Goal: Task Accomplishment & Management: Manage account settings

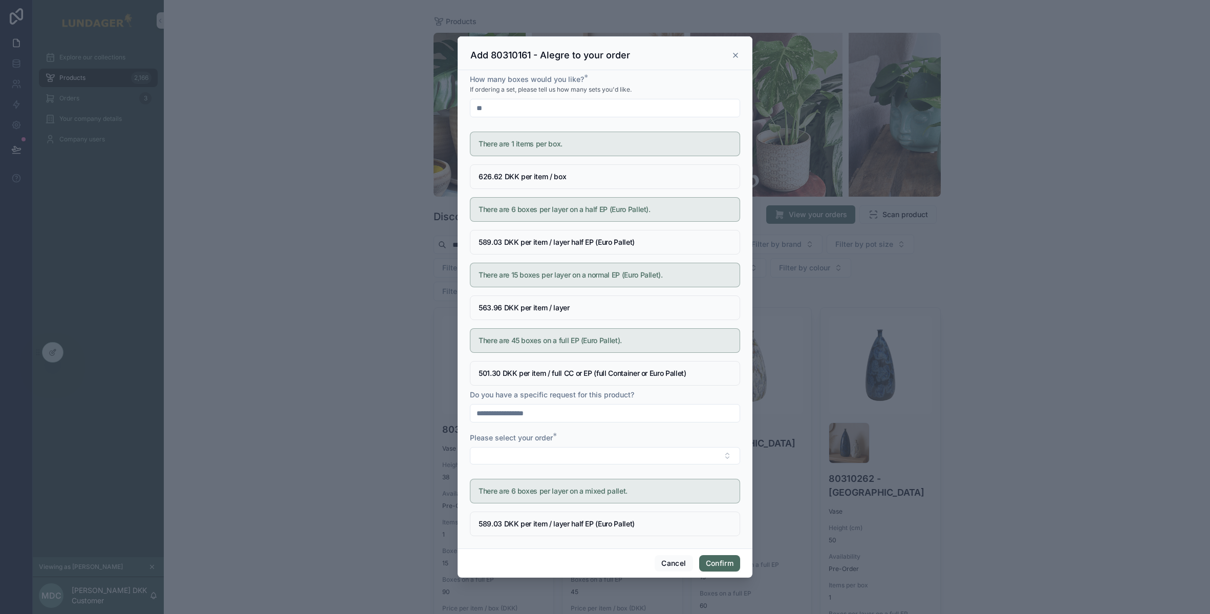
scroll to position [264, 0]
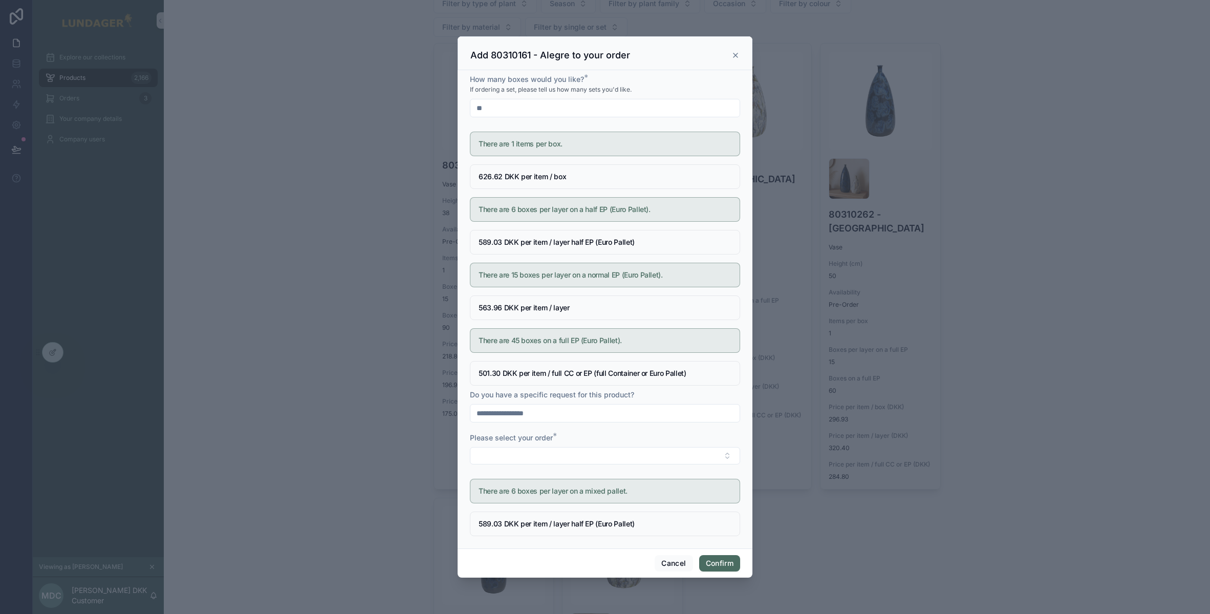
click at [733, 55] on icon at bounding box center [735, 55] width 8 height 8
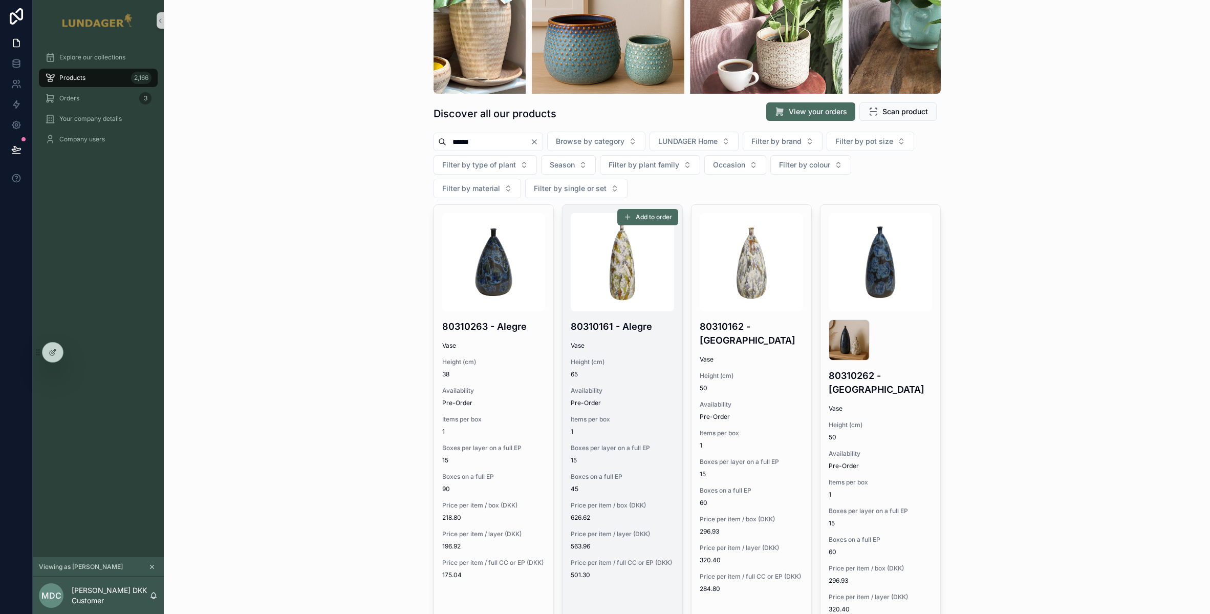
scroll to position [160, 0]
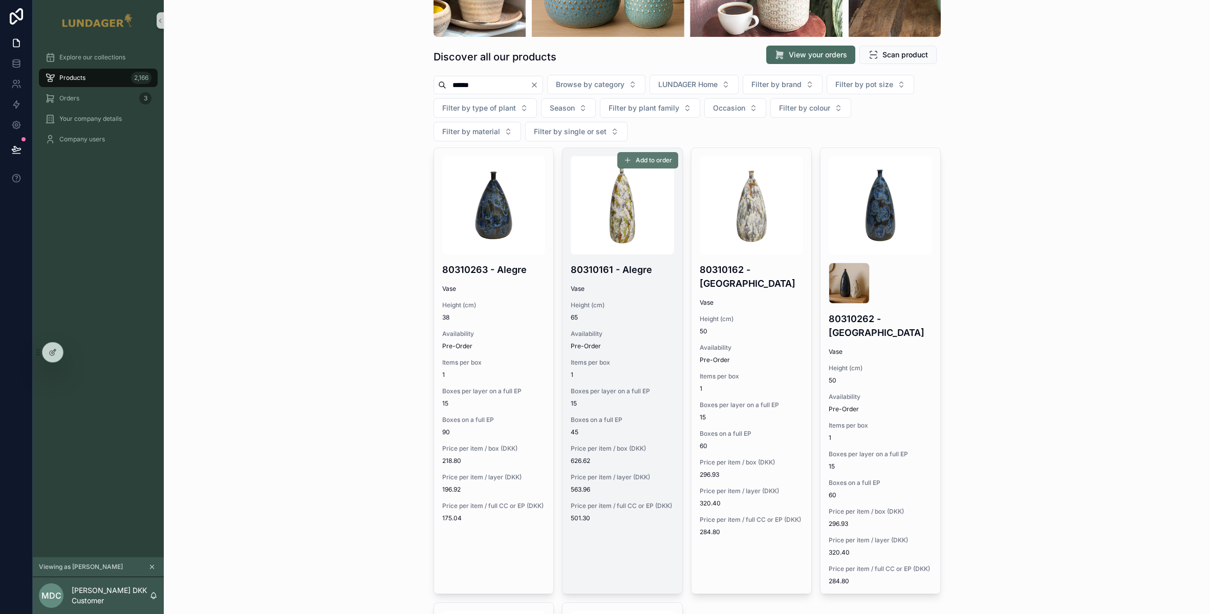
click at [652, 162] on span "Add to order" at bounding box center [654, 160] width 36 height 8
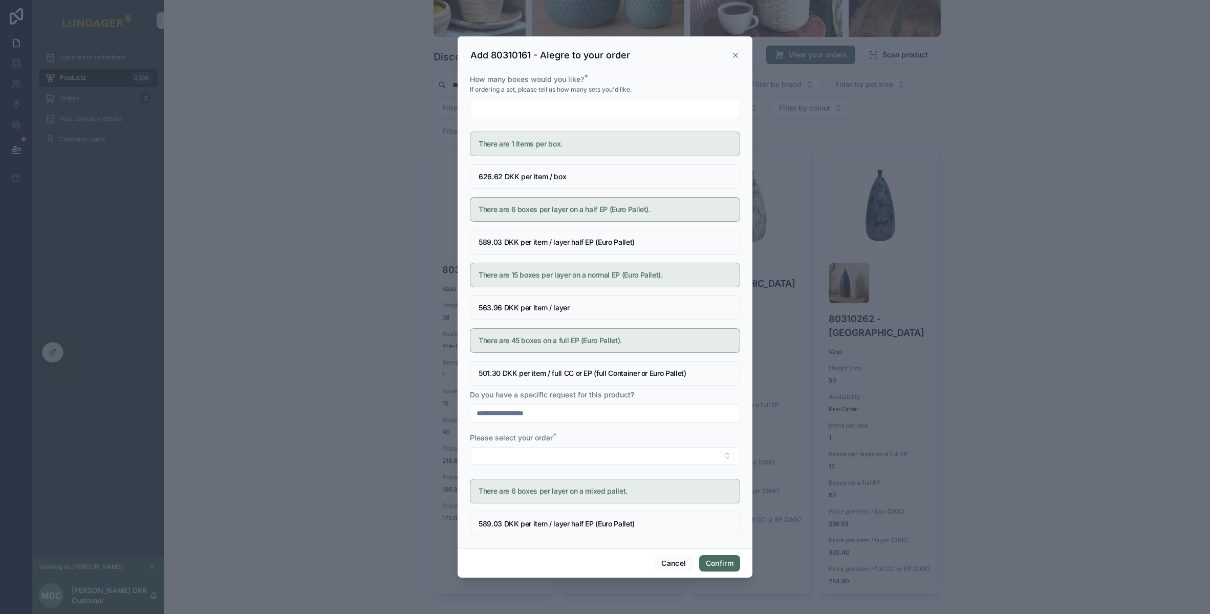
click at [543, 411] on input "text" at bounding box center [604, 413] width 269 height 14
click at [498, 450] on button "Select Button" at bounding box center [605, 455] width 270 height 17
click at [531, 498] on div "600" at bounding box center [604, 496] width 265 height 16
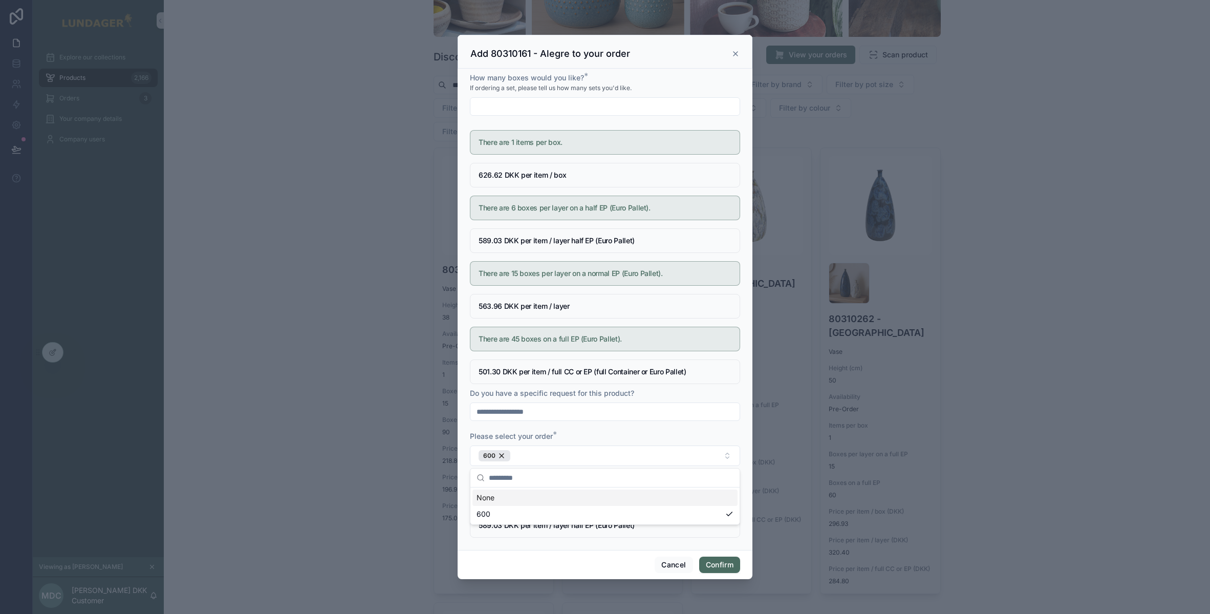
click at [567, 437] on div "Please select your order *" at bounding box center [605, 436] width 270 height 10
click at [736, 52] on icon at bounding box center [735, 54] width 4 height 4
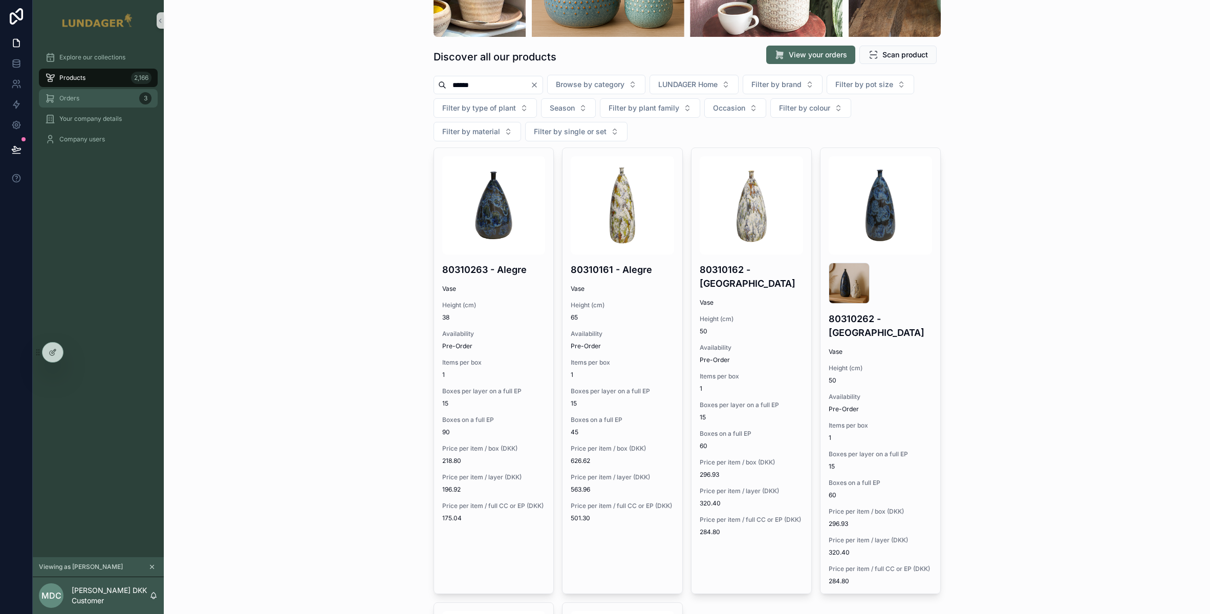
click at [103, 103] on div "Orders 3" at bounding box center [98, 98] width 106 height 16
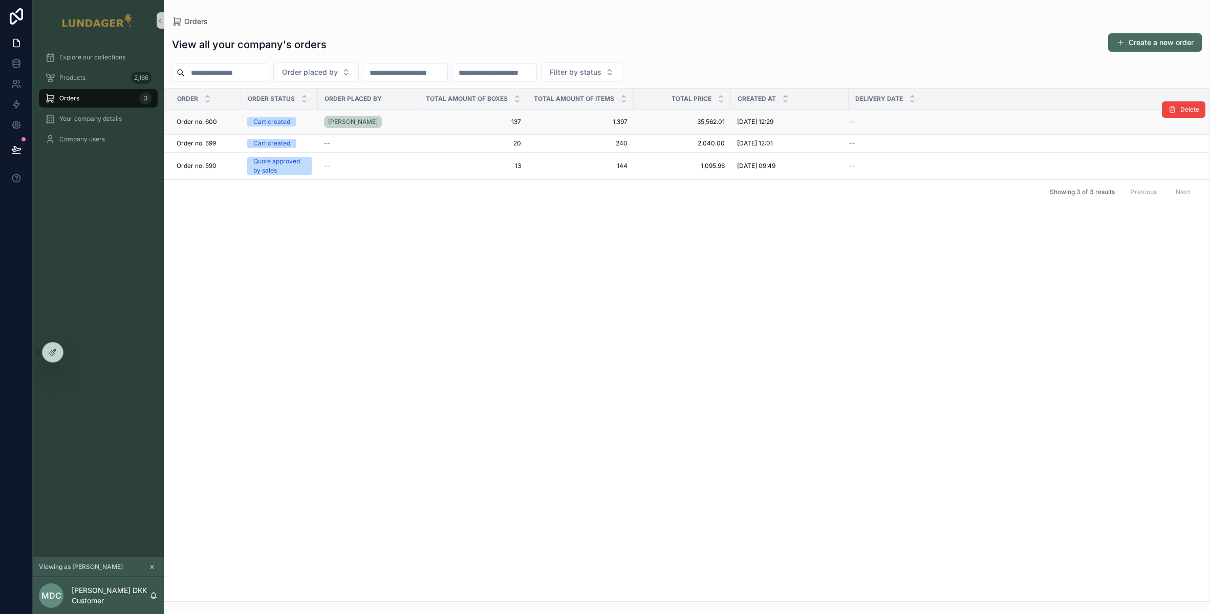
click at [453, 119] on span "137" at bounding box center [473, 122] width 96 height 8
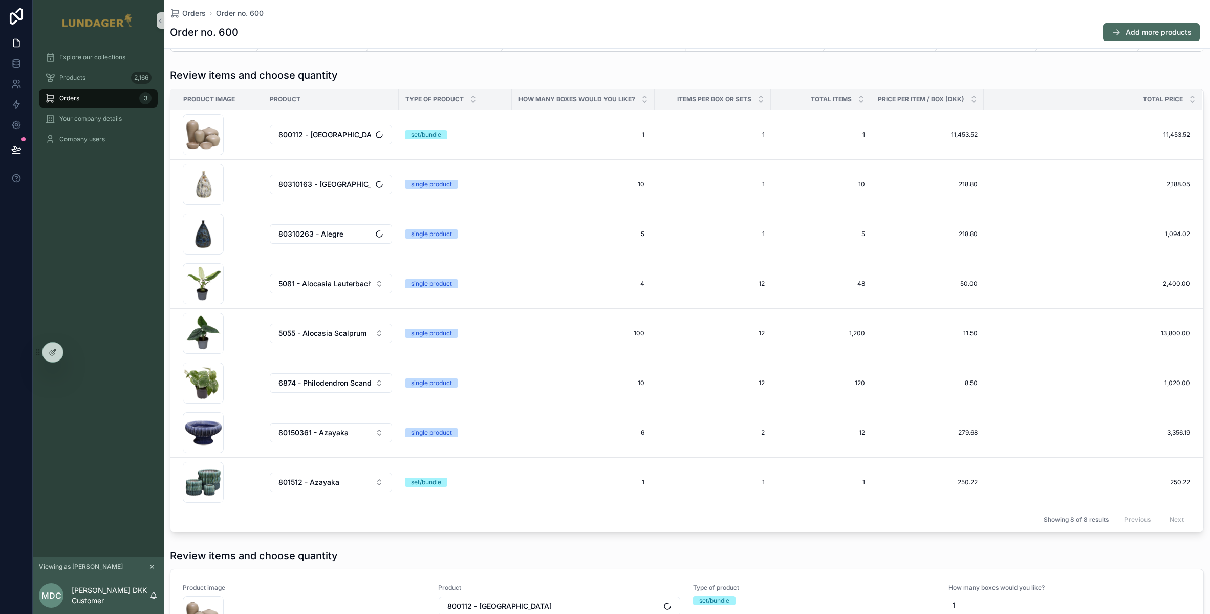
scroll to position [102, 0]
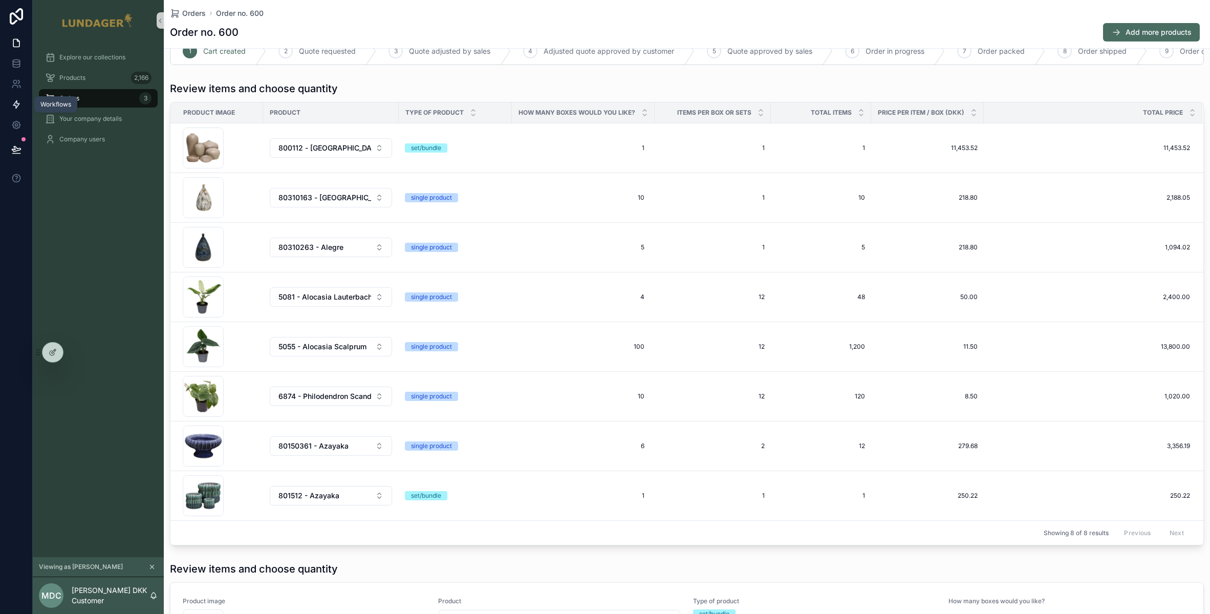
click at [15, 103] on icon at bounding box center [16, 104] width 10 height 10
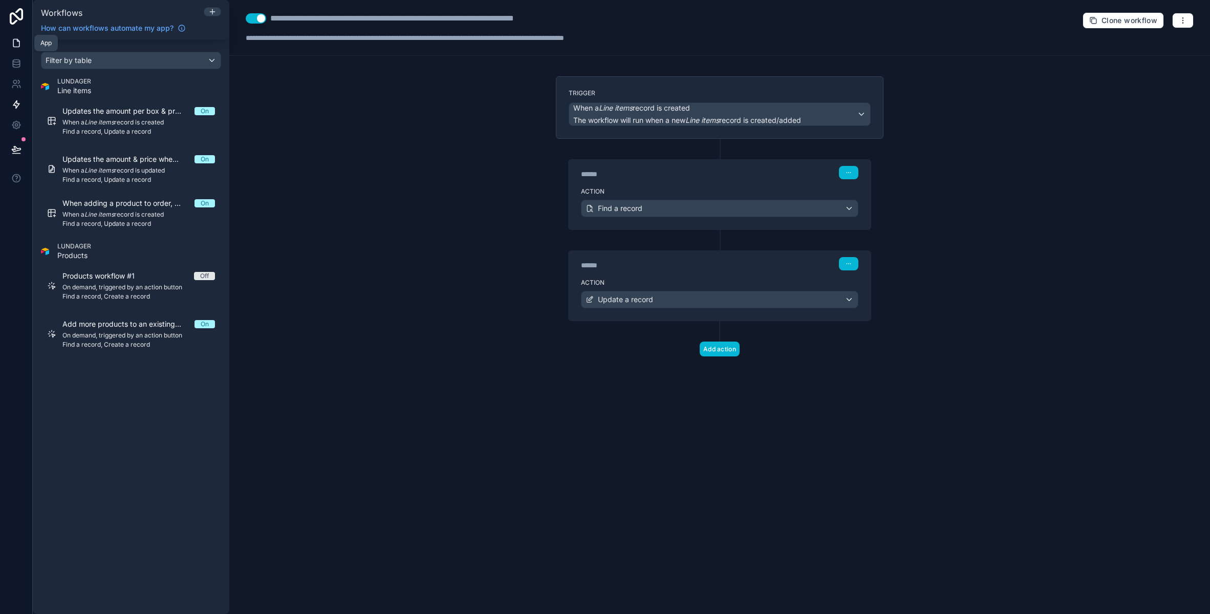
click at [20, 42] on icon at bounding box center [16, 43] width 10 height 10
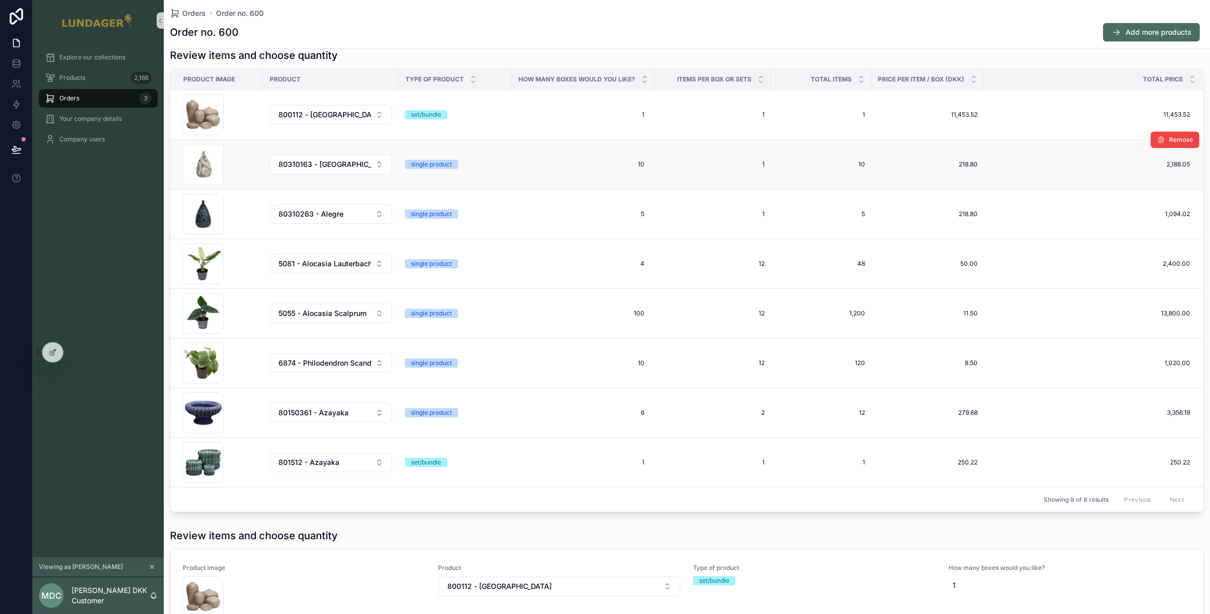
scroll to position [118, 0]
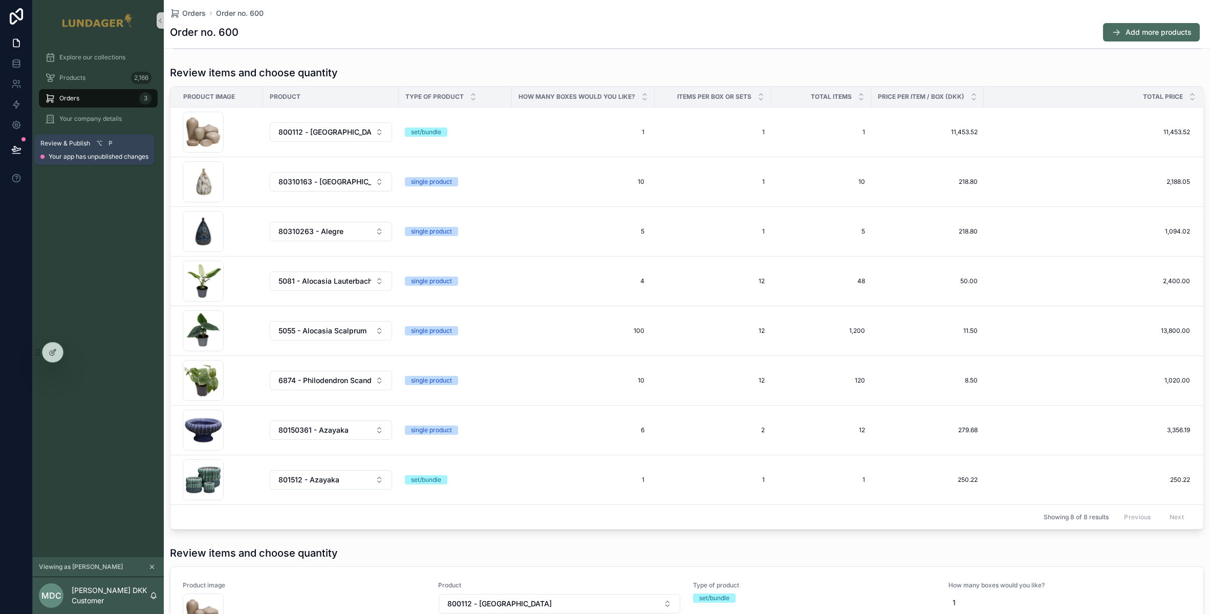
click at [16, 150] on icon at bounding box center [16, 148] width 9 height 5
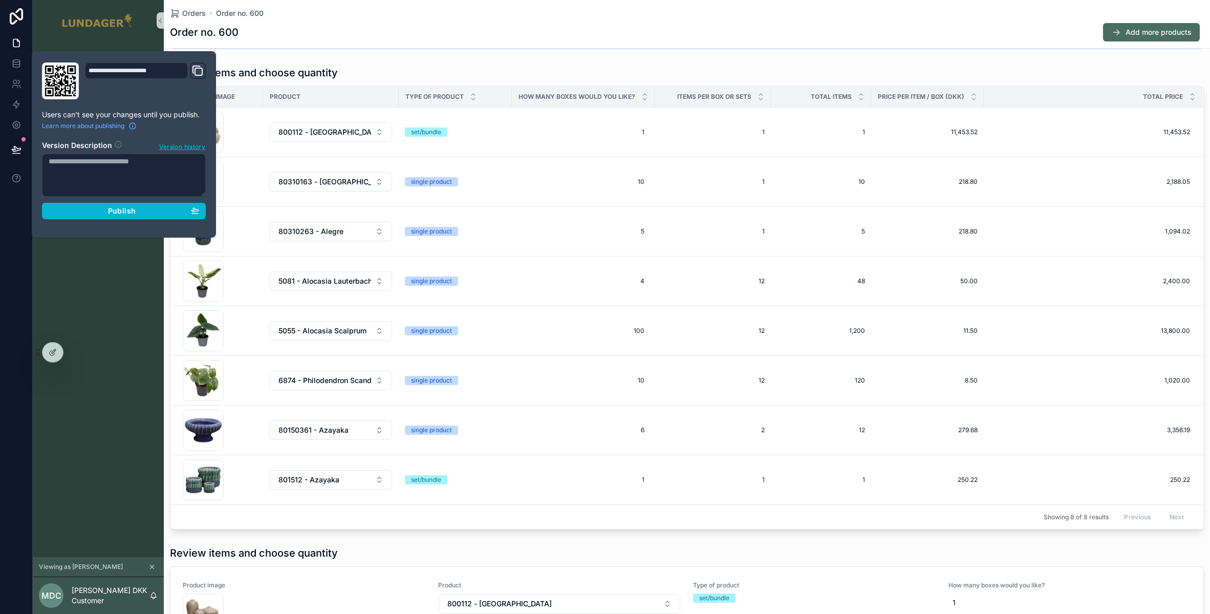
click at [76, 314] on div "Explore our collections Products 2,166 Orders 3 Your company details Company us…" at bounding box center [98, 299] width 131 height 516
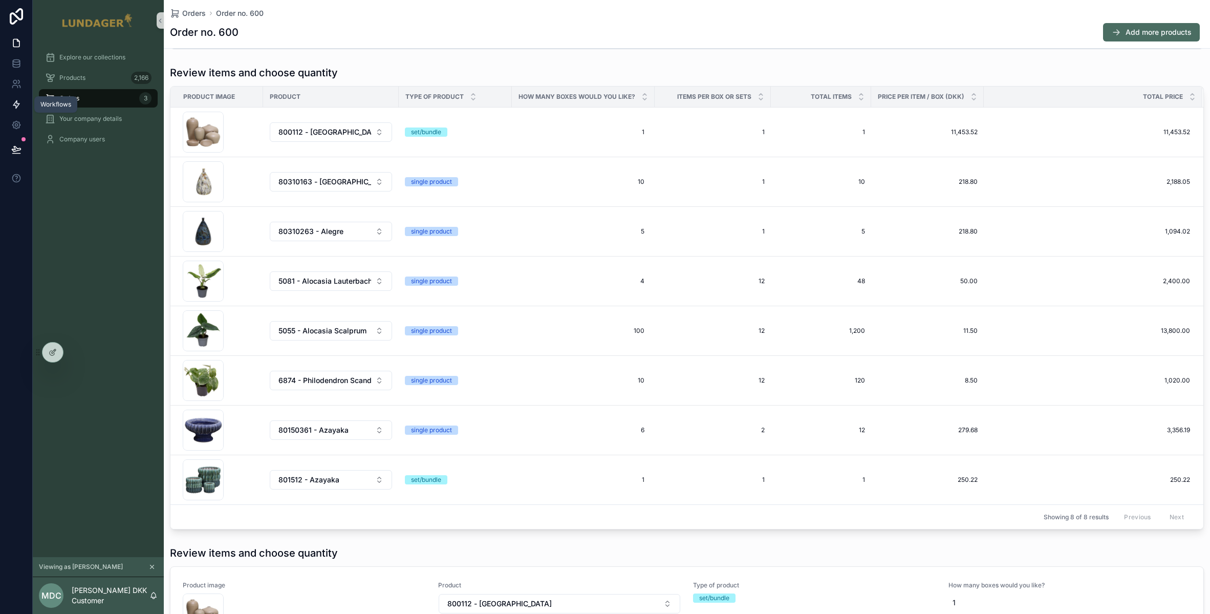
click at [17, 107] on icon at bounding box center [16, 104] width 10 height 10
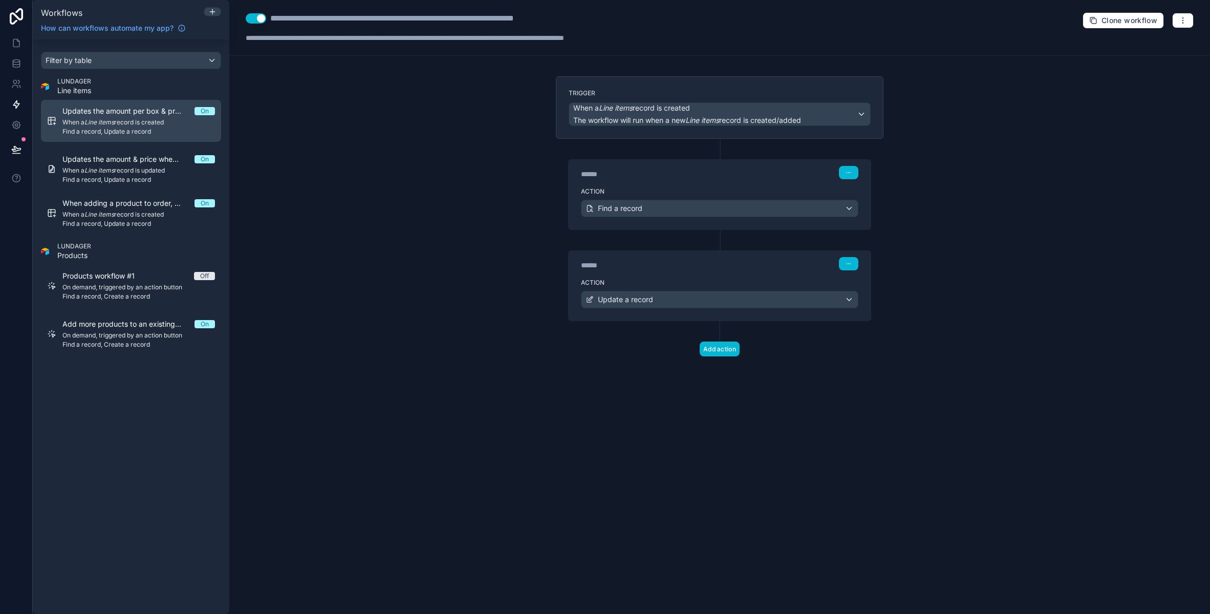
click at [124, 118] on span "When a Line items record is created" at bounding box center [138, 122] width 153 height 8
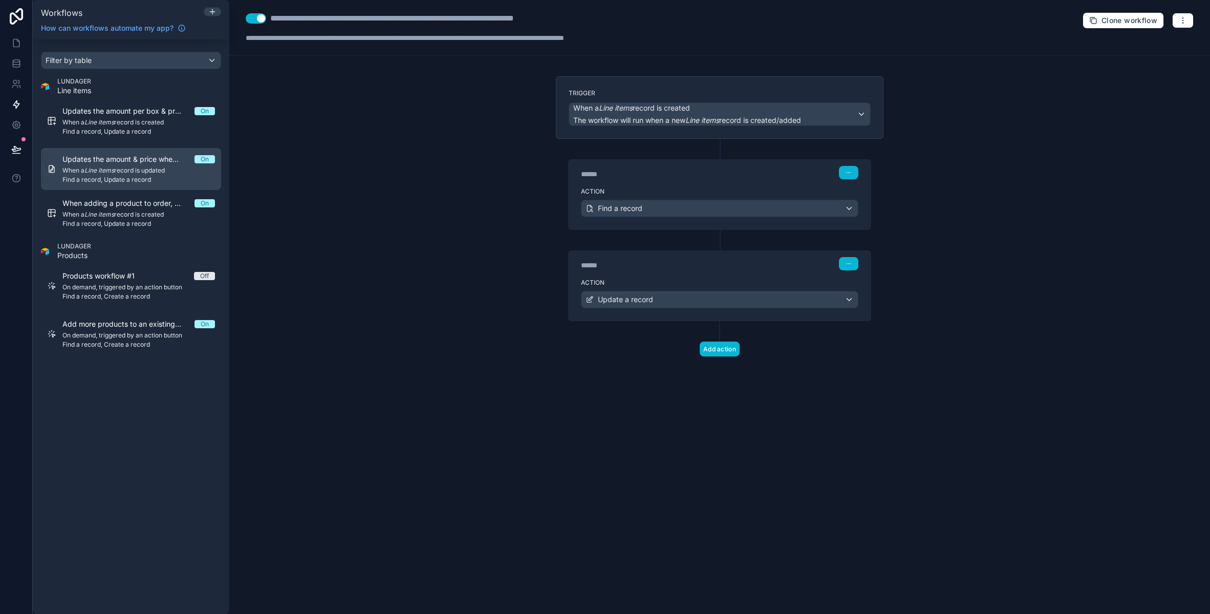
click at [131, 177] on span "Find a record, Update a record" at bounding box center [138, 180] width 153 height 8
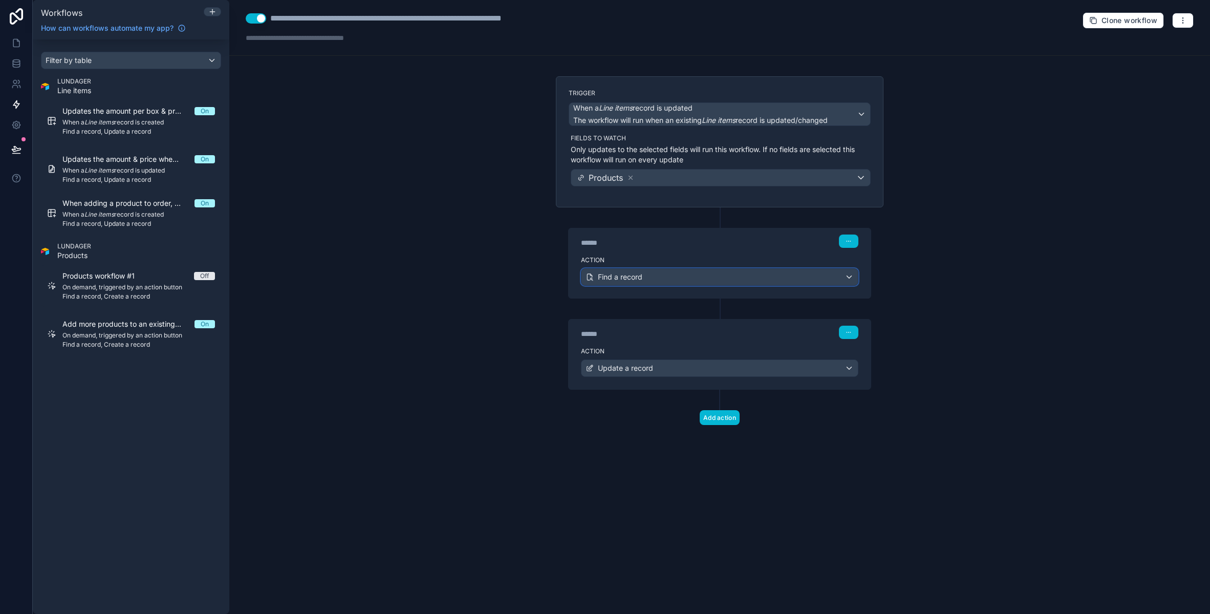
click at [705, 278] on div "Find a record" at bounding box center [719, 277] width 276 height 16
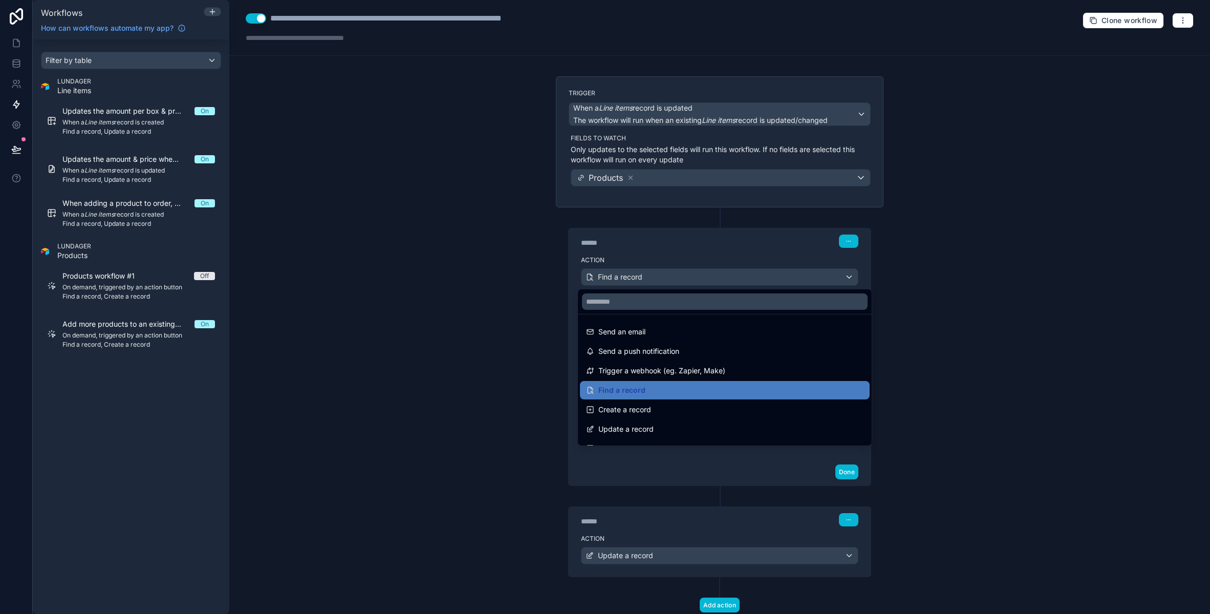
click at [705, 278] on div at bounding box center [605, 307] width 1210 height 614
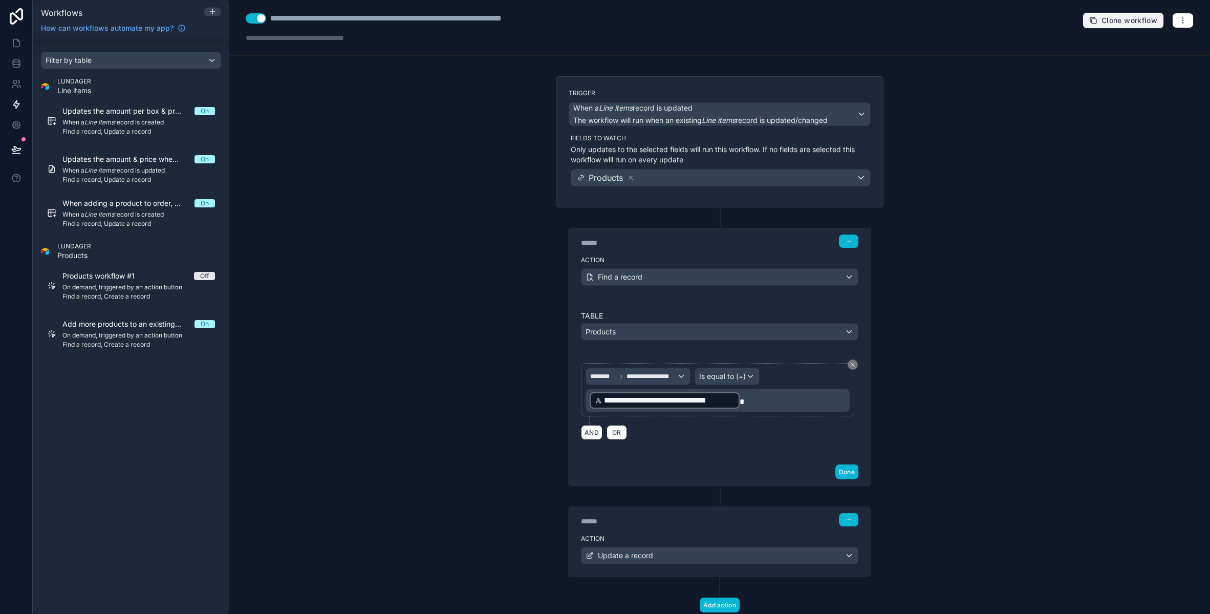
click at [1138, 17] on span "Clone workflow" at bounding box center [1129, 20] width 56 height 9
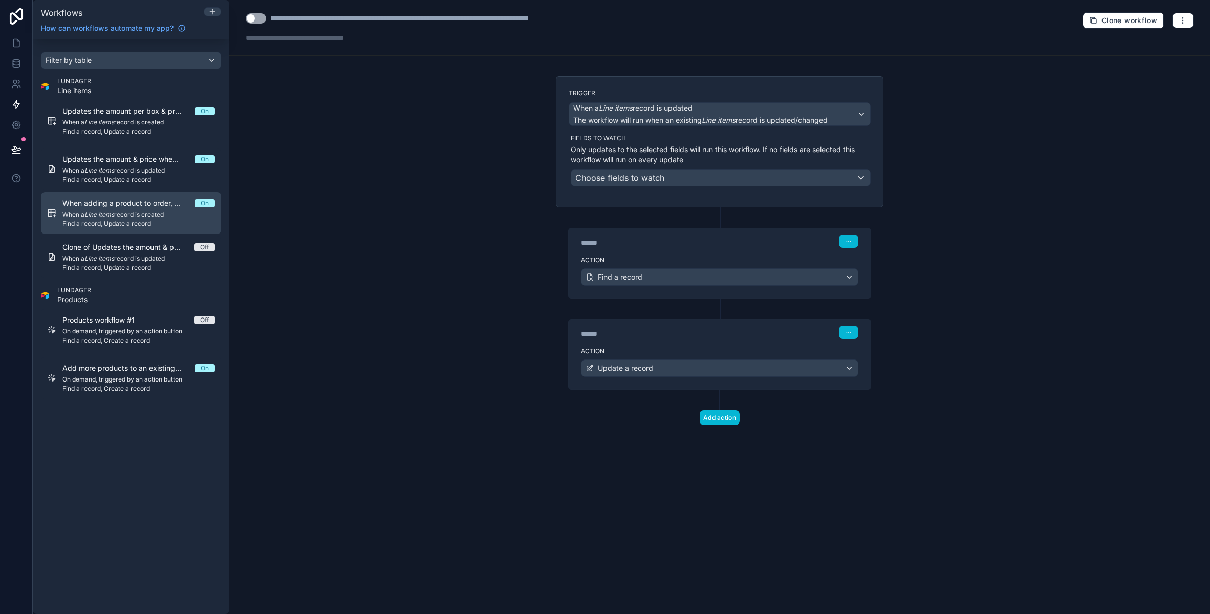
click at [142, 213] on span "When a Line items record is created" at bounding box center [138, 214] width 153 height 8
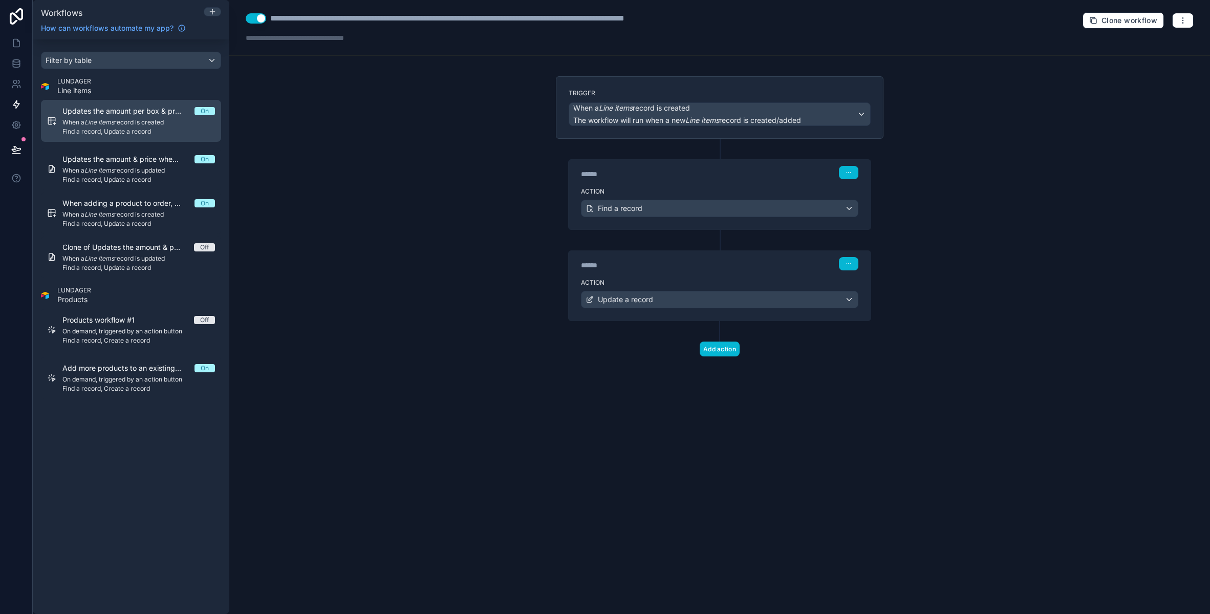
click at [123, 122] on span "When a Line items record is created" at bounding box center [138, 122] width 153 height 8
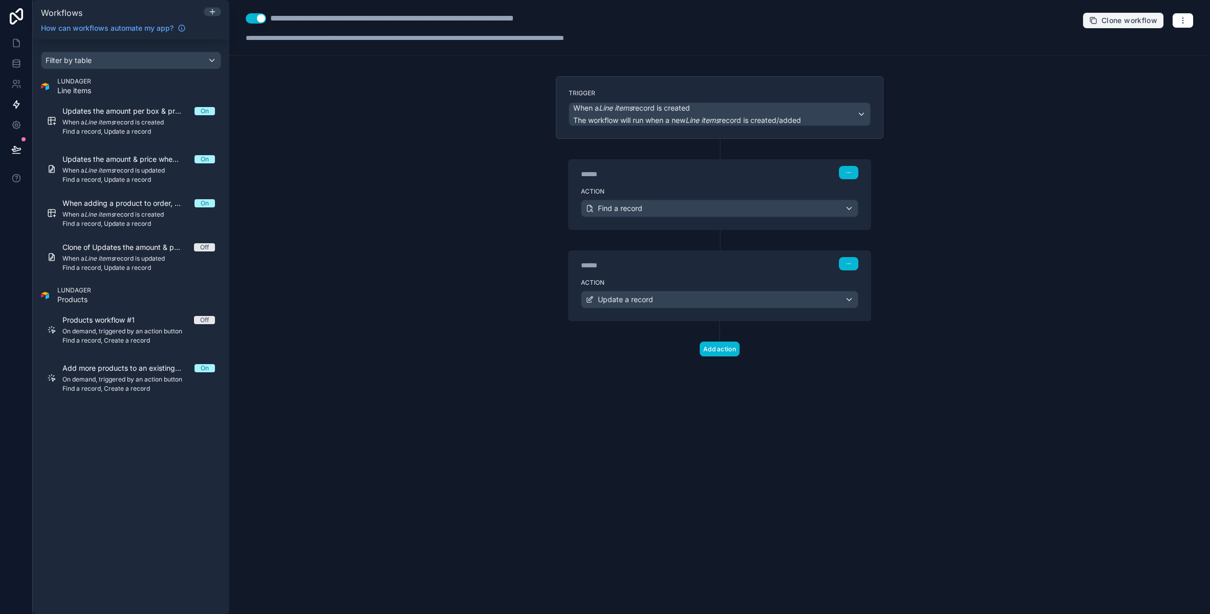
click at [1124, 20] on span "Clone workflow" at bounding box center [1129, 20] width 56 height 9
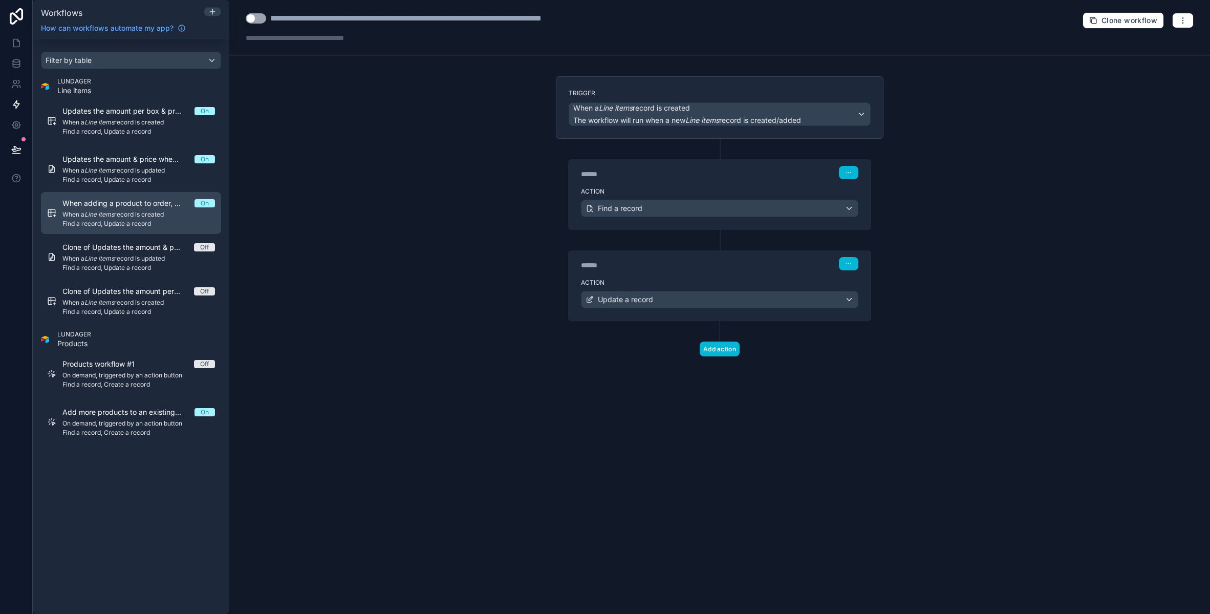
click at [123, 212] on span "When a Line items record is created" at bounding box center [138, 214] width 153 height 8
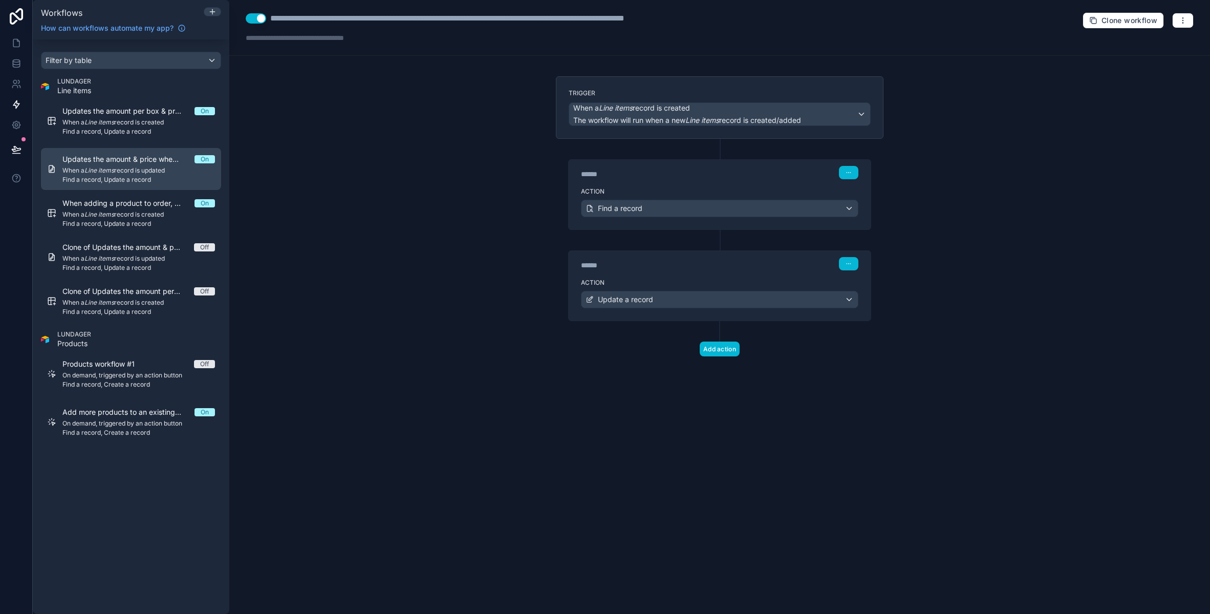
click at [119, 166] on span "When a Line items record is updated" at bounding box center [138, 170] width 153 height 8
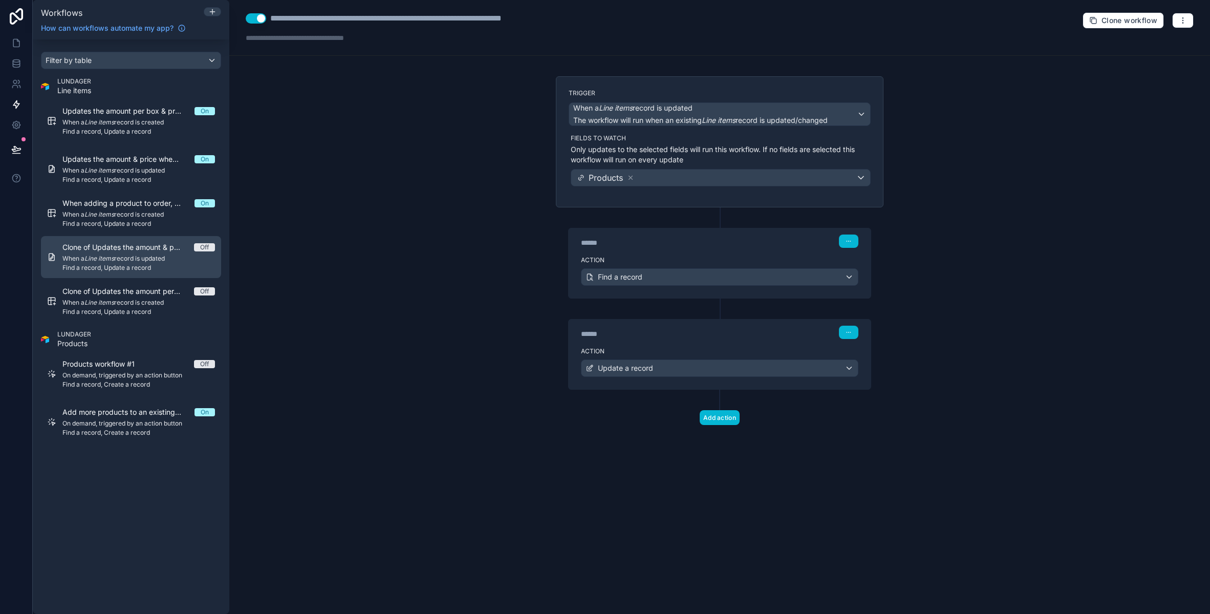
click at [120, 249] on span "Clone of Updates the amount & price when adding/updating a product on the Order…" at bounding box center [128, 247] width 132 height 10
click at [141, 272] on link "Clone of Updates the amount & price when adding/updating a product on the Order…" at bounding box center [131, 257] width 180 height 42
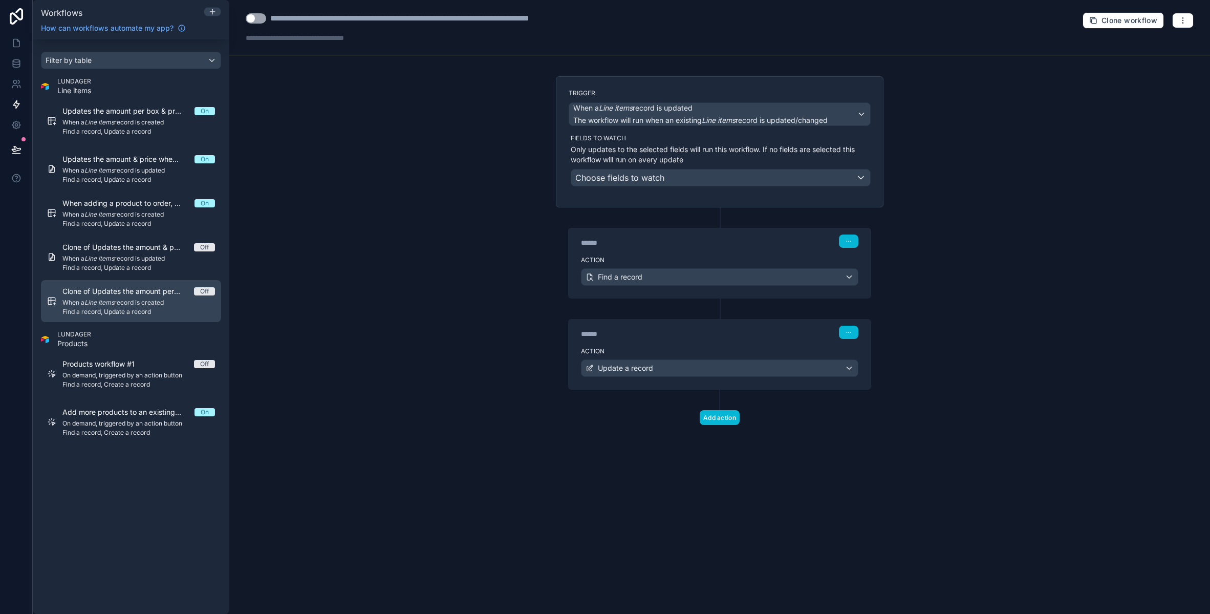
click at [141, 293] on span "Clone of Updates the amount per box & price in line items when adding a product…" at bounding box center [128, 291] width 132 height 10
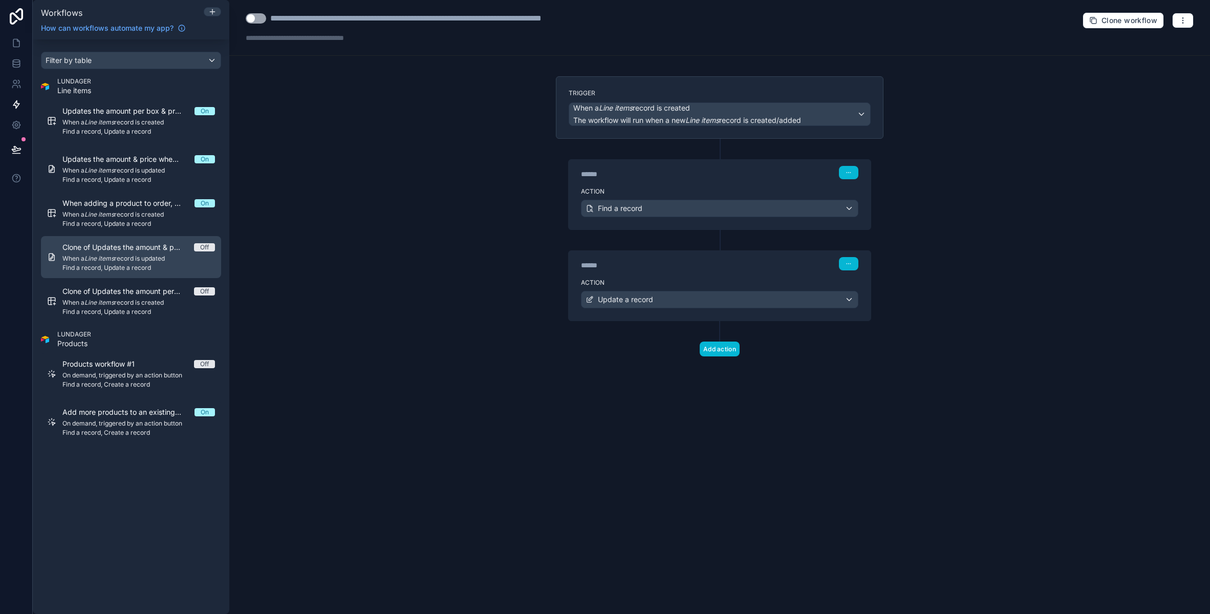
click at [101, 262] on em "Line items" at bounding box center [99, 258] width 30 height 8
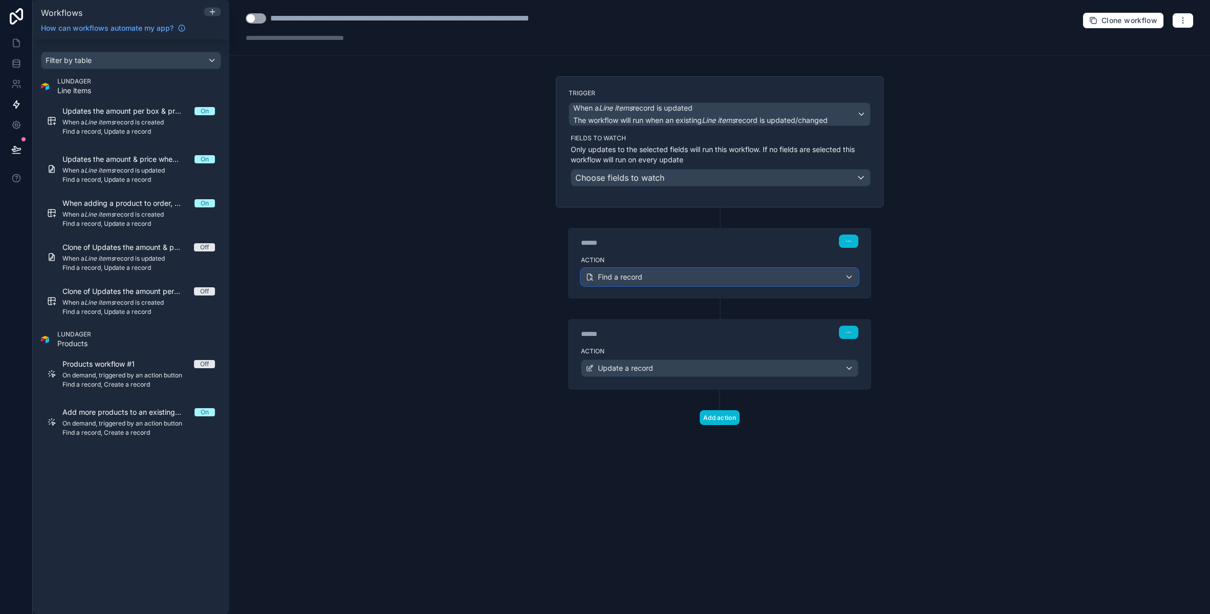
click at [667, 278] on div "Find a record" at bounding box center [719, 277] width 276 height 16
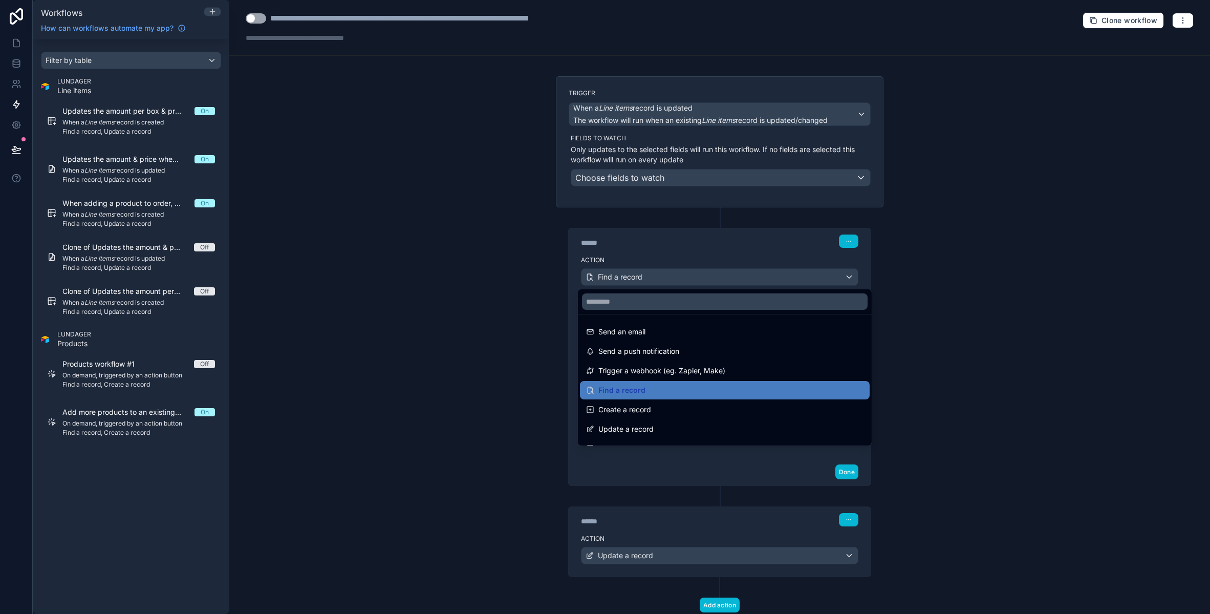
click at [984, 317] on div at bounding box center [605, 307] width 1210 height 614
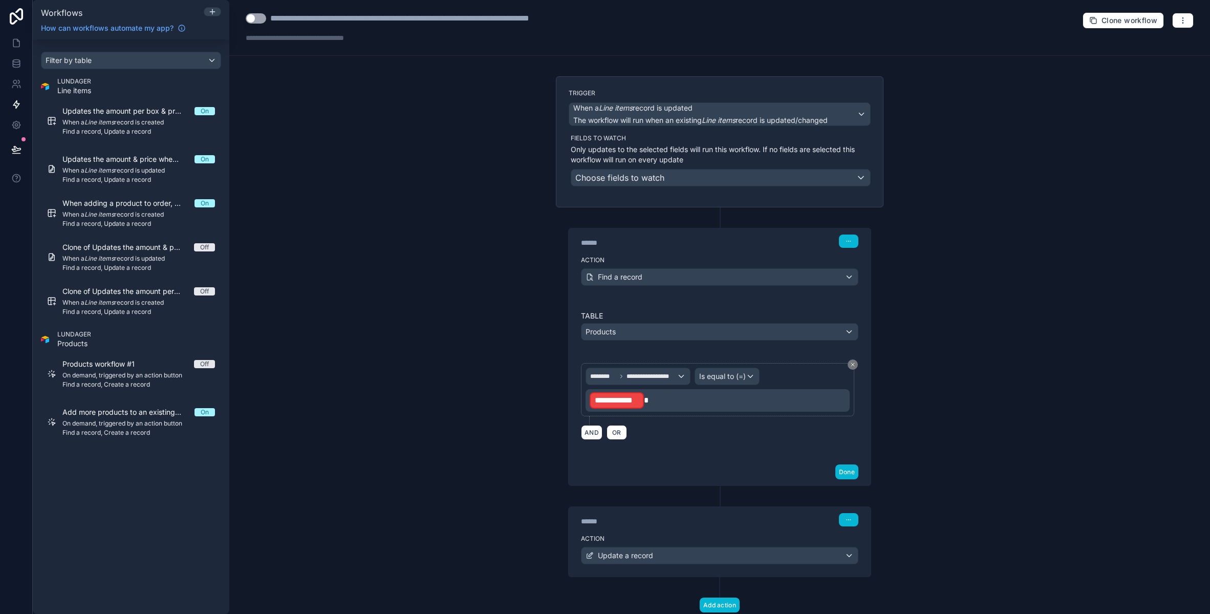
click at [696, 403] on p "**********" at bounding box center [719, 400] width 258 height 18
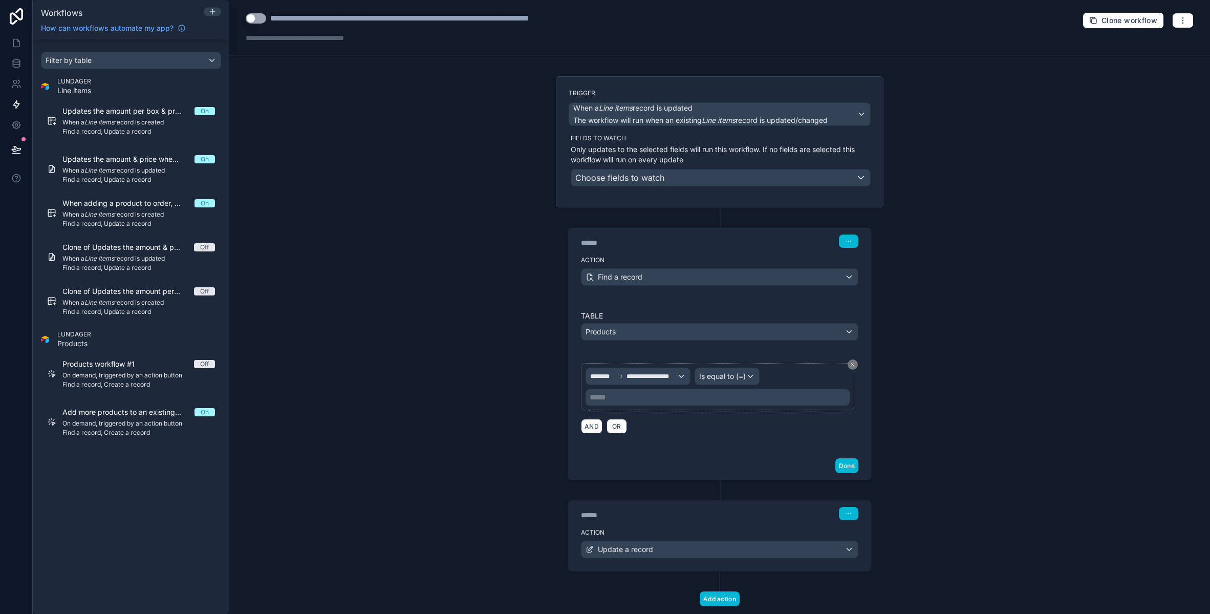
click at [619, 401] on p "***** ﻿" at bounding box center [719, 397] width 258 height 12
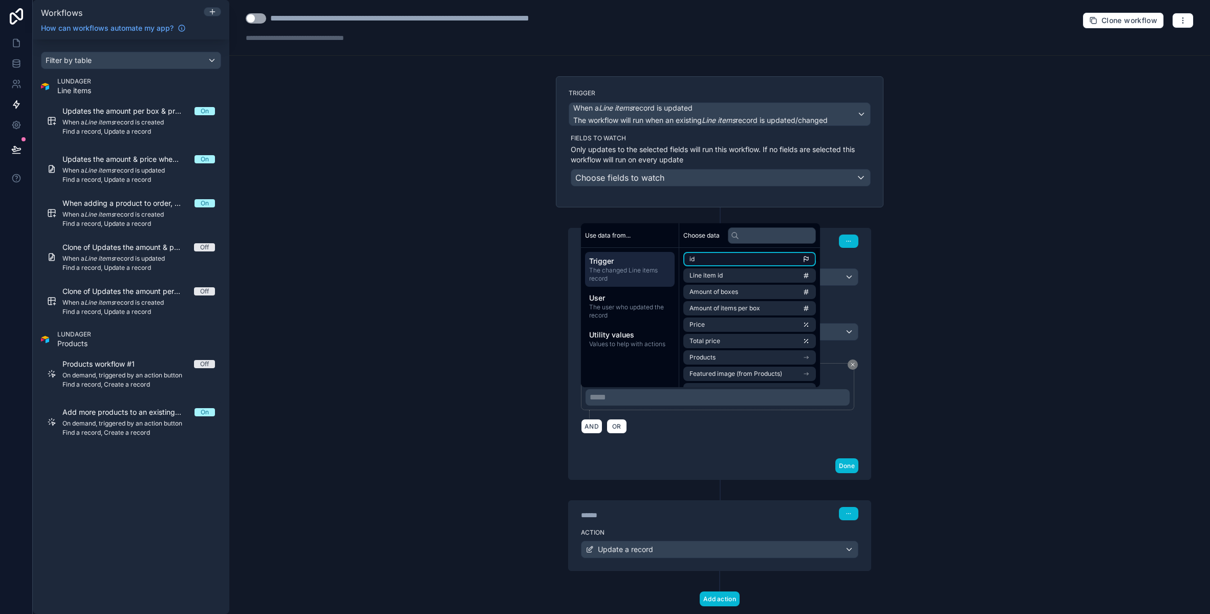
click at [706, 255] on li "id" at bounding box center [749, 259] width 133 height 14
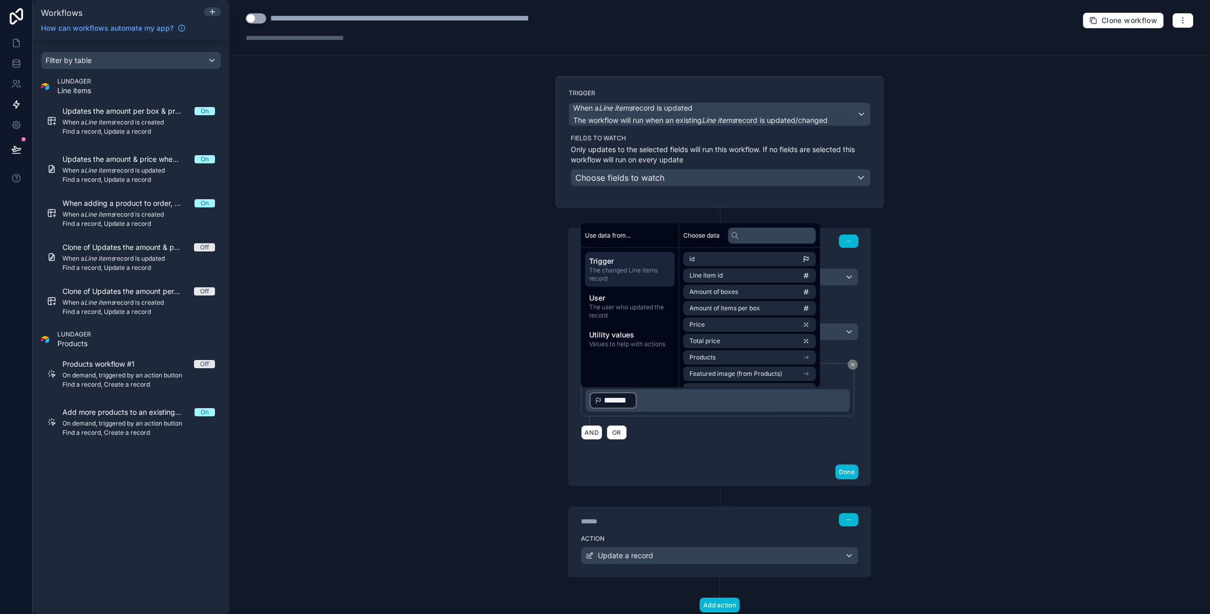
click at [942, 360] on div "**********" at bounding box center [719, 307] width 981 height 614
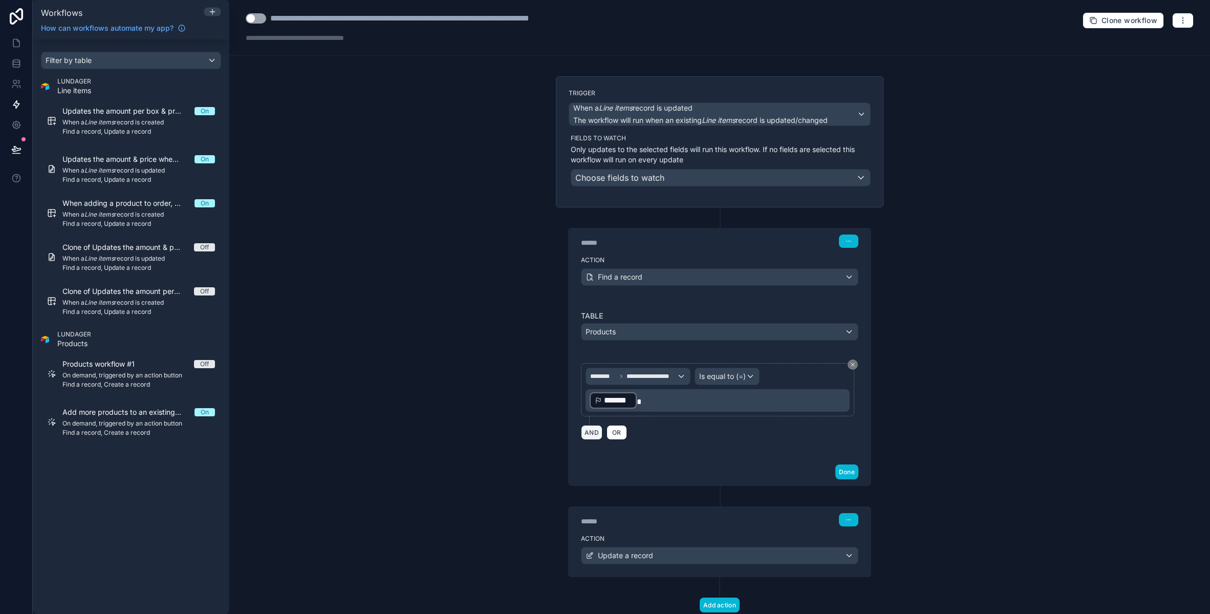
scroll to position [31, 0]
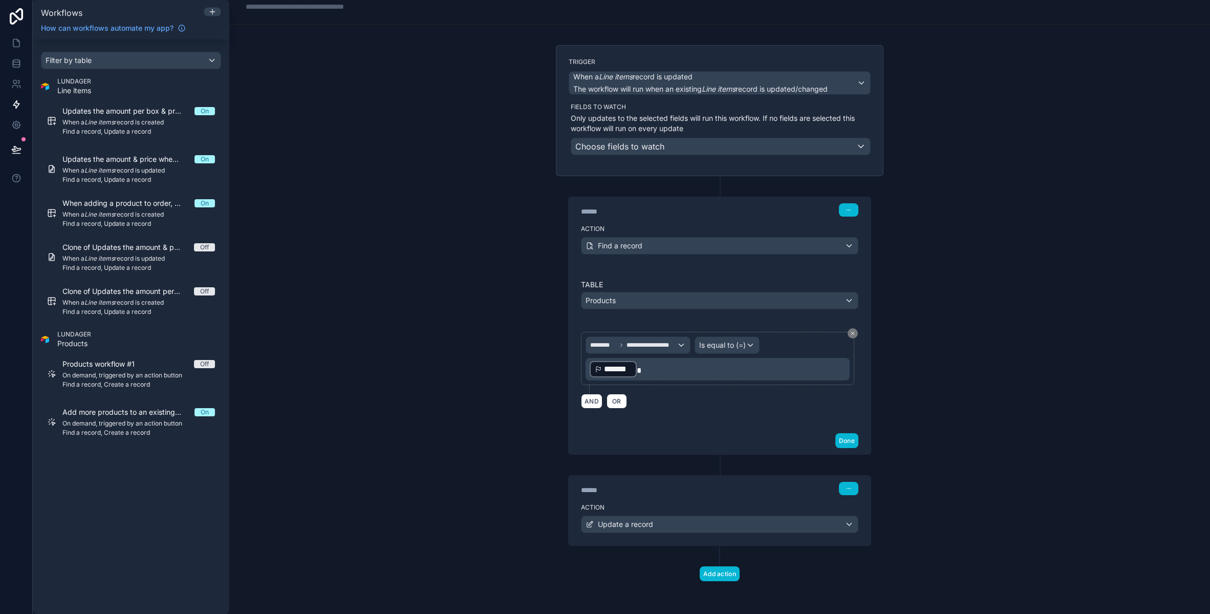
click at [636, 375] on p "﻿ ******* ﻿" at bounding box center [719, 369] width 258 height 18
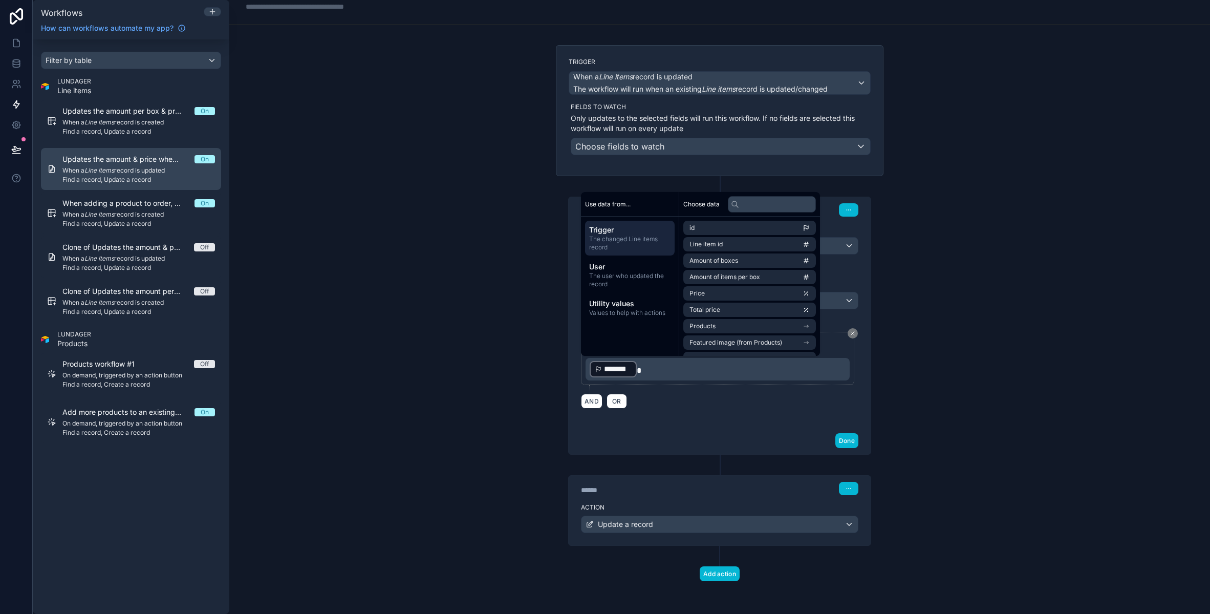
click at [146, 168] on span "When a Line items record is updated" at bounding box center [138, 170] width 153 height 8
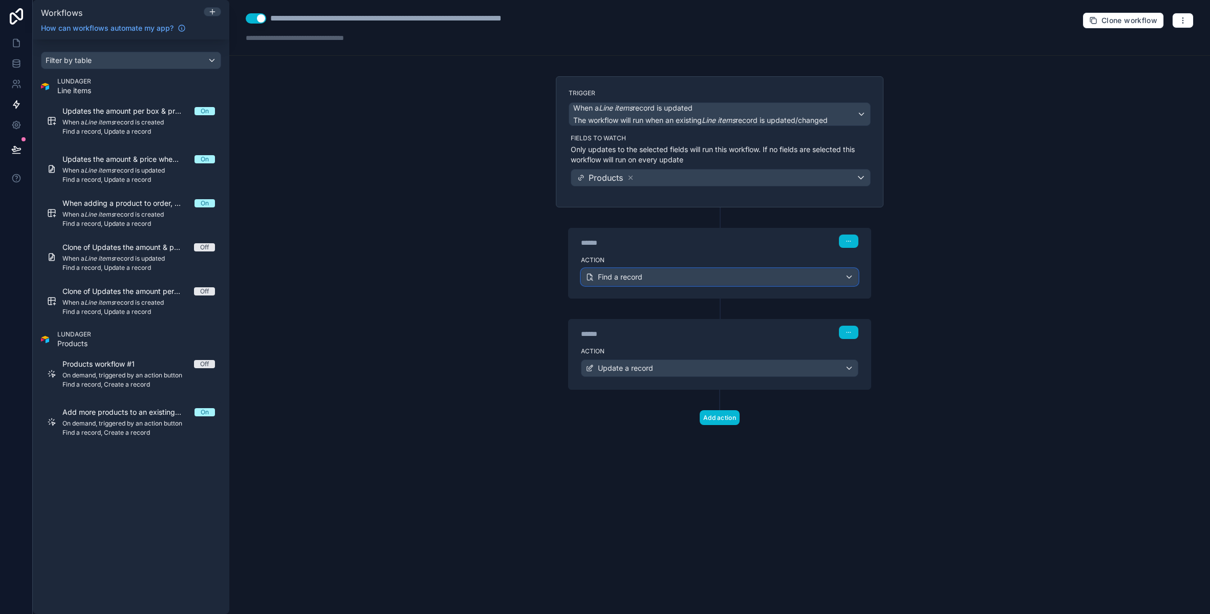
click at [659, 280] on div "Find a record" at bounding box center [719, 277] width 276 height 16
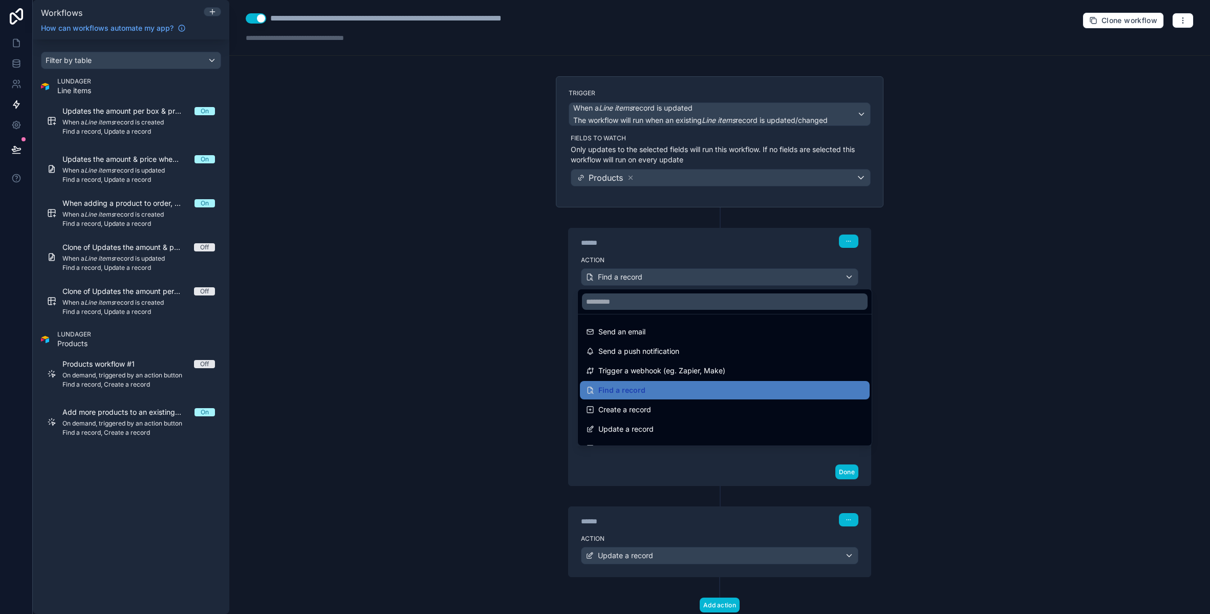
click at [659, 280] on div at bounding box center [605, 307] width 1210 height 614
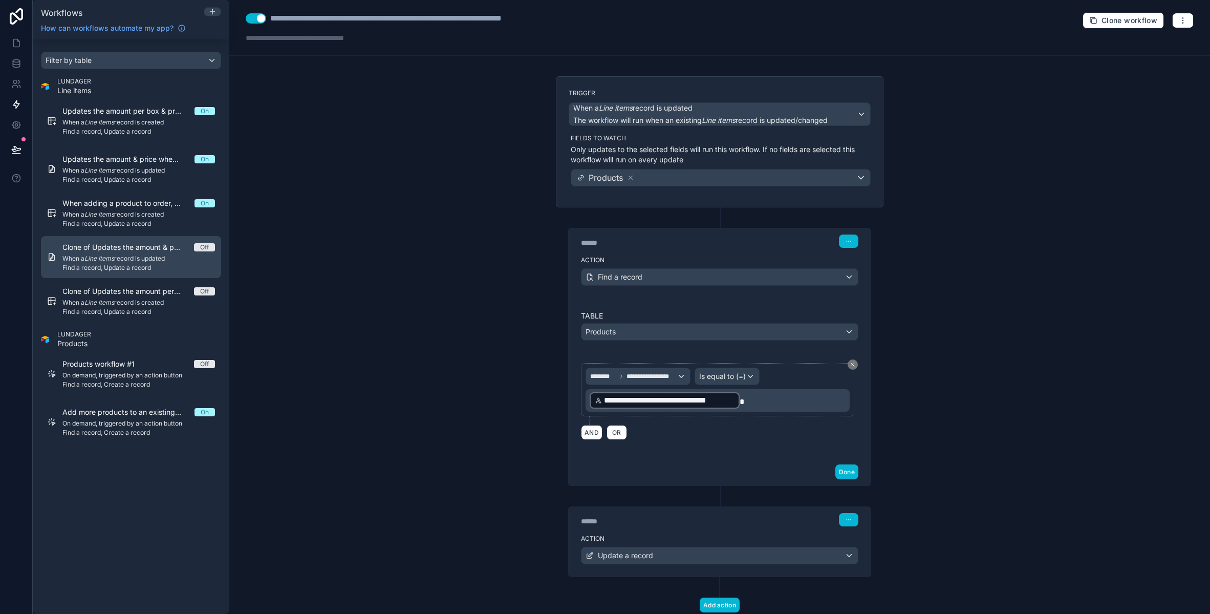
click at [126, 251] on span "Clone of Updates the amount & price when adding/updating a product on the Order…" at bounding box center [128, 247] width 132 height 10
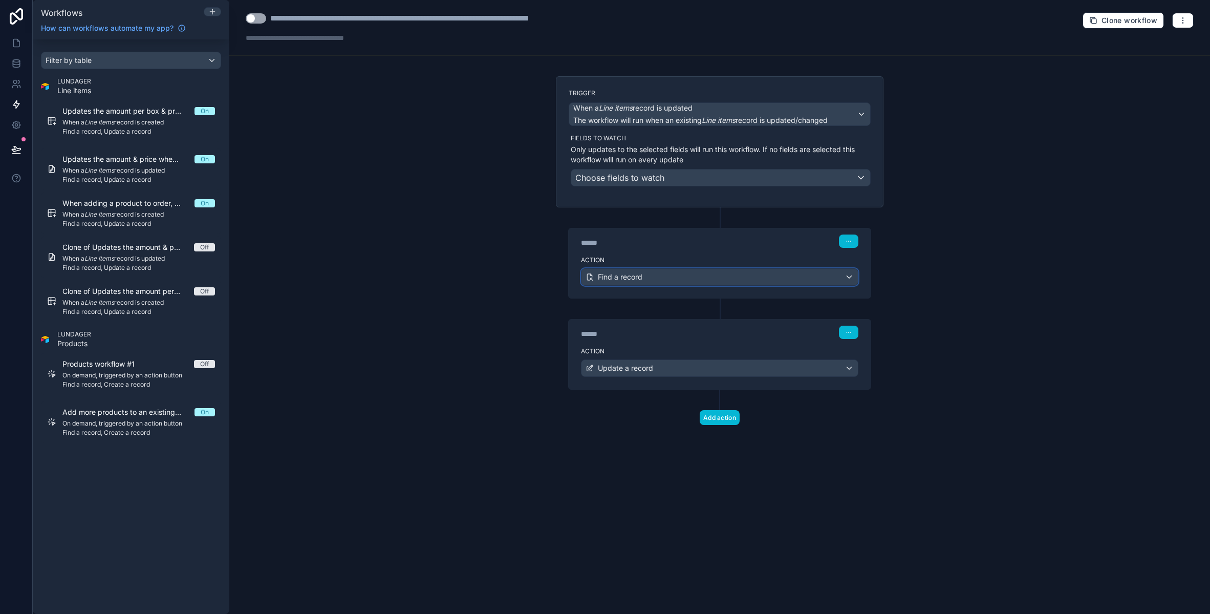
click at [642, 283] on div "Find a record" at bounding box center [719, 277] width 276 height 16
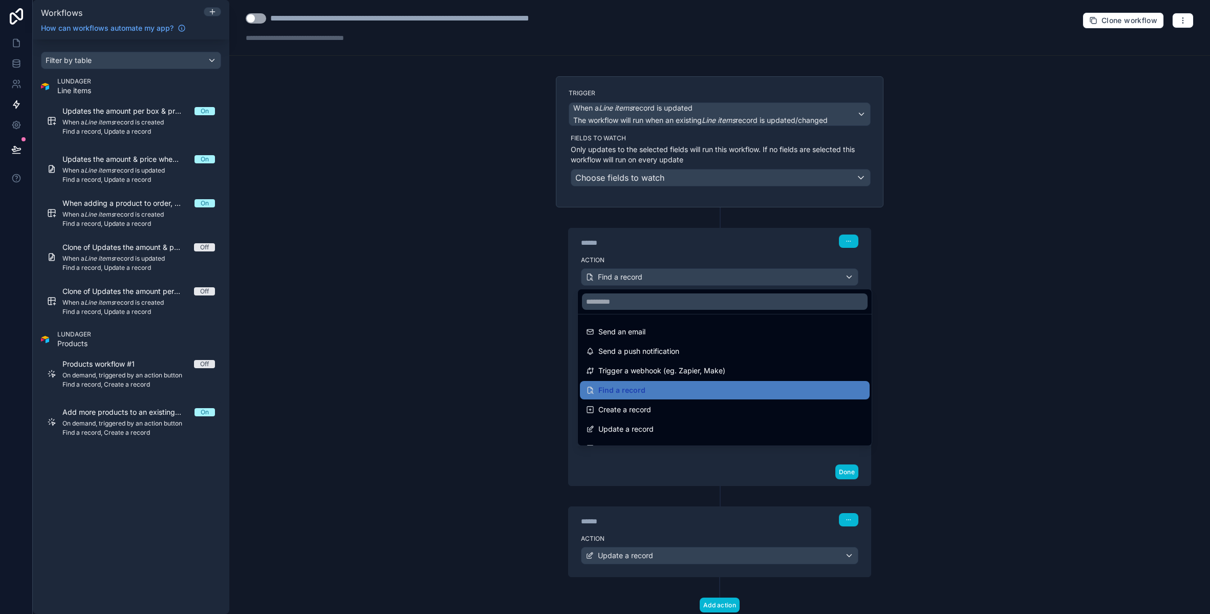
click at [642, 283] on div at bounding box center [605, 307] width 1210 height 614
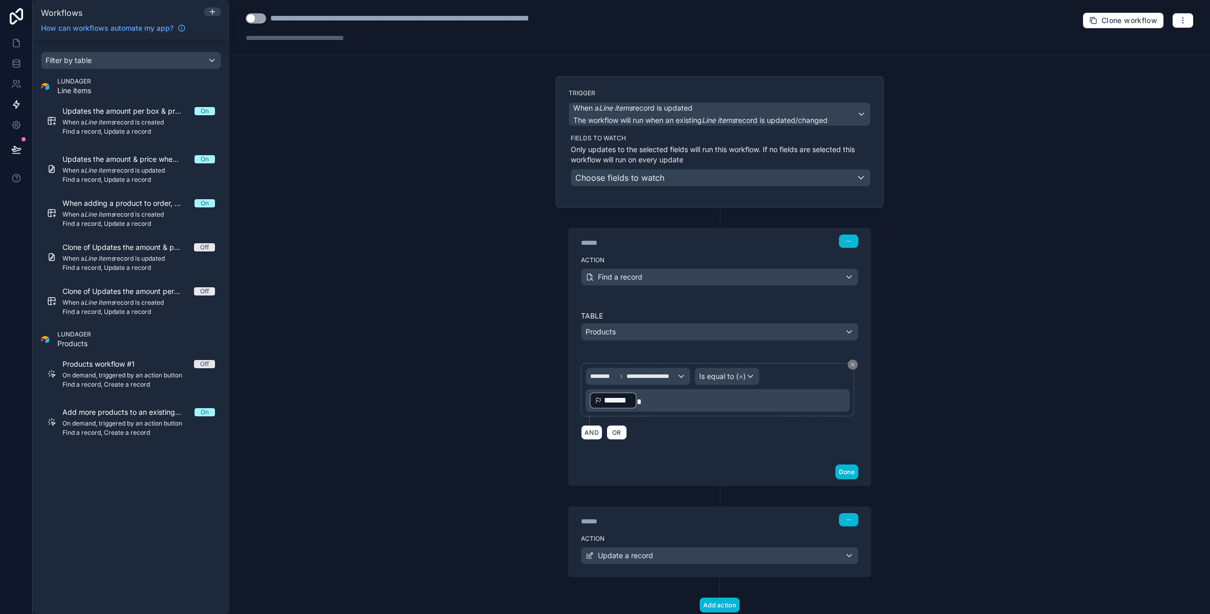
click at [649, 404] on p "﻿ ******* ﻿" at bounding box center [719, 400] width 258 height 18
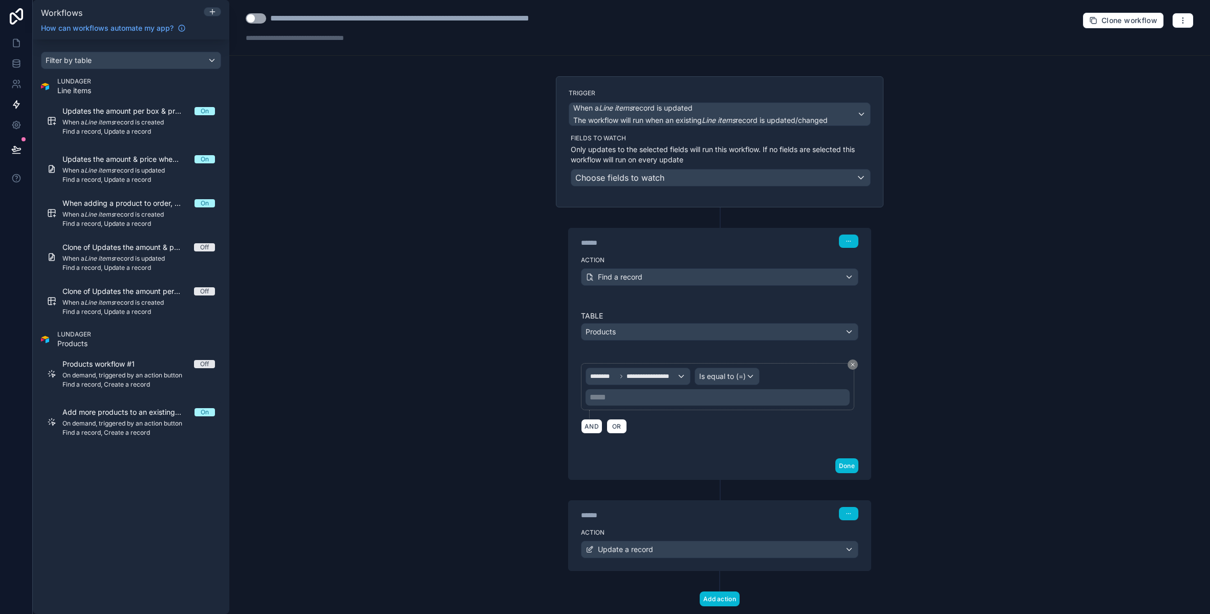
click at [639, 398] on p "***** ﻿" at bounding box center [719, 397] width 258 height 12
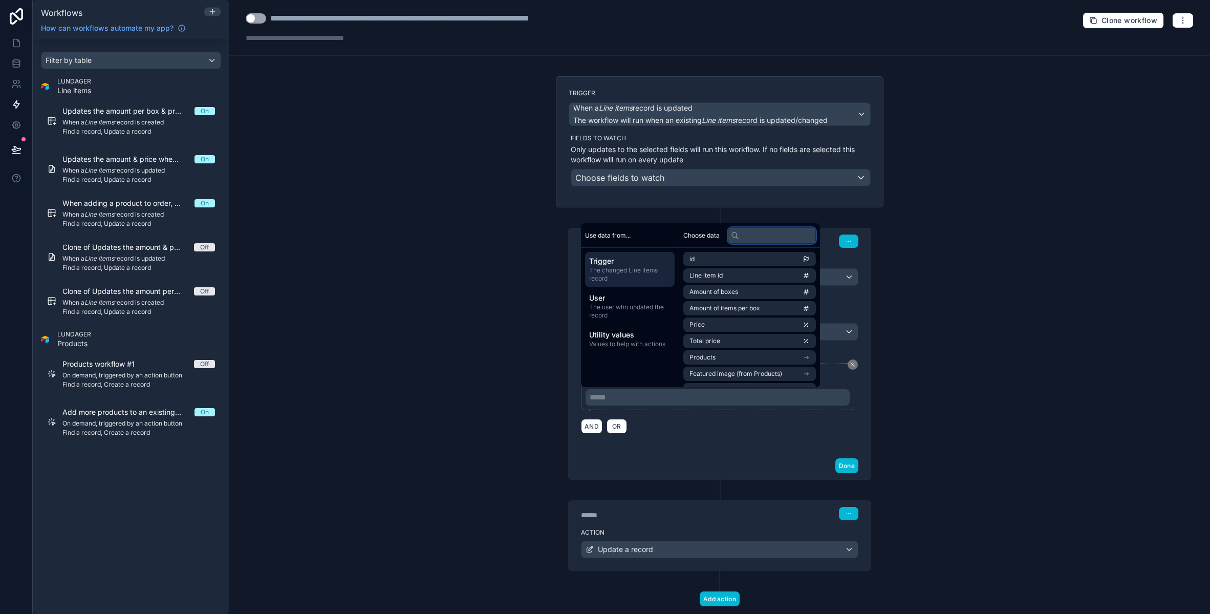
click at [762, 237] on input "text" at bounding box center [772, 235] width 88 height 16
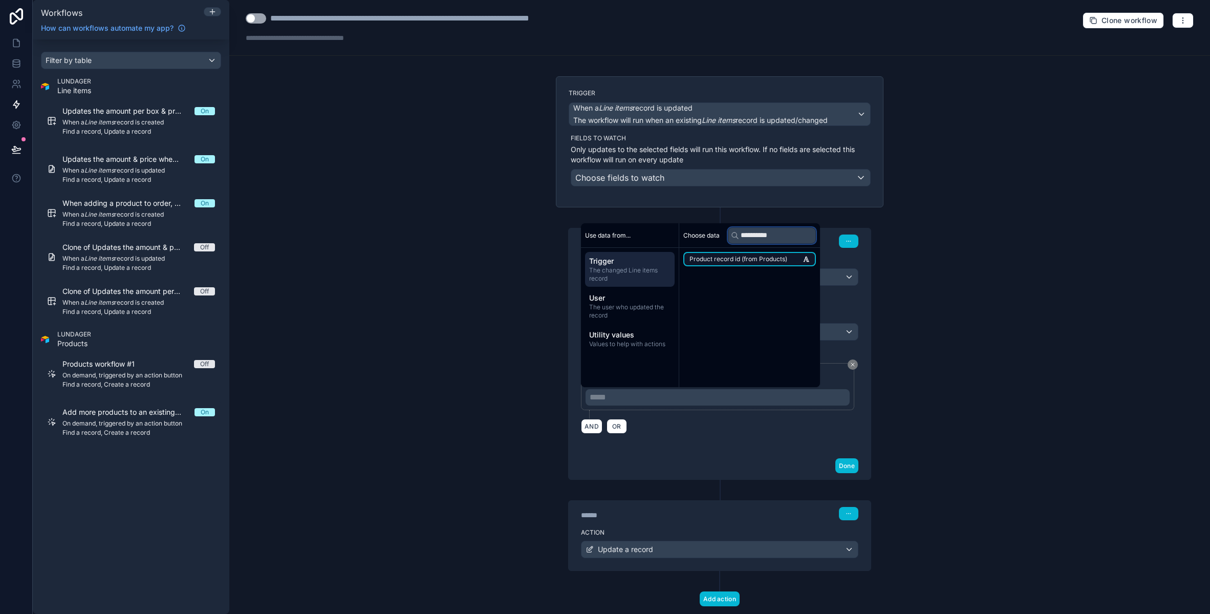
type input "**********"
click at [769, 259] on span "Product record id (from Products)" at bounding box center [738, 259] width 98 height 8
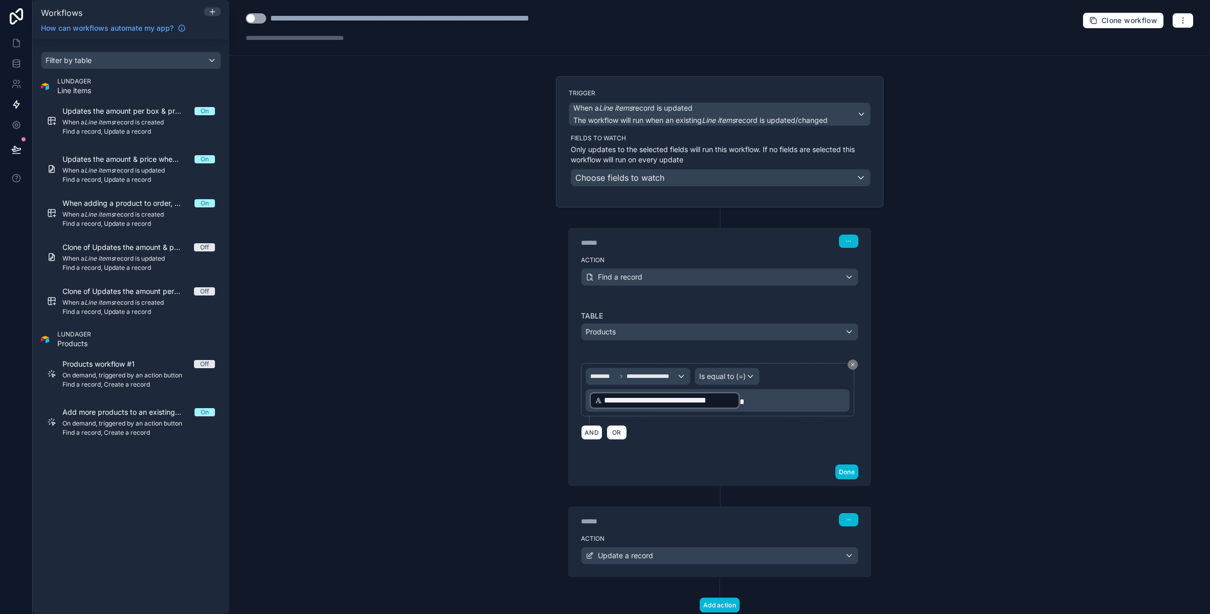
click at [974, 369] on div "**********" at bounding box center [719, 307] width 981 height 614
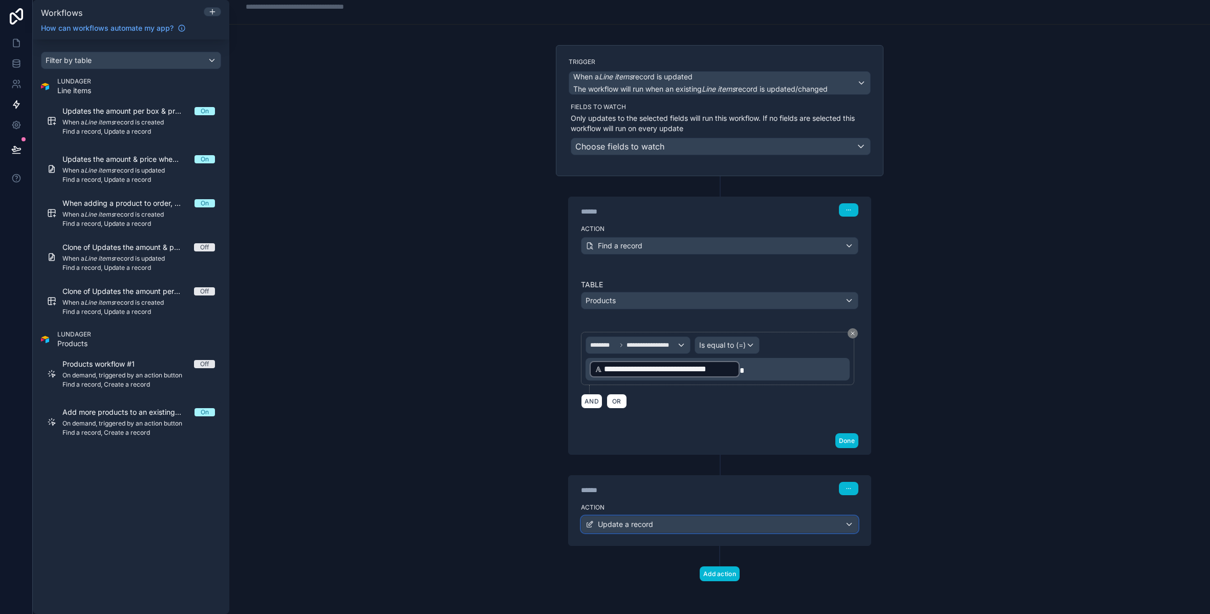
click at [716, 527] on div "Update a record" at bounding box center [719, 524] width 276 height 16
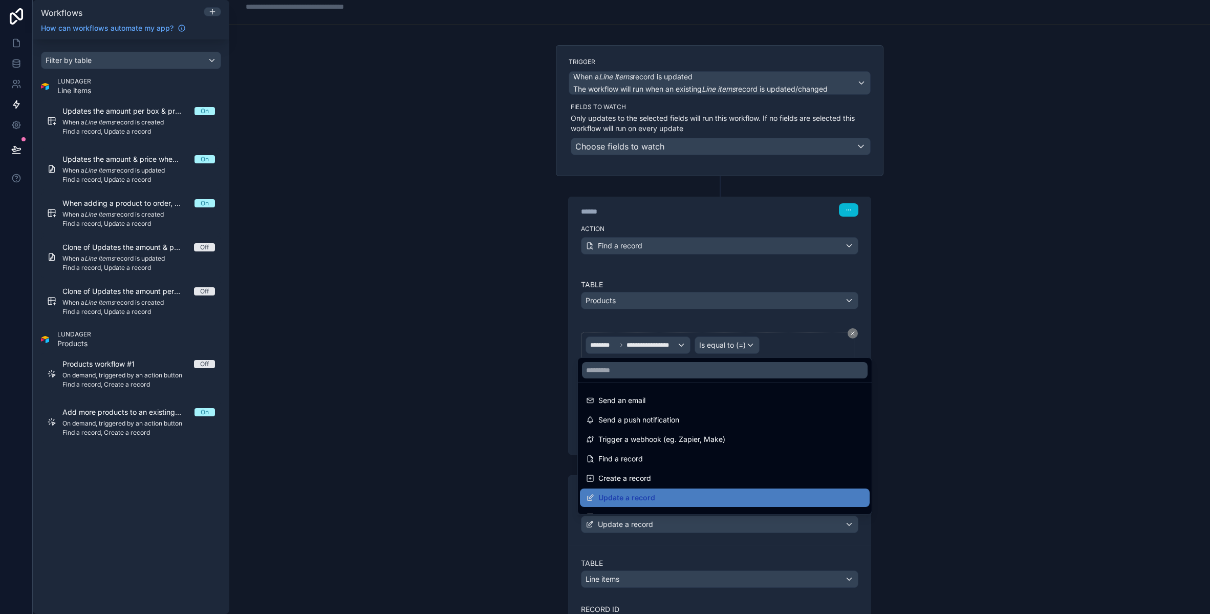
click at [716, 527] on div at bounding box center [605, 307] width 1210 height 614
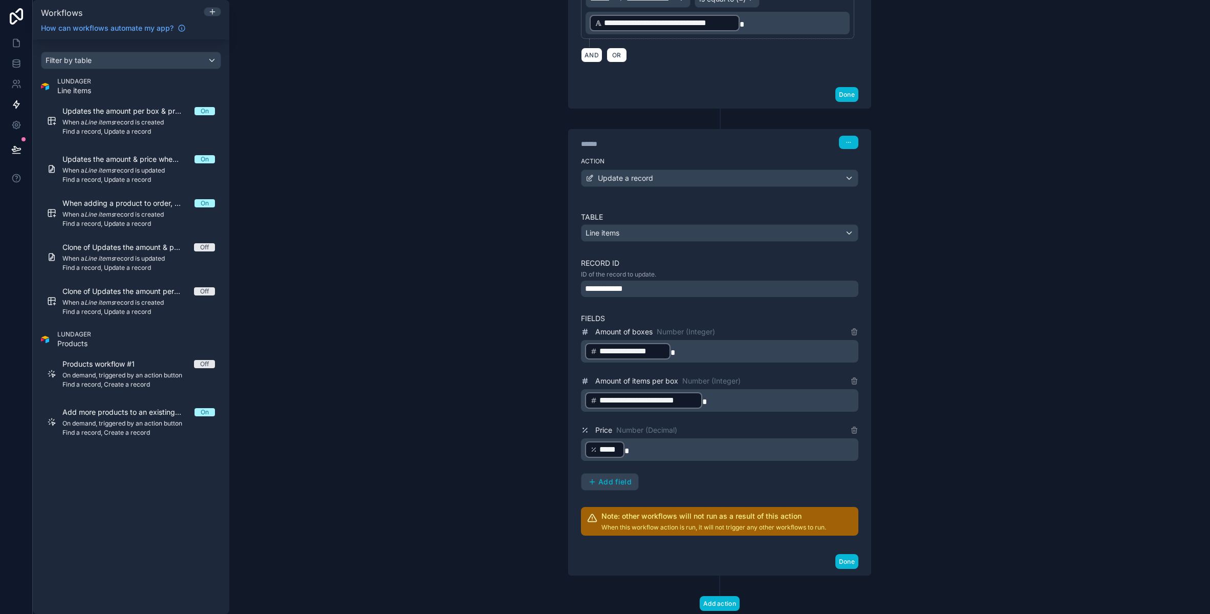
scroll to position [407, 0]
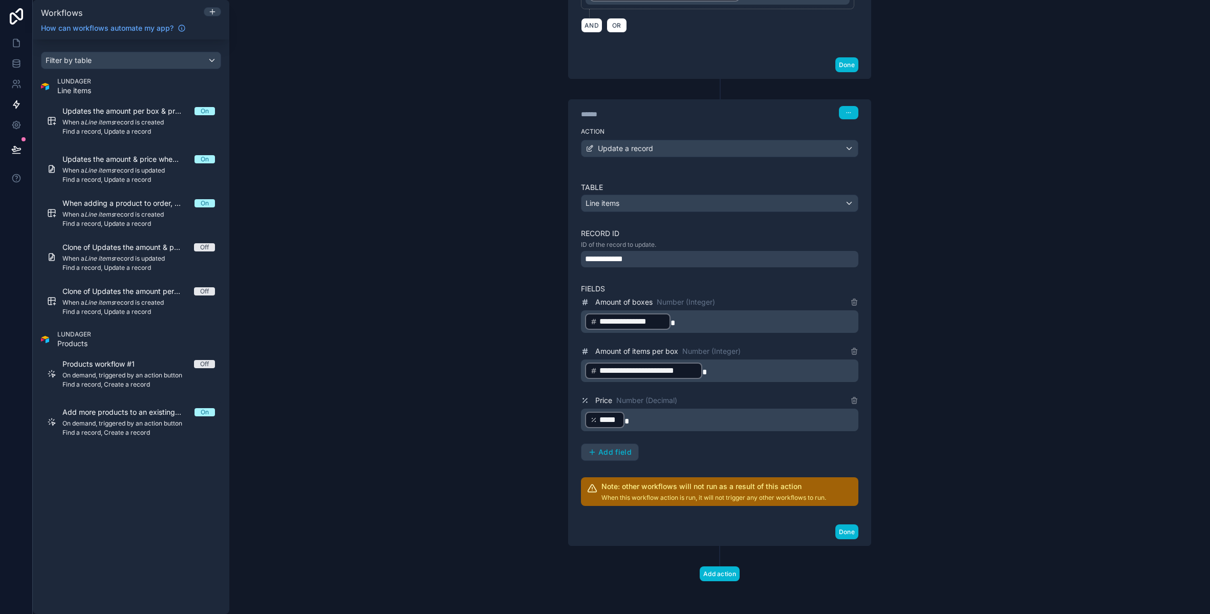
click at [642, 420] on p "﻿ ***** ﻿" at bounding box center [720, 419] width 271 height 18
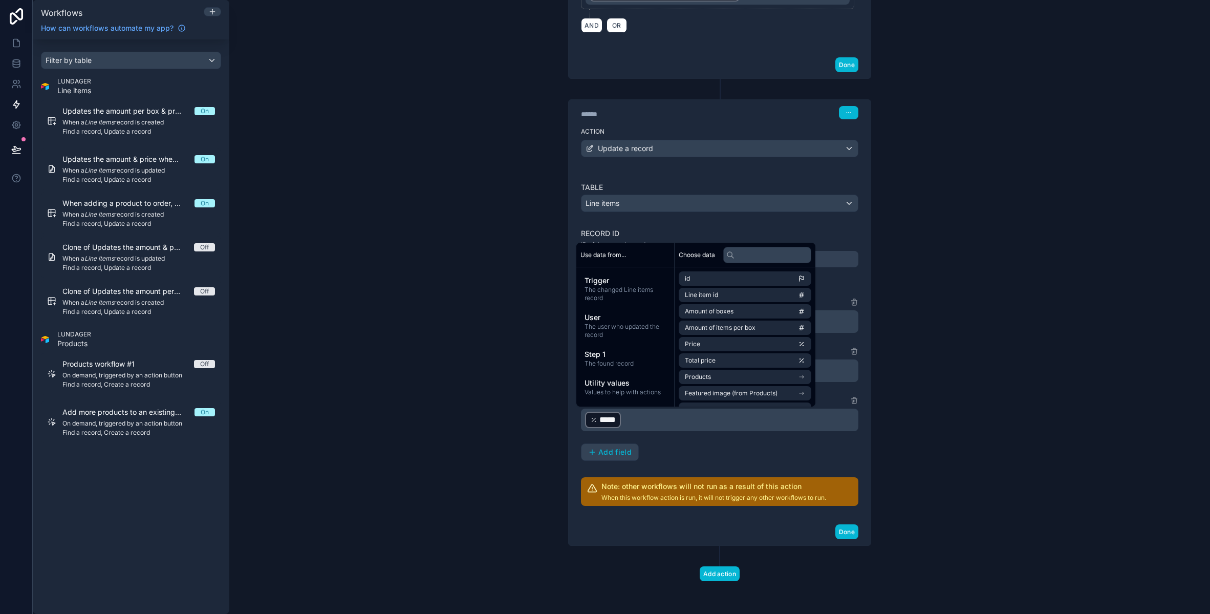
scroll to position [401, 0]
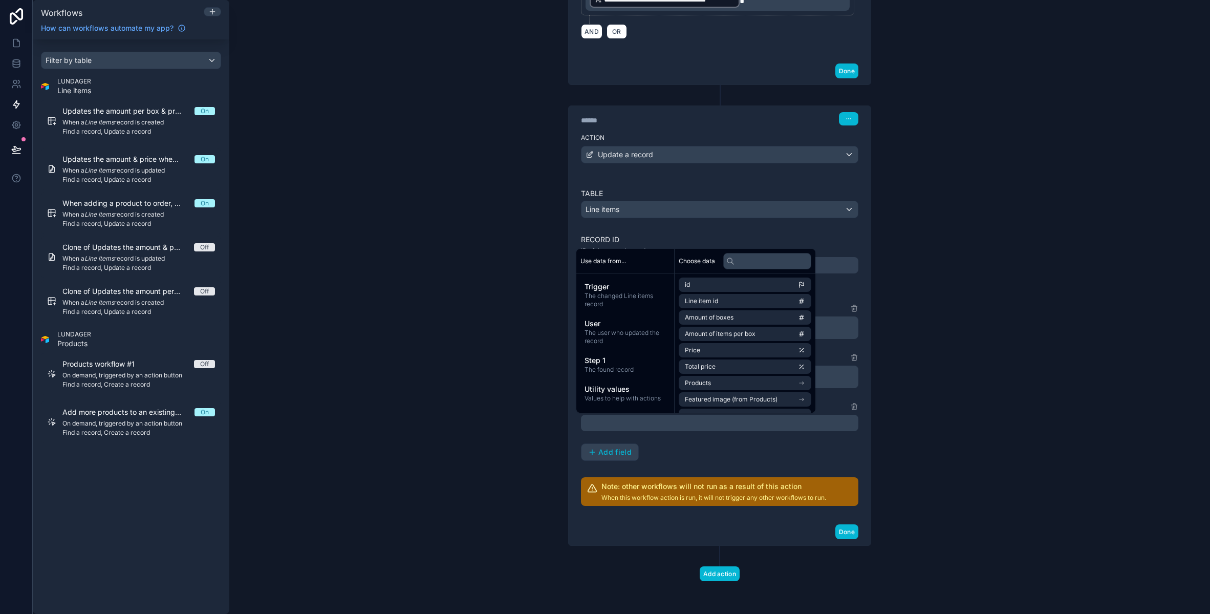
click at [675, 451] on div "**********" at bounding box center [719, 381] width 277 height 159
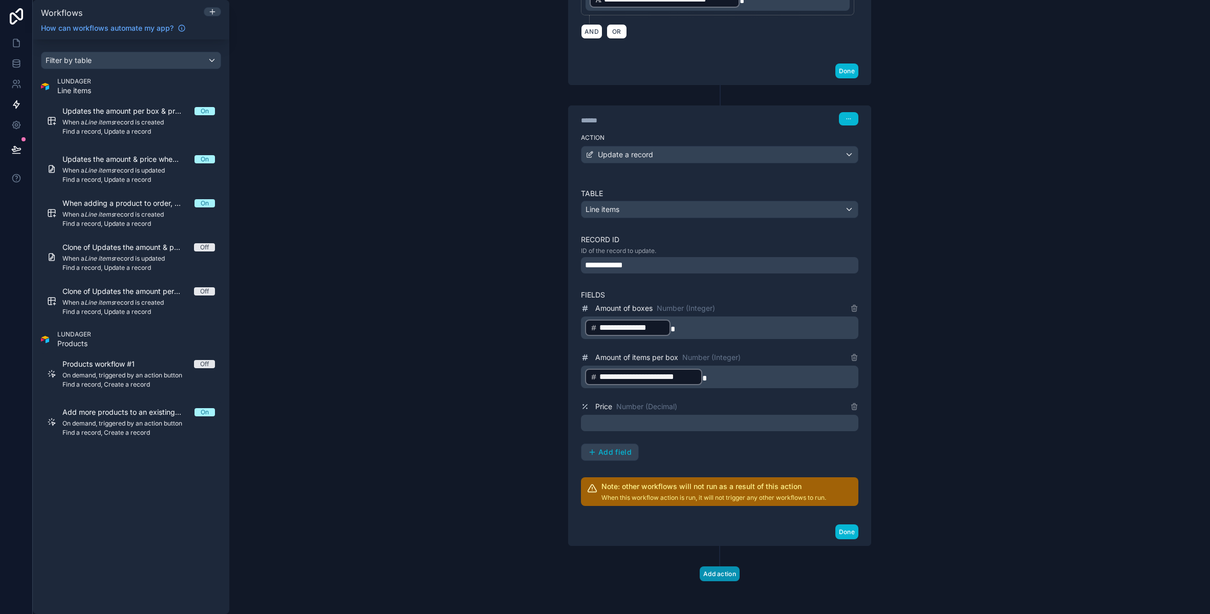
click at [722, 576] on button "Add action" at bounding box center [720, 573] width 40 height 15
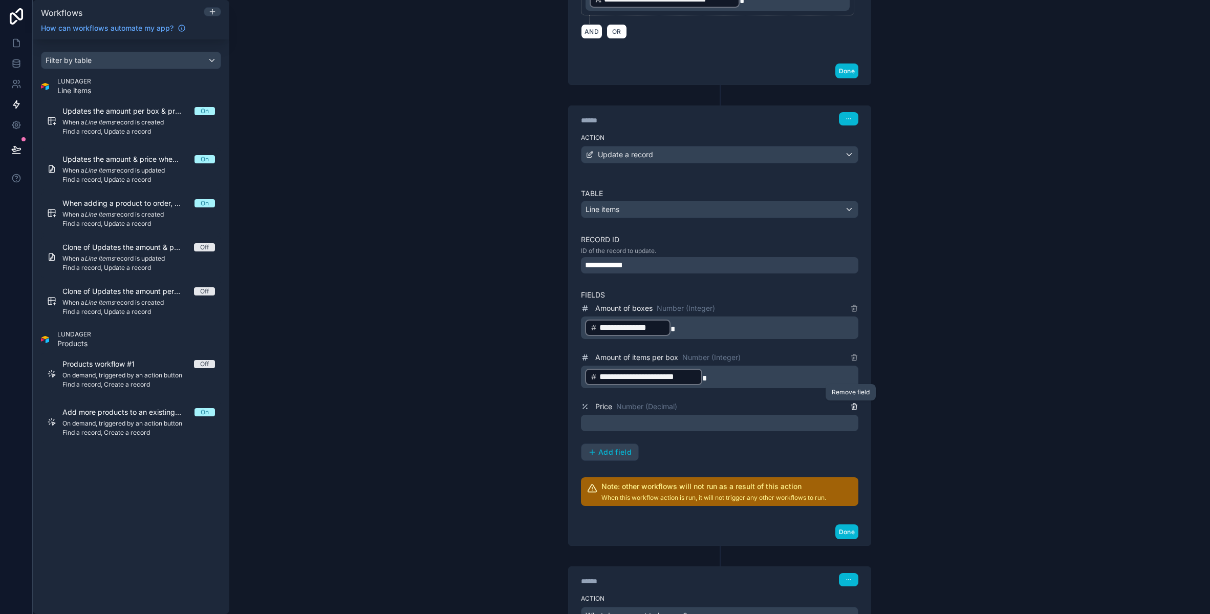
click at [851, 408] on icon at bounding box center [854, 406] width 8 height 8
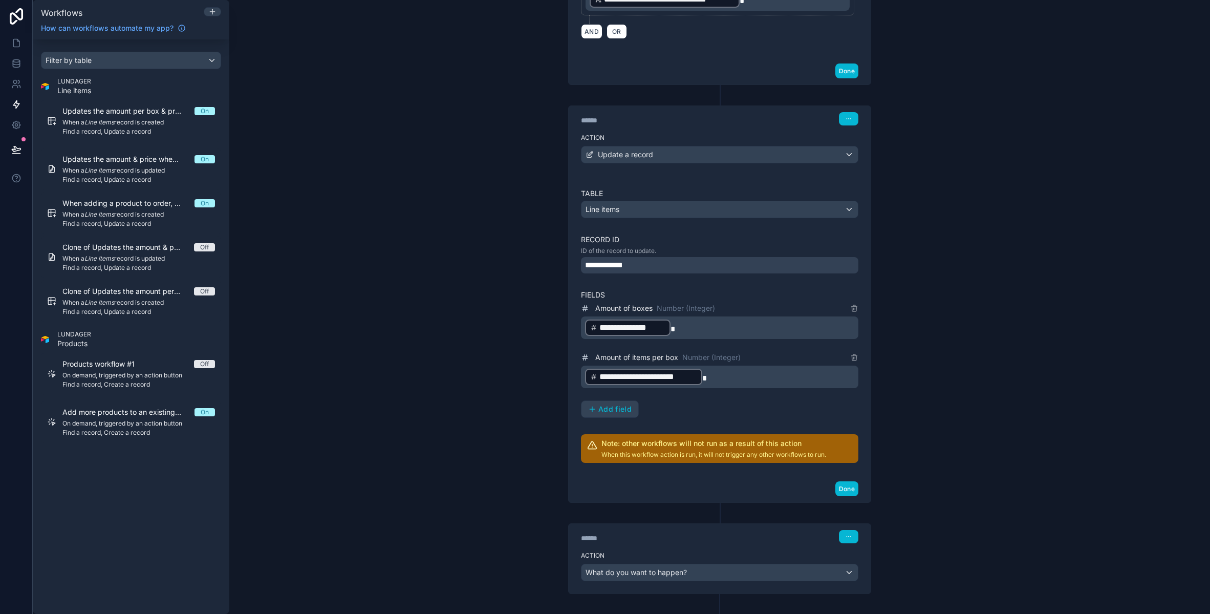
scroll to position [449, 0]
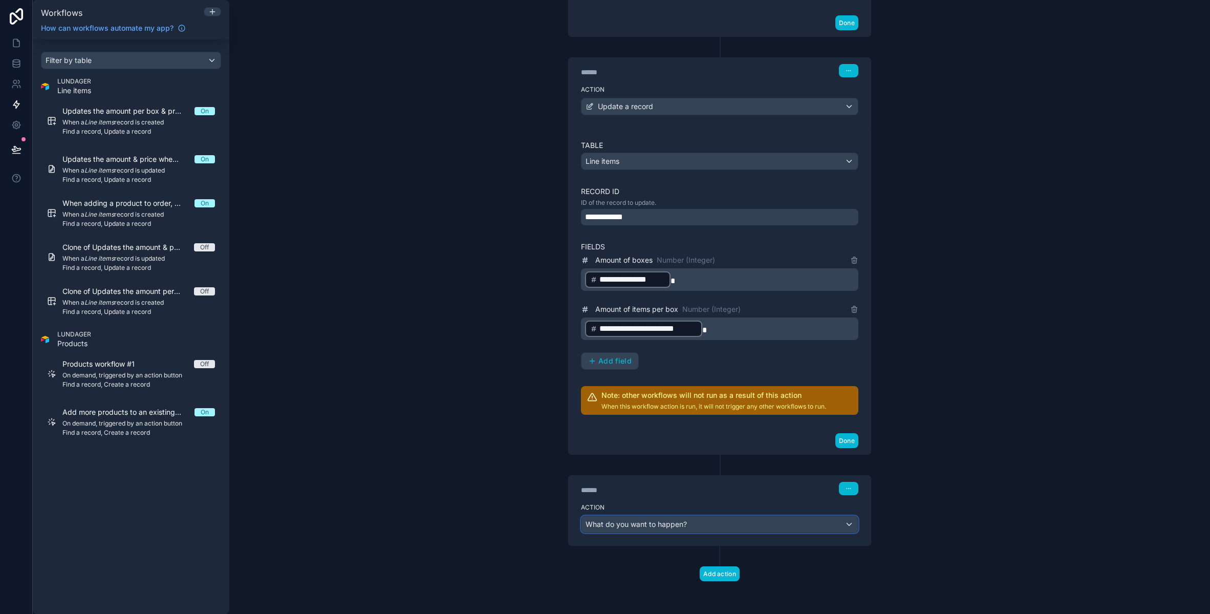
click at [682, 522] on span "What do you want to happen?" at bounding box center [635, 523] width 101 height 9
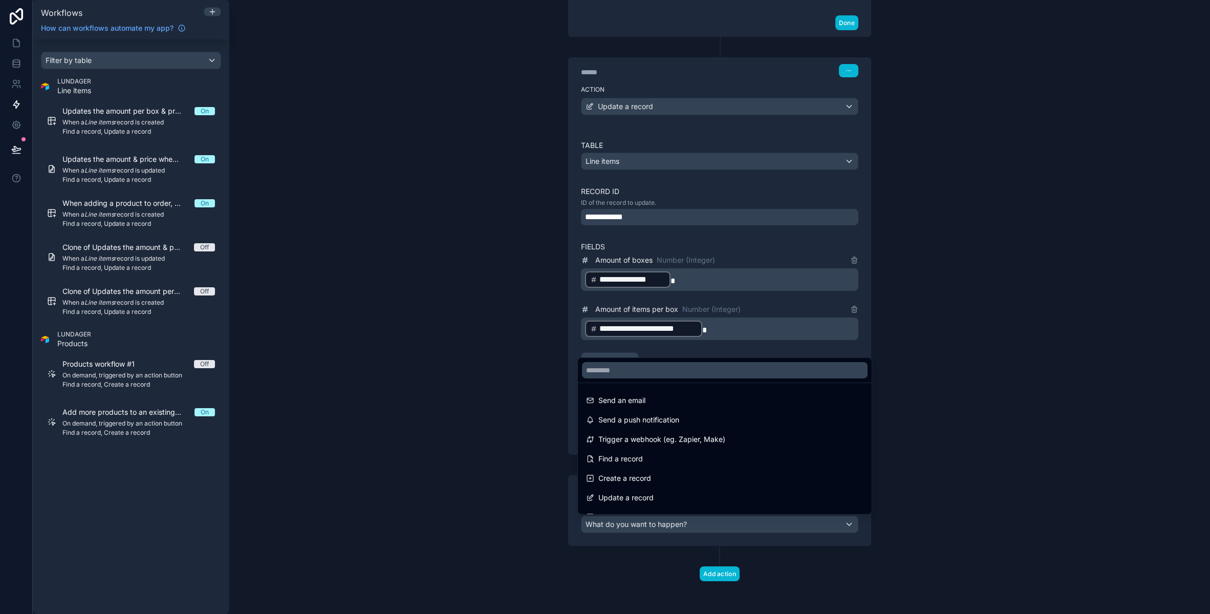
click at [682, 522] on div at bounding box center [605, 307] width 1210 height 614
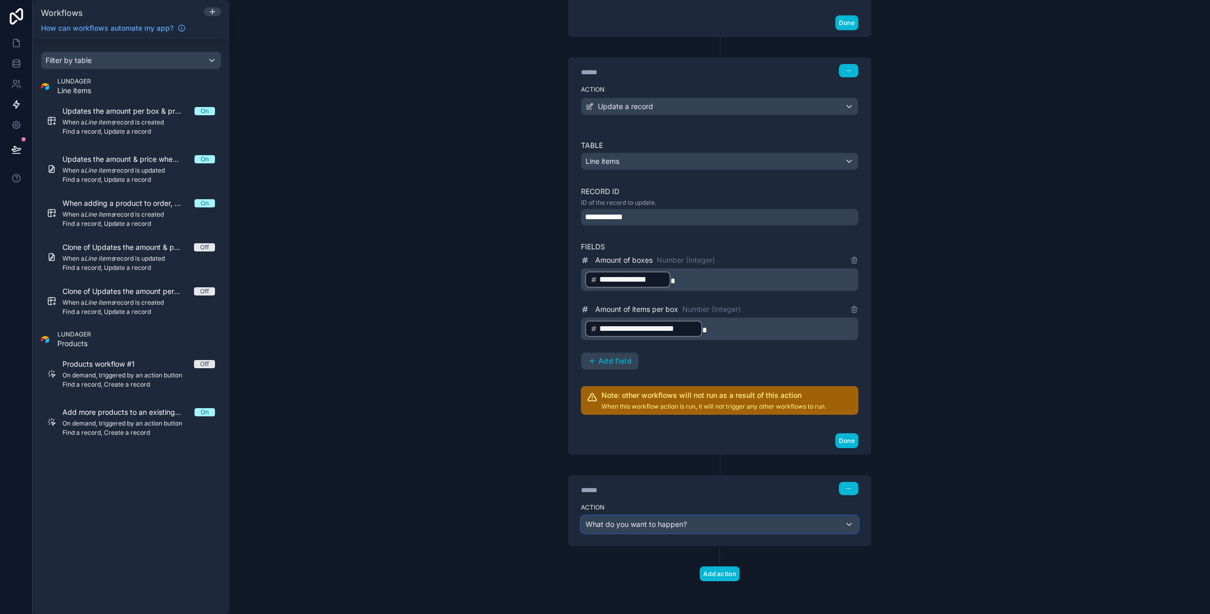
click at [702, 526] on div "What do you want to happen?" at bounding box center [719, 524] width 276 height 16
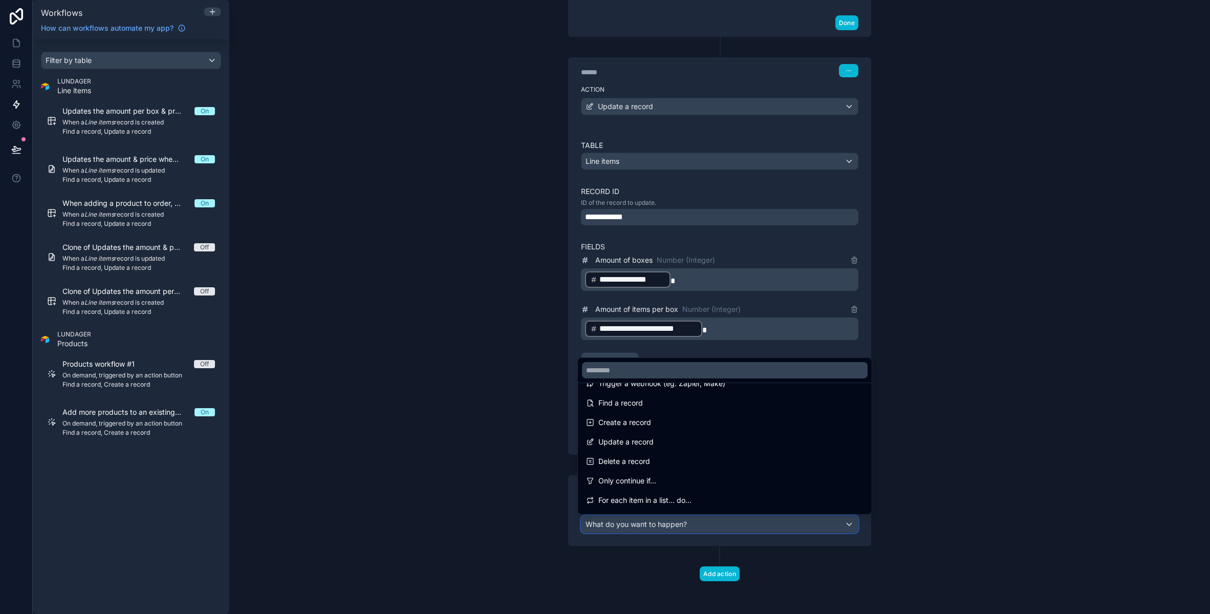
scroll to position [55, 0]
click at [691, 493] on div "For each item in a list... do..." at bounding box center [725, 500] width 290 height 18
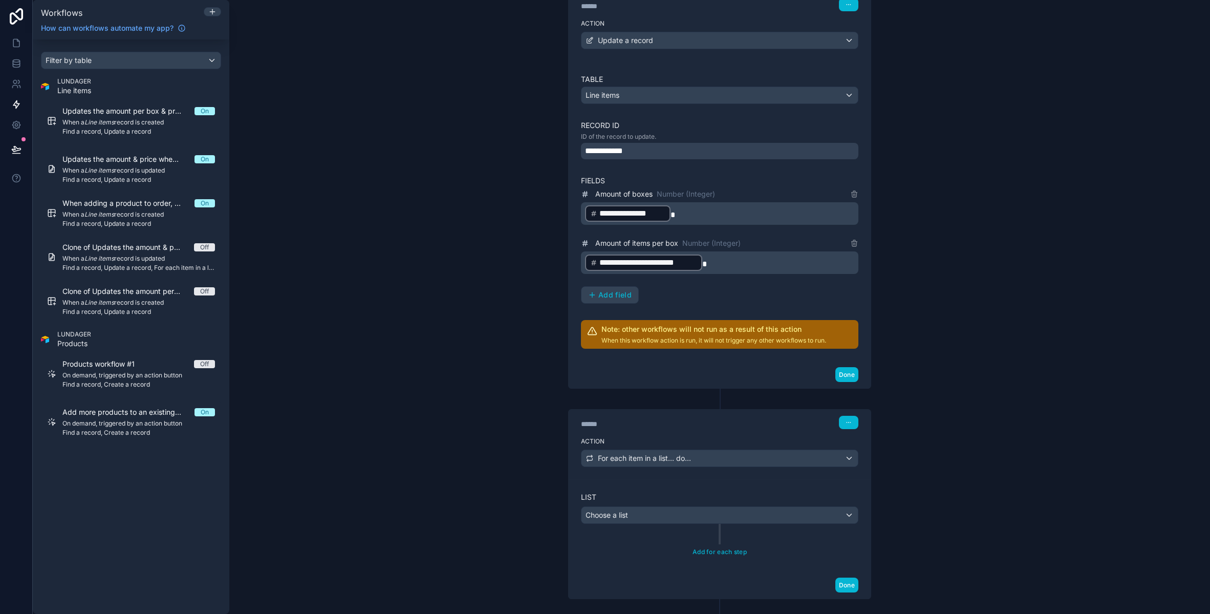
scroll to position [568, 0]
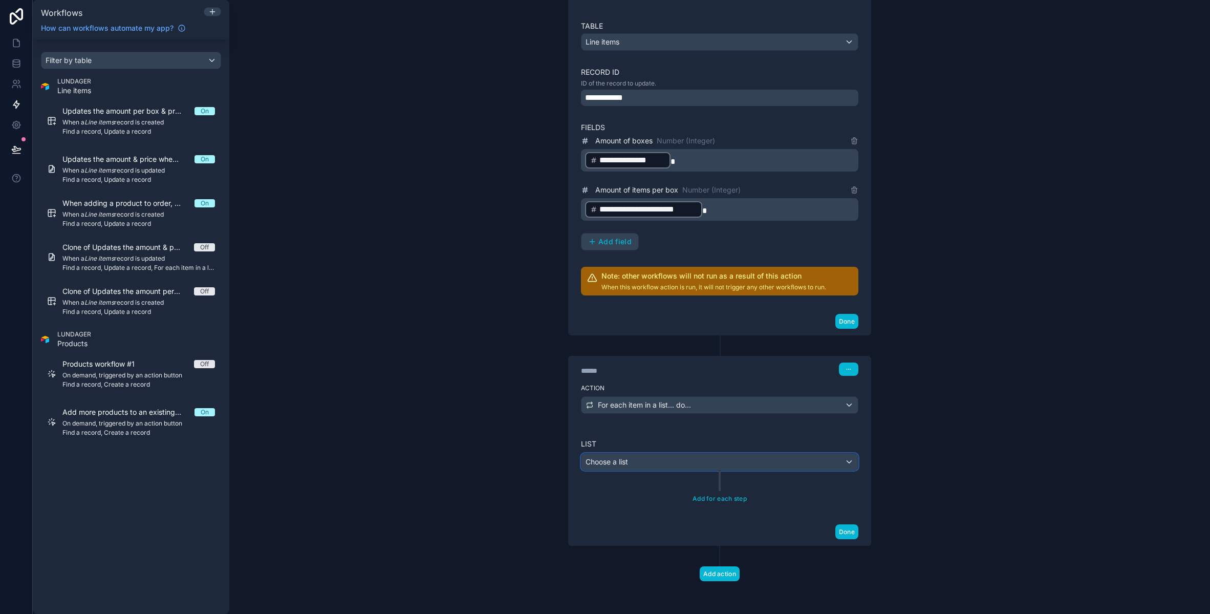
click at [630, 469] on div "Choose a list" at bounding box center [719, 461] width 276 height 16
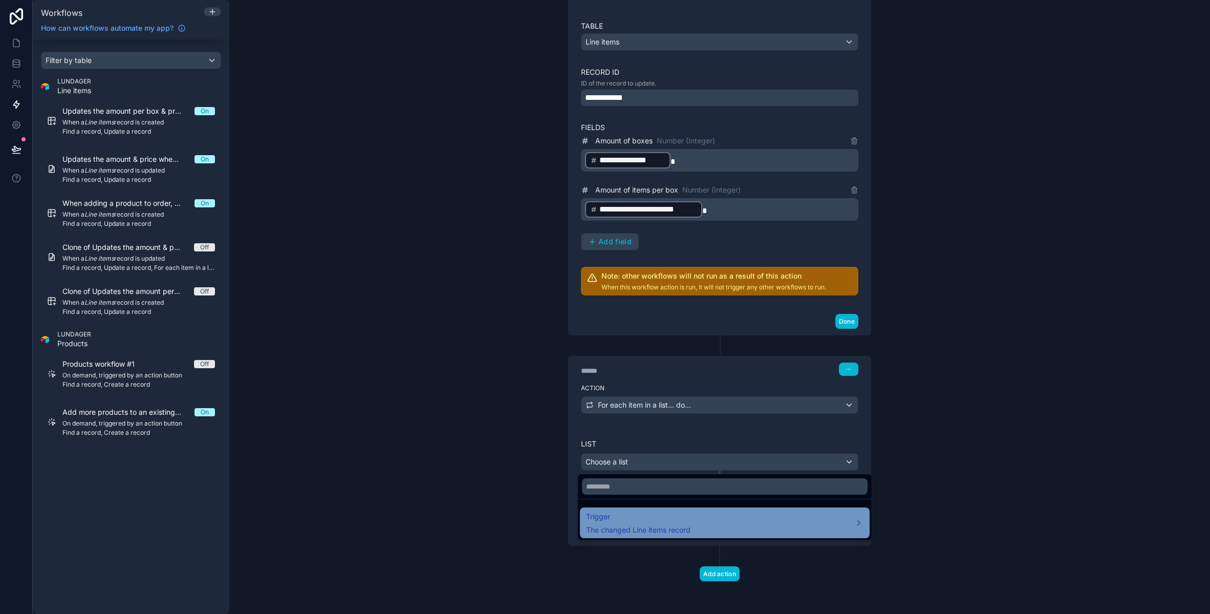
click at [638, 520] on span "Trigger" at bounding box center [638, 516] width 104 height 12
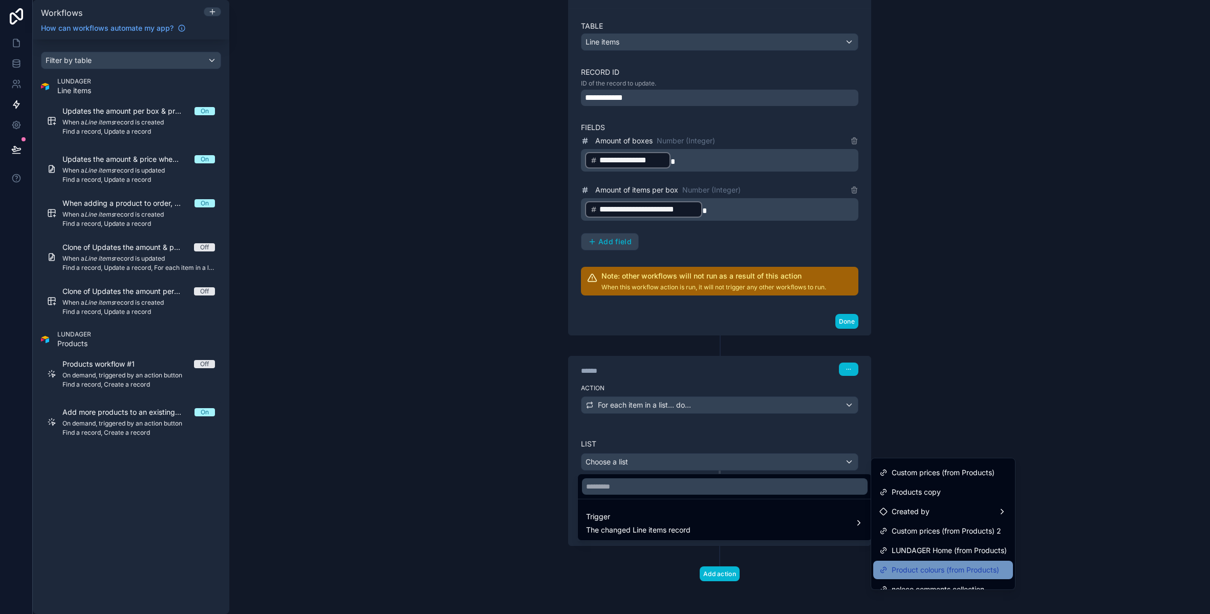
scroll to position [0, 0]
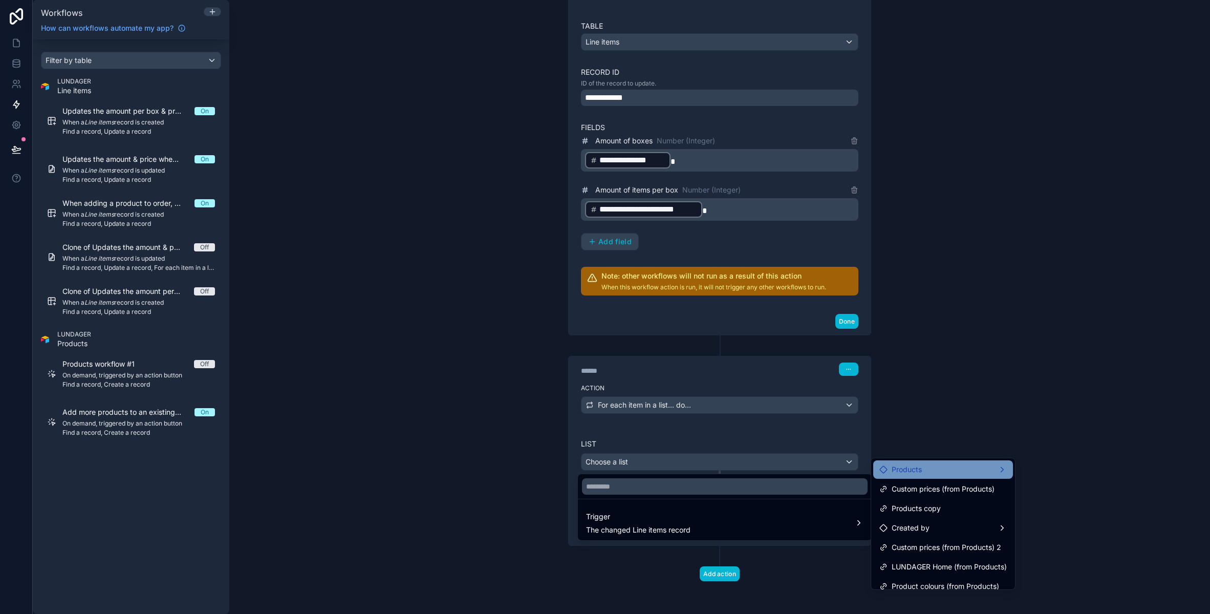
click at [938, 474] on div "Products" at bounding box center [942, 469] width 127 height 12
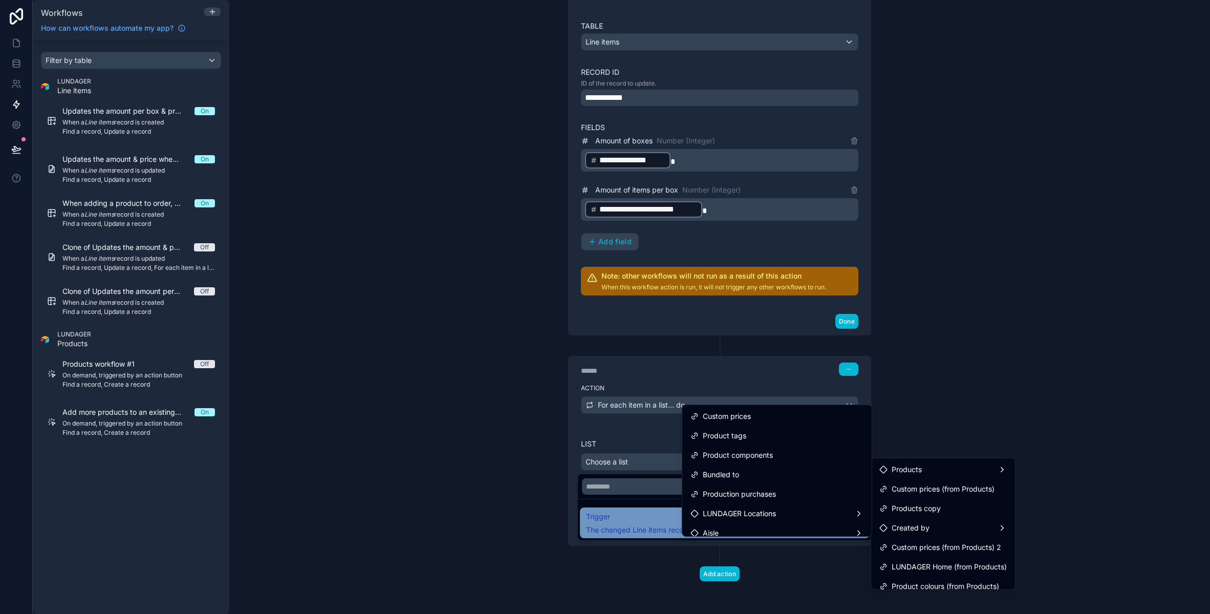
click at [617, 516] on span "Trigger" at bounding box center [638, 516] width 104 height 12
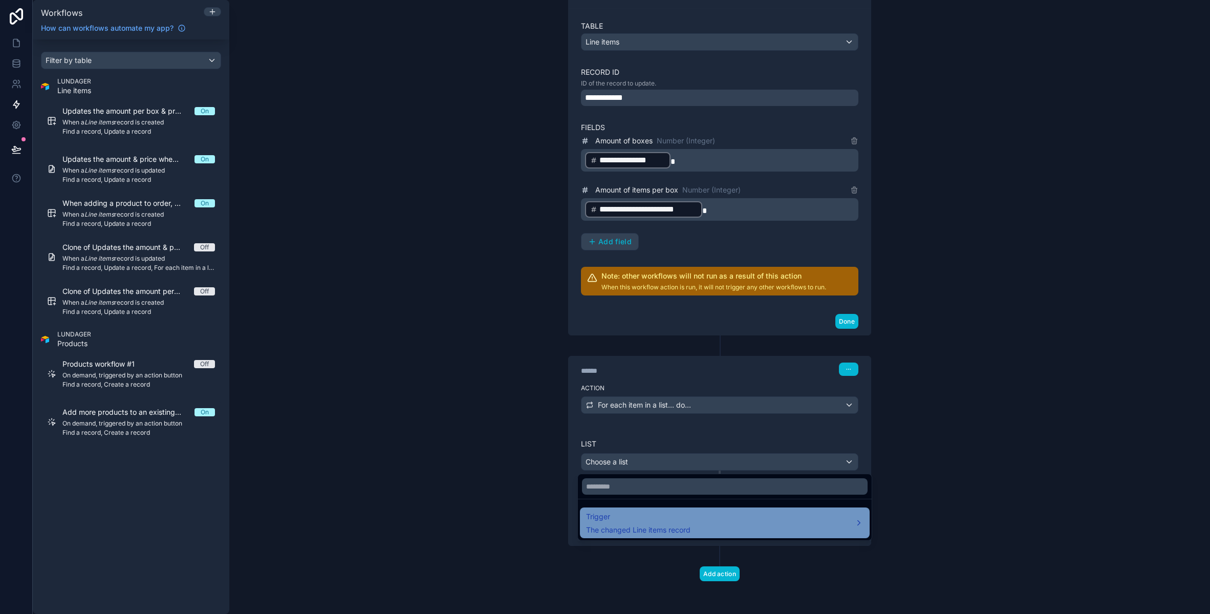
click at [617, 516] on span "Trigger" at bounding box center [638, 516] width 104 height 12
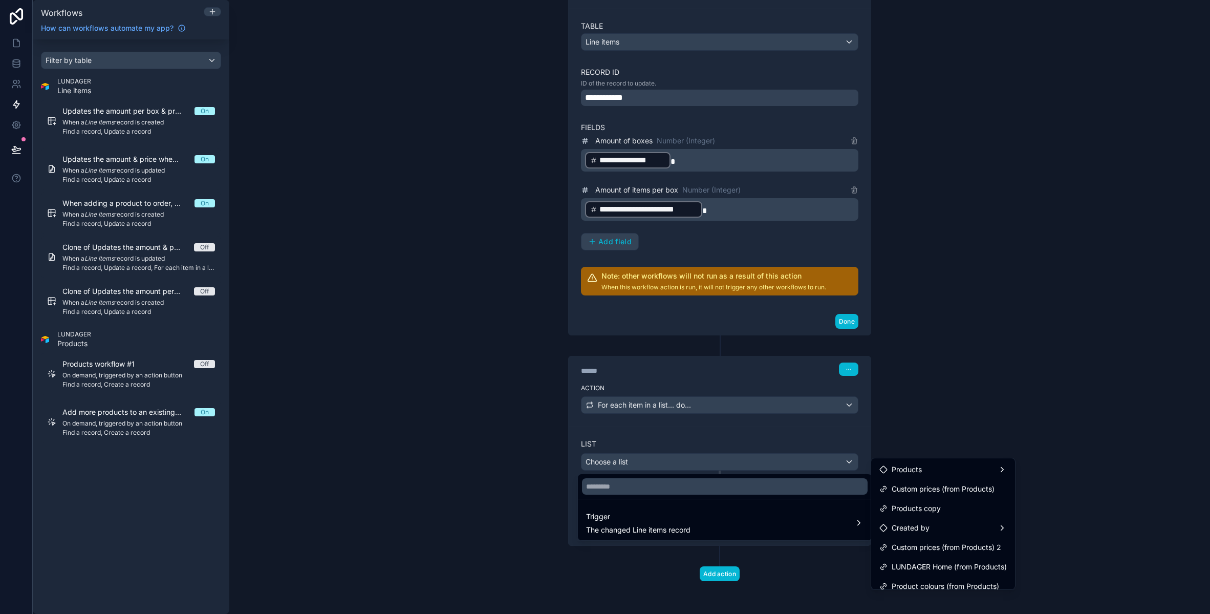
scroll to position [47, 0]
click at [933, 577] on span "orders collection" at bounding box center [919, 578] width 55 height 12
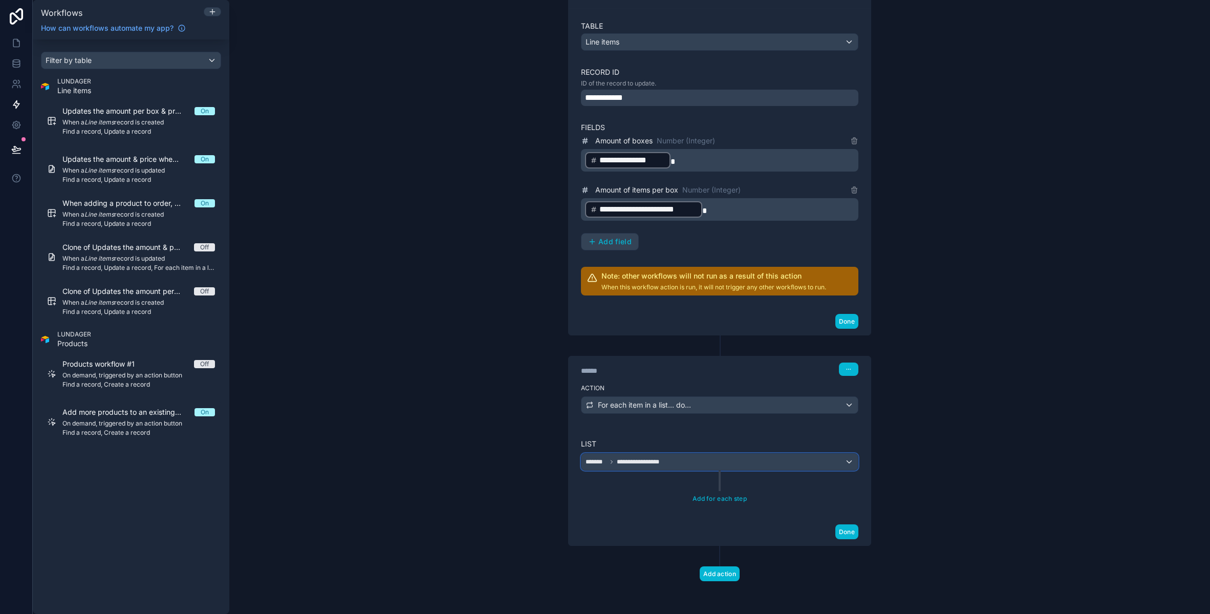
click at [669, 463] on div "**********" at bounding box center [719, 461] width 276 height 16
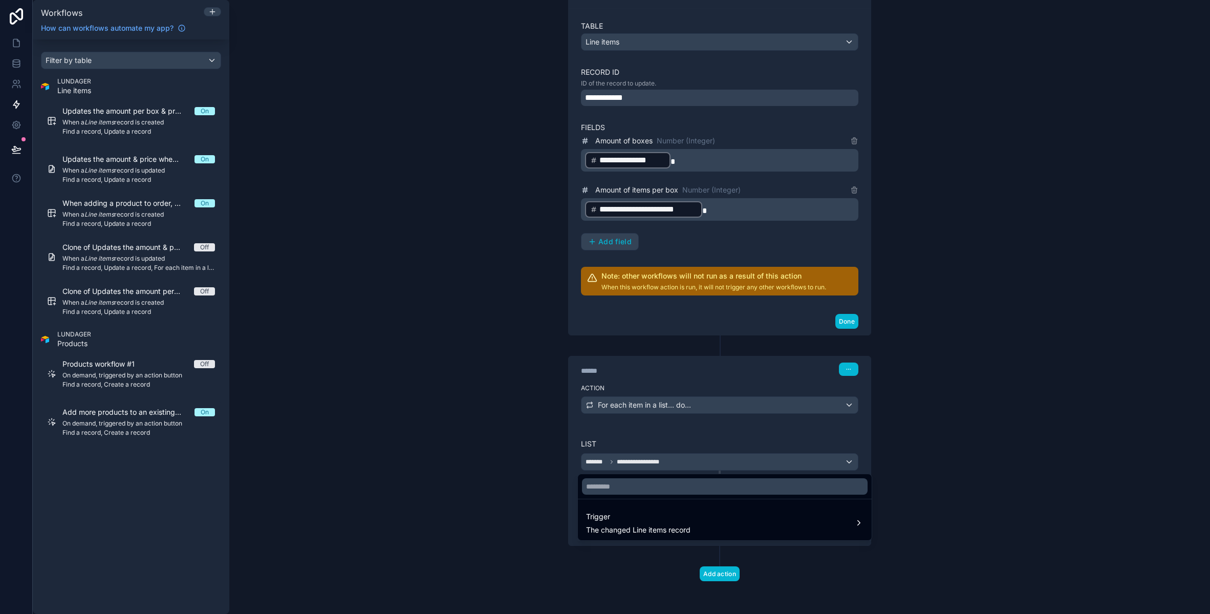
click at [917, 480] on div at bounding box center [605, 307] width 1210 height 614
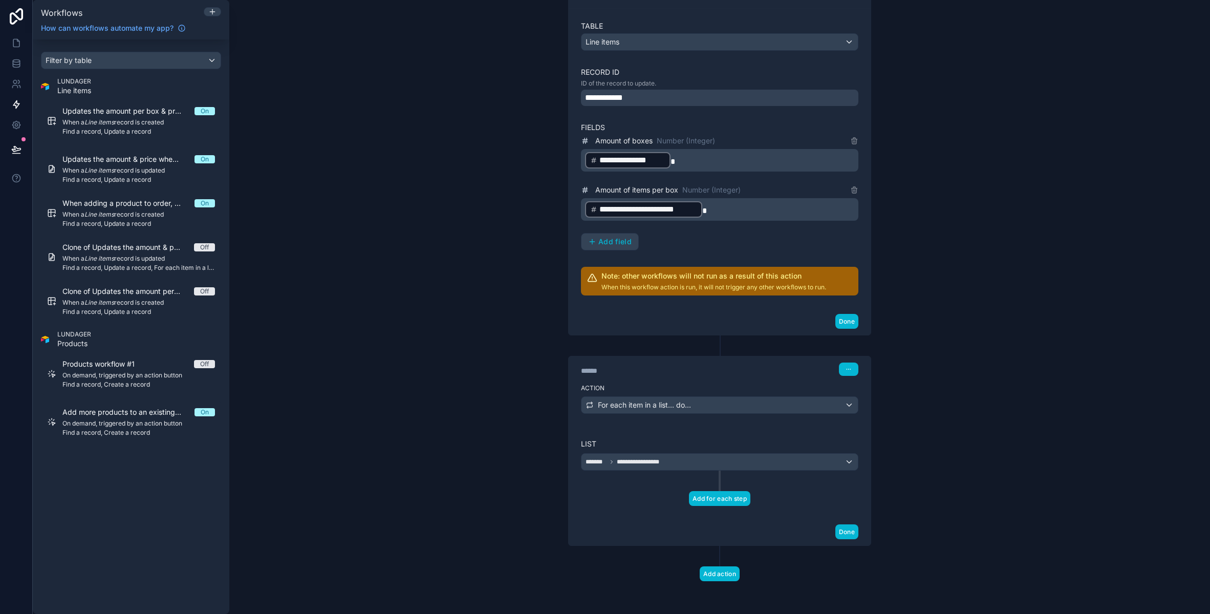
click at [737, 498] on button "Add for each step" at bounding box center [719, 498] width 61 height 15
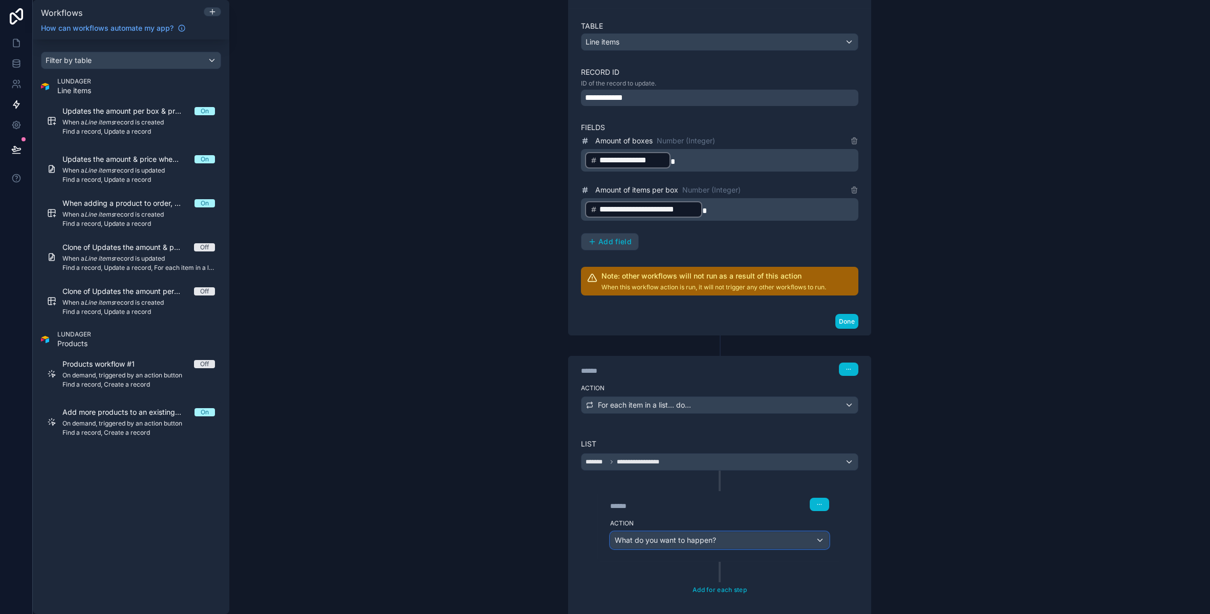
click at [662, 542] on span "What do you want to happen?" at bounding box center [665, 539] width 101 height 9
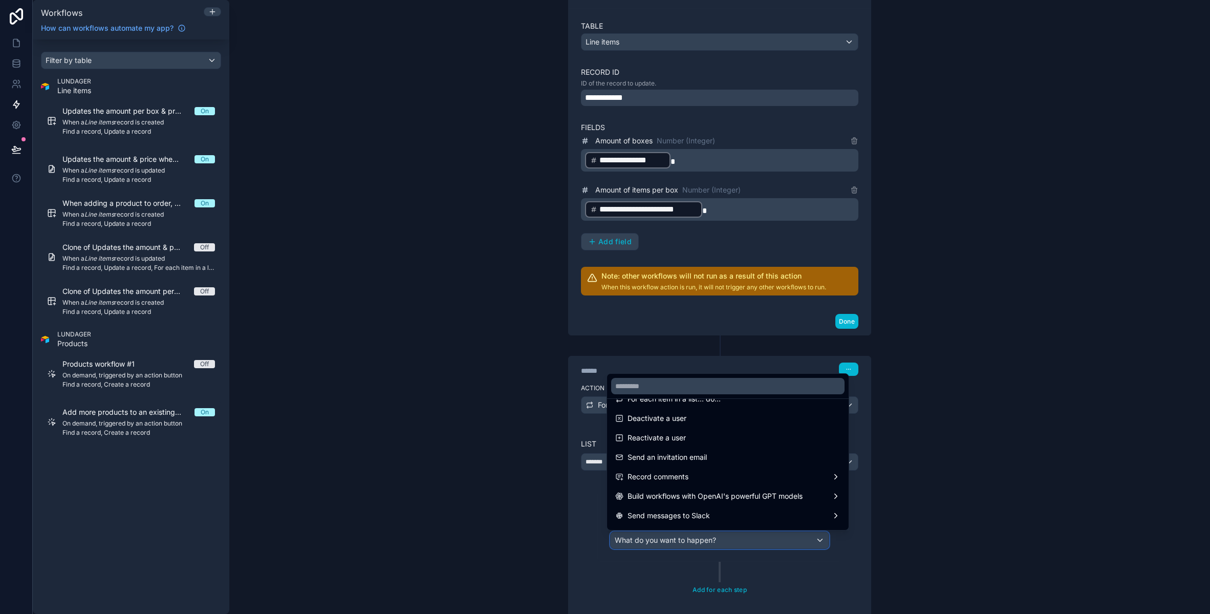
scroll to position [189, 0]
click at [582, 529] on div at bounding box center [605, 307] width 1210 height 614
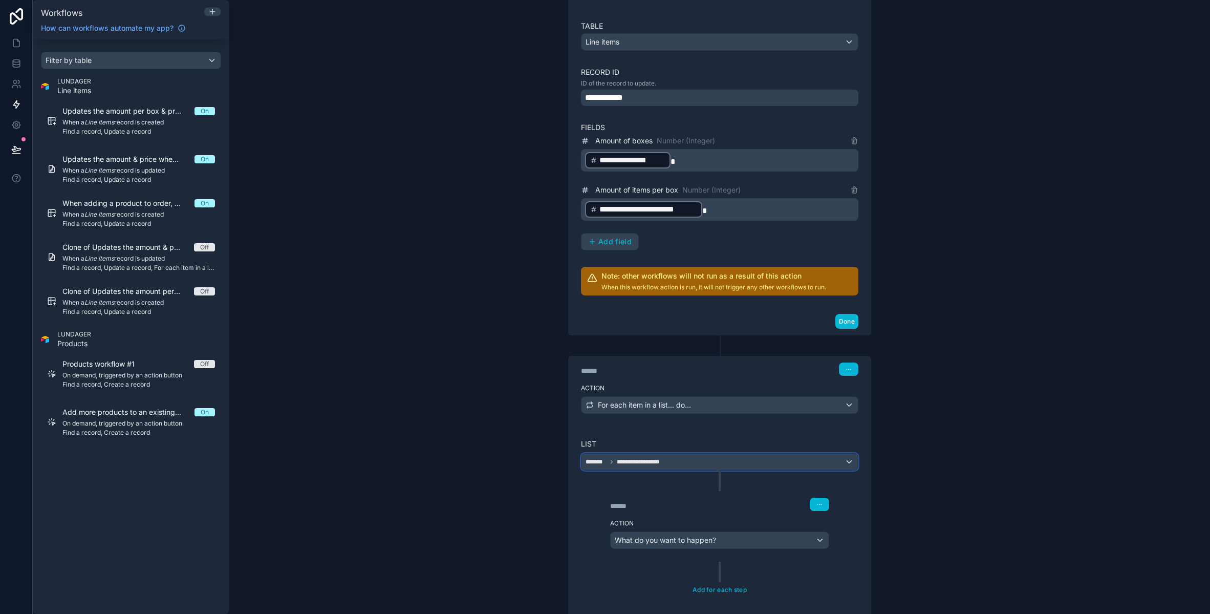
click at [640, 455] on div "**********" at bounding box center [719, 461] width 276 height 16
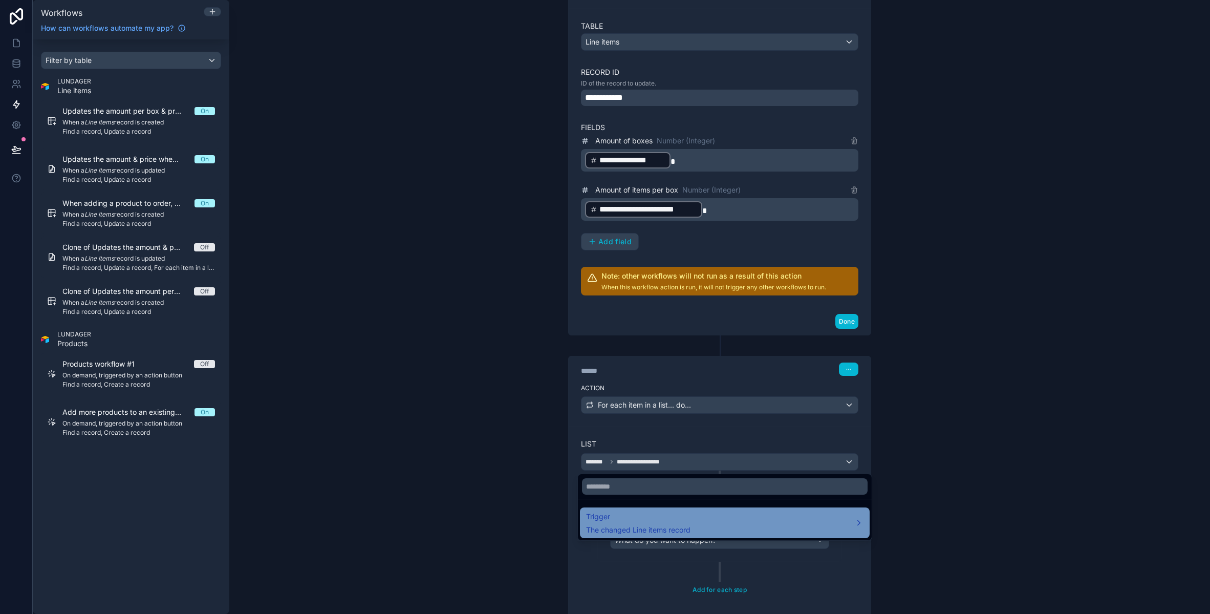
click at [674, 522] on span "Trigger" at bounding box center [638, 516] width 104 height 12
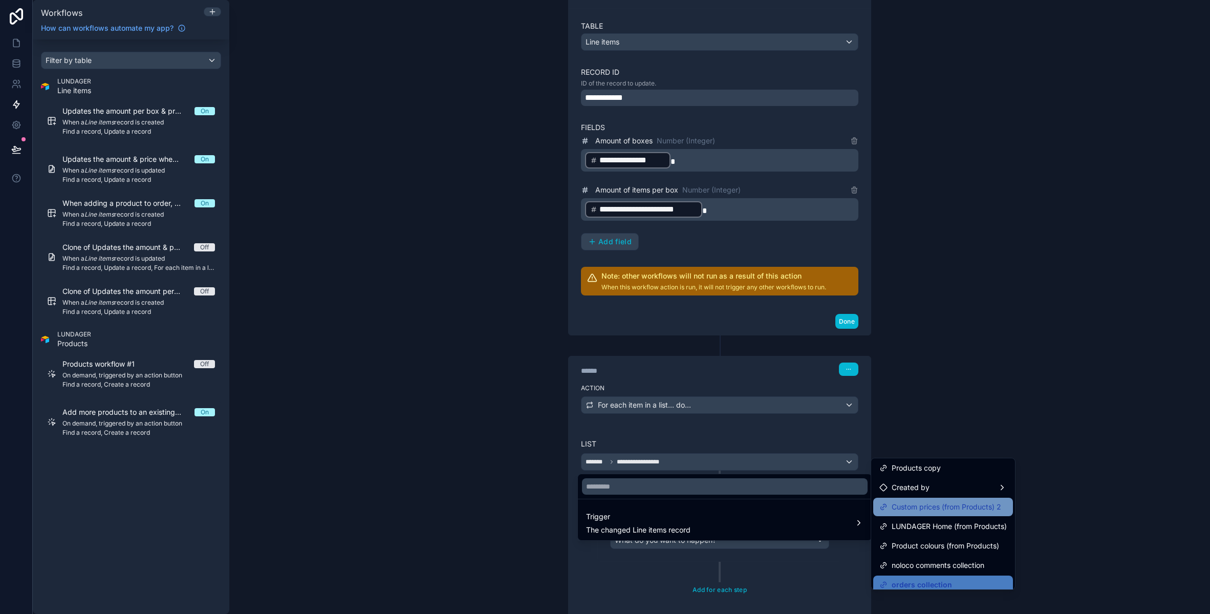
scroll to position [47, 0]
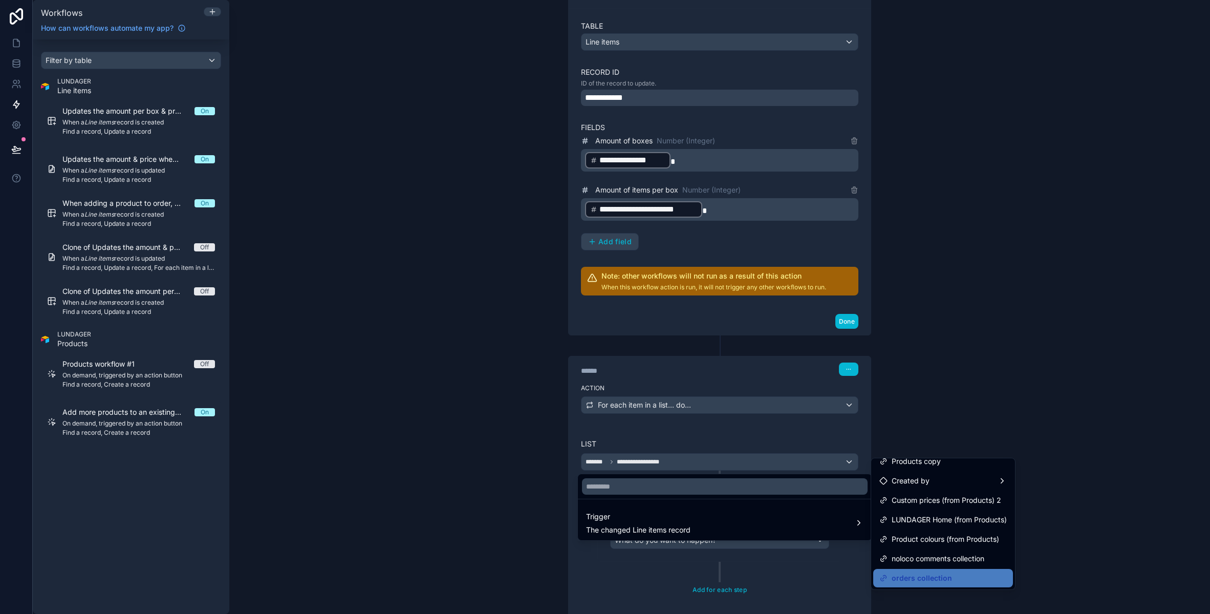
click at [654, 409] on div at bounding box center [605, 307] width 1210 height 614
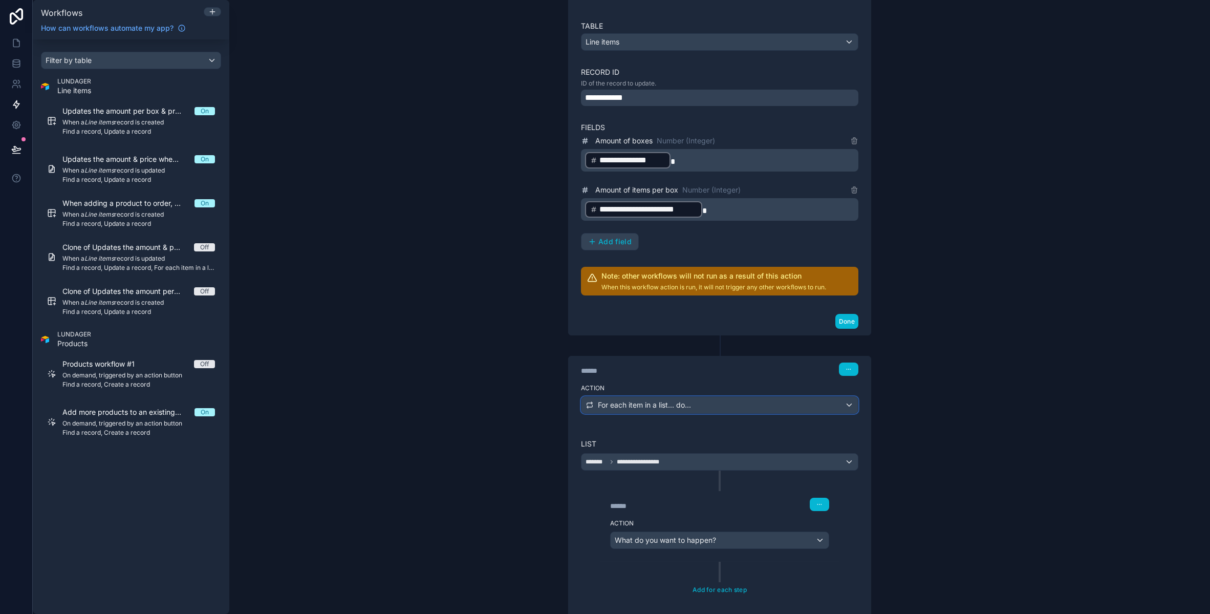
click at [654, 409] on span "For each item in a list... do..." at bounding box center [644, 405] width 93 height 10
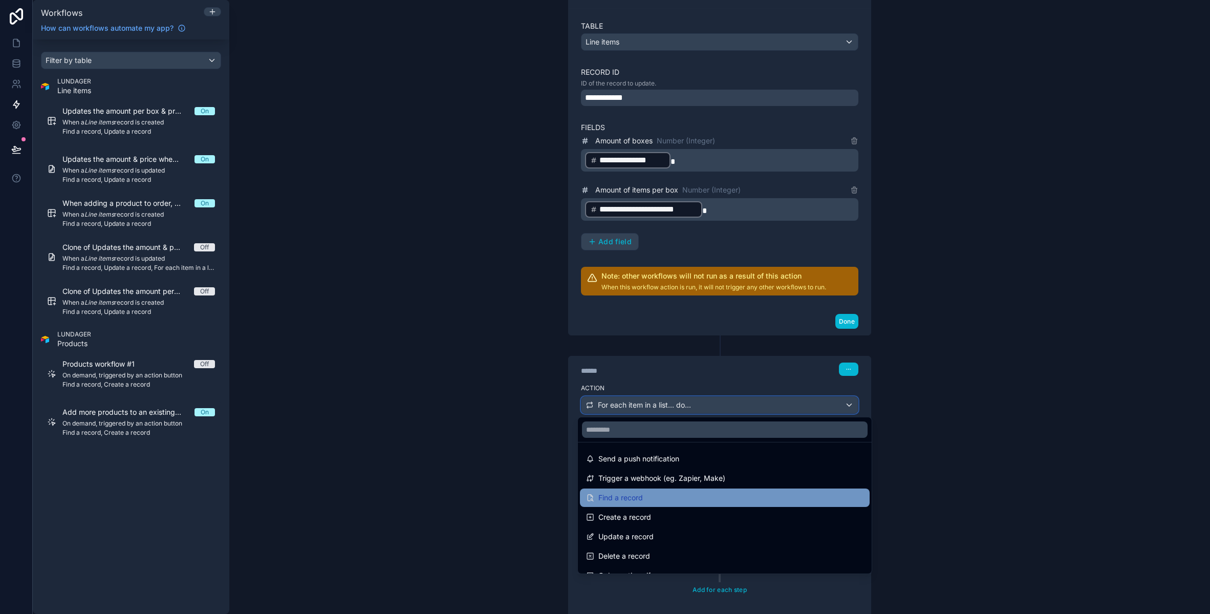
scroll to position [32, 0]
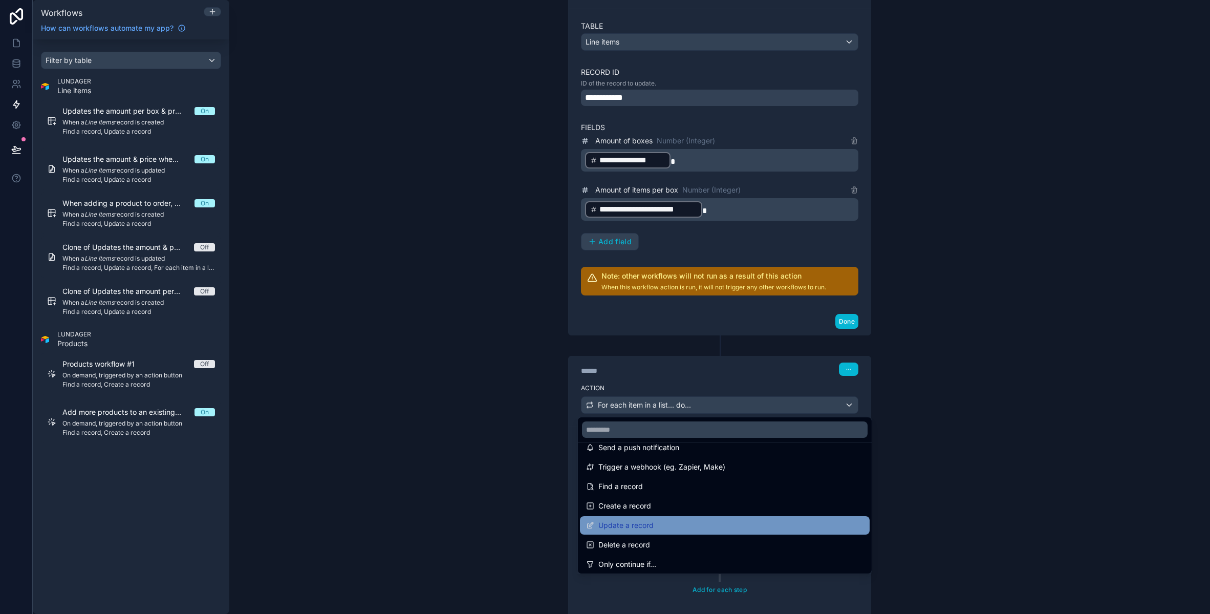
click at [663, 523] on div "Update a record" at bounding box center [724, 525] width 277 height 12
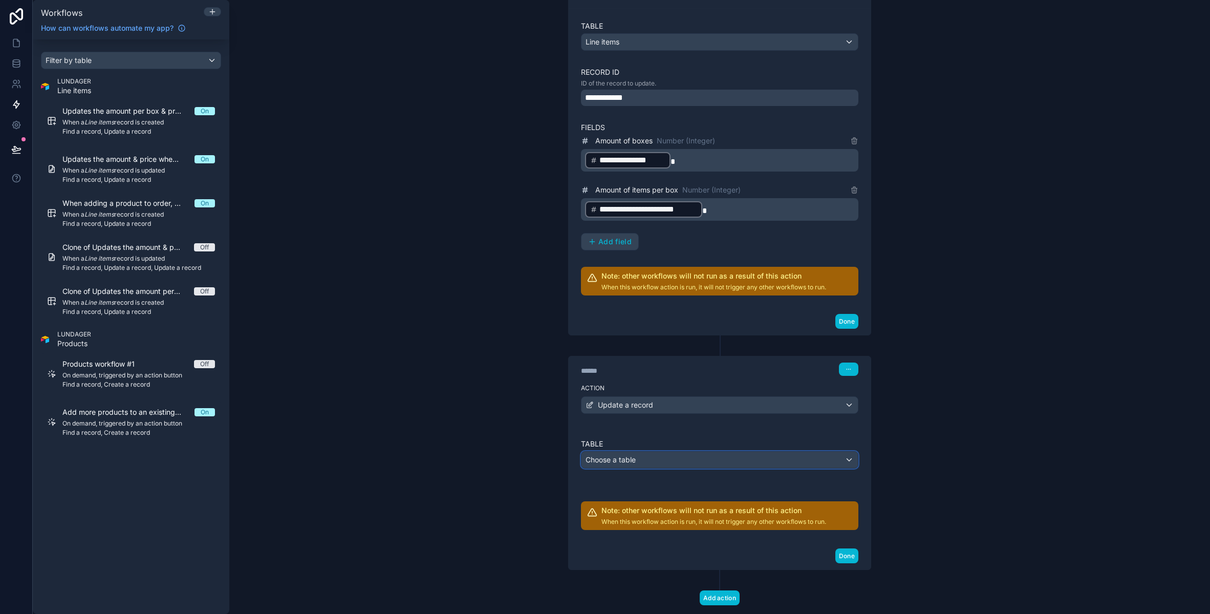
click at [625, 465] on div "Choose a table" at bounding box center [719, 459] width 276 height 16
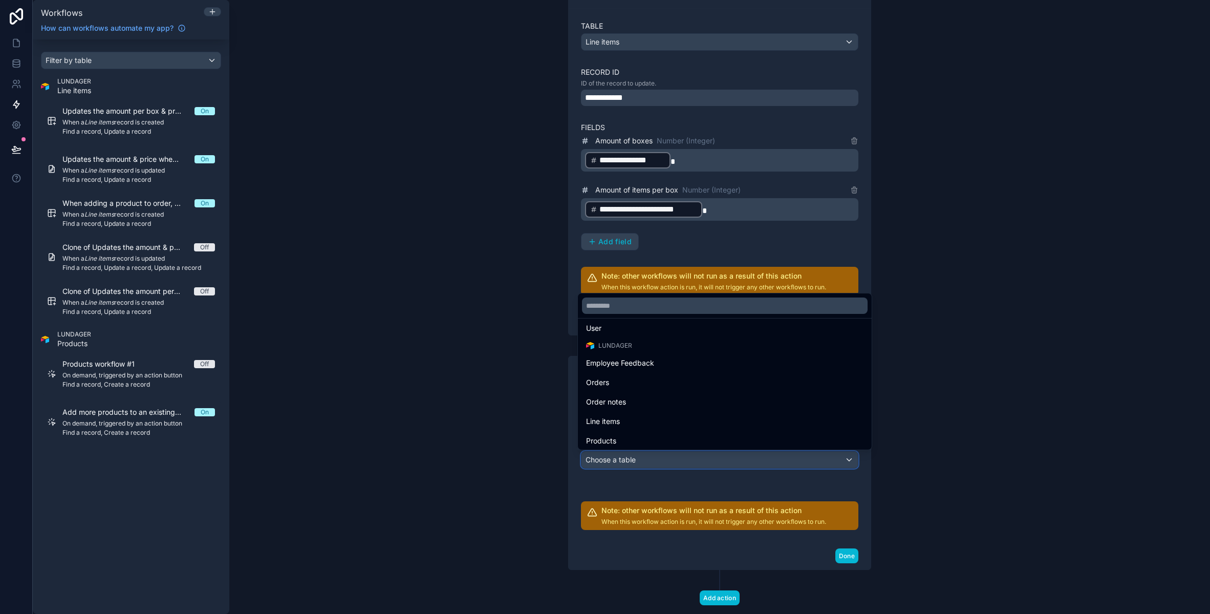
scroll to position [24, 0]
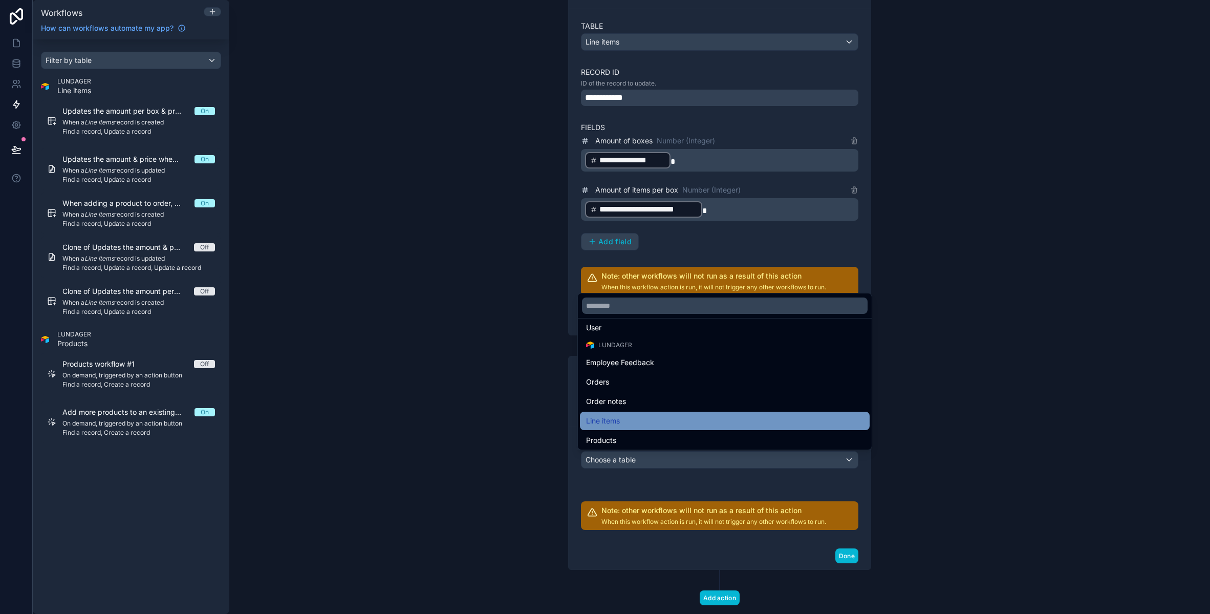
click at [618, 417] on span "Line items" at bounding box center [603, 421] width 34 height 12
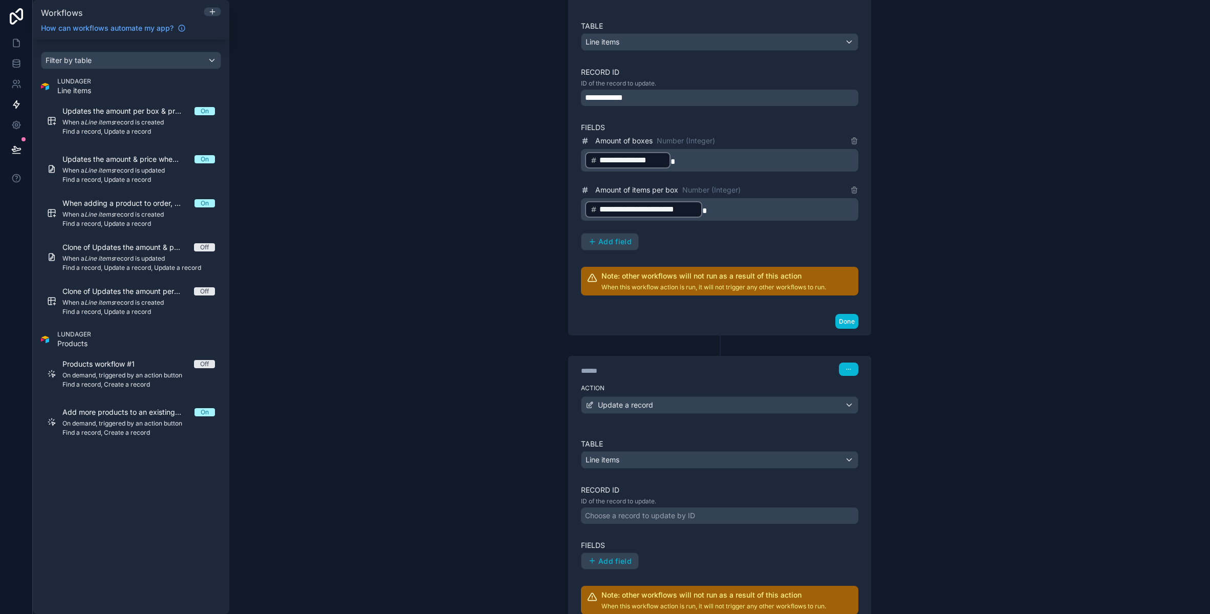
click at [633, 518] on div "Choose a record to update by ID" at bounding box center [640, 515] width 110 height 10
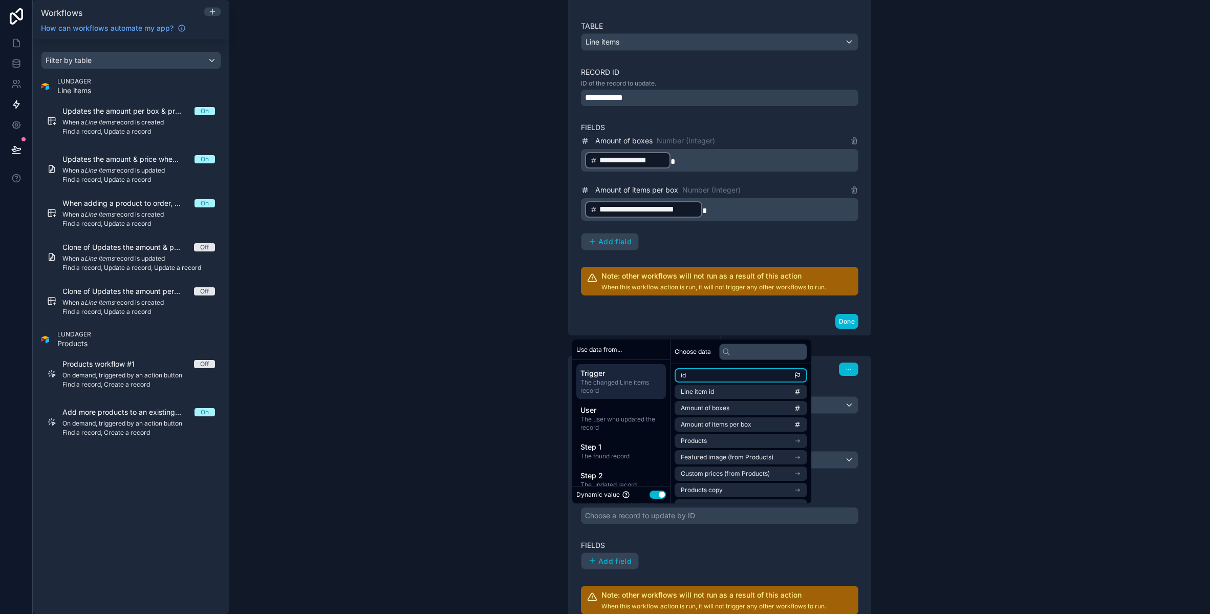
click at [698, 373] on li "id" at bounding box center [741, 375] width 133 height 14
click at [665, 556] on div "Add field" at bounding box center [719, 560] width 277 height 17
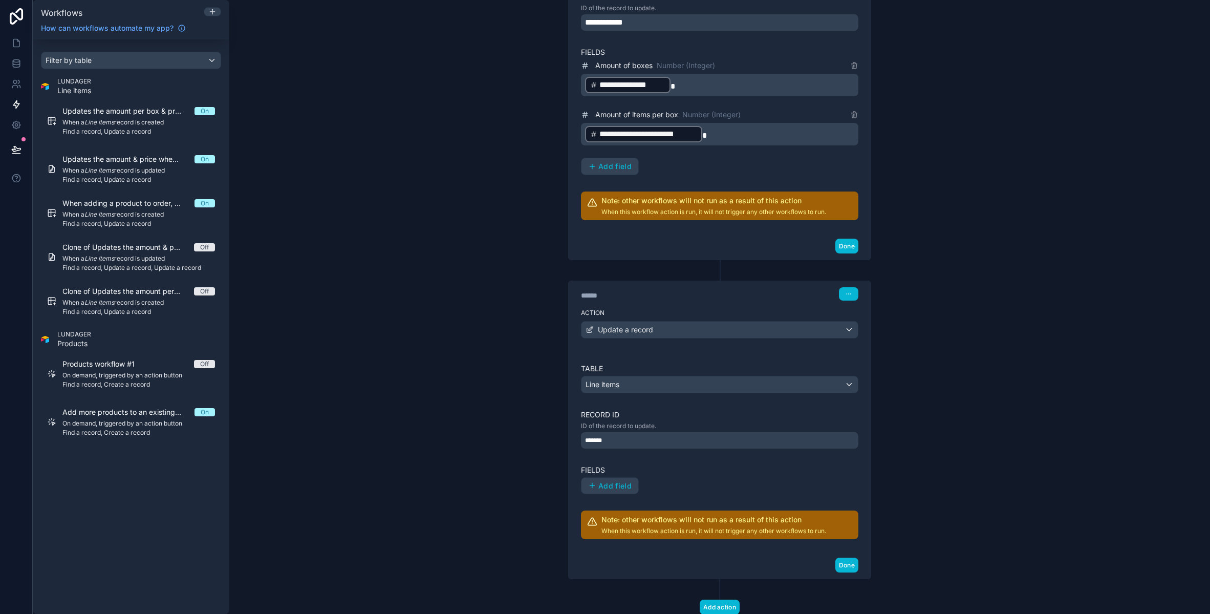
scroll to position [647, 0]
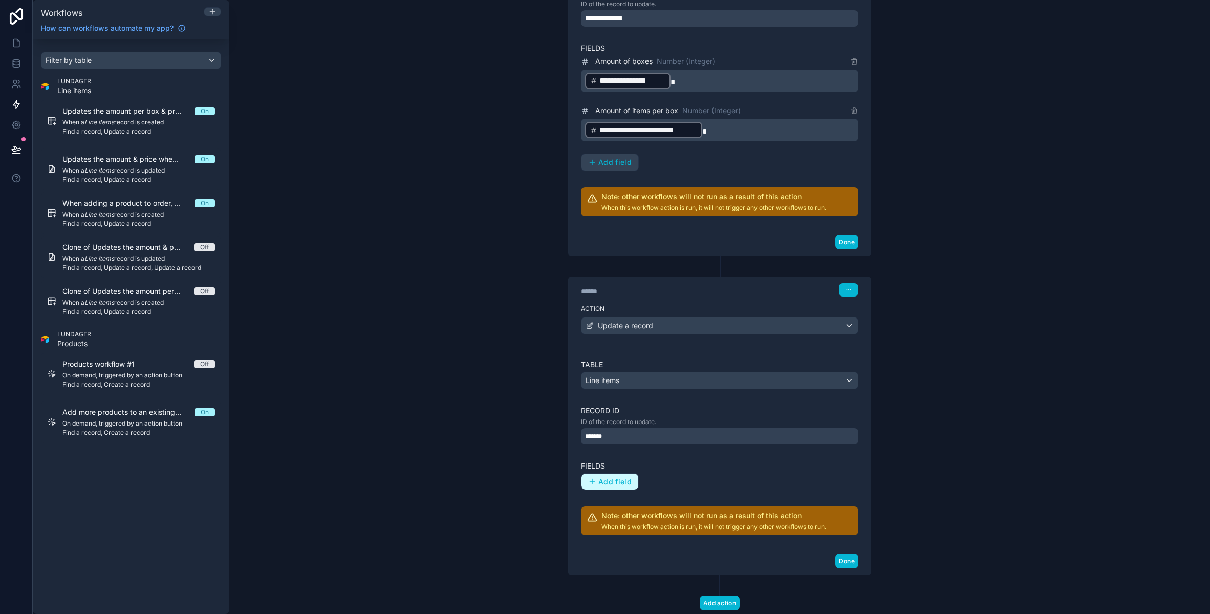
click at [609, 478] on span "Add field" at bounding box center [614, 481] width 33 height 9
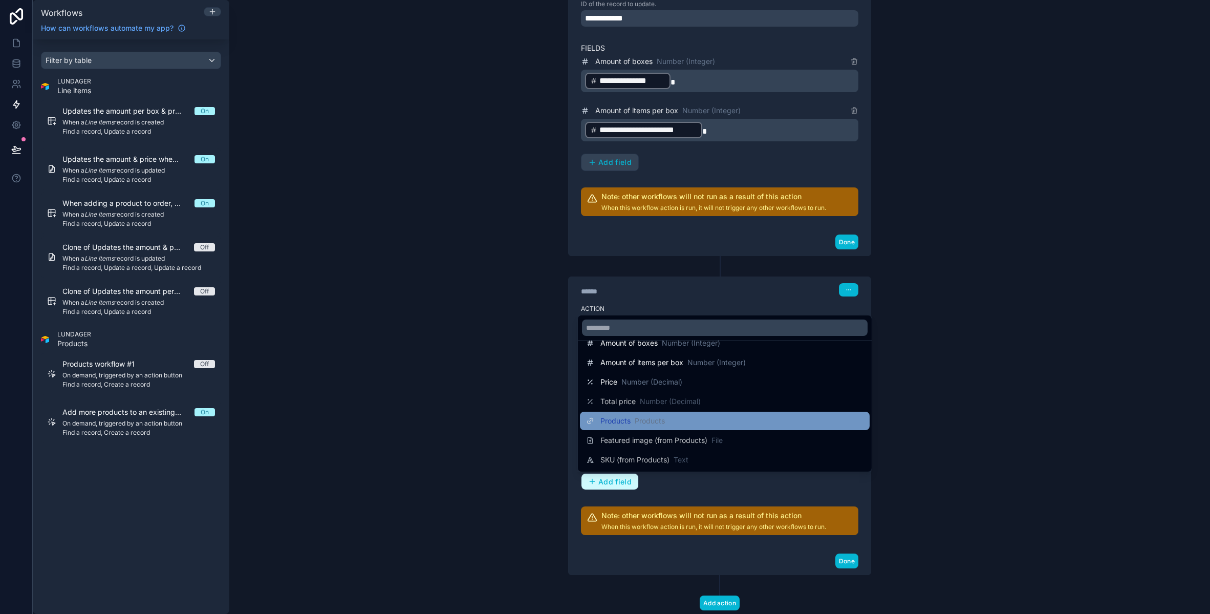
scroll to position [20, 0]
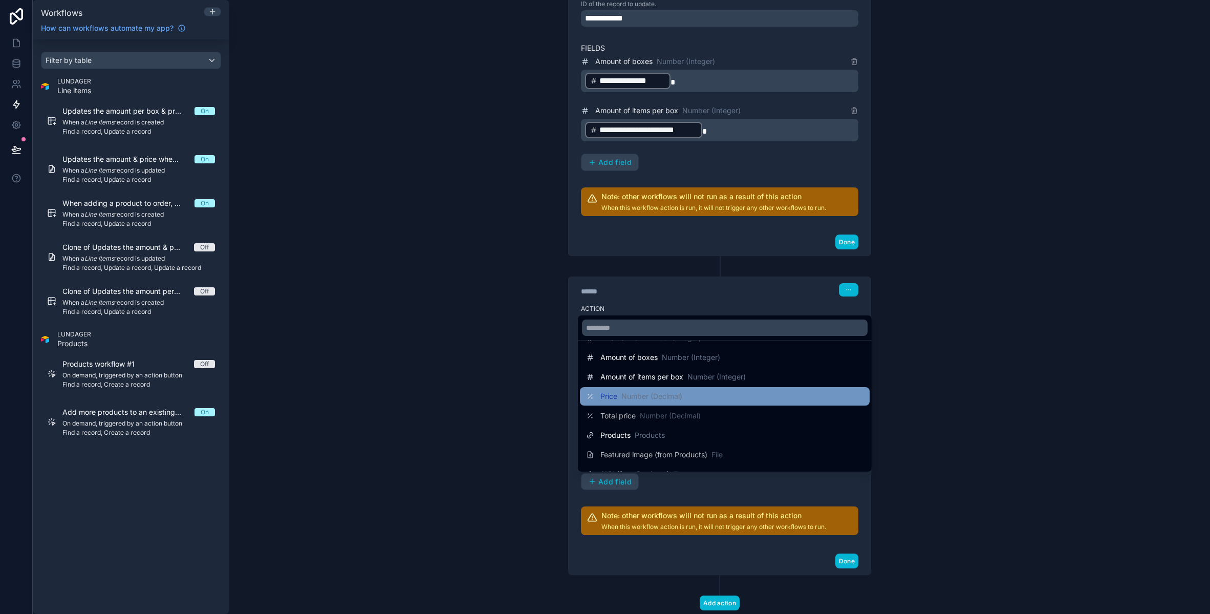
click at [651, 400] on span "Number (Decimal)" at bounding box center [651, 396] width 61 height 10
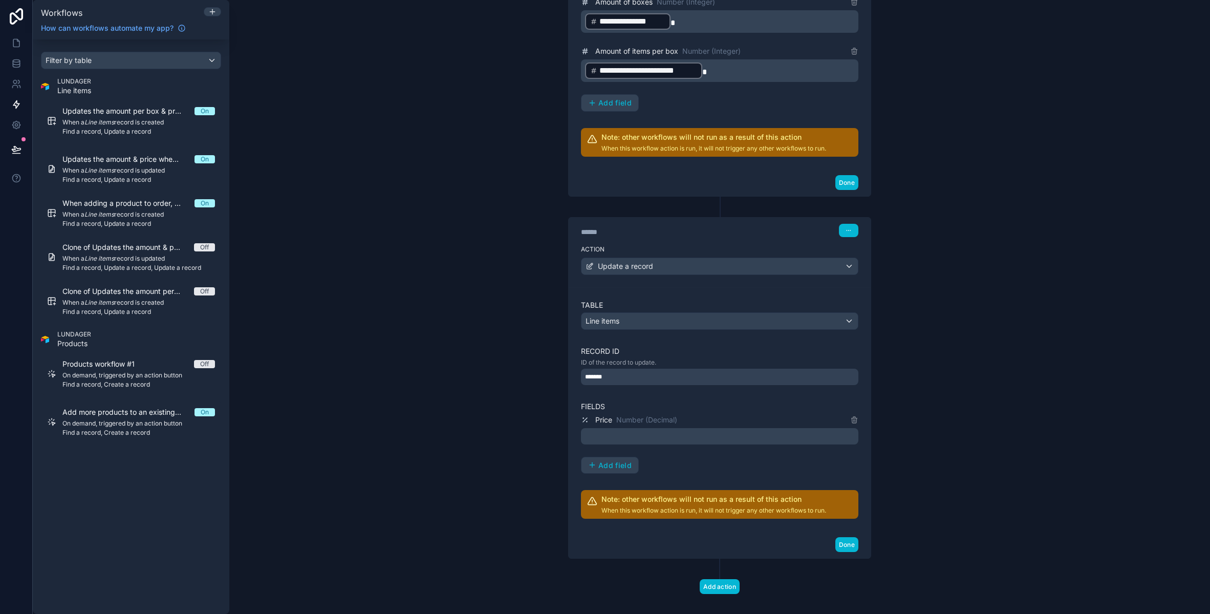
scroll to position [720, 0]
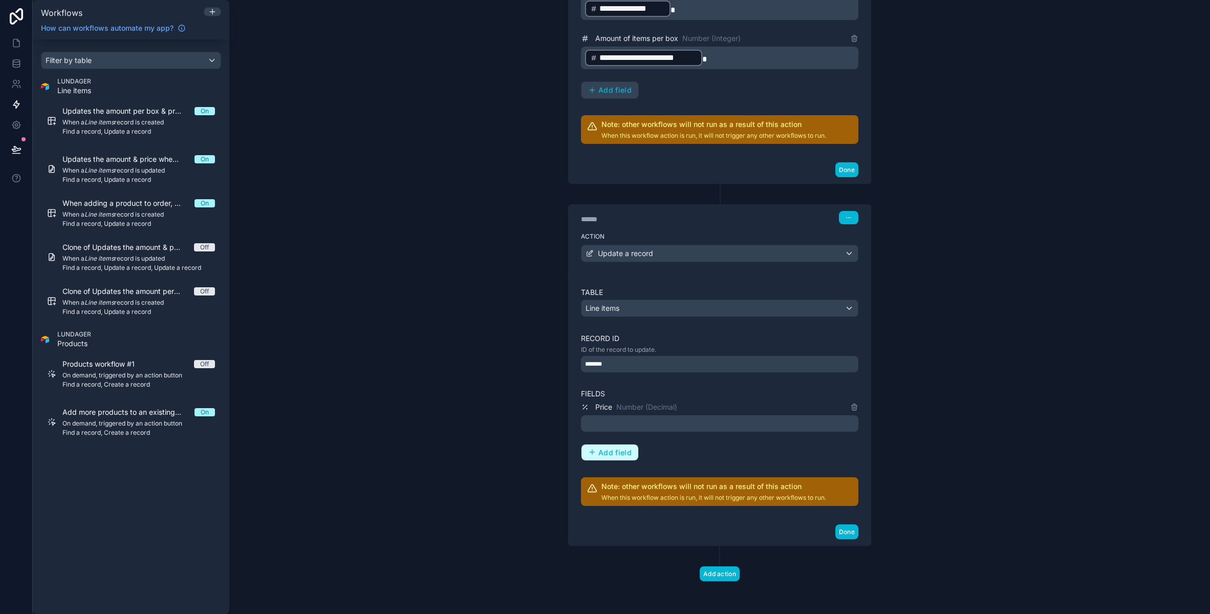
drag, startPoint x: 614, startPoint y: 458, endPoint x: 649, endPoint y: 428, distance: 46.5
click at [649, 428] on div "Price Number (Decimal) ﻿ Add field" at bounding box center [719, 431] width 277 height 60
click at [649, 428] on p "﻿" at bounding box center [720, 423] width 271 height 12
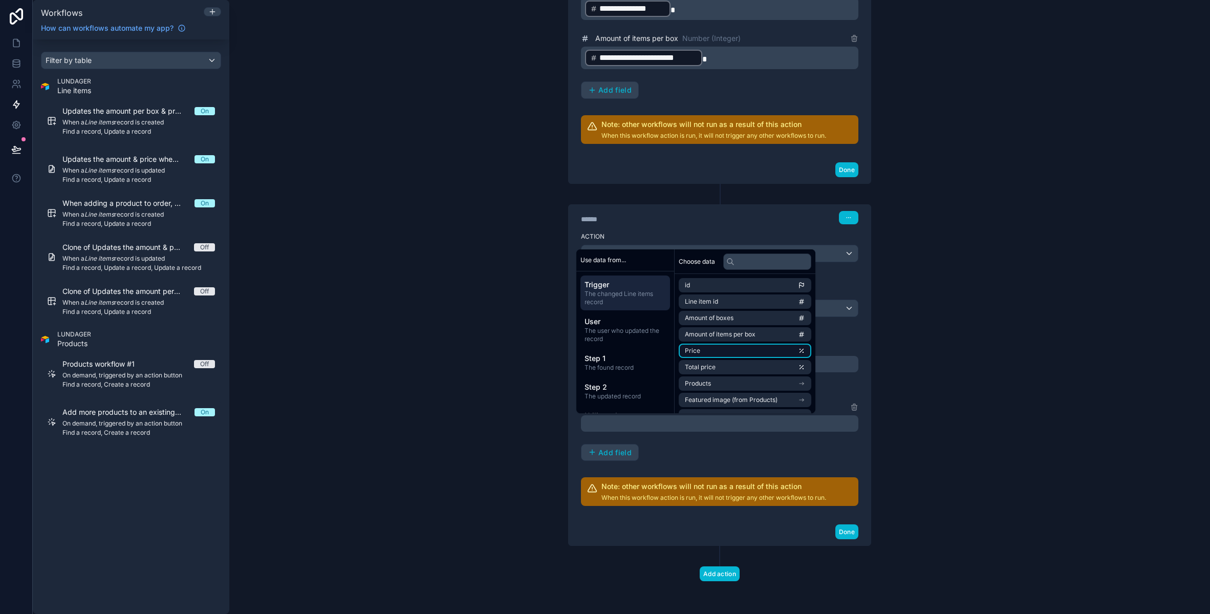
click at [721, 347] on li "Price" at bounding box center [745, 350] width 133 height 14
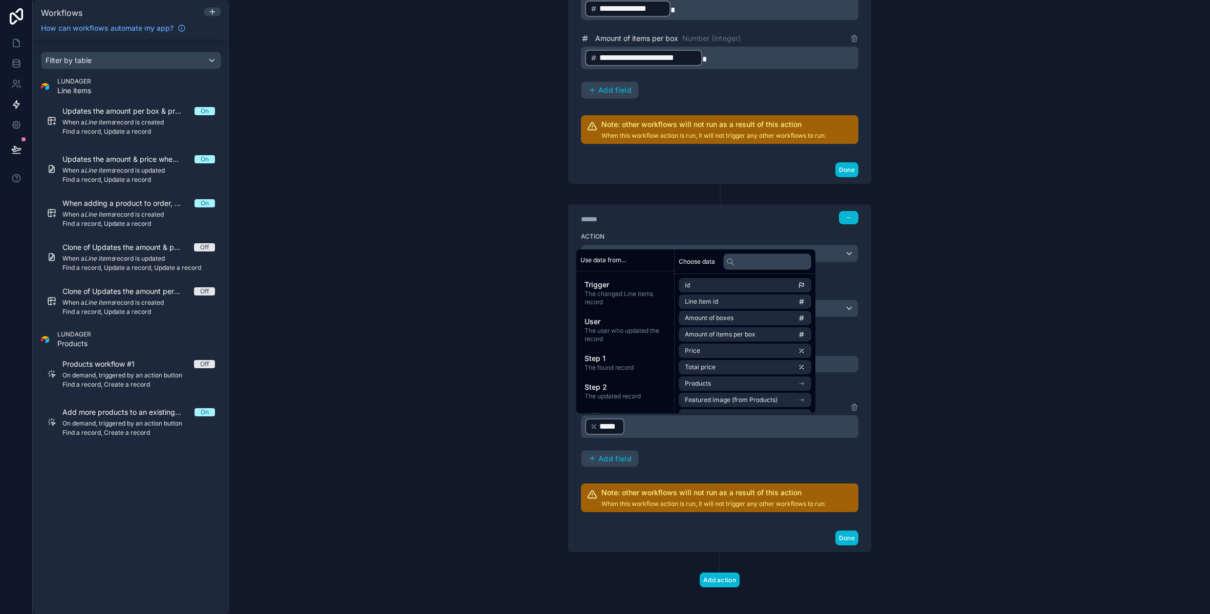
click at [660, 444] on div "Price Number (Decimal) ﻿ ***** ﻿ ﻿ Add field" at bounding box center [719, 434] width 277 height 67
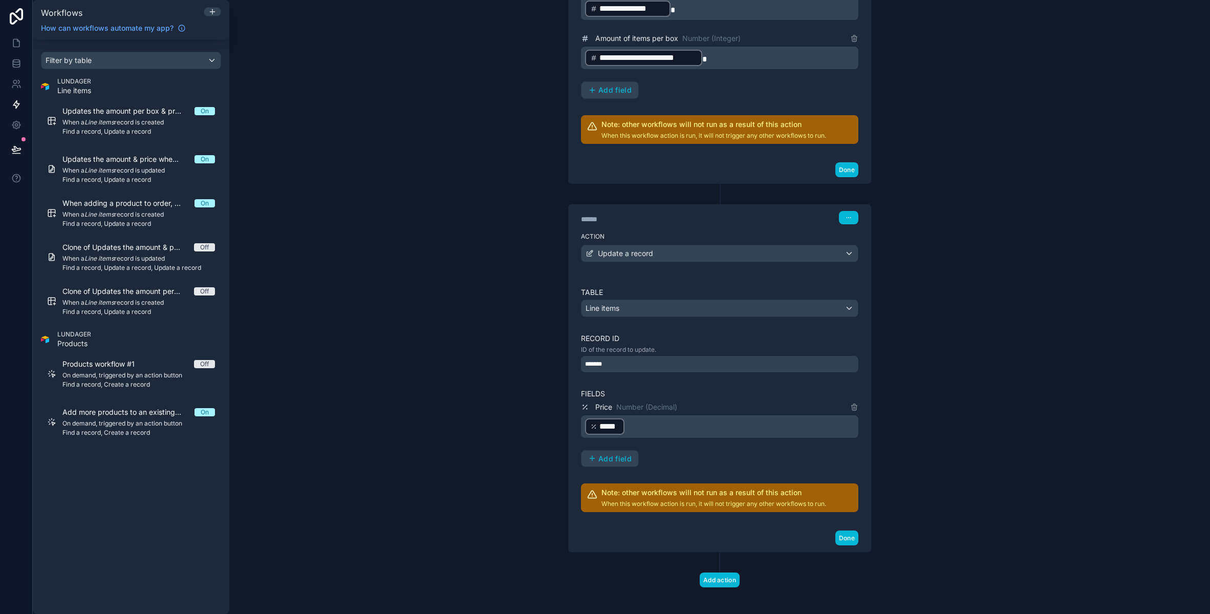
click at [634, 431] on p "﻿ ***** ﻿ ﻿" at bounding box center [720, 426] width 271 height 18
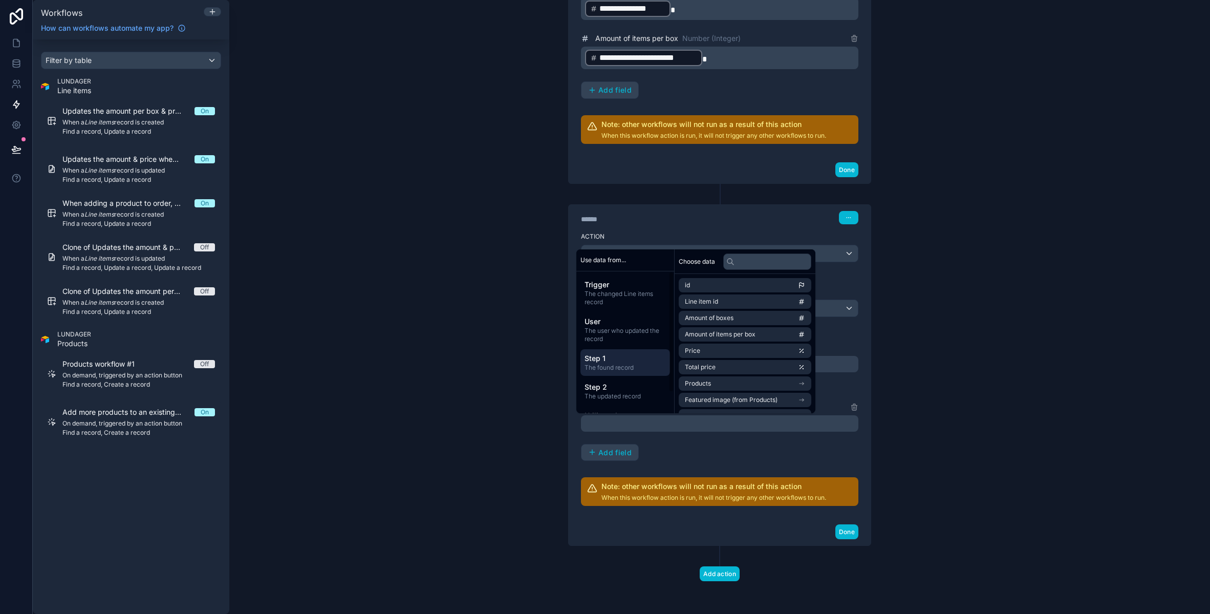
click at [621, 371] on span "The found record" at bounding box center [624, 367] width 81 height 8
click at [641, 215] on div "******" at bounding box center [658, 219] width 154 height 10
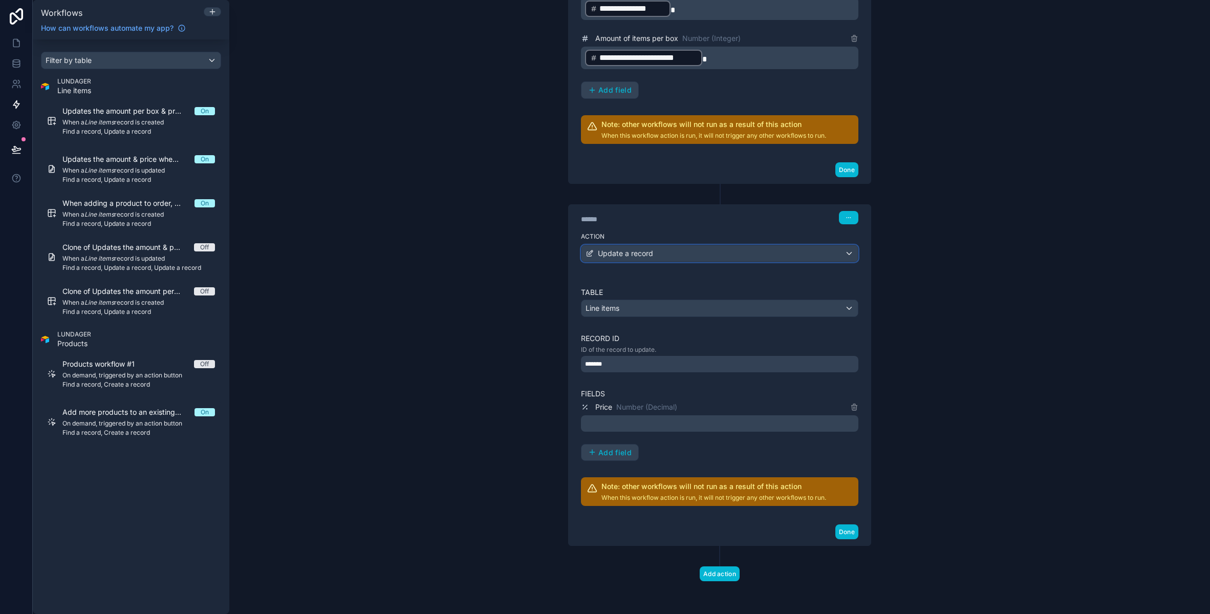
click at [653, 252] on div "Update a record" at bounding box center [719, 253] width 276 height 16
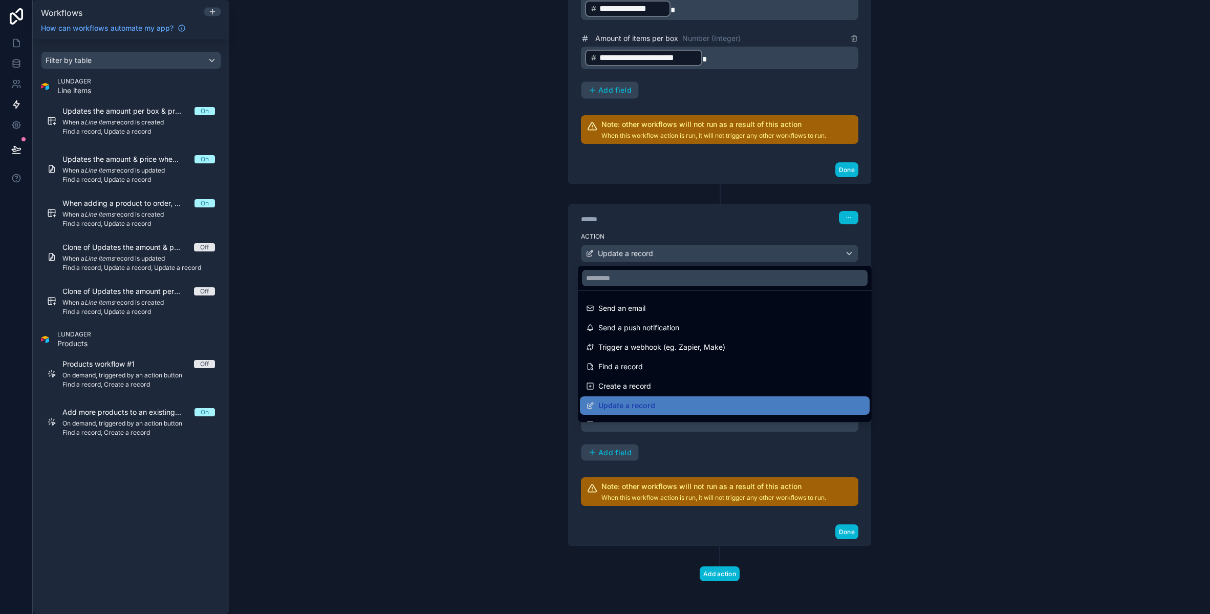
click at [954, 170] on div at bounding box center [605, 307] width 1210 height 614
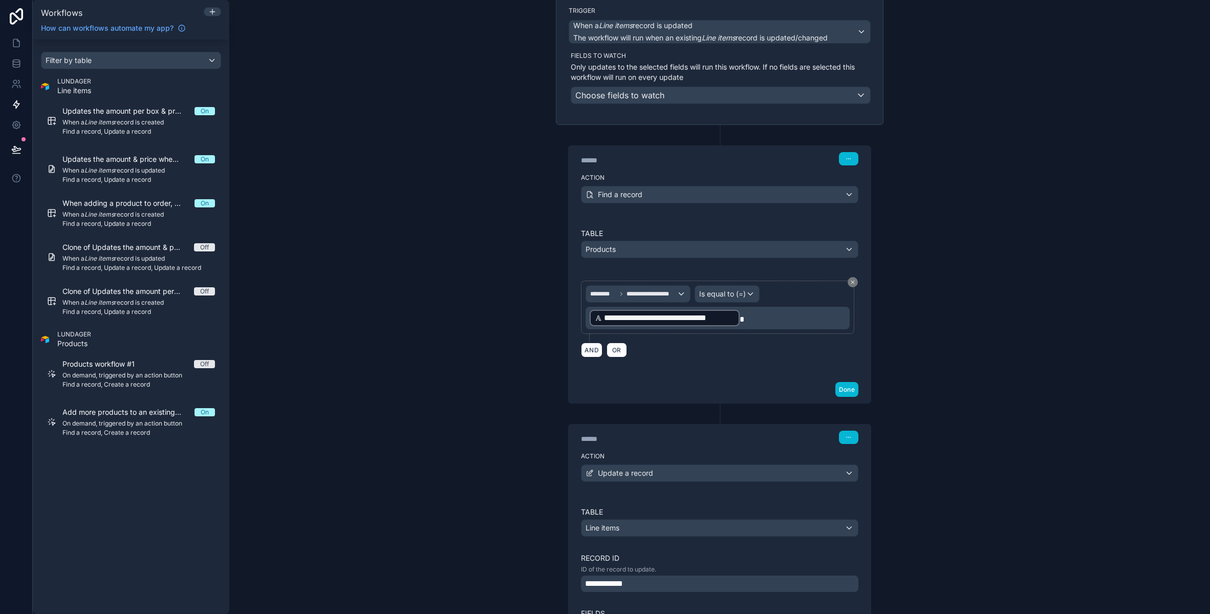
scroll to position [0, 0]
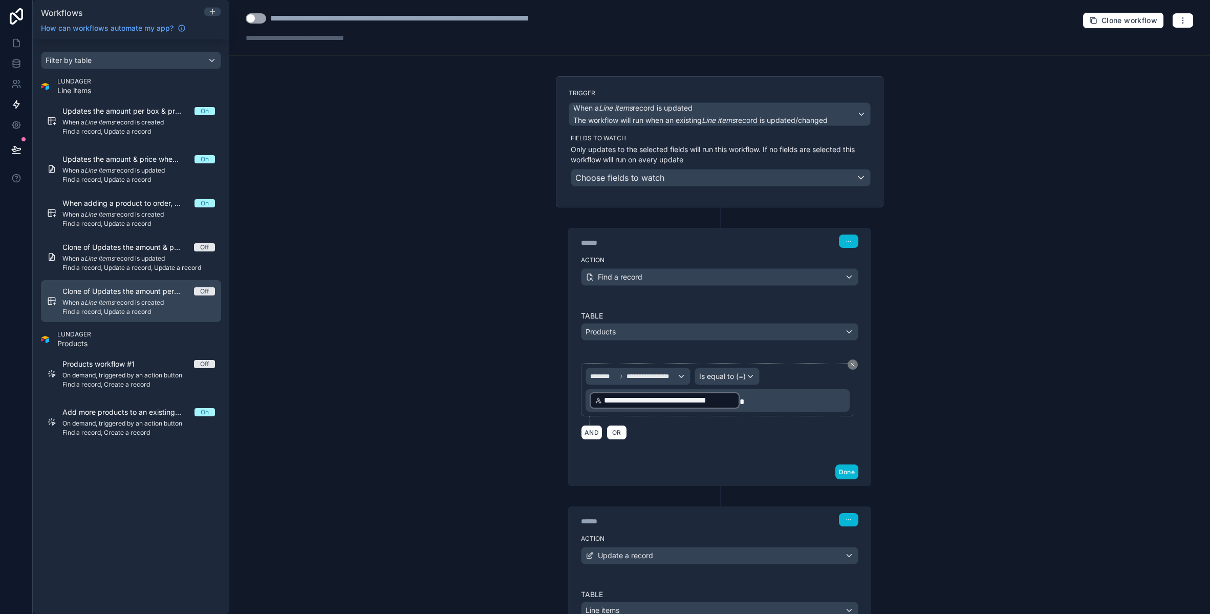
click at [149, 304] on span "When a Line items record is created" at bounding box center [138, 302] width 153 height 8
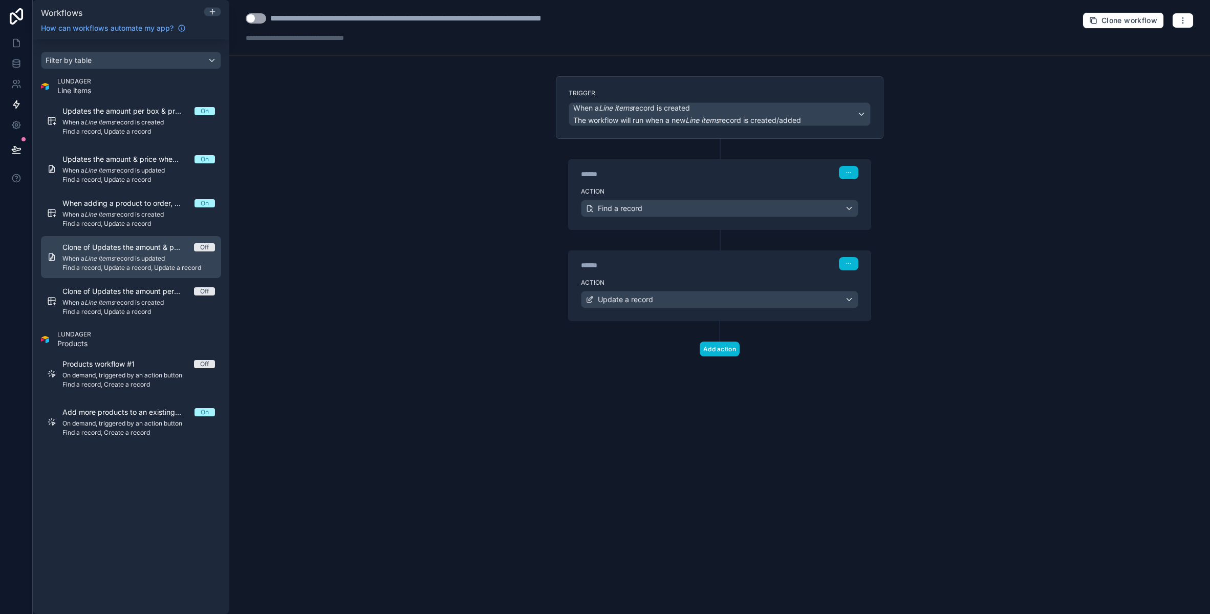
click at [148, 258] on span "When a Line items record is updated" at bounding box center [138, 258] width 153 height 8
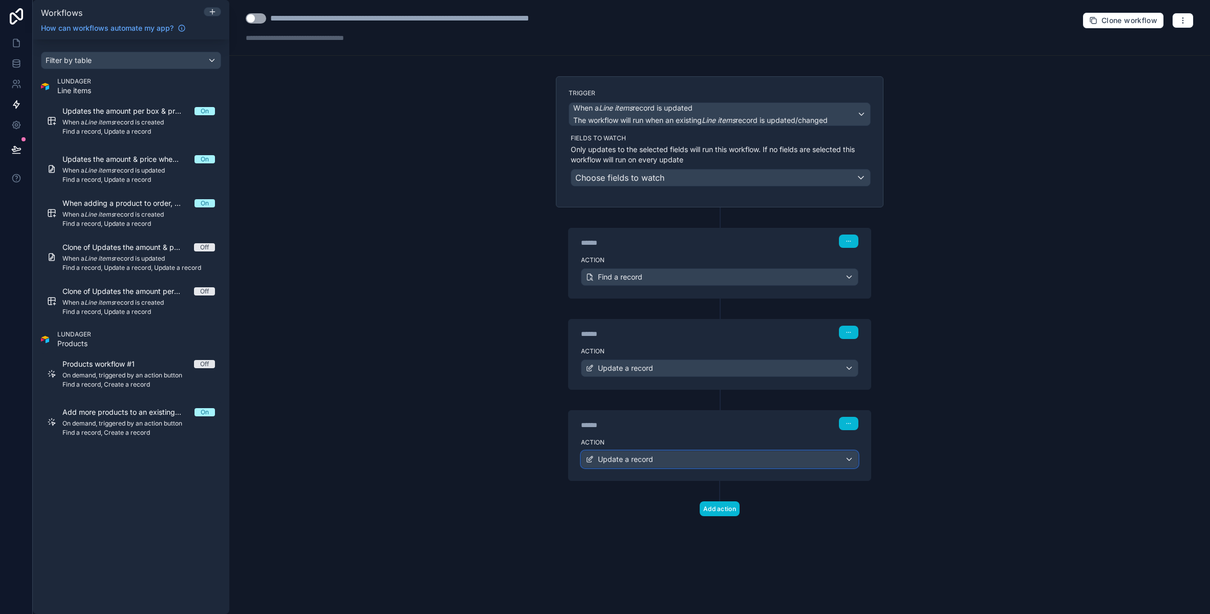
click at [712, 458] on div "Update a record" at bounding box center [719, 459] width 276 height 16
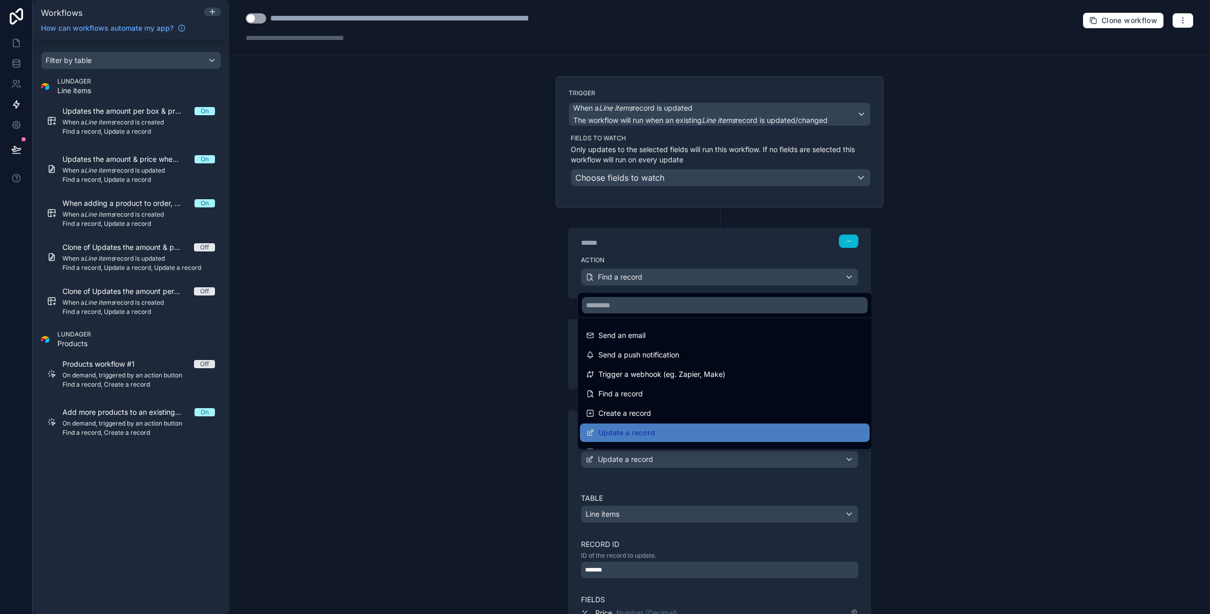
click at [712, 458] on div at bounding box center [605, 307] width 1210 height 614
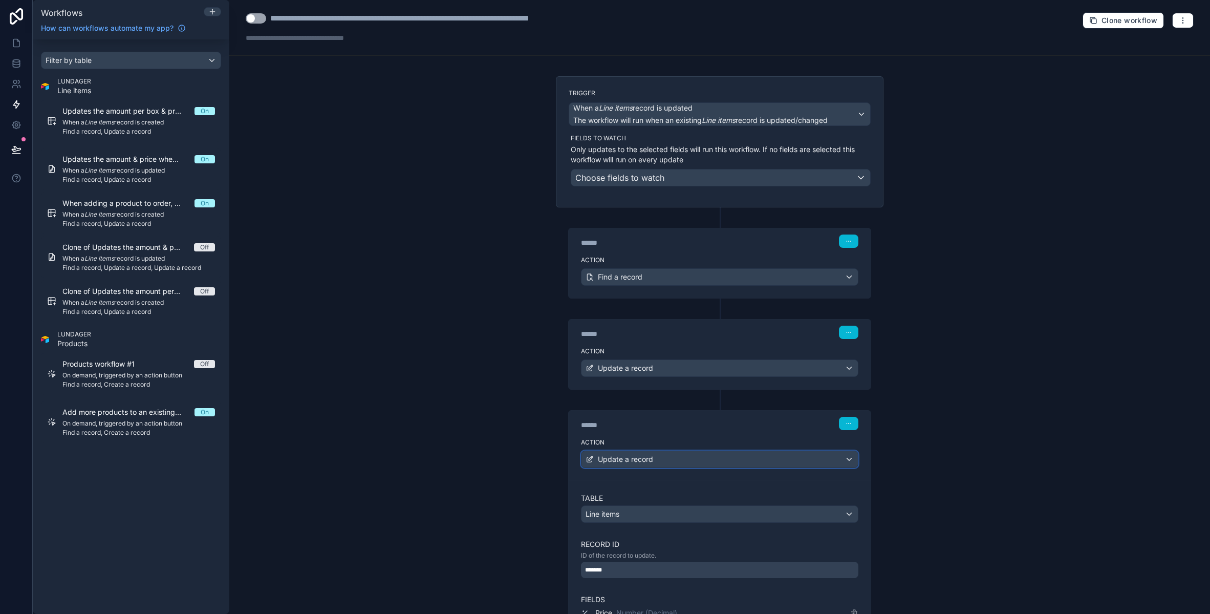
click at [712, 458] on div "Update a record" at bounding box center [719, 459] width 276 height 16
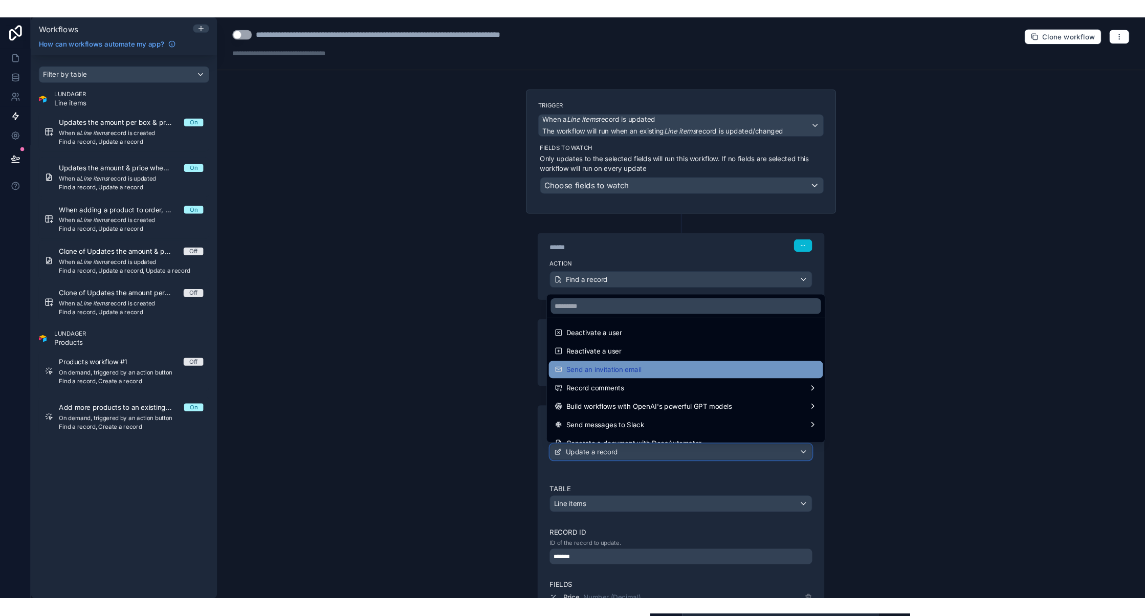
scroll to position [189, 0]
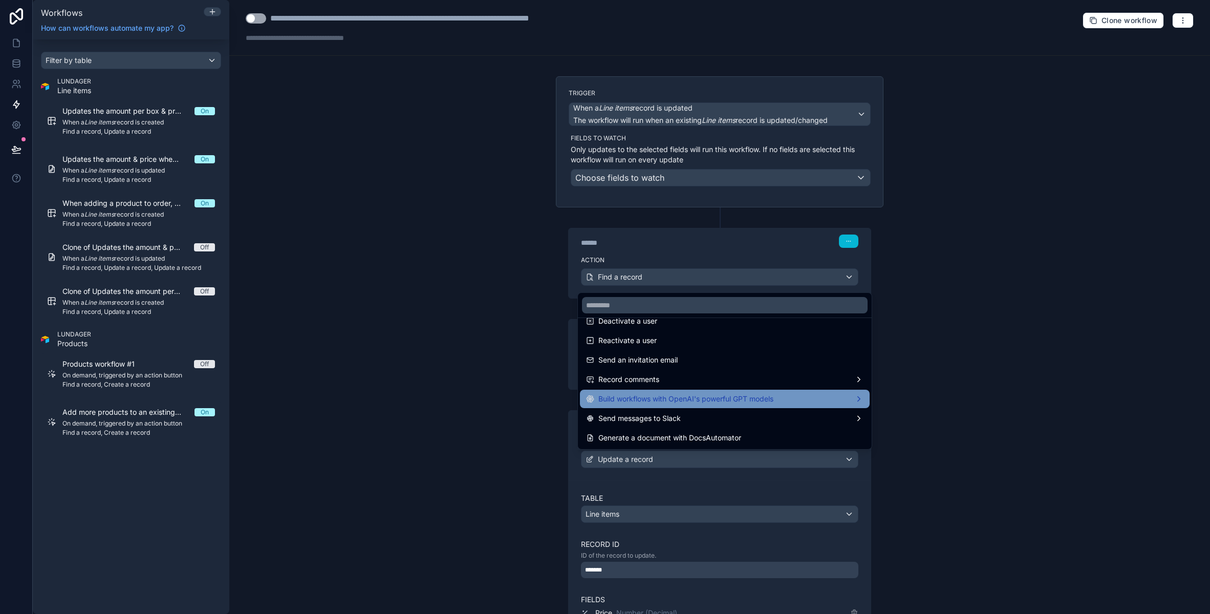
click at [820, 401] on div "Build workflows with OpenAI's powerful GPT models" at bounding box center [724, 399] width 277 height 12
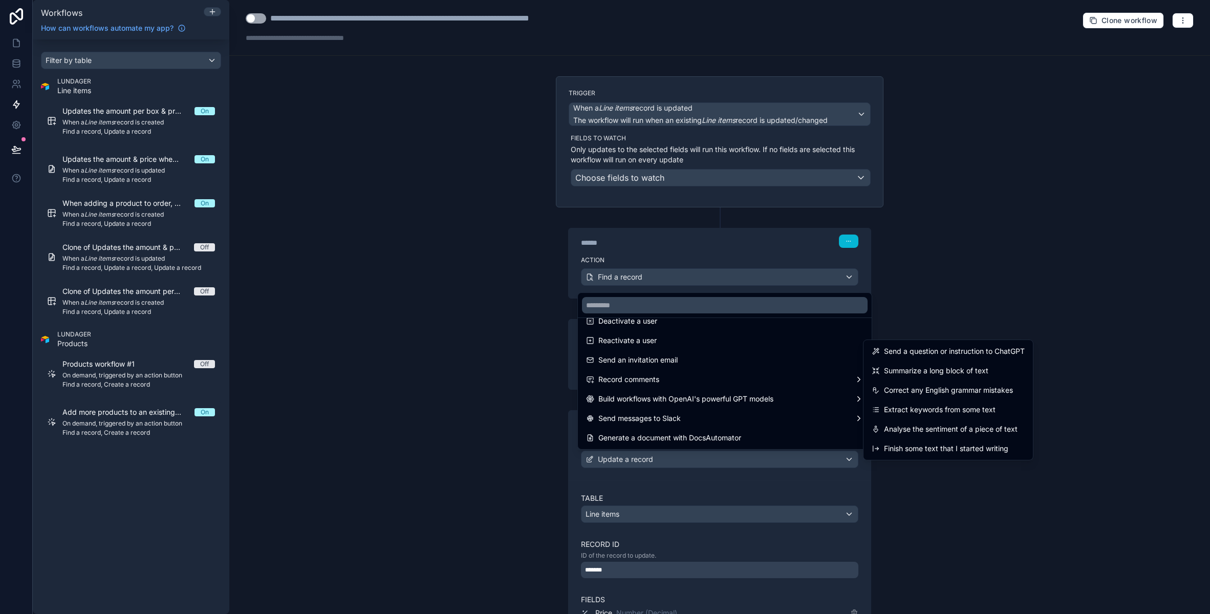
click at [1015, 266] on div at bounding box center [605, 307] width 1210 height 614
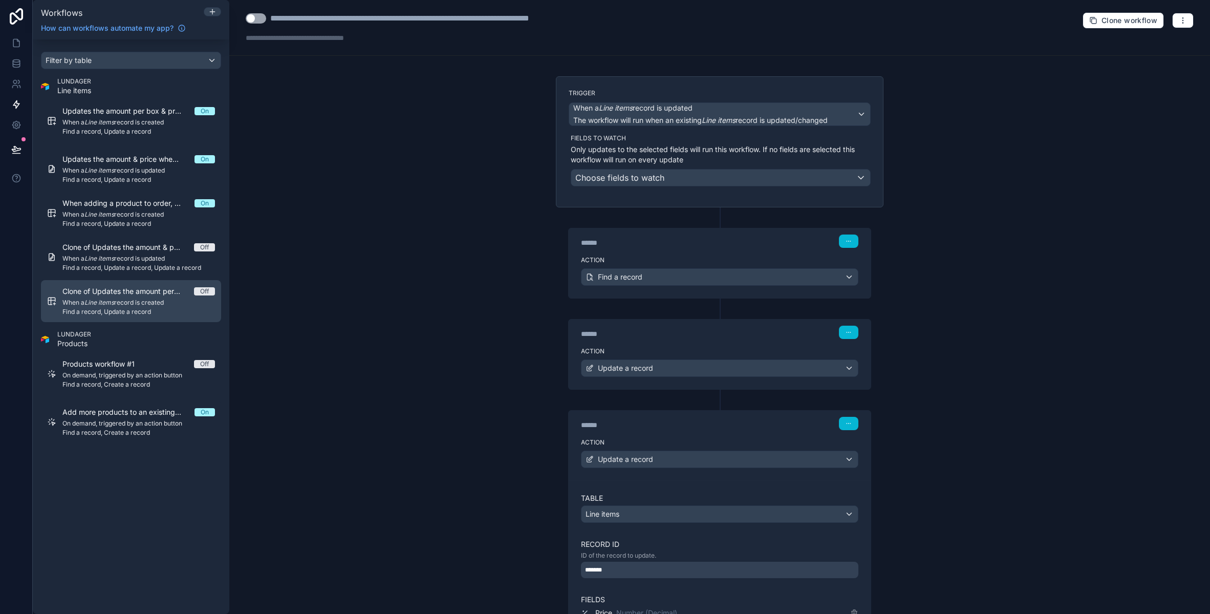
click at [105, 305] on em "Line items" at bounding box center [99, 302] width 30 height 8
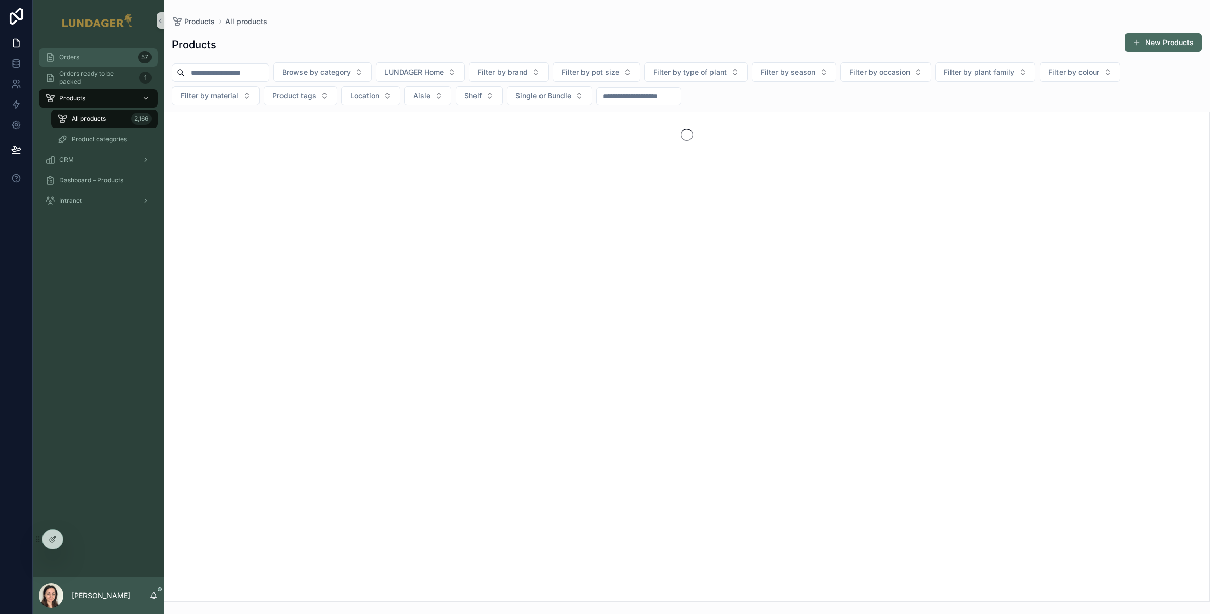
click at [93, 50] on div "Orders 57" at bounding box center [98, 57] width 106 height 16
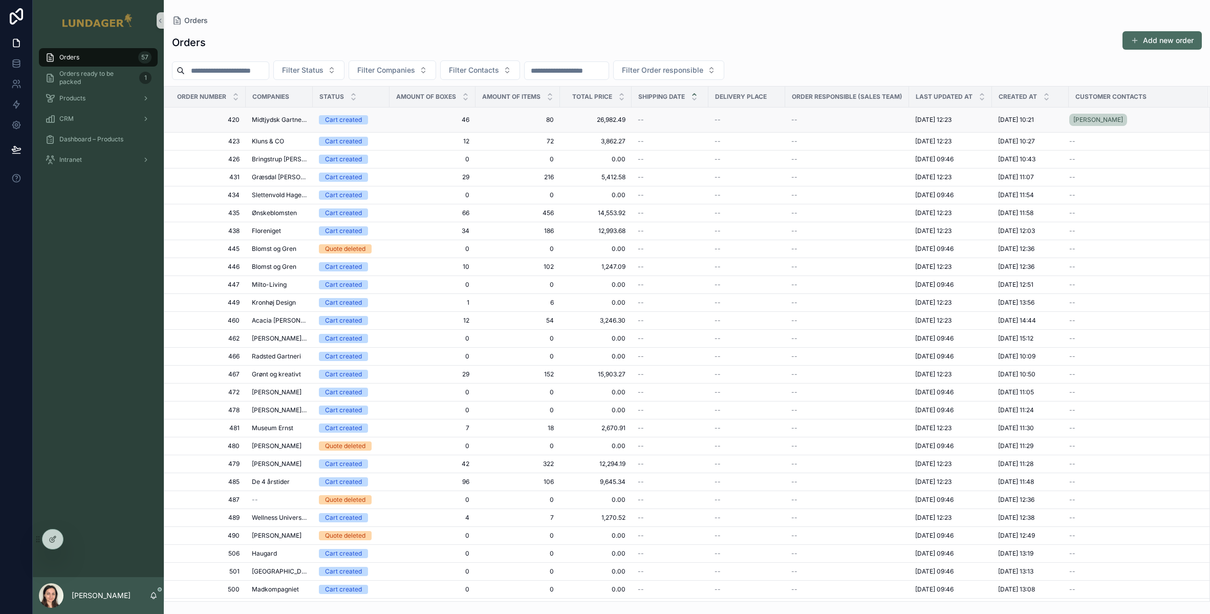
click at [263, 127] on td "Midtjydsk Gartnerhal" at bounding box center [279, 119] width 67 height 25
click at [220, 66] on input "scrollable content" at bounding box center [227, 70] width 84 height 14
click at [415, 75] on button "Filter Companies" at bounding box center [393, 69] width 88 height 19
type input "****"
click at [388, 108] on div "Test" at bounding box center [405, 111] width 123 height 16
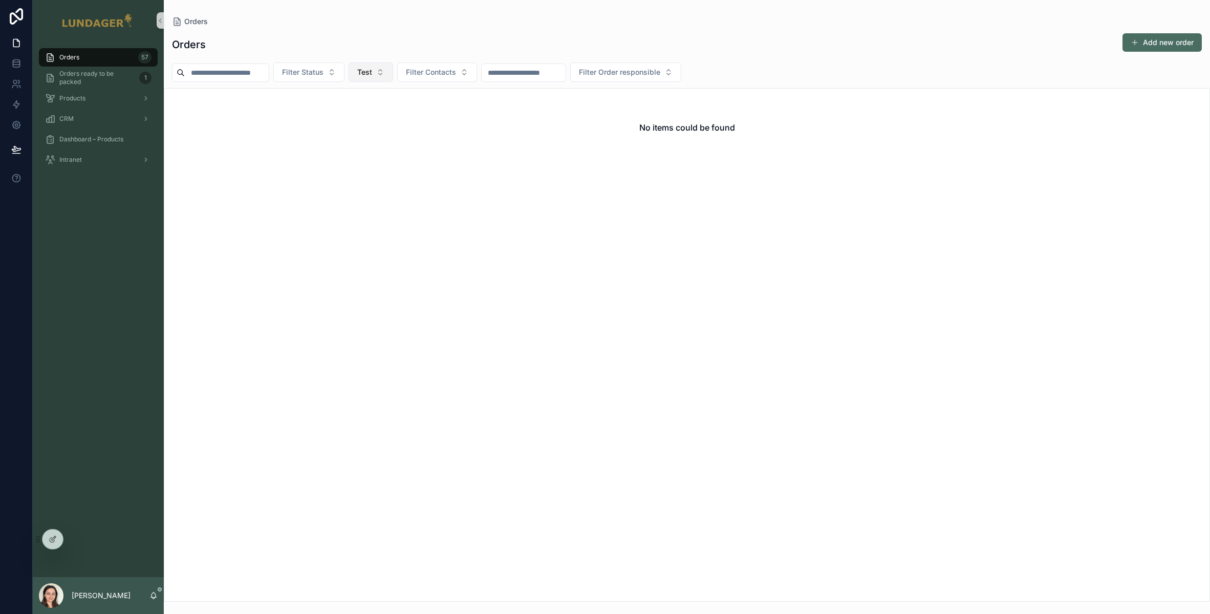
click at [384, 77] on button "Test" at bounding box center [371, 71] width 45 height 19
type input "****"
click at [333, 182] on span "Testing Company" at bounding box center [355, 179] width 59 height 10
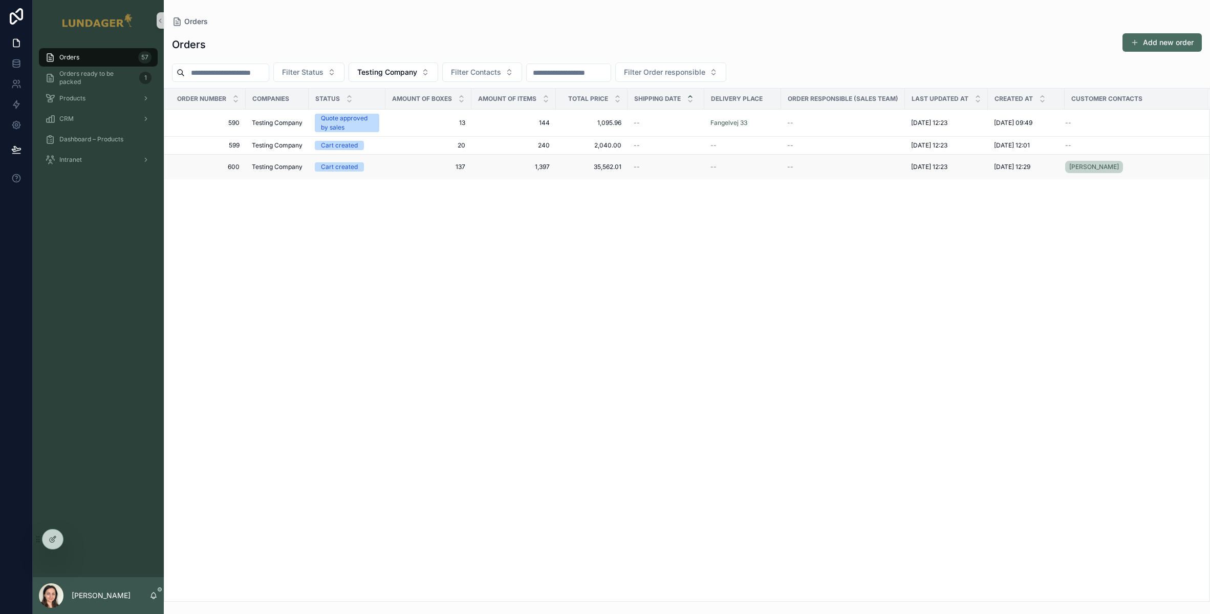
click at [276, 165] on span "Testing Company" at bounding box center [277, 167] width 51 height 8
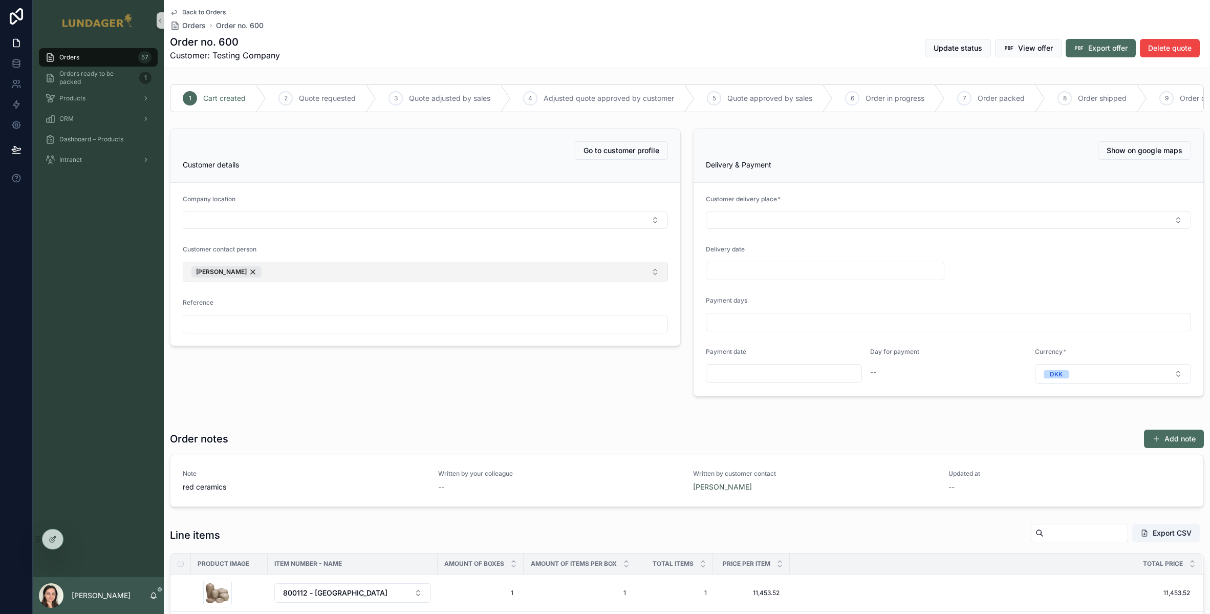
click at [336, 281] on button "Maria DKK" at bounding box center [425, 272] width 485 height 20
click at [753, 414] on div "1 Cart created 2 Quote requested 3 Quote adjusted by sales 4 Adjusted quote app…" at bounding box center [687, 540] width 1046 height 920
click at [779, 224] on button "Select Button" at bounding box center [948, 219] width 485 height 17
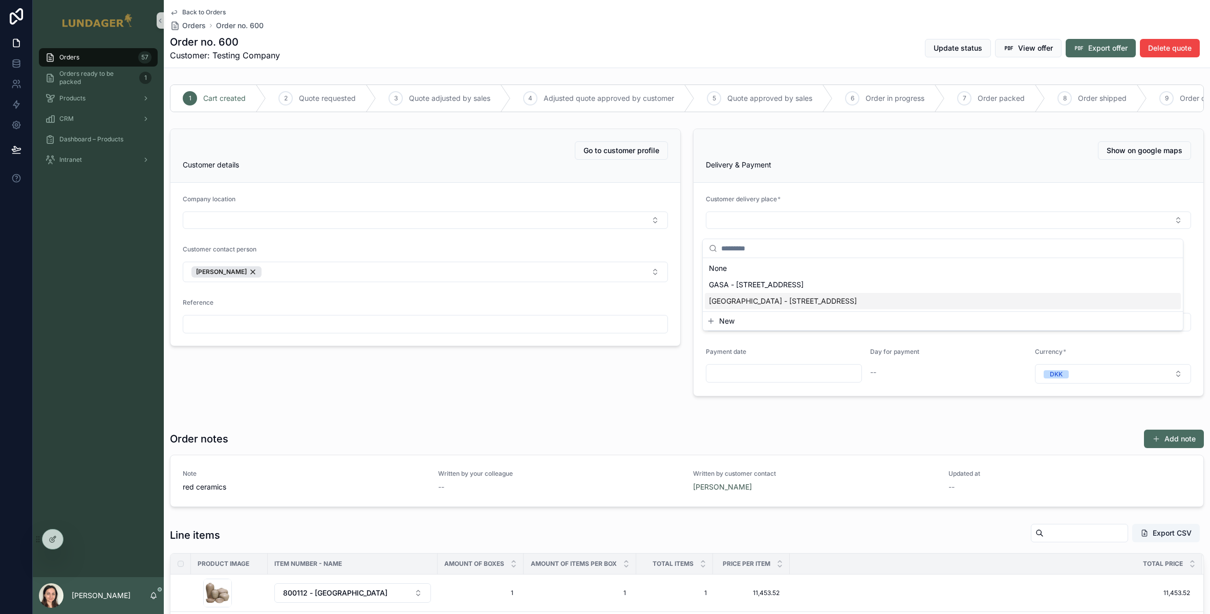
click at [730, 320] on span "New" at bounding box center [726, 321] width 15 height 10
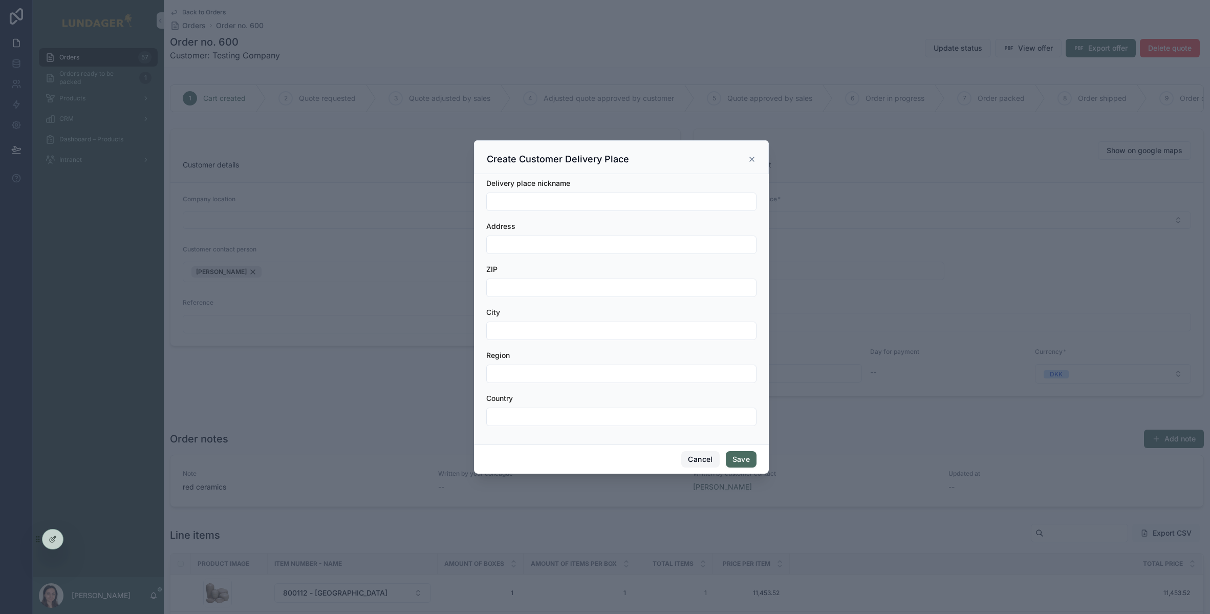
click at [713, 460] on button "Cancel" at bounding box center [700, 459] width 38 height 16
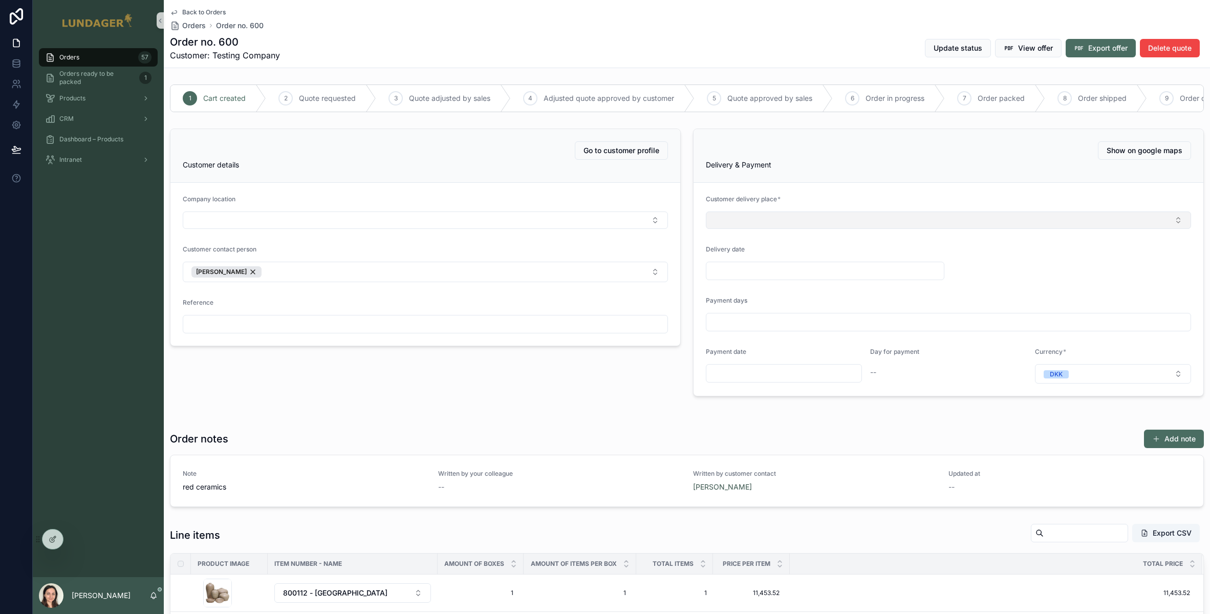
click at [762, 229] on button "Select Button" at bounding box center [948, 219] width 485 height 17
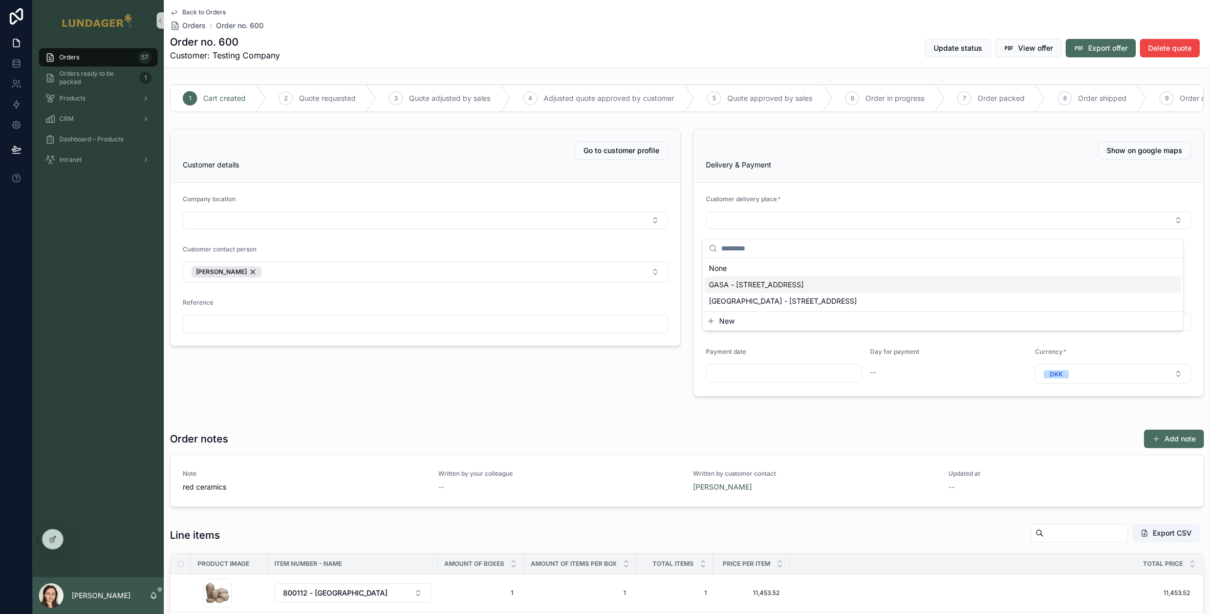
click at [777, 284] on span "GASA - Logistikvej 4, 5260 Odense, , Denmark" at bounding box center [756, 284] width 95 height 10
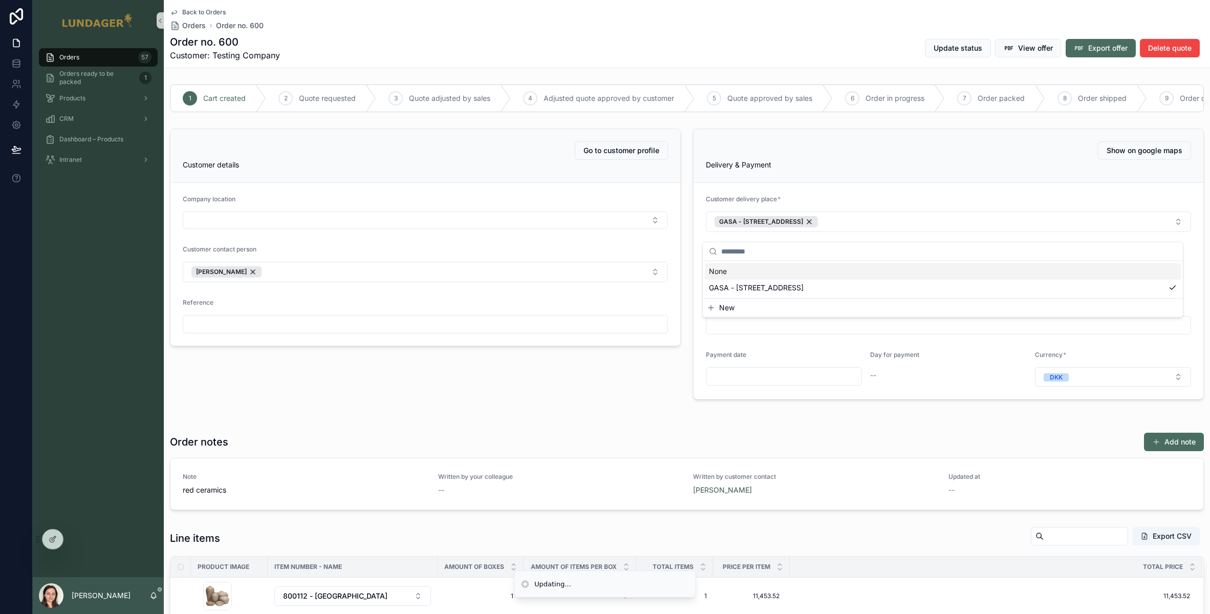
click at [836, 198] on form "Customer delivery place * GASA - Logistikvej 4, 5260 Odense, , Denmark Delivery…" at bounding box center [948, 291] width 510 height 216
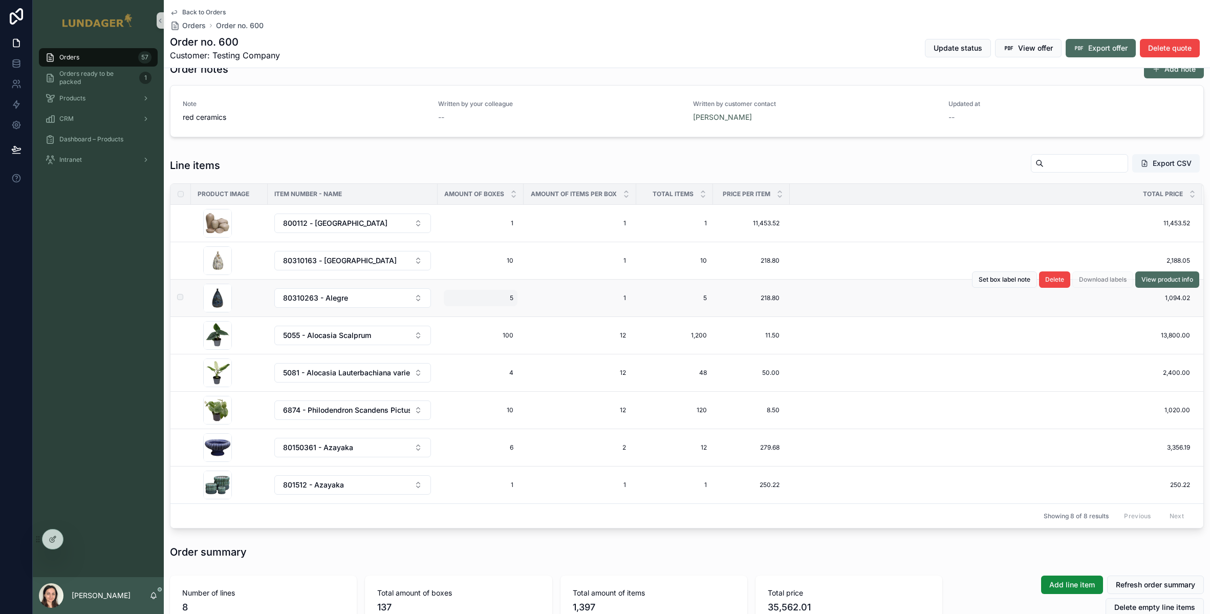
scroll to position [425, 0]
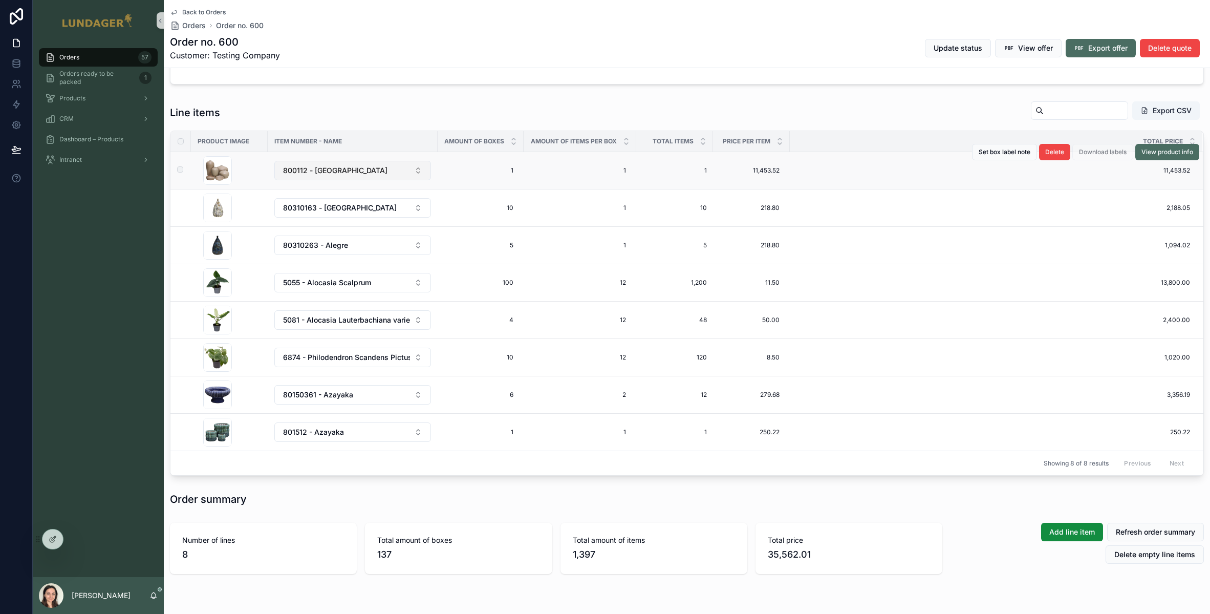
click at [408, 179] on button "800112 - Bohemia" at bounding box center [352, 170] width 157 height 19
click at [410, 124] on div "Line items Export CSV" at bounding box center [687, 113] width 1034 height 24
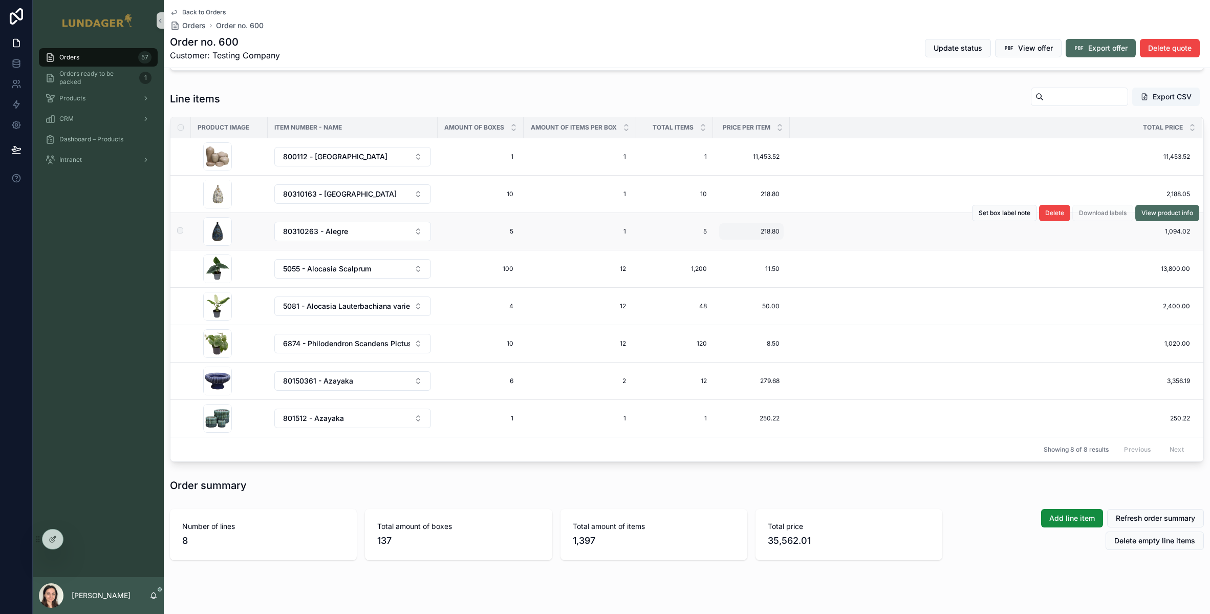
scroll to position [345, 0]
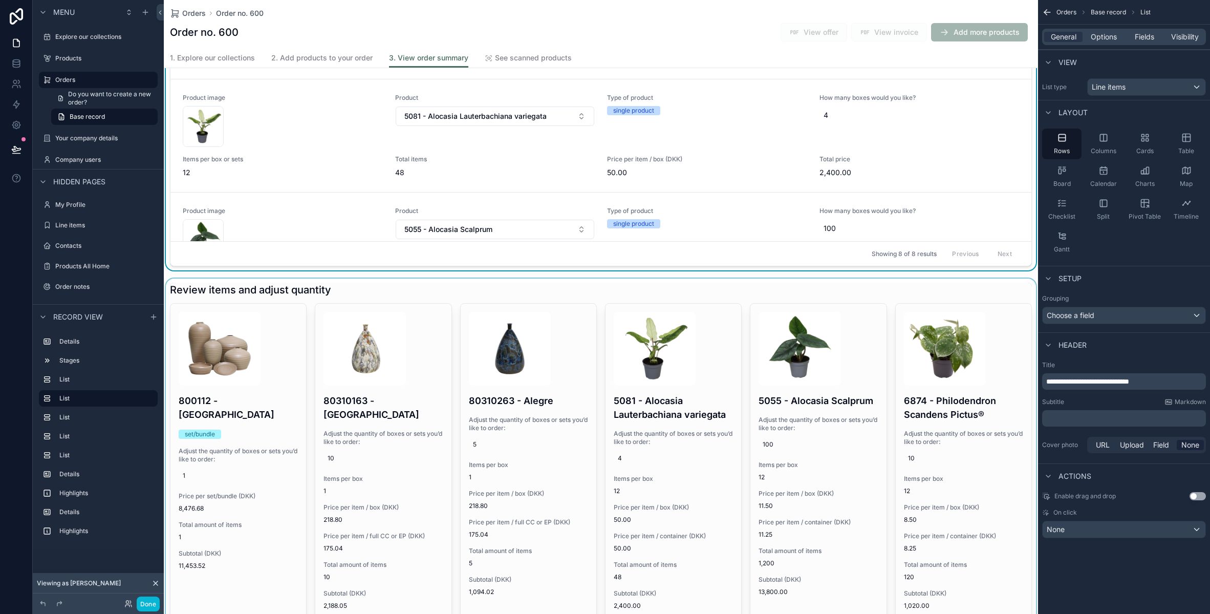
scroll to position [73, 0]
click at [642, 305] on div "scrollable content" at bounding box center [601, 621] width 874 height 686
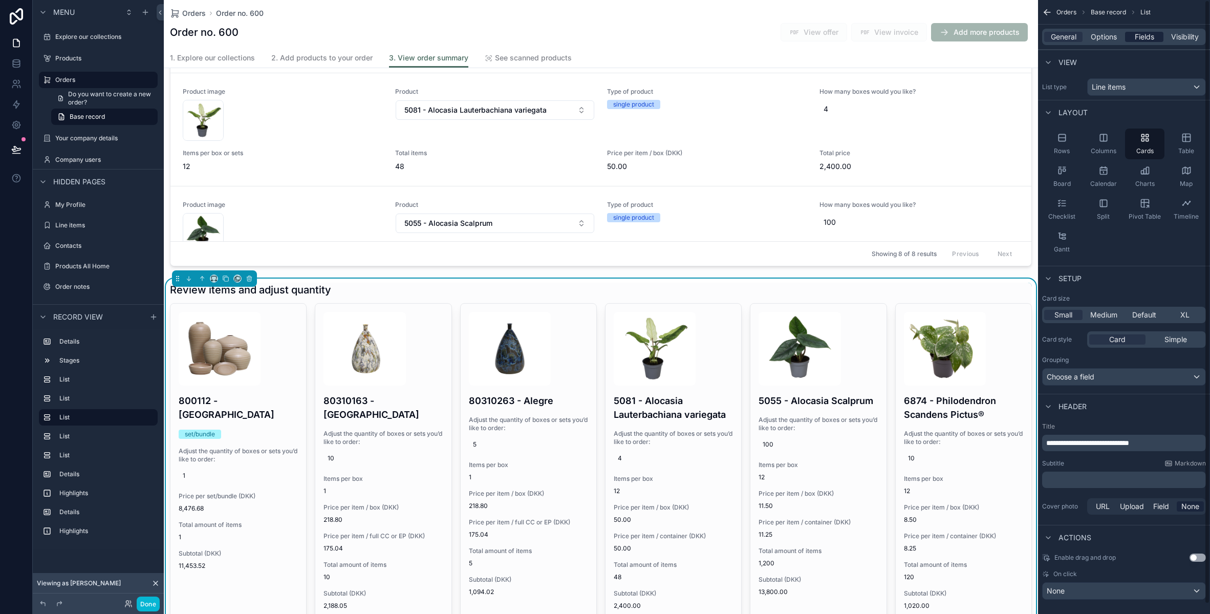
click at [1147, 34] on span "Fields" at bounding box center [1144, 37] width 19 height 10
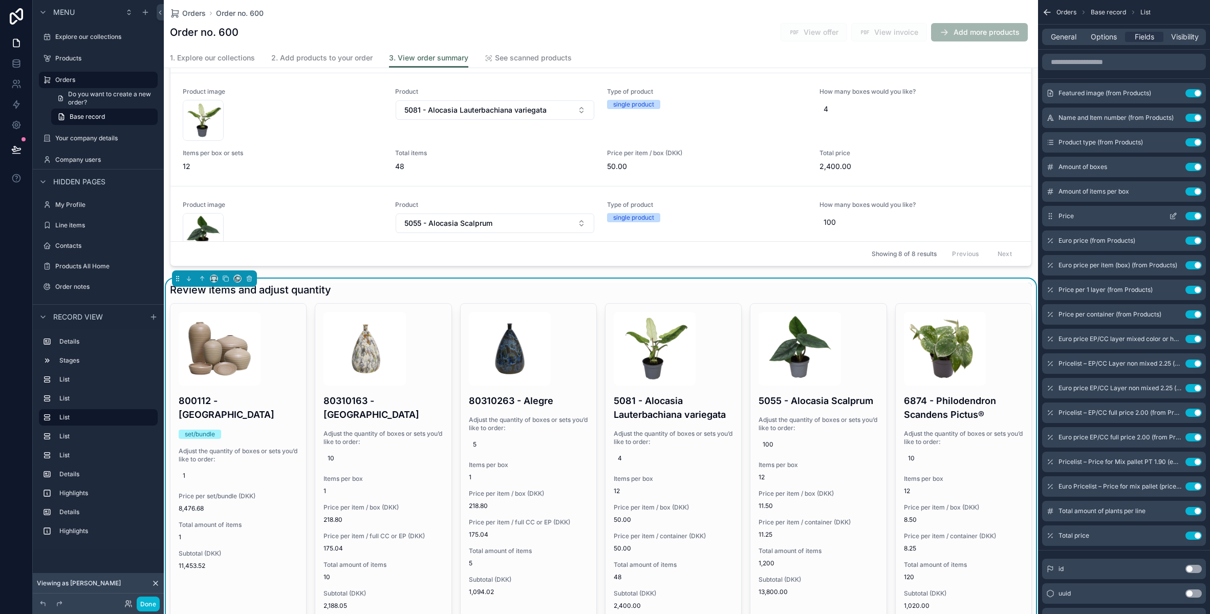
click at [1175, 215] on icon "scrollable content" at bounding box center [1173, 216] width 8 height 8
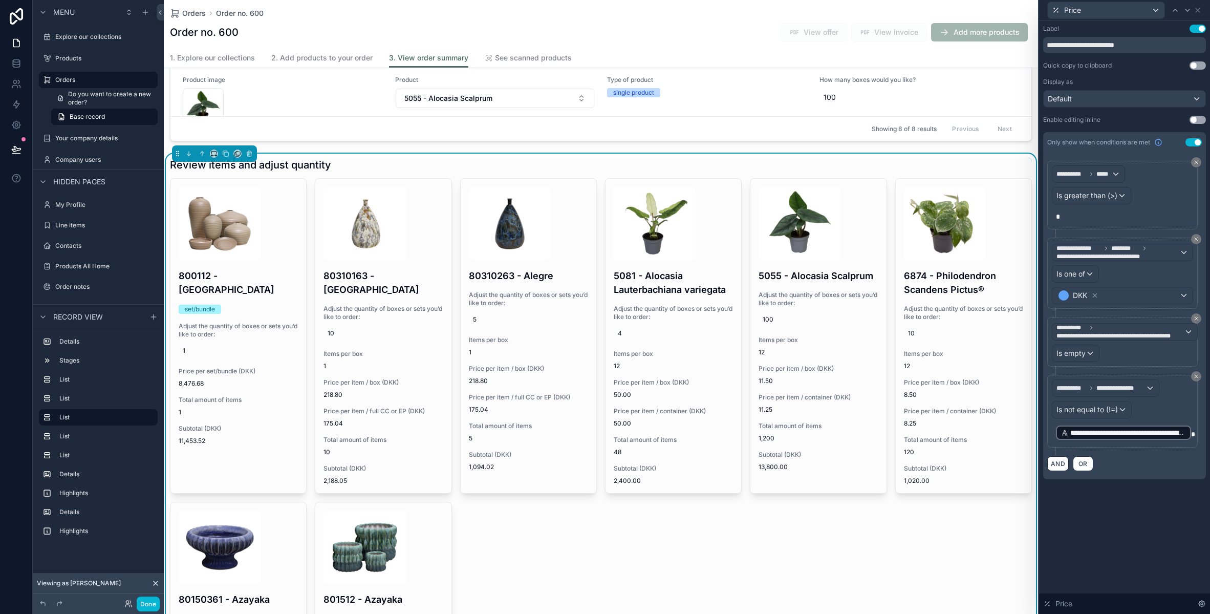
scroll to position [1027, 0]
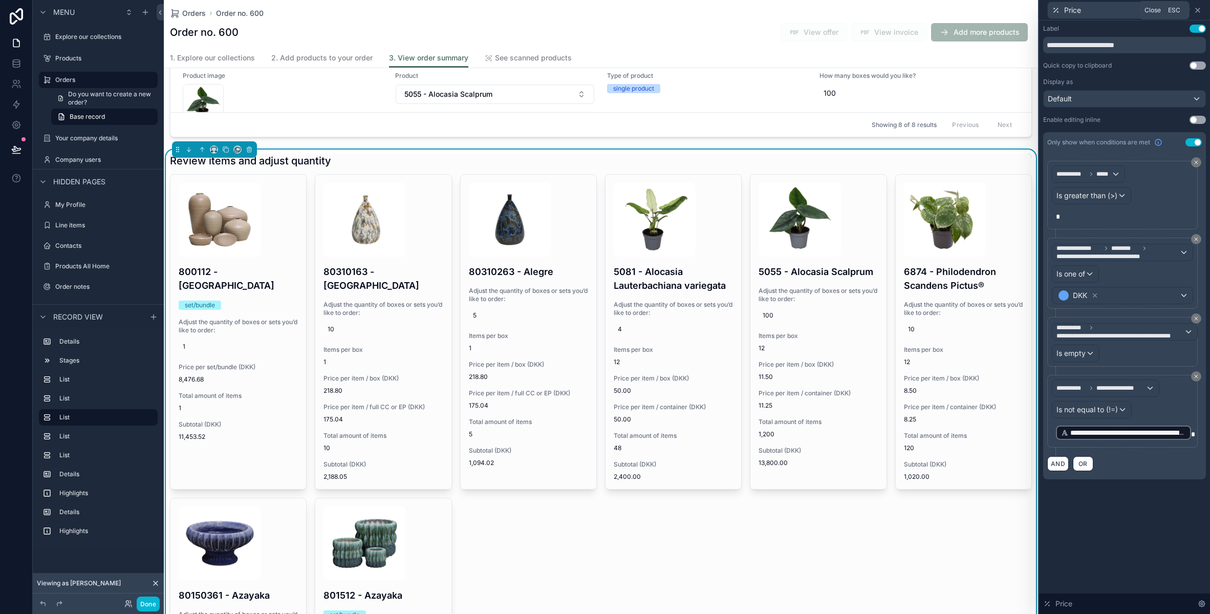
click at [1198, 10] on icon at bounding box center [1198, 10] width 4 height 4
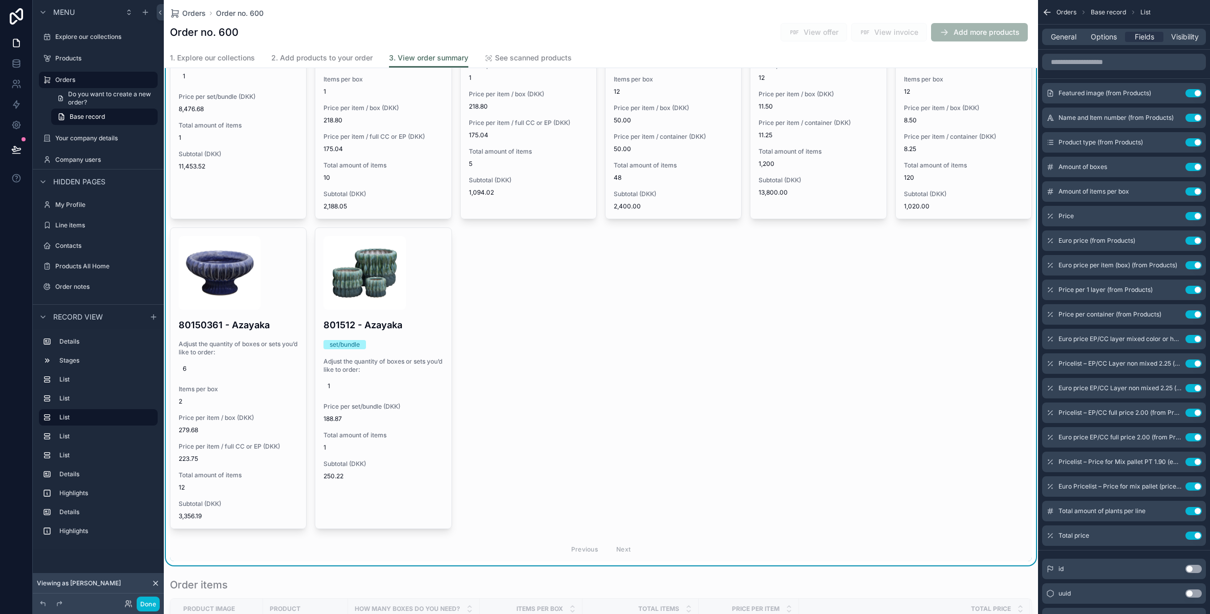
scroll to position [1299, 0]
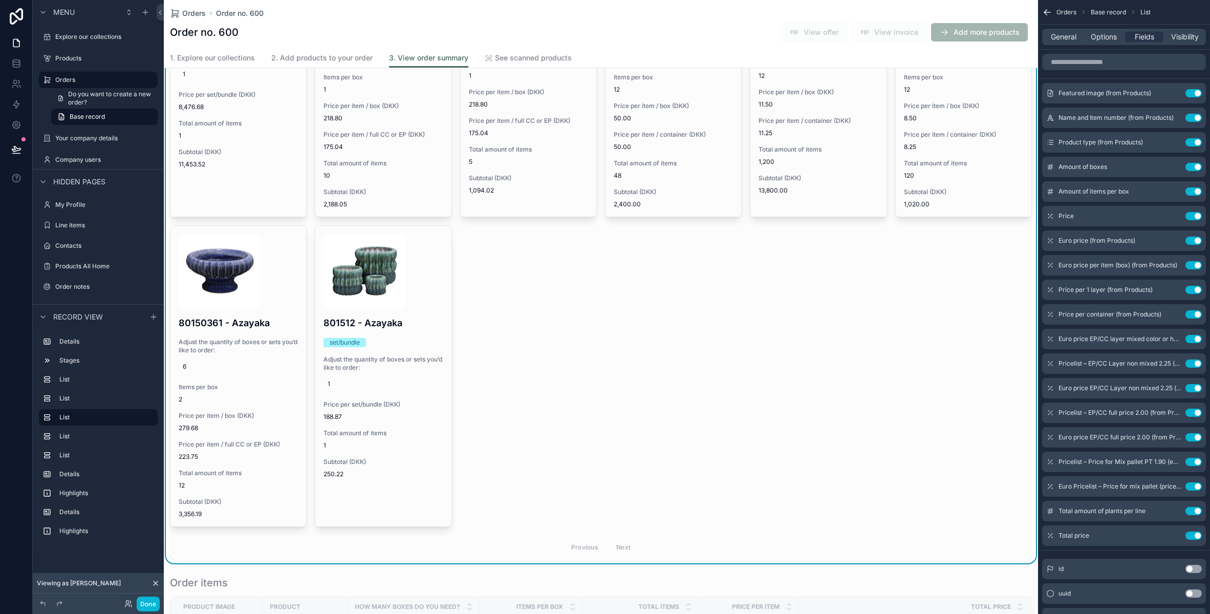
click at [871, 312] on div "800112 - Bohemia set/bundle Adjust the quantity of boxes or sets you’d like to …" at bounding box center [601, 230] width 862 height 657
click at [1191, 37] on span "Visibility" at bounding box center [1185, 37] width 28 height 10
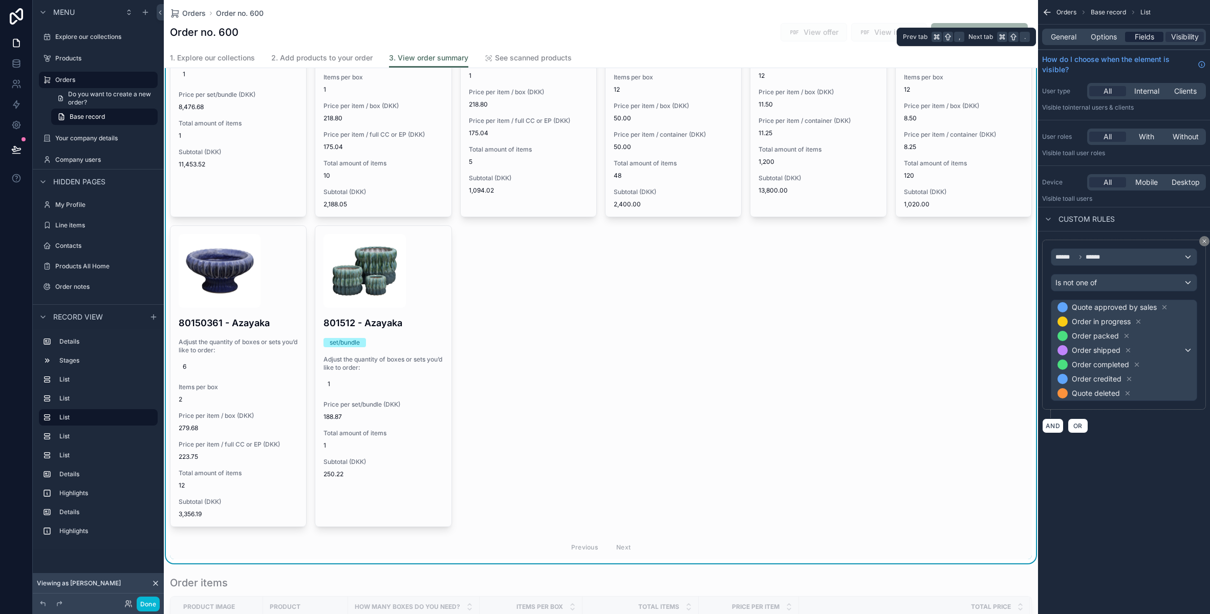
click at [1141, 38] on span "Fields" at bounding box center [1144, 37] width 19 height 10
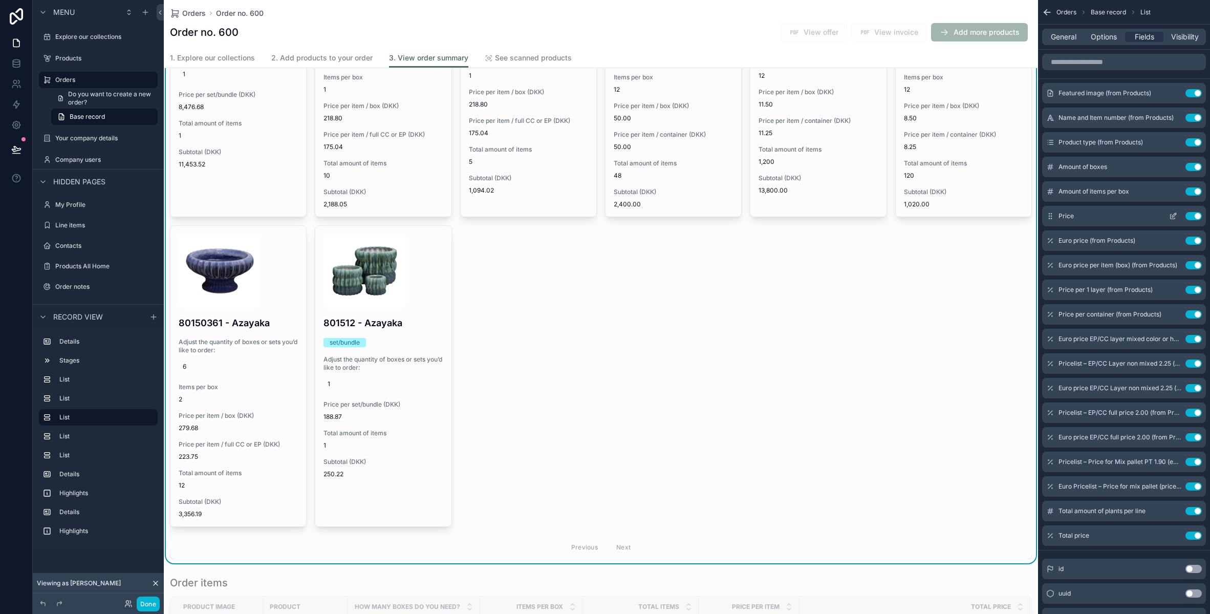
click at [1172, 218] on icon "scrollable content" at bounding box center [1173, 216] width 8 height 8
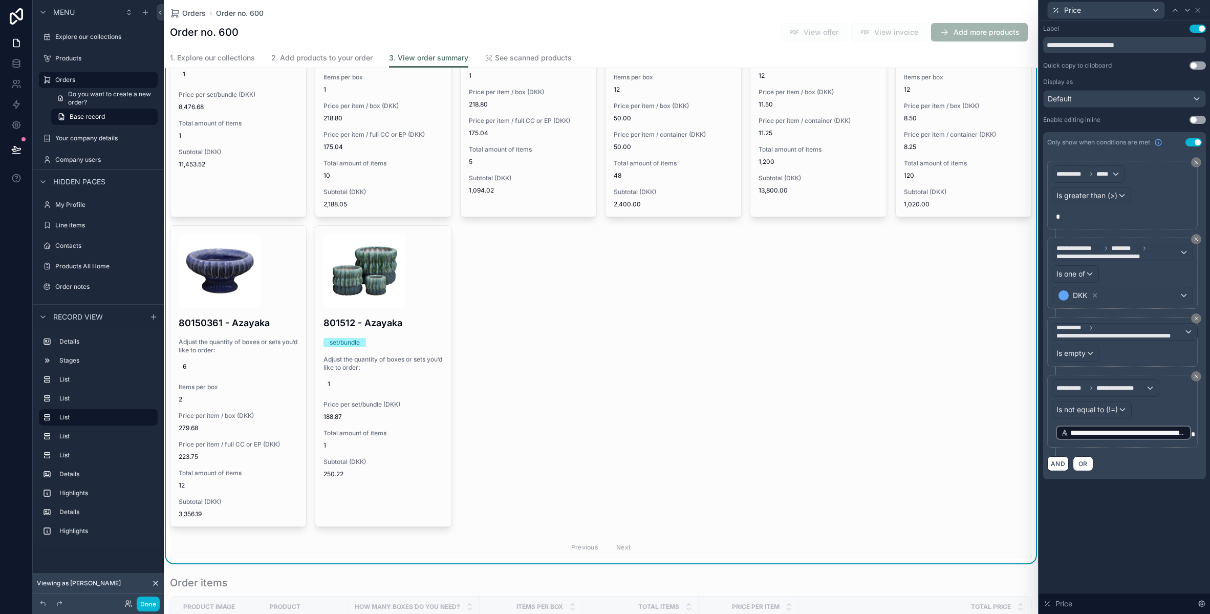
click at [1128, 431] on span "**********" at bounding box center [1128, 432] width 116 height 10
click at [1197, 13] on icon at bounding box center [1197, 10] width 8 height 8
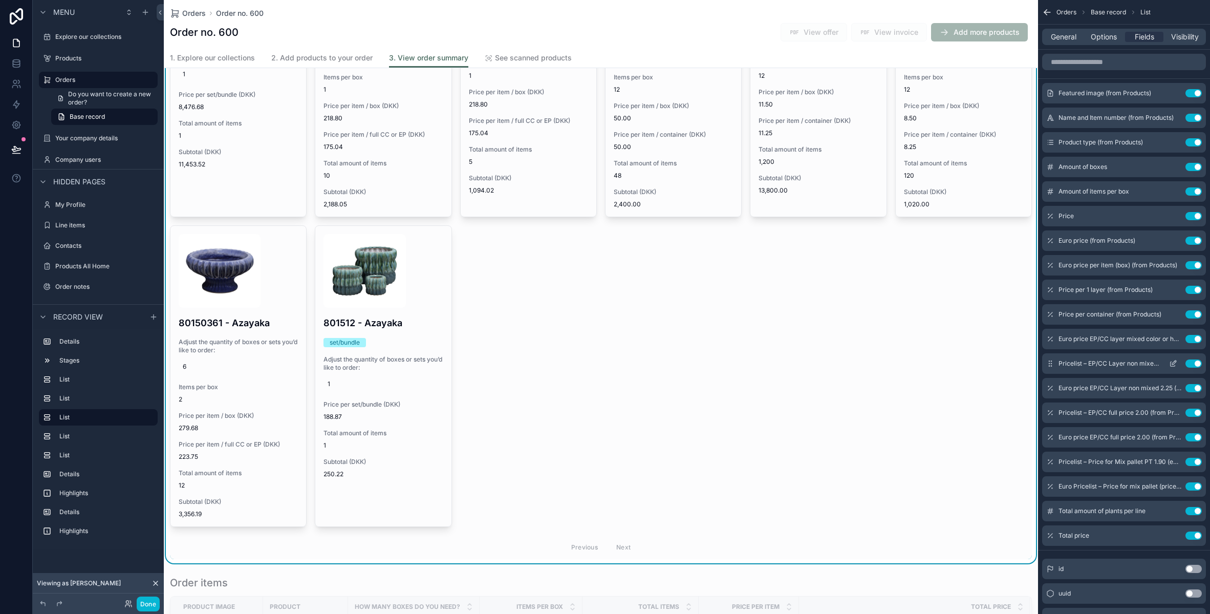
click at [1169, 365] on icon "scrollable content" at bounding box center [1173, 363] width 8 height 8
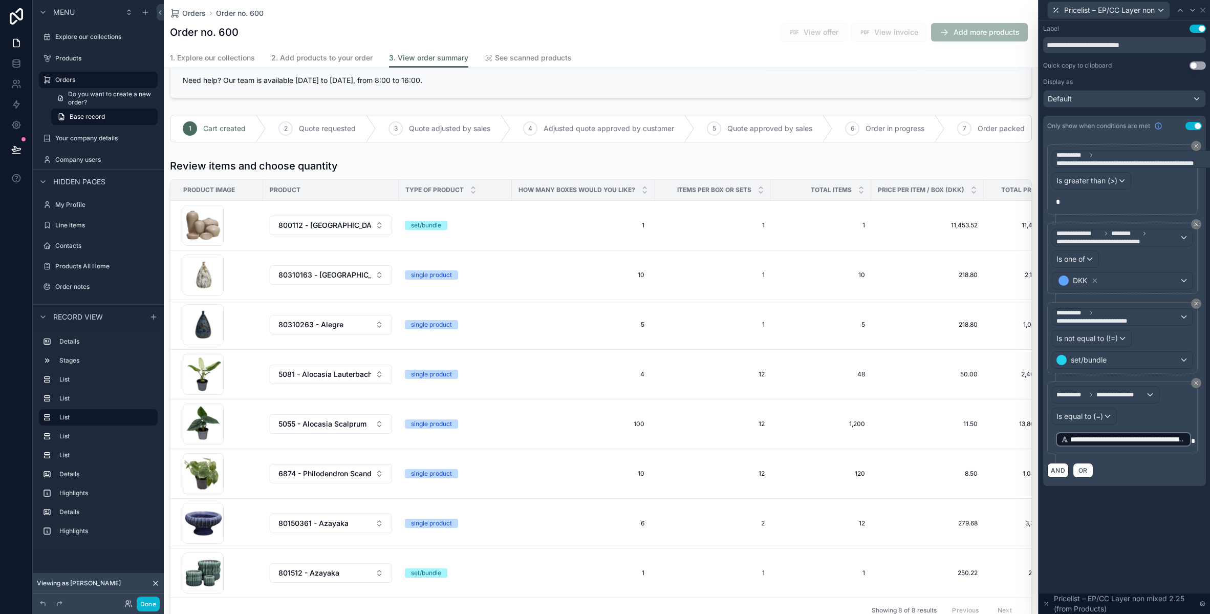
scroll to position [44, 0]
click at [158, 603] on button "Done" at bounding box center [148, 603] width 23 height 15
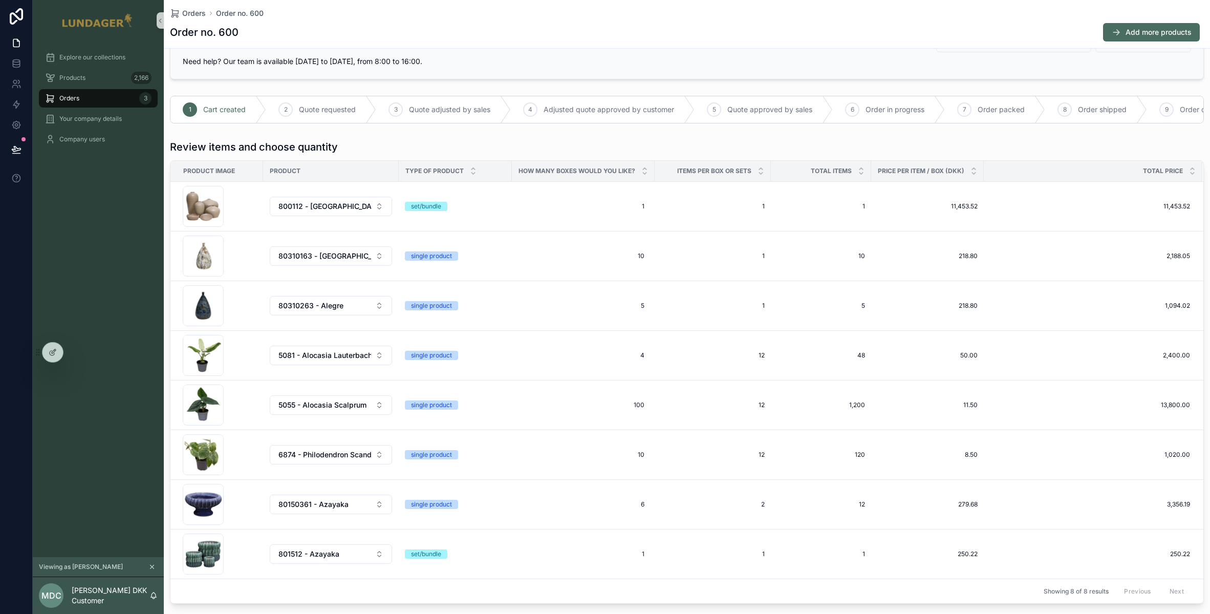
click at [105, 247] on div "Explore our collections Products 2,166 Orders 3 Your company details Company us…" at bounding box center [98, 299] width 131 height 516
click at [641, 260] on span "10" at bounding box center [583, 256] width 122 height 8
type input "**"
click at [646, 279] on icon "scrollable content" at bounding box center [647, 277] width 8 height 8
click at [91, 76] on div "Products 2,166" at bounding box center [98, 78] width 106 height 16
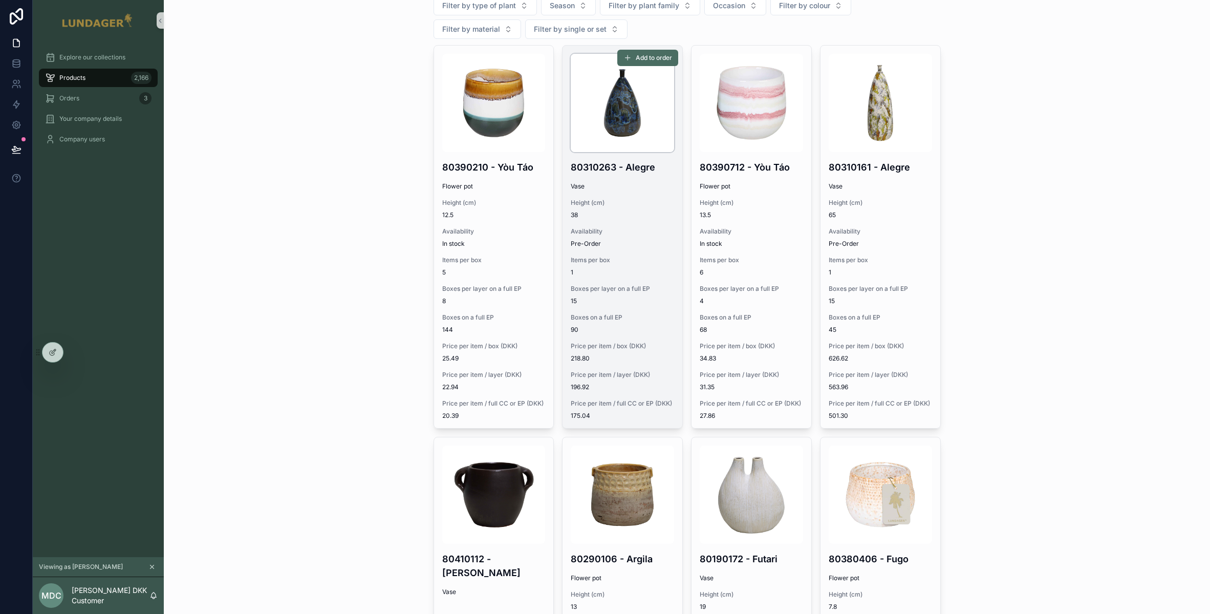
scroll to position [143, 0]
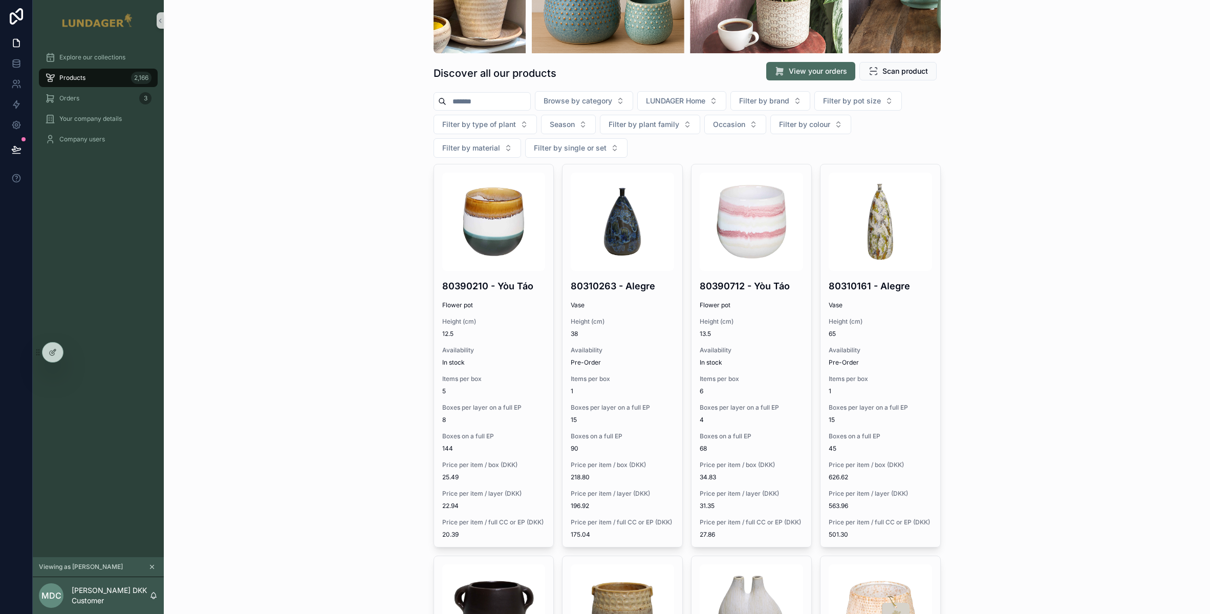
click at [492, 105] on input "scrollable content" at bounding box center [488, 101] width 84 height 14
type input "*******"
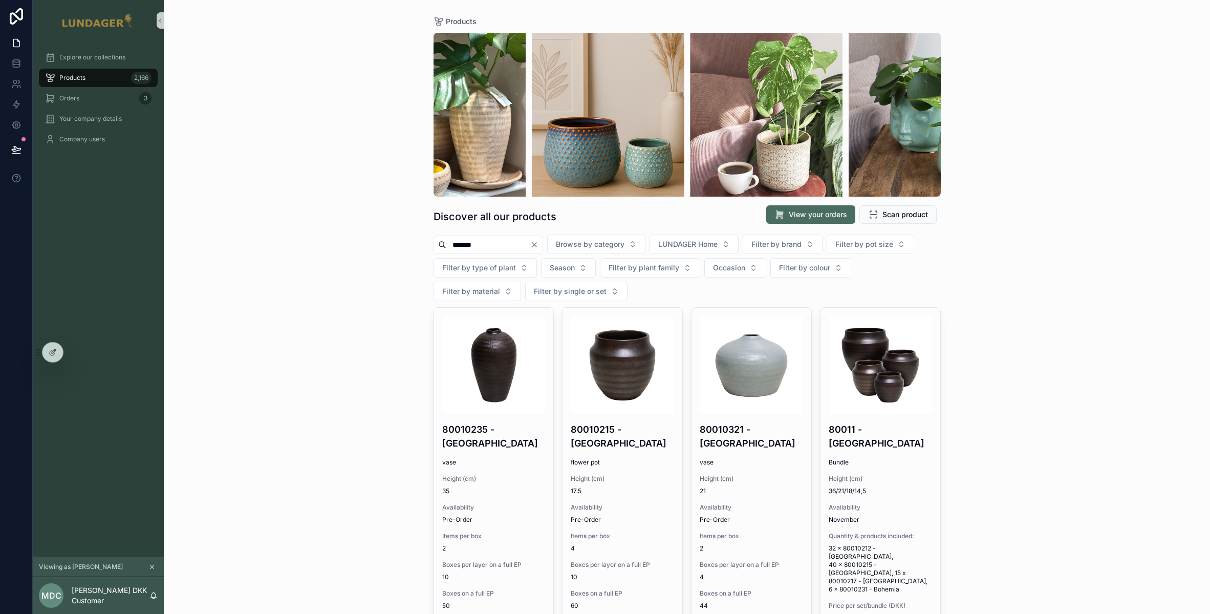
click at [381, 357] on div "Products Discover all our products View your orders Scan product ******* Browse…" at bounding box center [687, 307] width 1046 height 614
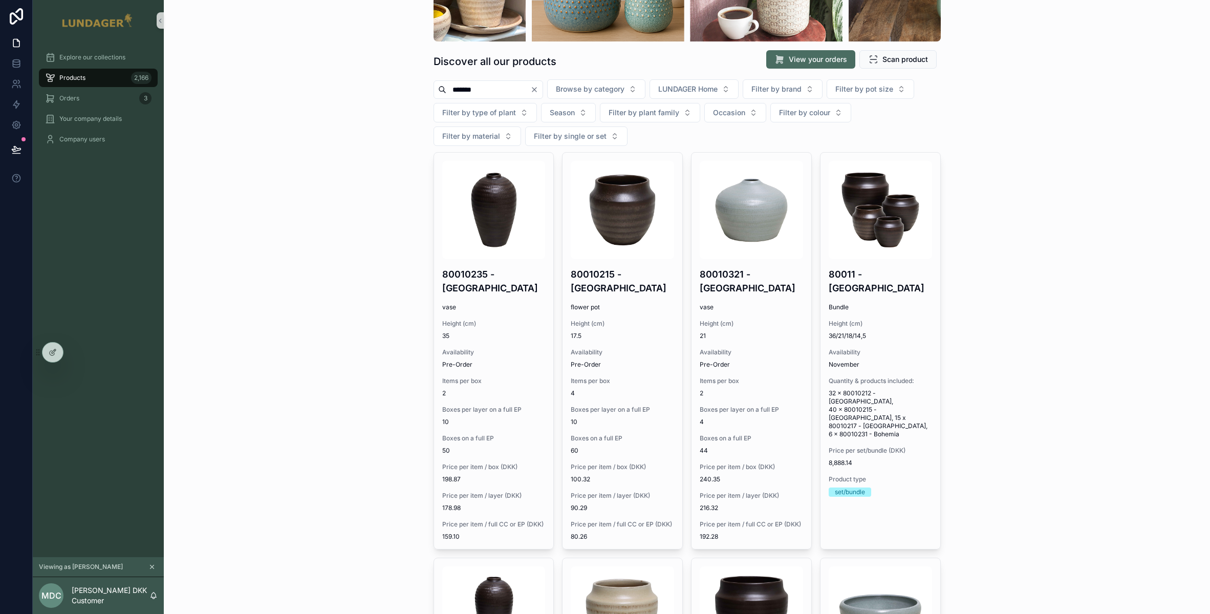
scroll to position [225, 0]
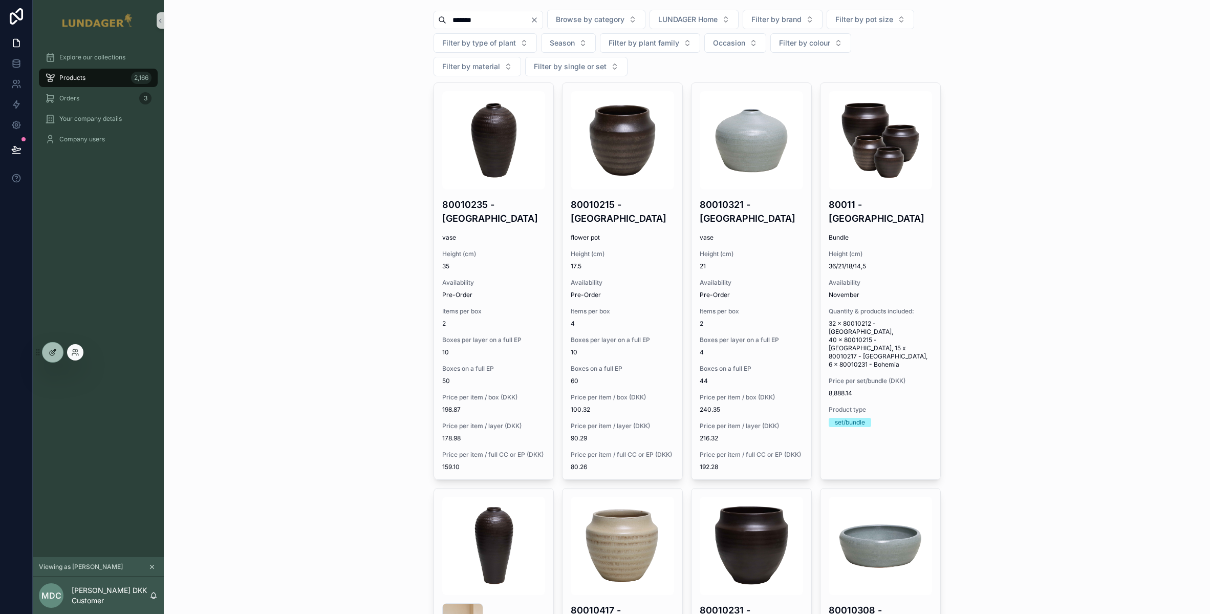
click at [49, 349] on icon at bounding box center [53, 352] width 8 height 8
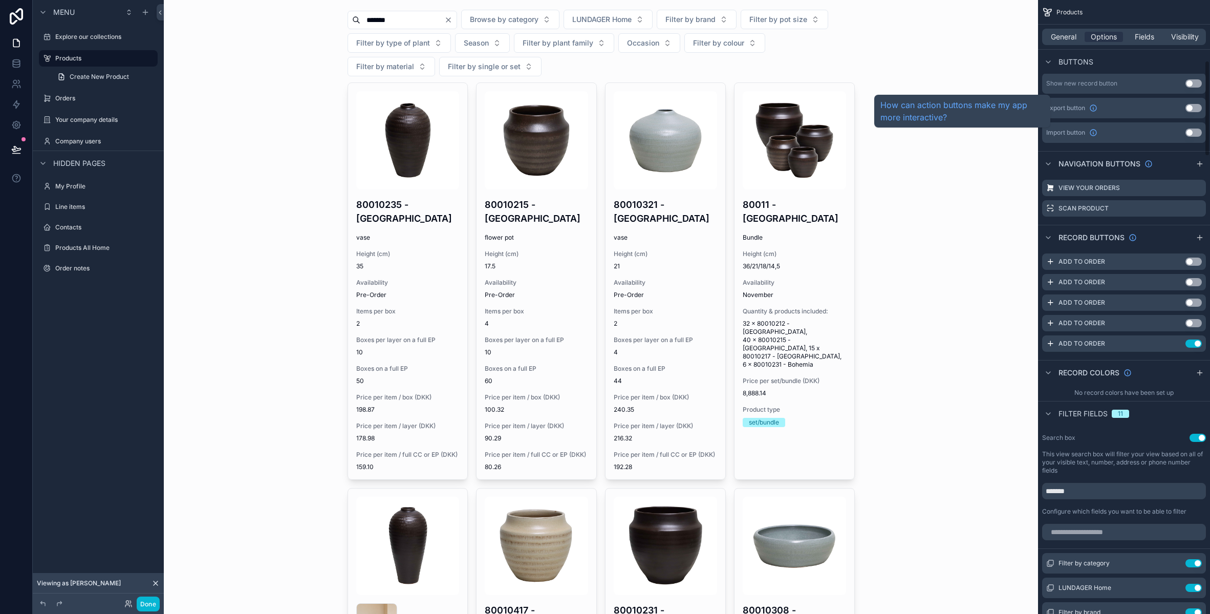
scroll to position [387, 0]
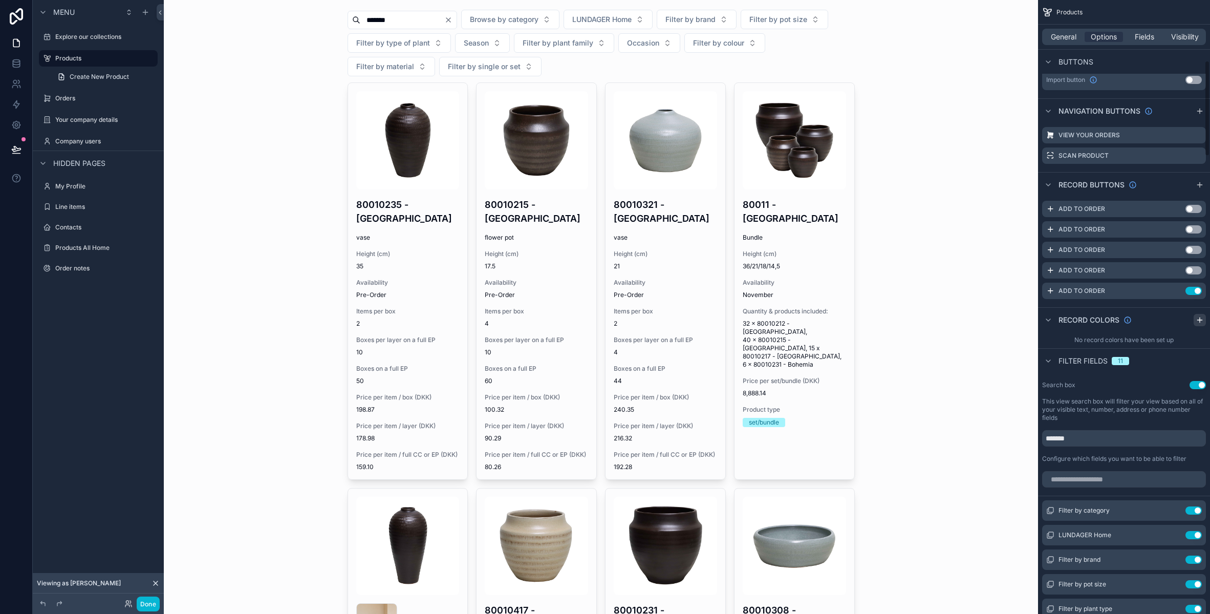
click at [1196, 322] on icon "scrollable content" at bounding box center [1200, 320] width 8 height 8
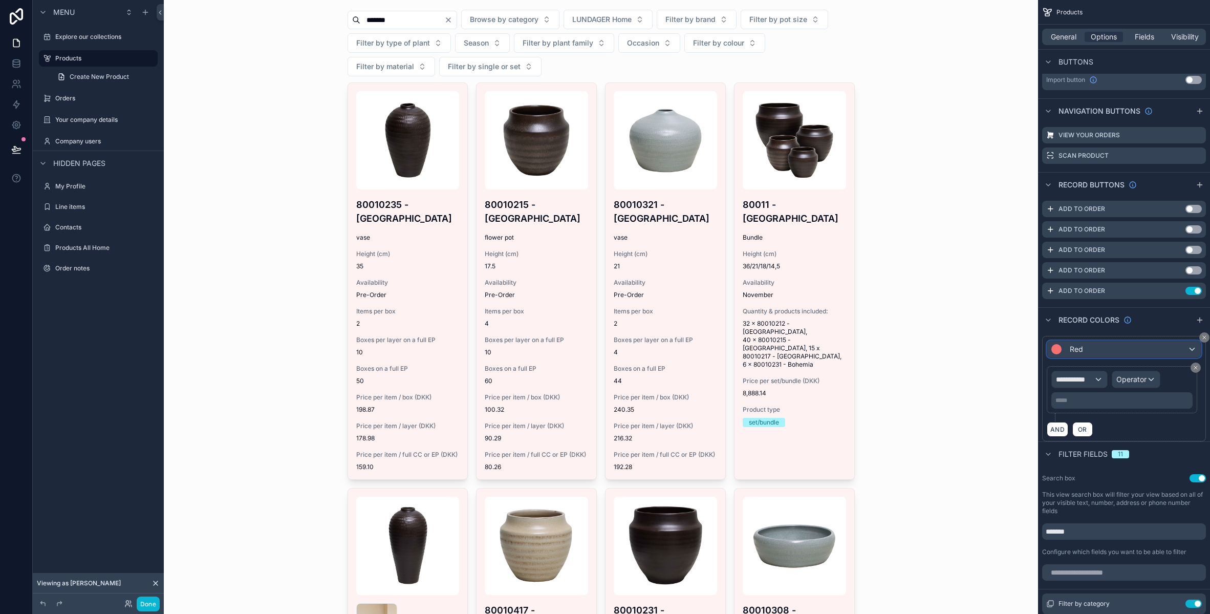
click at [1092, 346] on div "Red" at bounding box center [1124, 349] width 154 height 16
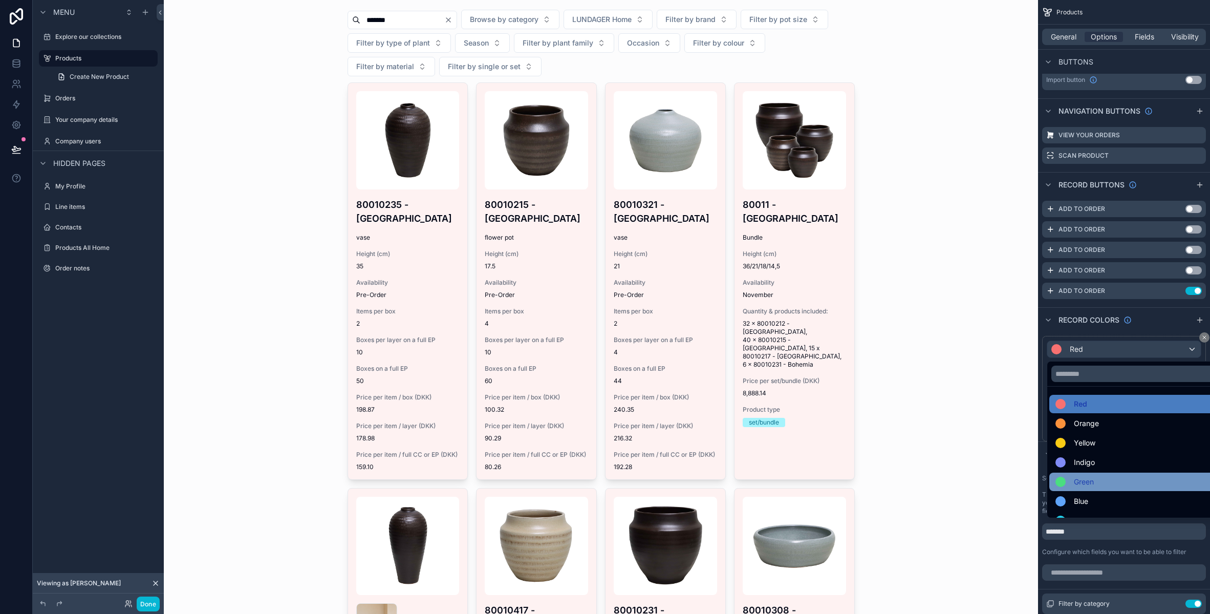
click at [1108, 476] on div "Green" at bounding box center [1135, 481] width 161 height 12
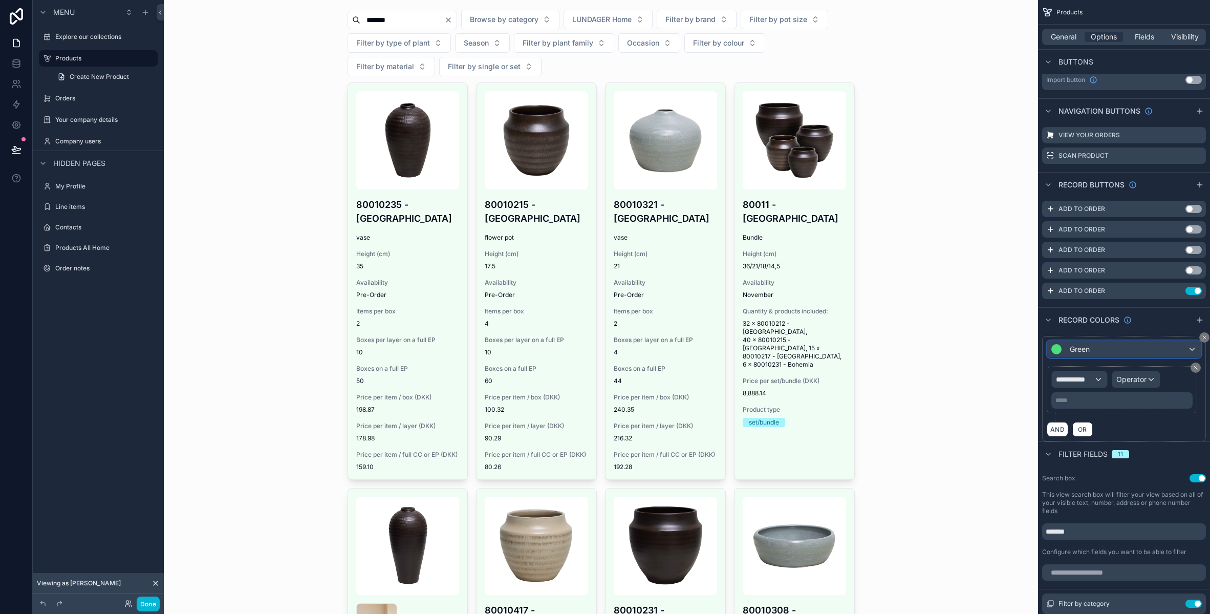
click at [1102, 350] on div "Green" at bounding box center [1124, 349] width 154 height 16
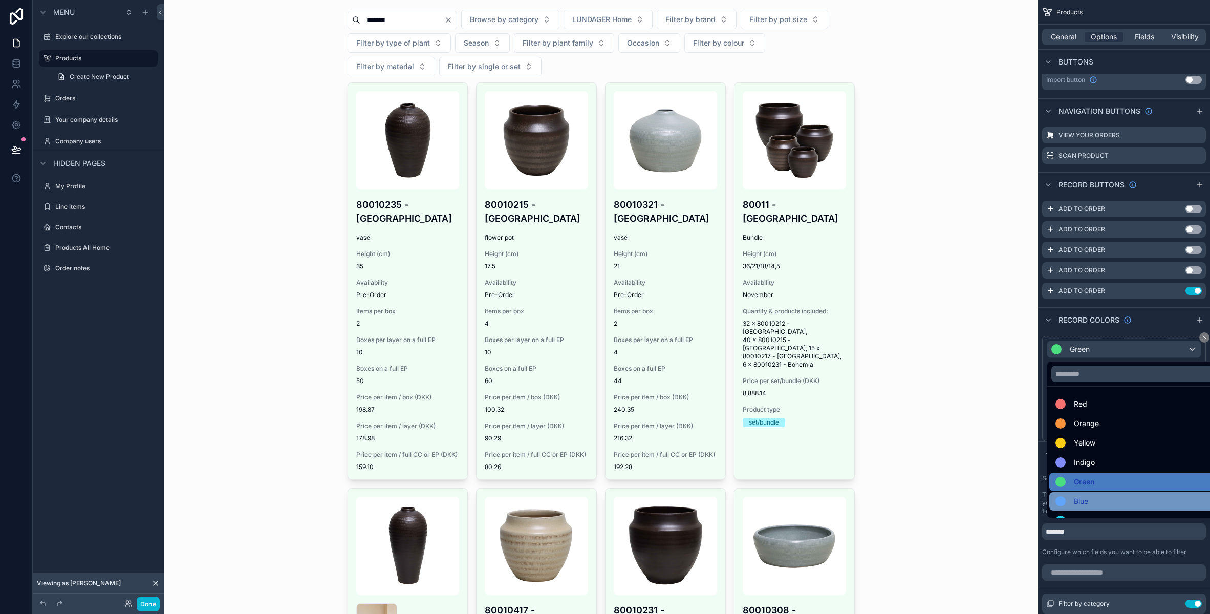
click at [1103, 496] on div "Blue" at bounding box center [1135, 501] width 161 height 12
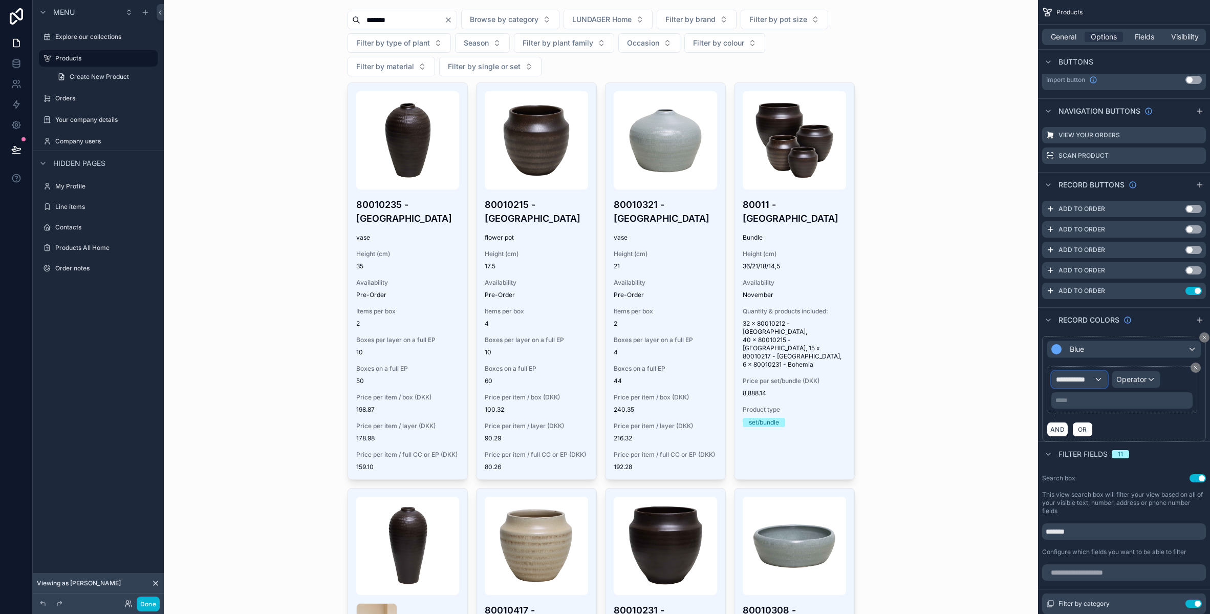
click at [1091, 385] on div "**********" at bounding box center [1079, 379] width 55 height 16
click at [1100, 435] on span "Products" at bounding box center [1093, 434] width 67 height 12
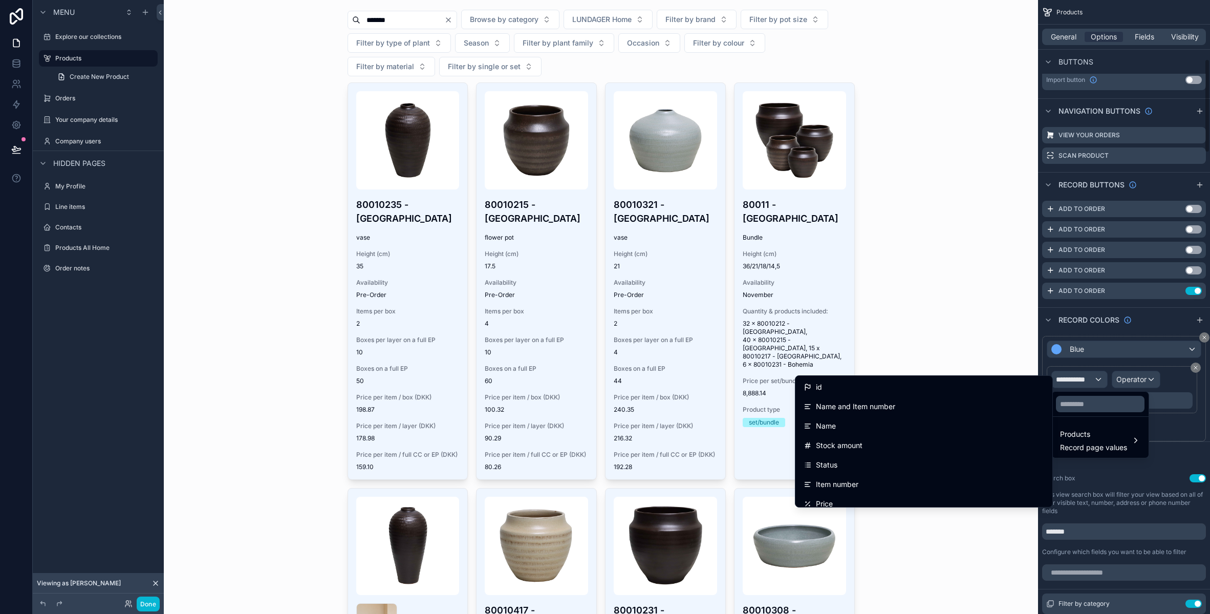
click at [1171, 381] on div "scrollable content" at bounding box center [605, 307] width 1210 height 614
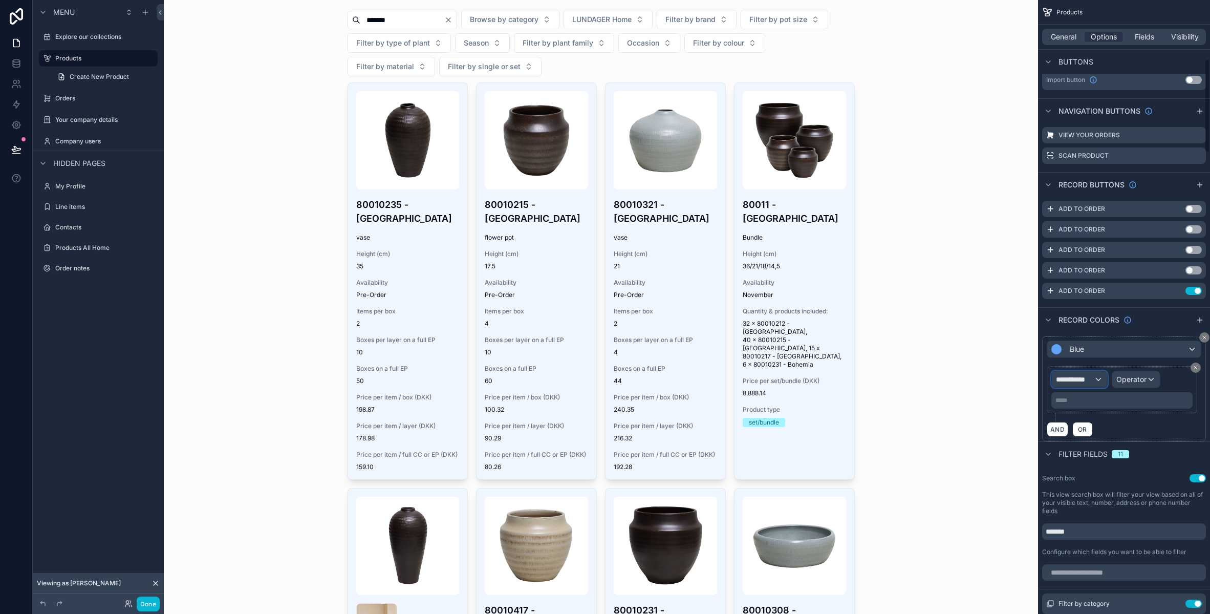
click at [1067, 375] on span "**********" at bounding box center [1075, 379] width 38 height 10
click at [1082, 351] on div "scrollable content" at bounding box center [605, 307] width 1210 height 614
click at [1082, 379] on span "**********" at bounding box center [1075, 379] width 38 height 10
click at [1070, 440] on span "Products" at bounding box center [1093, 434] width 67 height 12
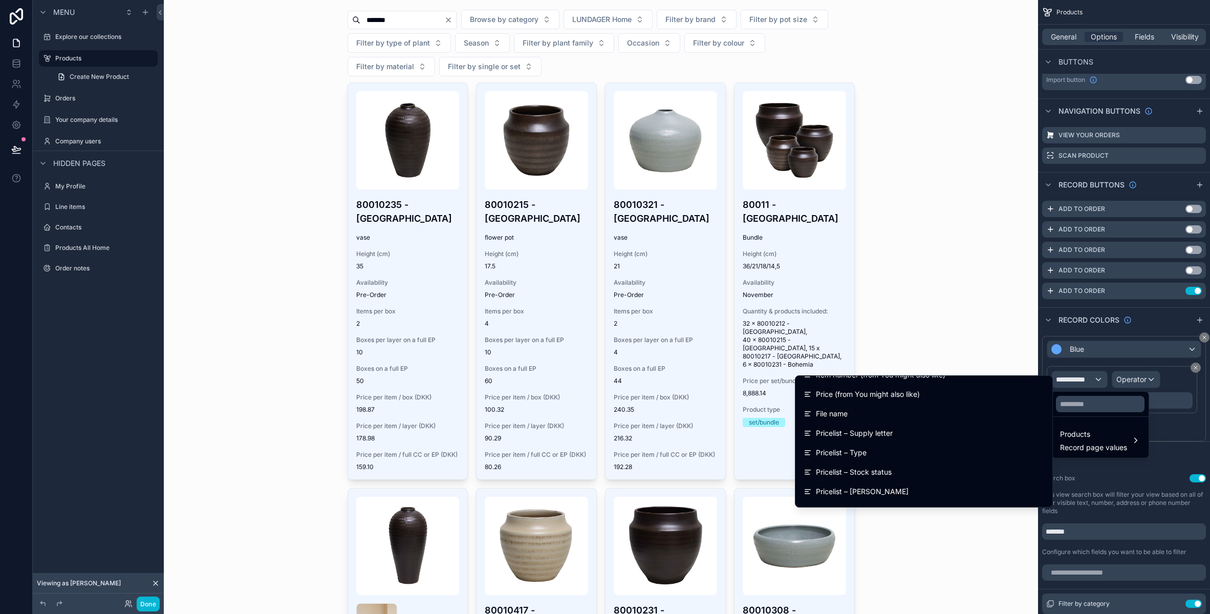
scroll to position [1395, 0]
click at [1133, 401] on input "text" at bounding box center [1100, 404] width 89 height 16
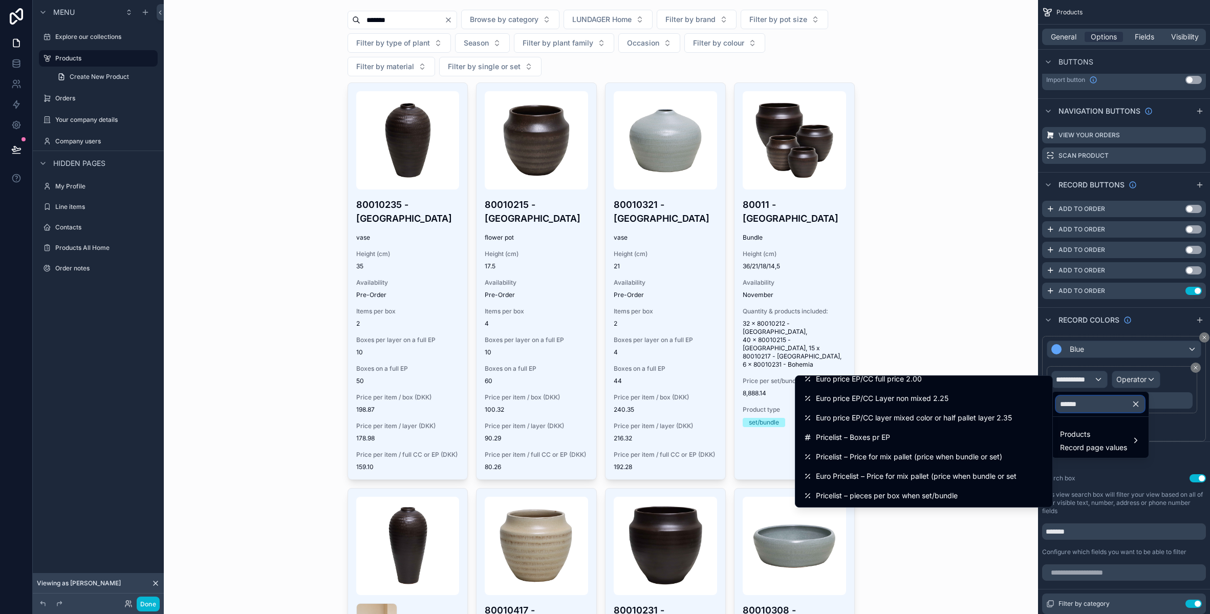
scroll to position [553, 0]
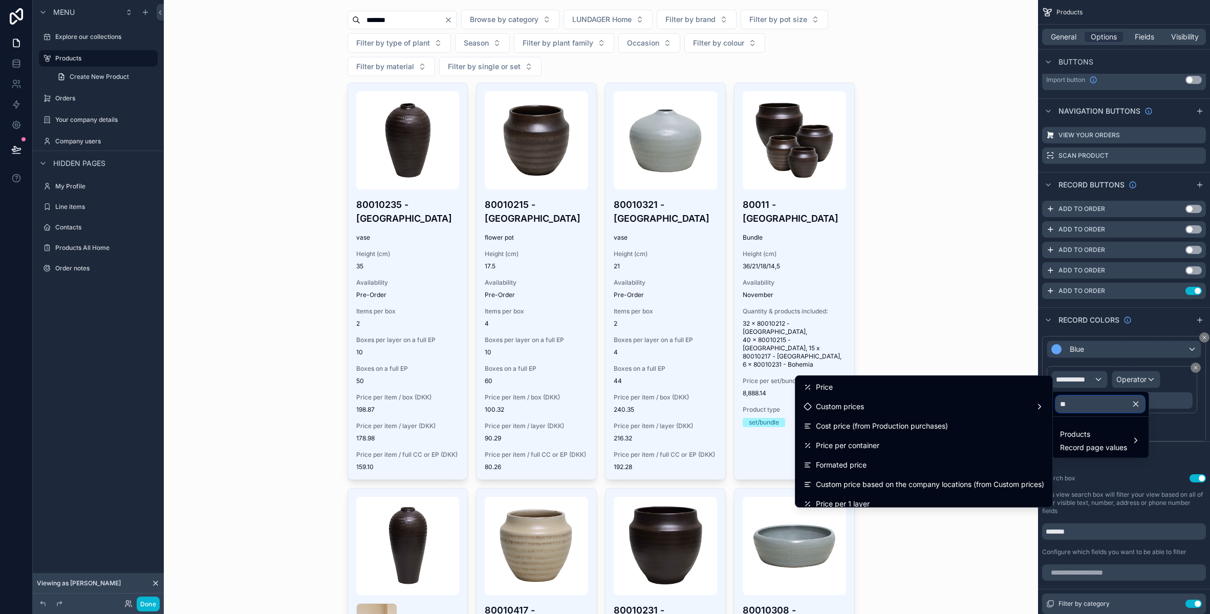
type input "*"
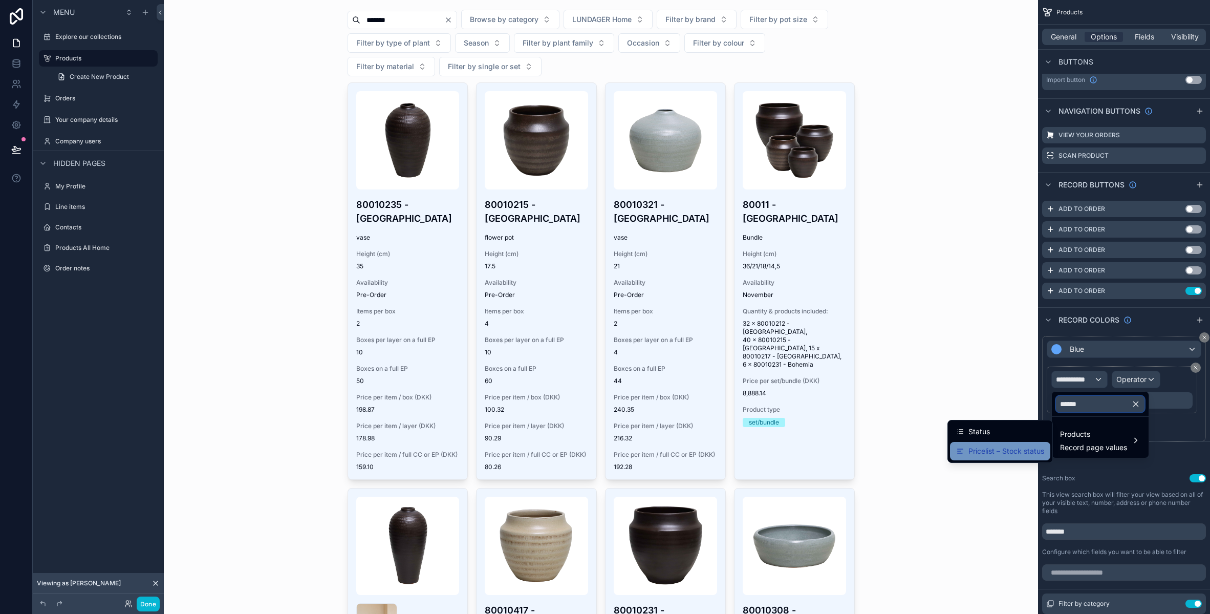
type input "******"
click at [1007, 448] on span "Pricelist – Stock status" at bounding box center [1006, 451] width 76 height 12
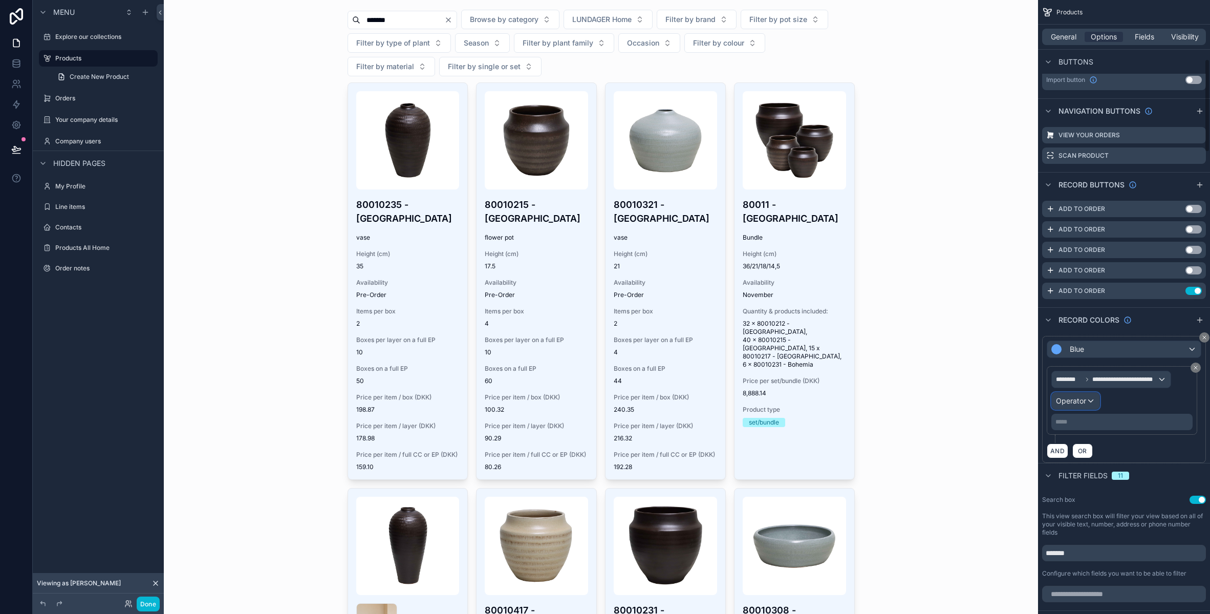
click at [1087, 405] on div "Operator" at bounding box center [1076, 401] width 48 height 16
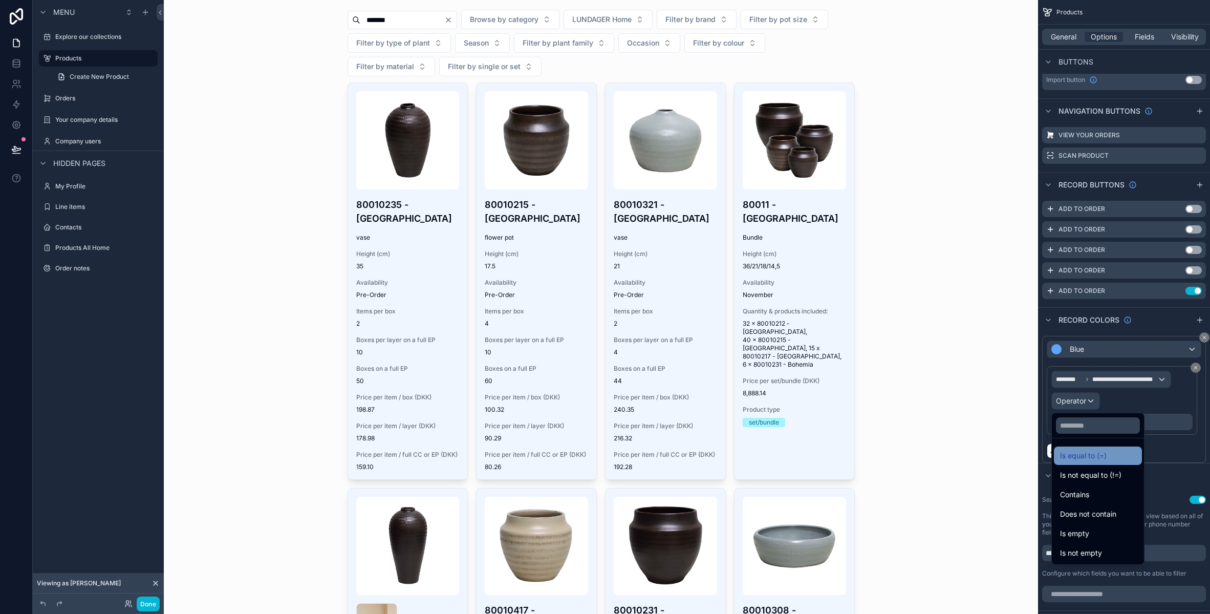
click at [1106, 460] on div "Is equal to (=)" at bounding box center [1098, 455] width 76 height 12
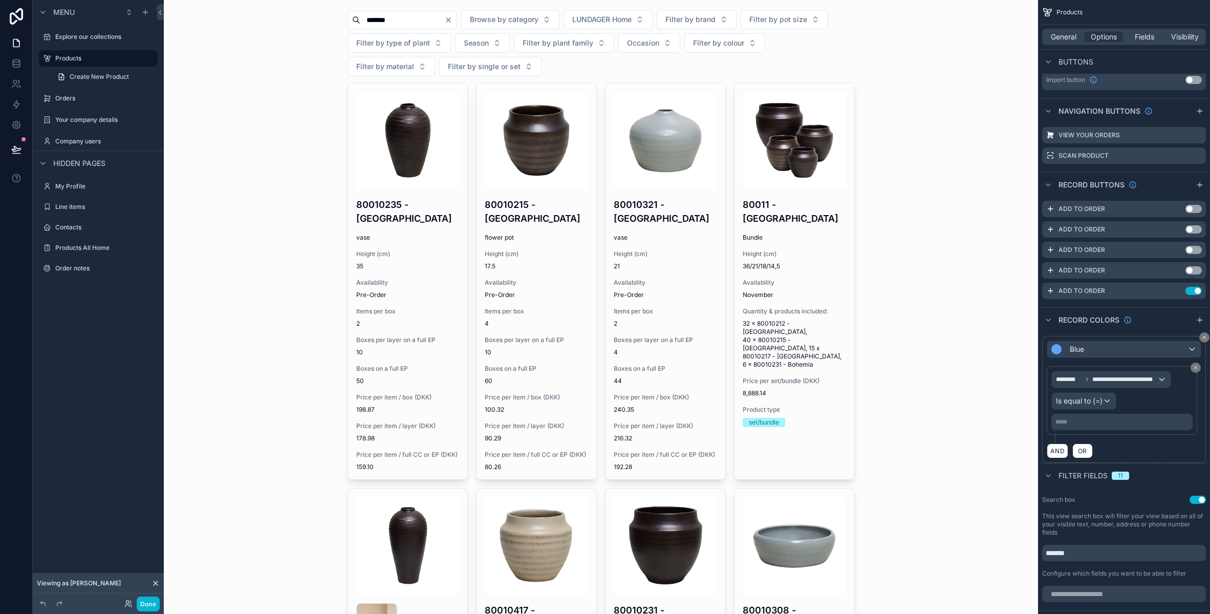
click at [1071, 423] on p "***** ﻿" at bounding box center [1122, 422] width 135 height 8
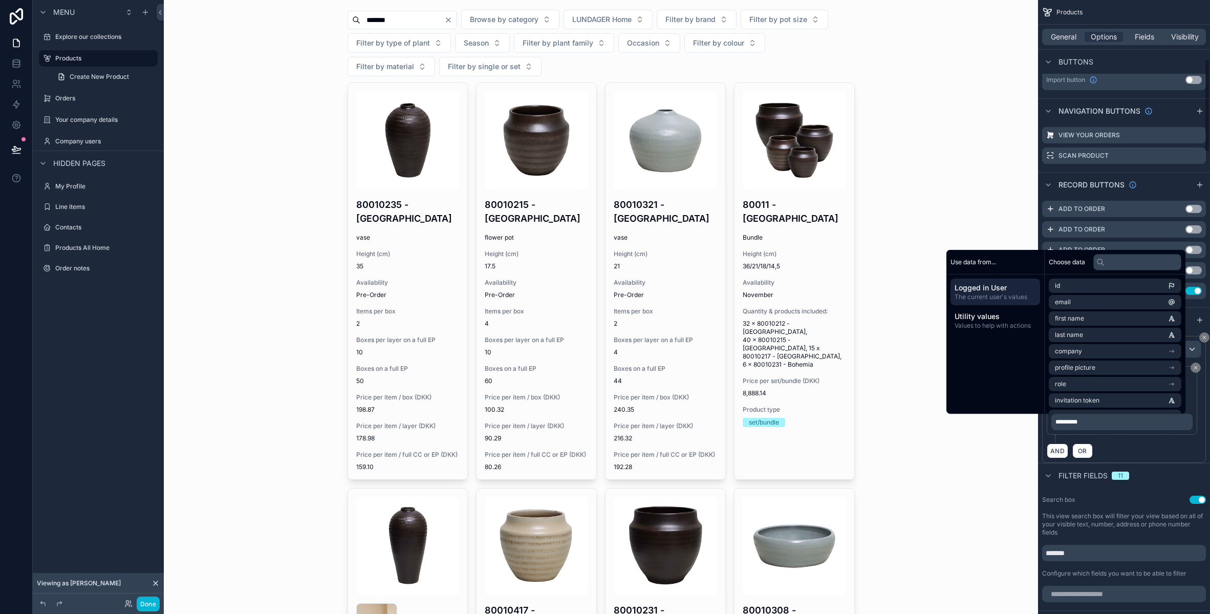
click at [1118, 453] on div "AND OR" at bounding box center [1124, 450] width 155 height 15
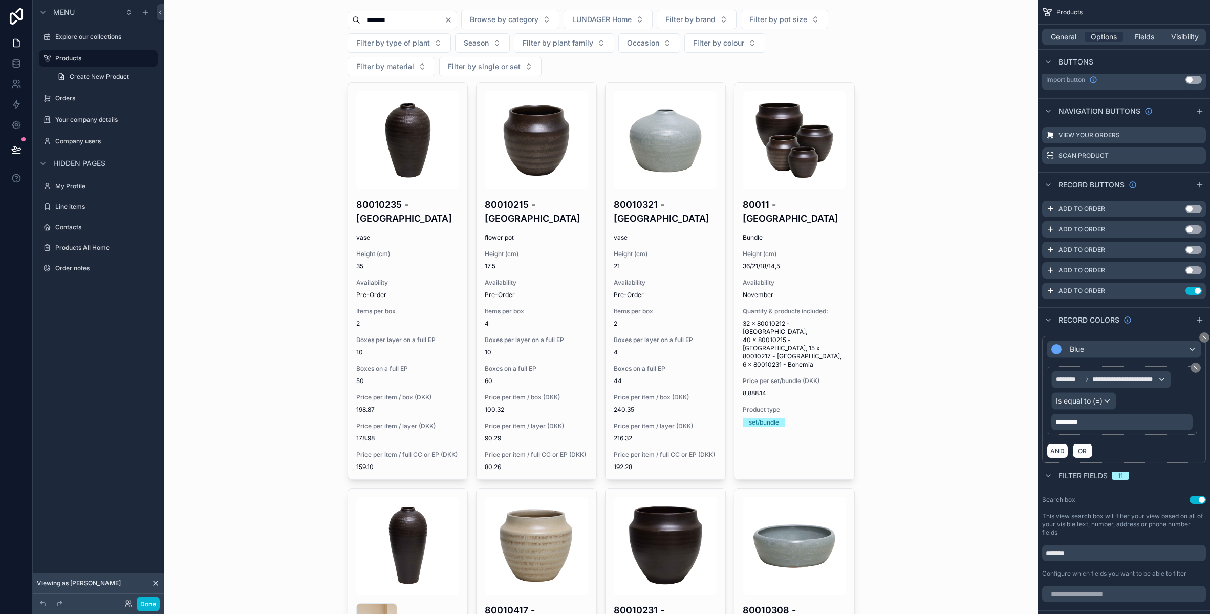
click at [1095, 423] on p "*********" at bounding box center [1122, 422] width 135 height 8
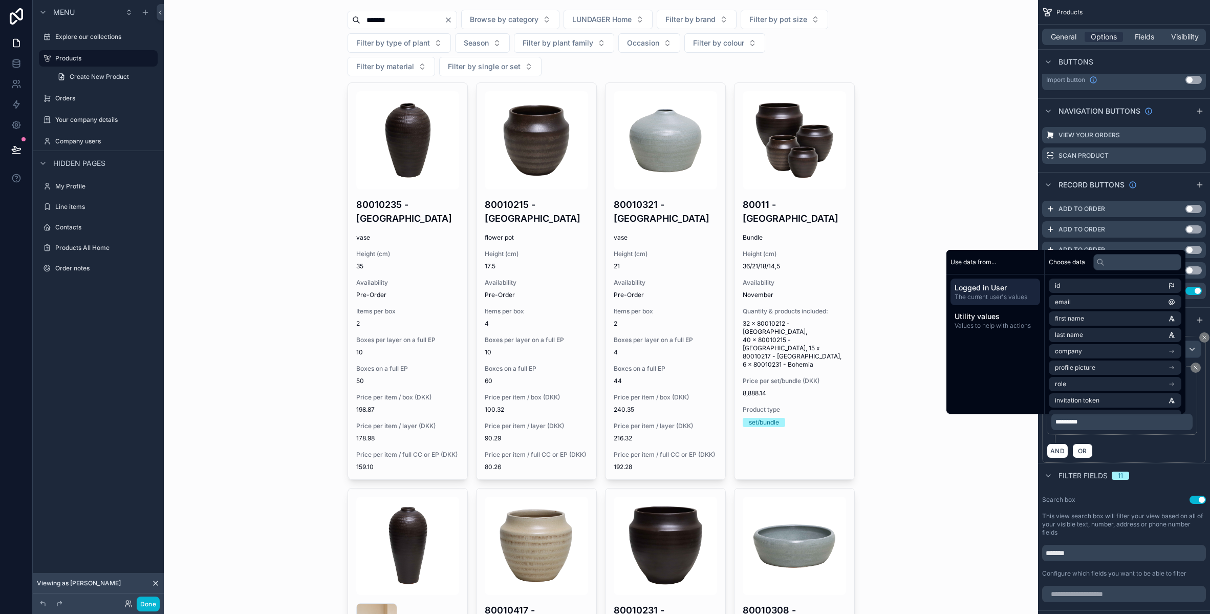
click at [1095, 423] on p "*********" at bounding box center [1122, 422] width 135 height 8
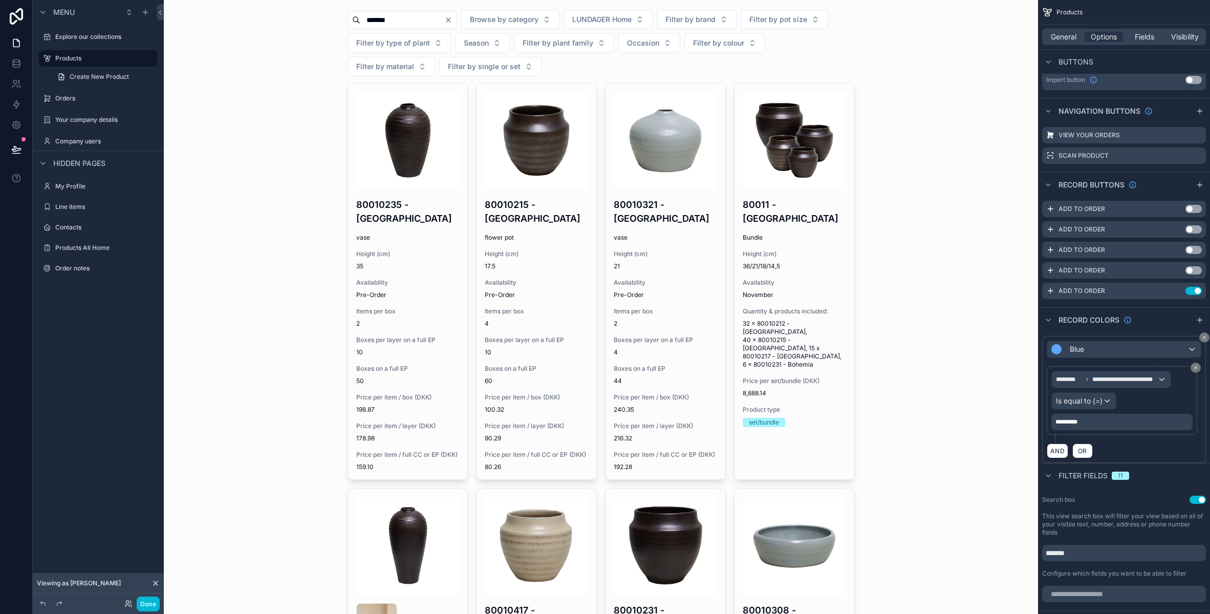
click at [1095, 423] on p "*********" at bounding box center [1122, 422] width 135 height 8
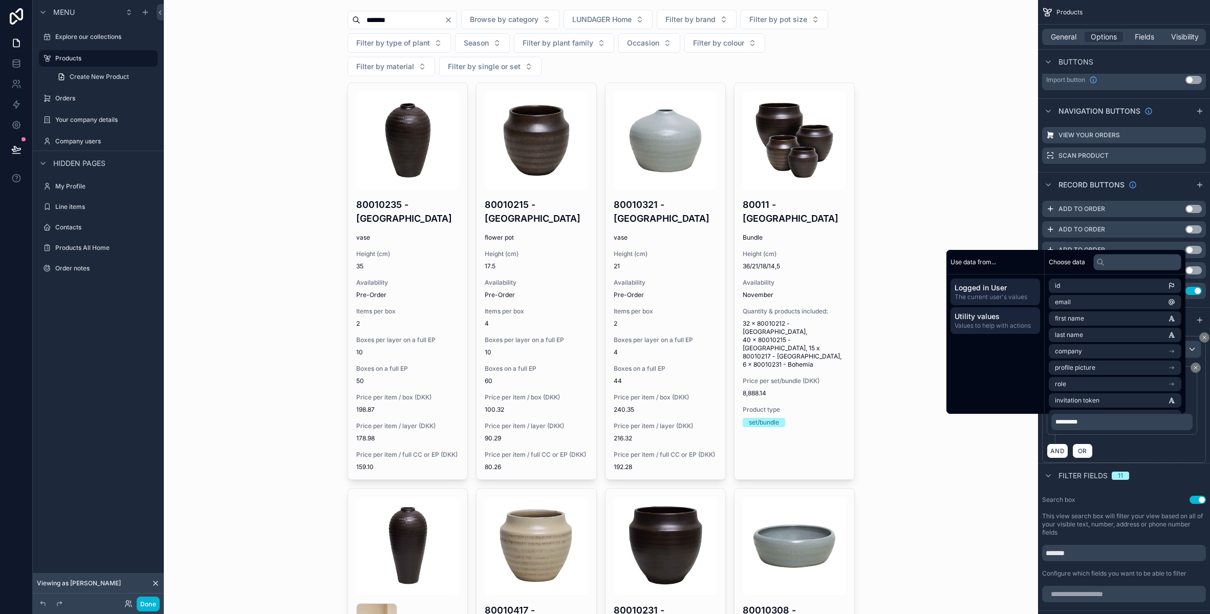
click at [977, 317] on span "Utility values" at bounding box center [994, 316] width 81 height 10
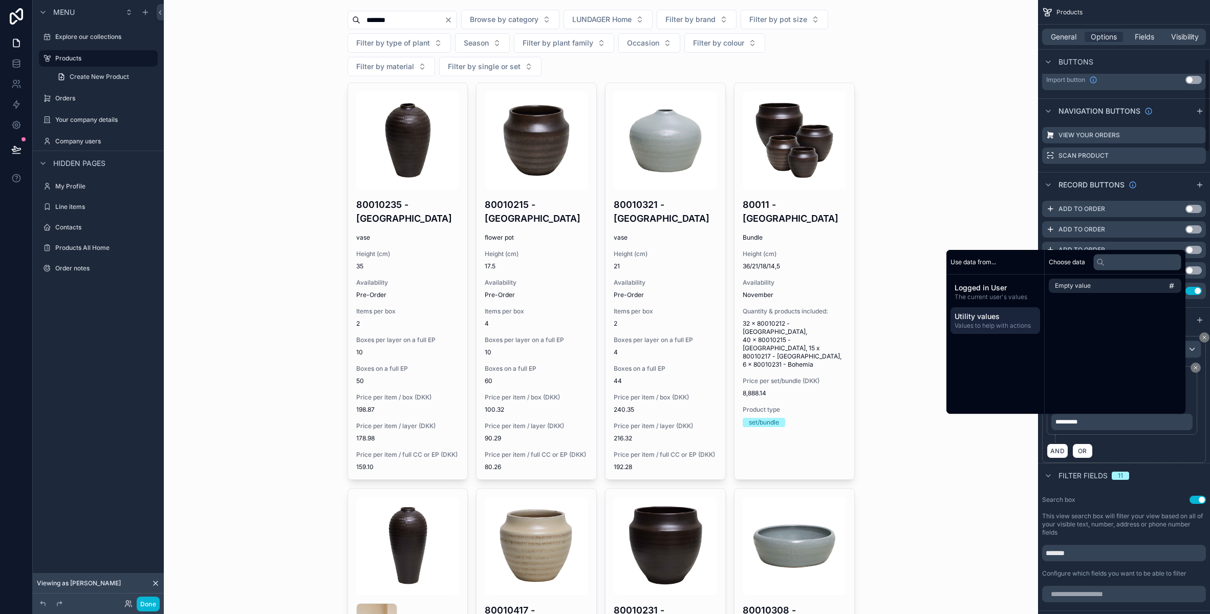
click at [1077, 420] on span "*********" at bounding box center [1066, 422] width 22 height 6
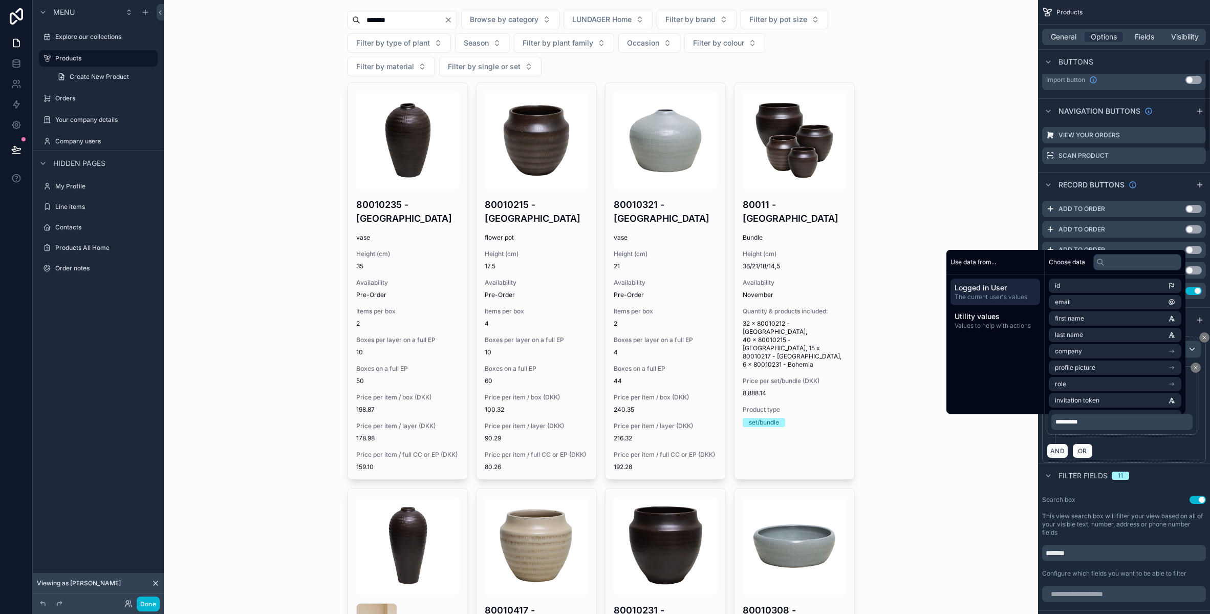
click at [1077, 420] on span "*********" at bounding box center [1066, 422] width 22 height 6
click at [1122, 455] on div "AND OR" at bounding box center [1124, 450] width 155 height 15
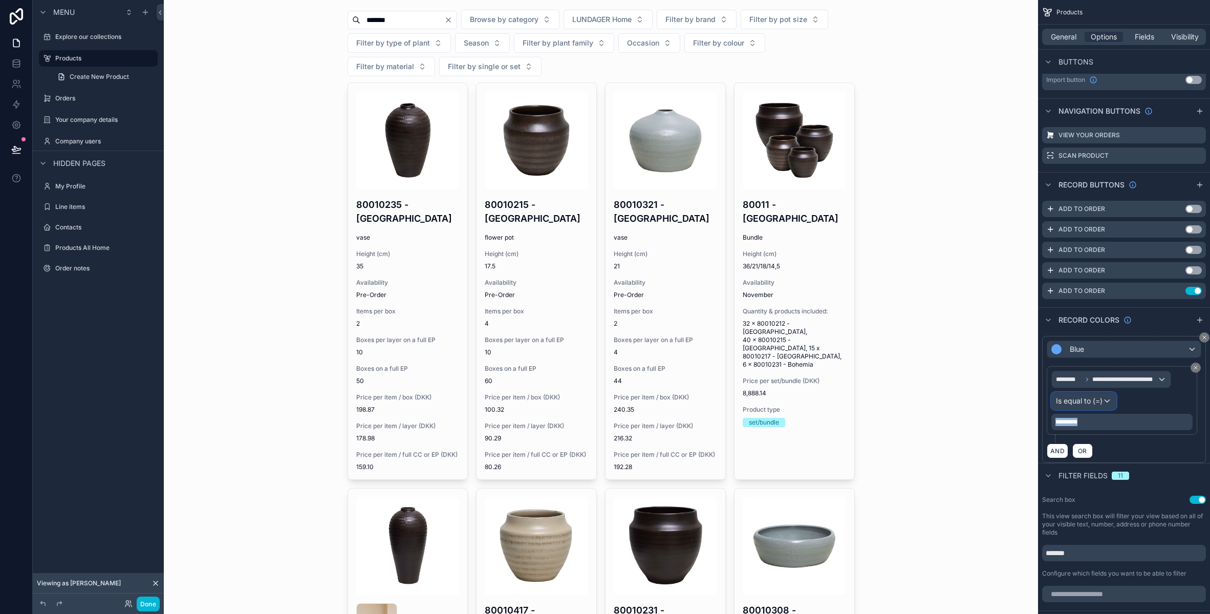
click at [1098, 404] on span "Is equal to (=)" at bounding box center [1079, 401] width 47 height 10
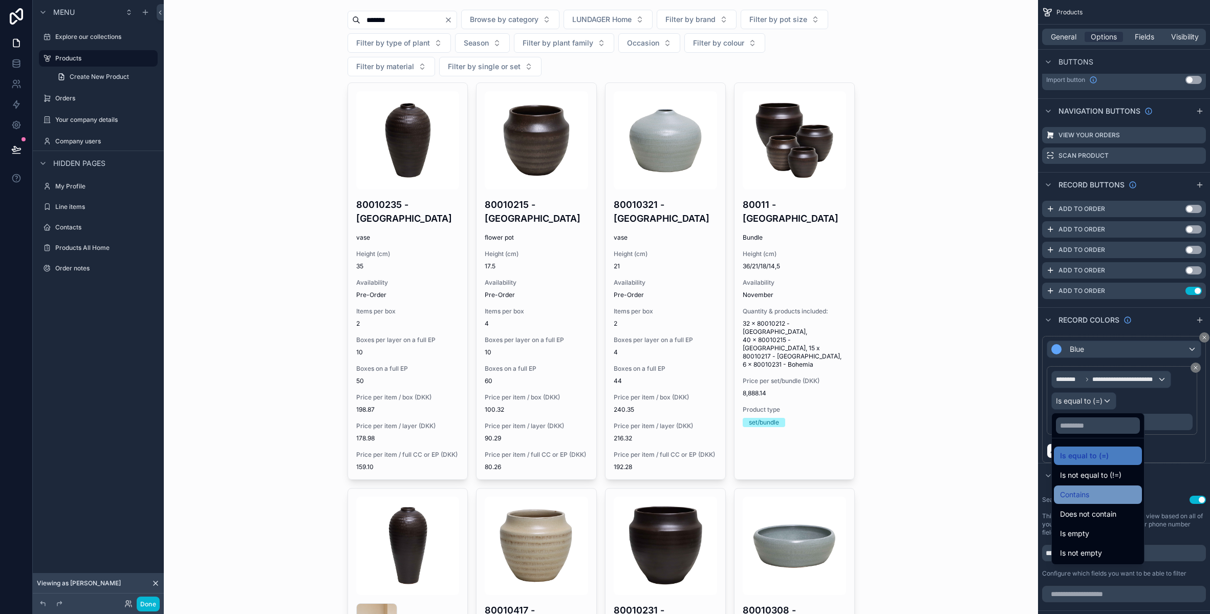
click at [1092, 502] on div "Contains" at bounding box center [1098, 494] width 88 height 18
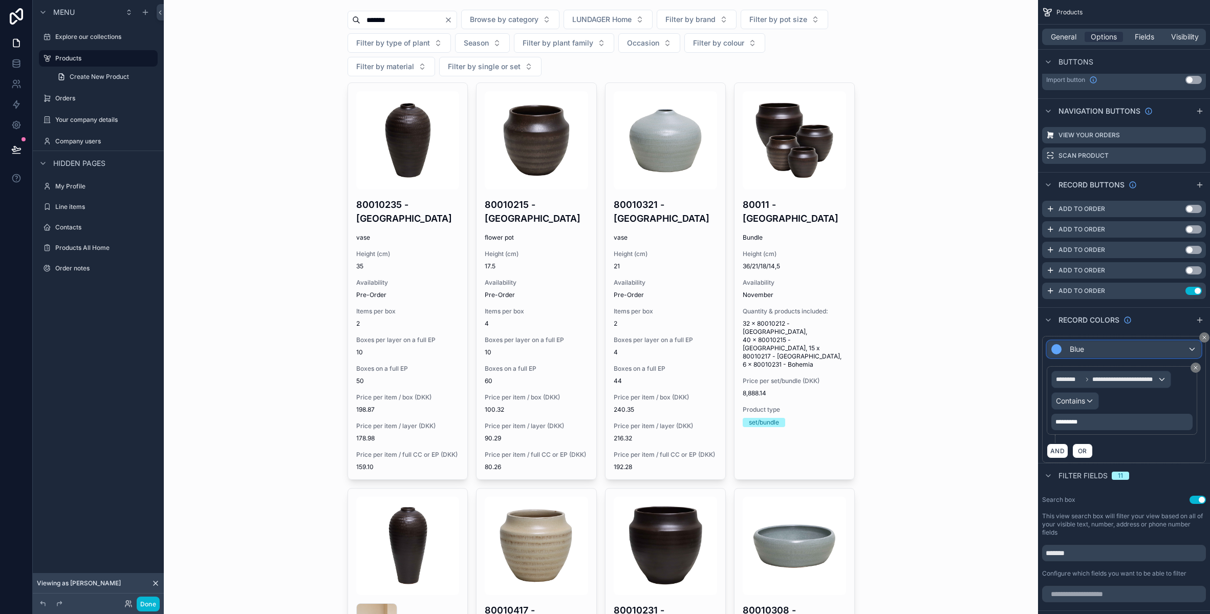
click at [1087, 351] on div "Blue" at bounding box center [1124, 349] width 154 height 16
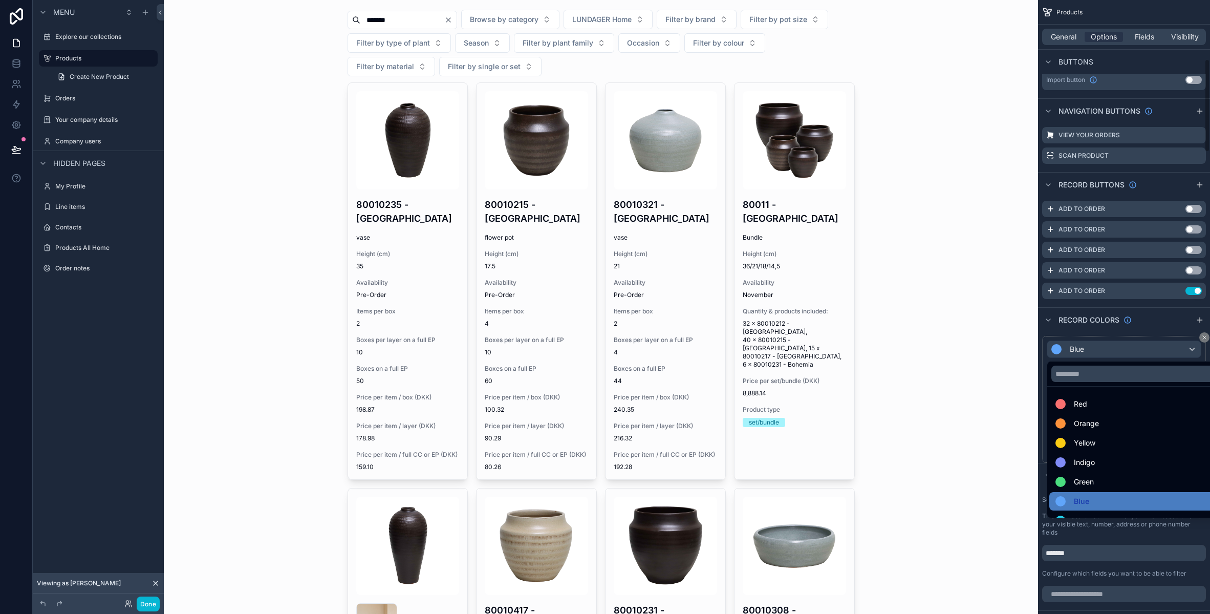
click at [1155, 319] on div "scrollable content" at bounding box center [605, 307] width 1210 height 614
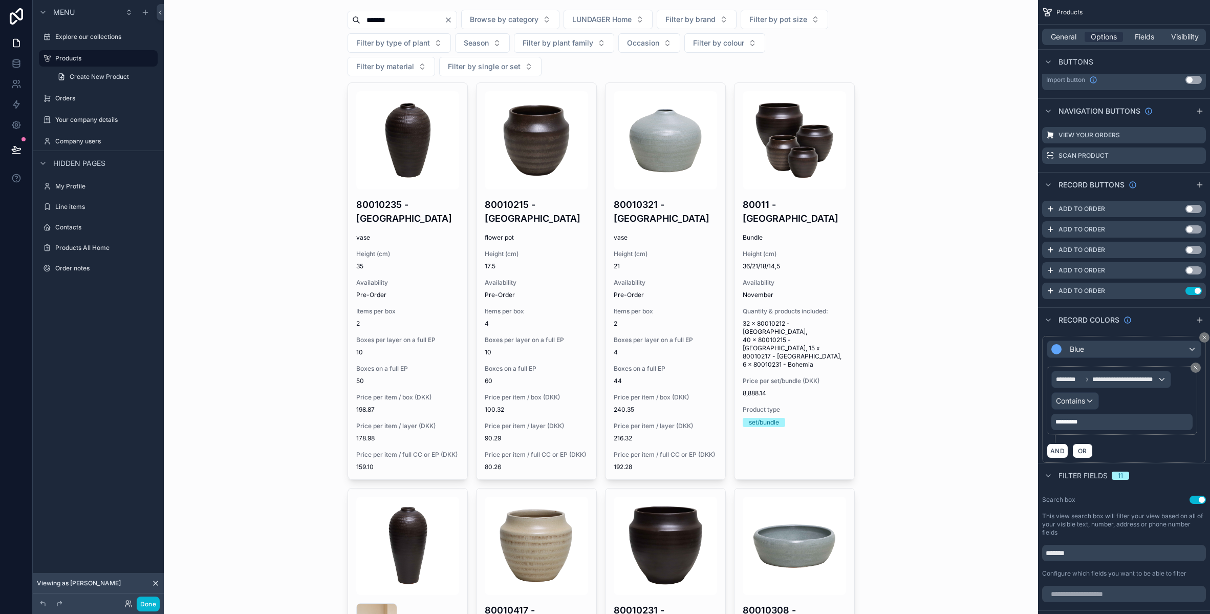
click at [1071, 422] on span "*********" at bounding box center [1066, 422] width 22 height 6
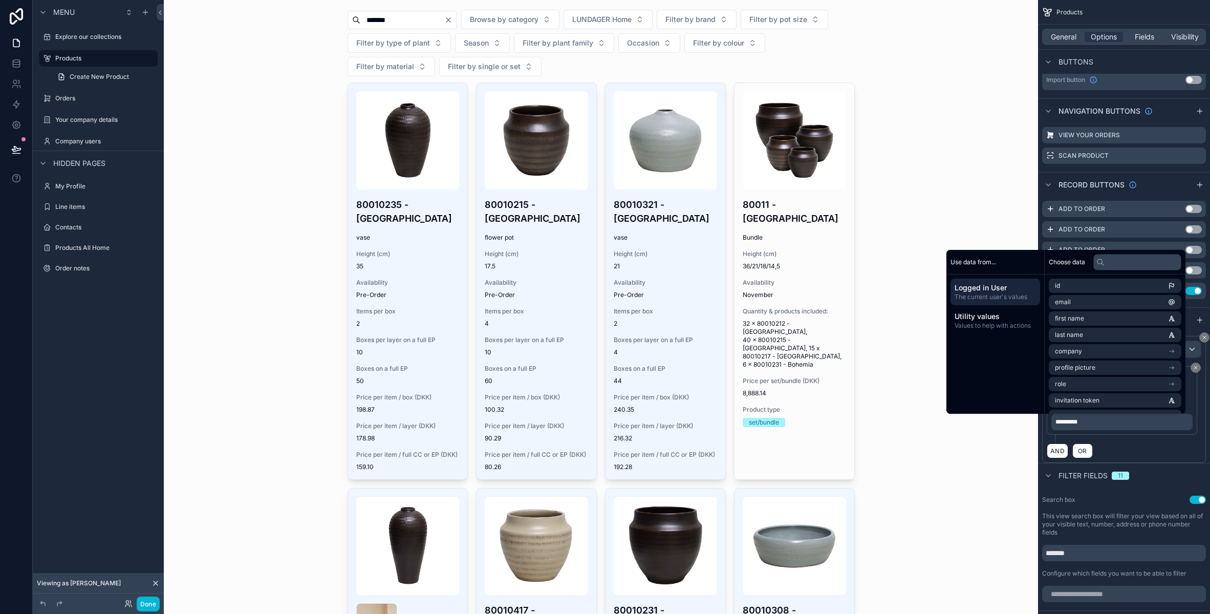
click at [1114, 442] on div "**********" at bounding box center [1124, 404] width 155 height 77
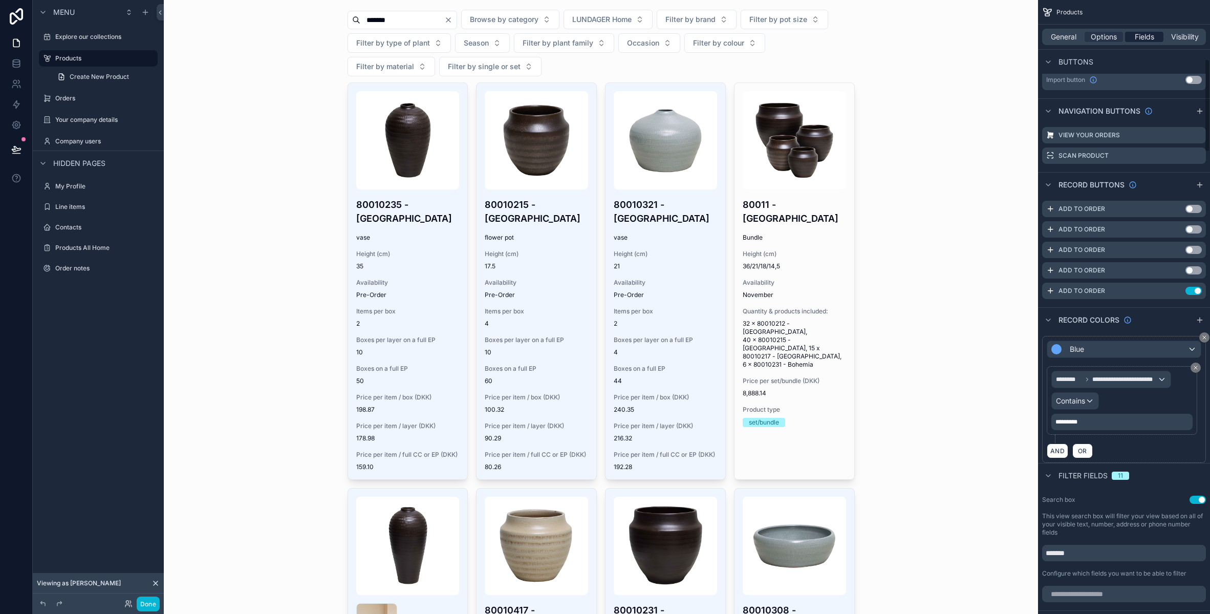
click at [1151, 39] on span "Fields" at bounding box center [1144, 37] width 19 height 10
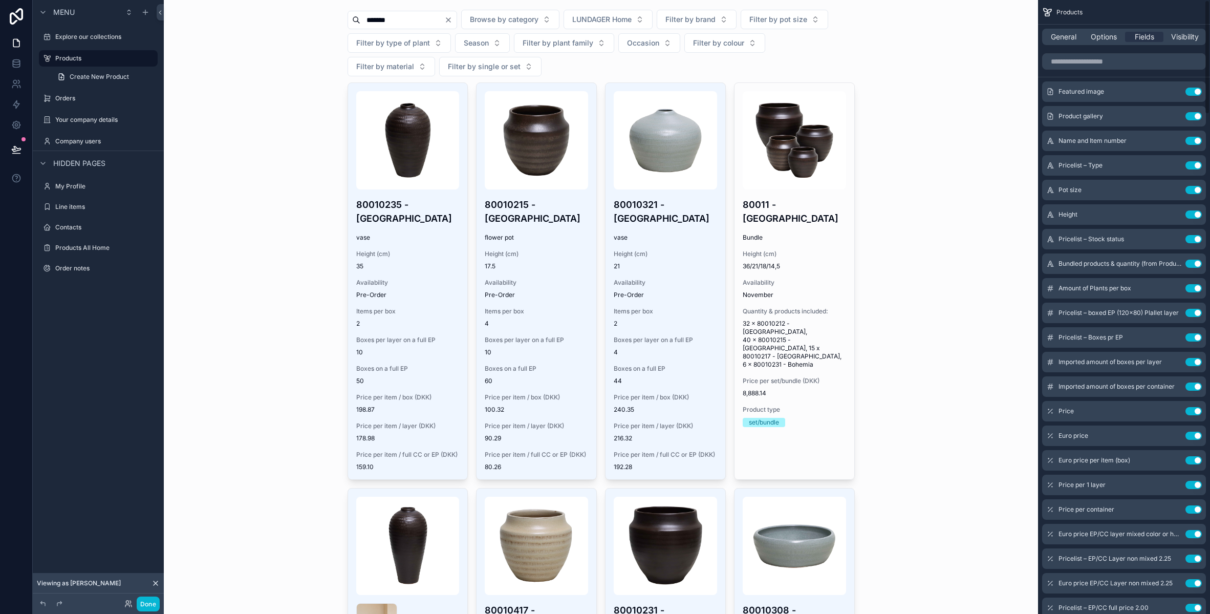
scroll to position [0, 0]
click at [1169, 238] on icon "scrollable content" at bounding box center [1173, 240] width 8 height 8
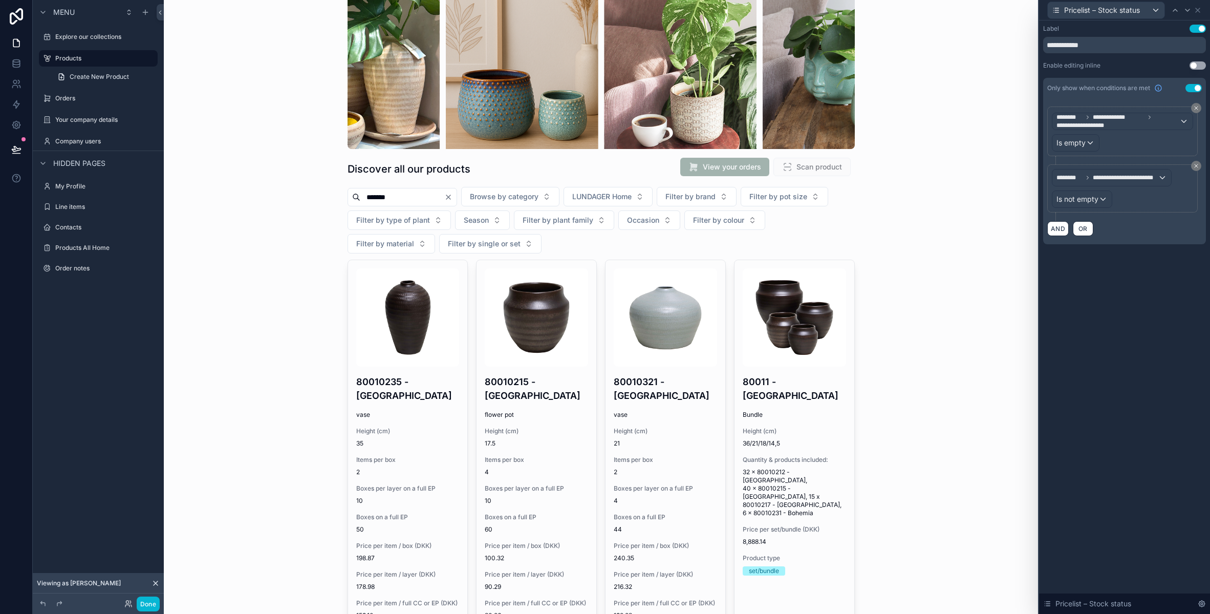
scroll to position [153, 0]
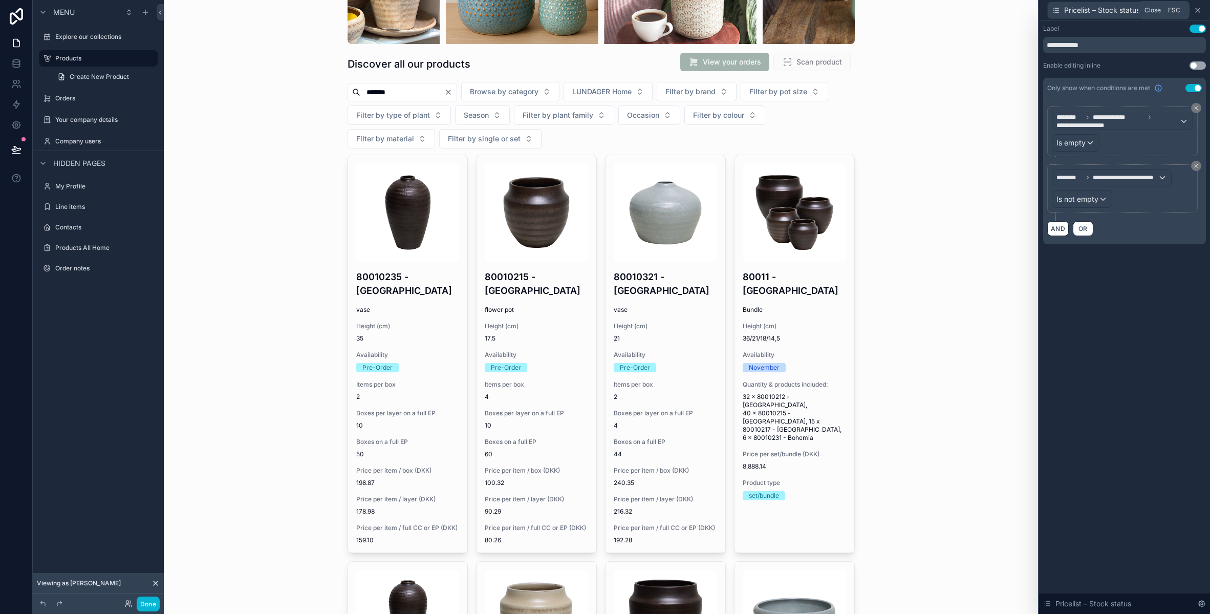
click at [1199, 12] on icon at bounding box center [1197, 10] width 8 height 8
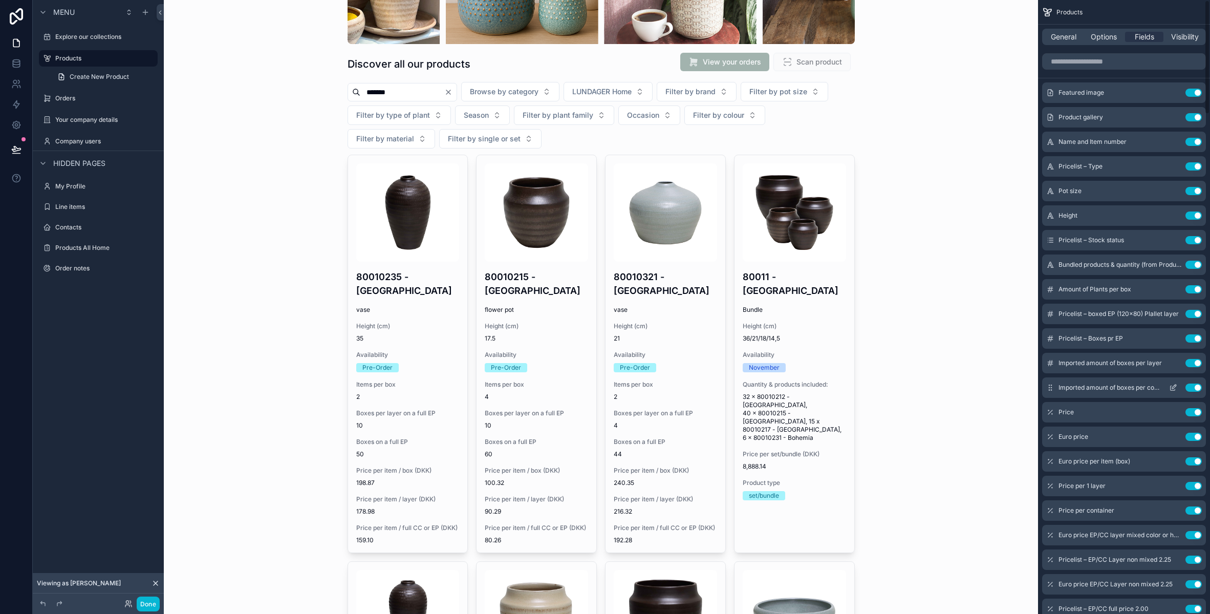
scroll to position [165, 0]
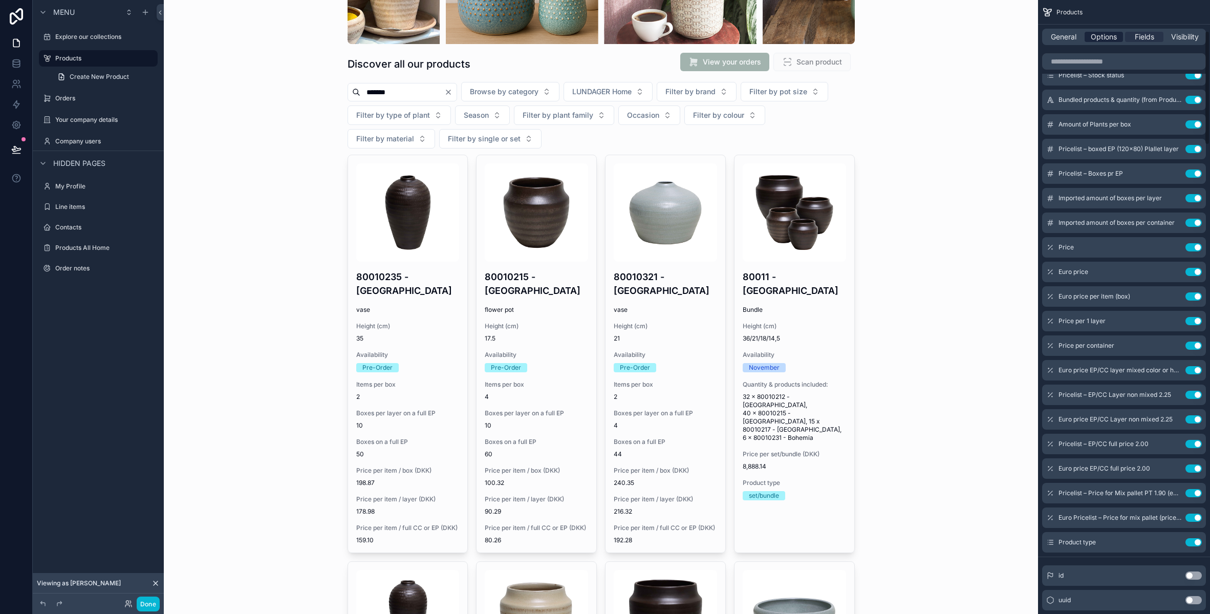
click at [1101, 37] on span "Options" at bounding box center [1104, 37] width 26 height 10
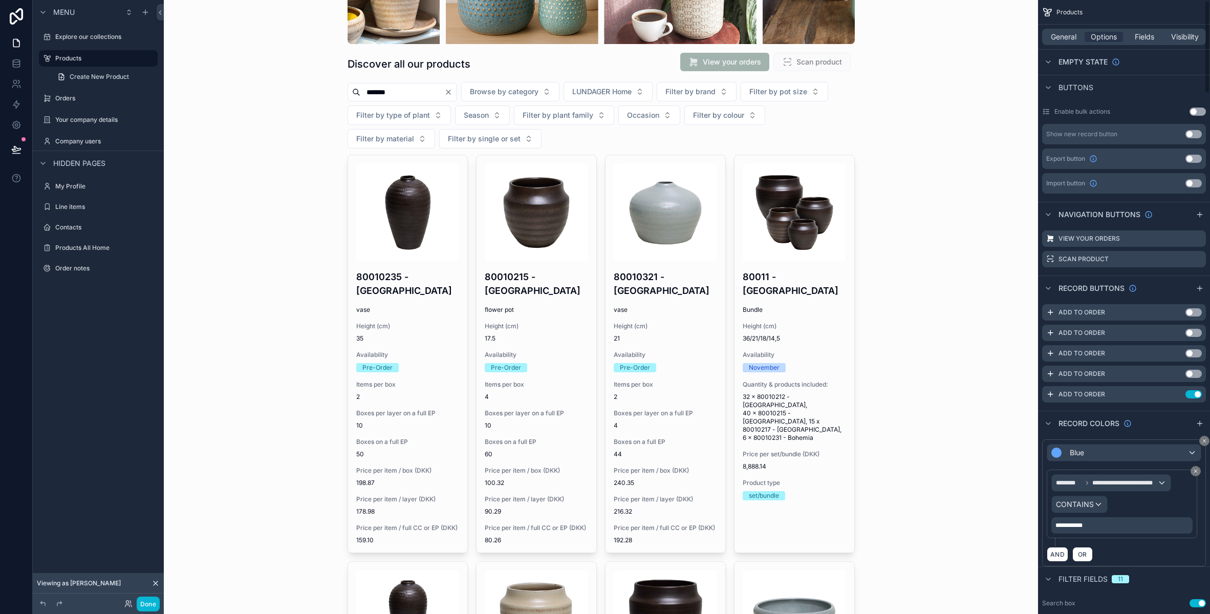
scroll to position [388, 0]
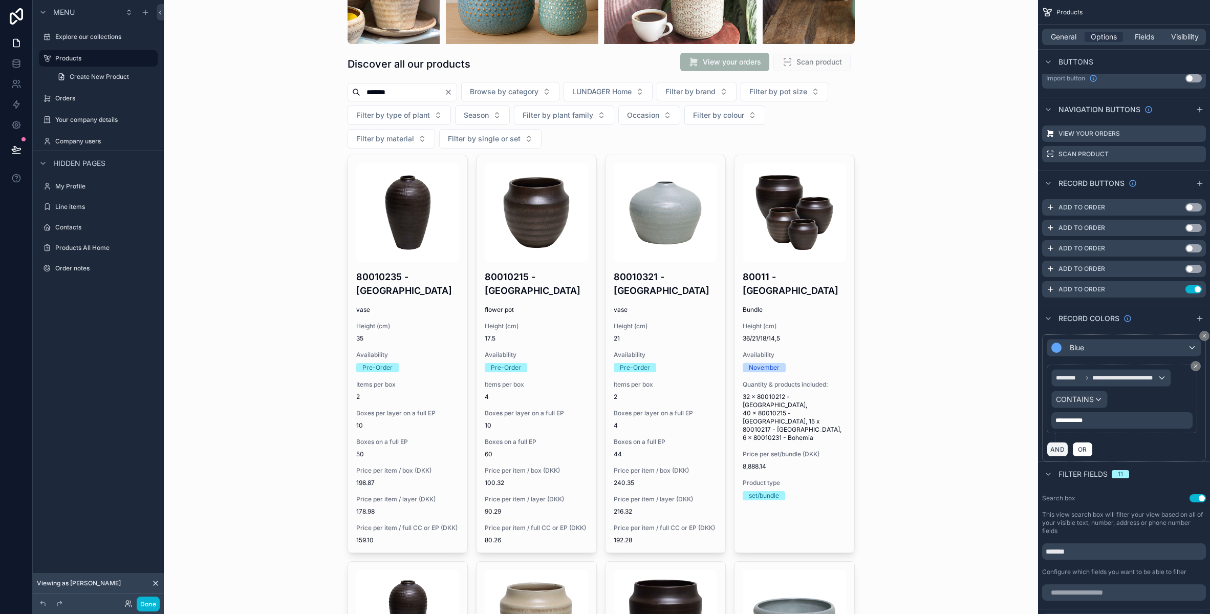
click at [1064, 447] on button "AND" at bounding box center [1057, 449] width 21 height 15
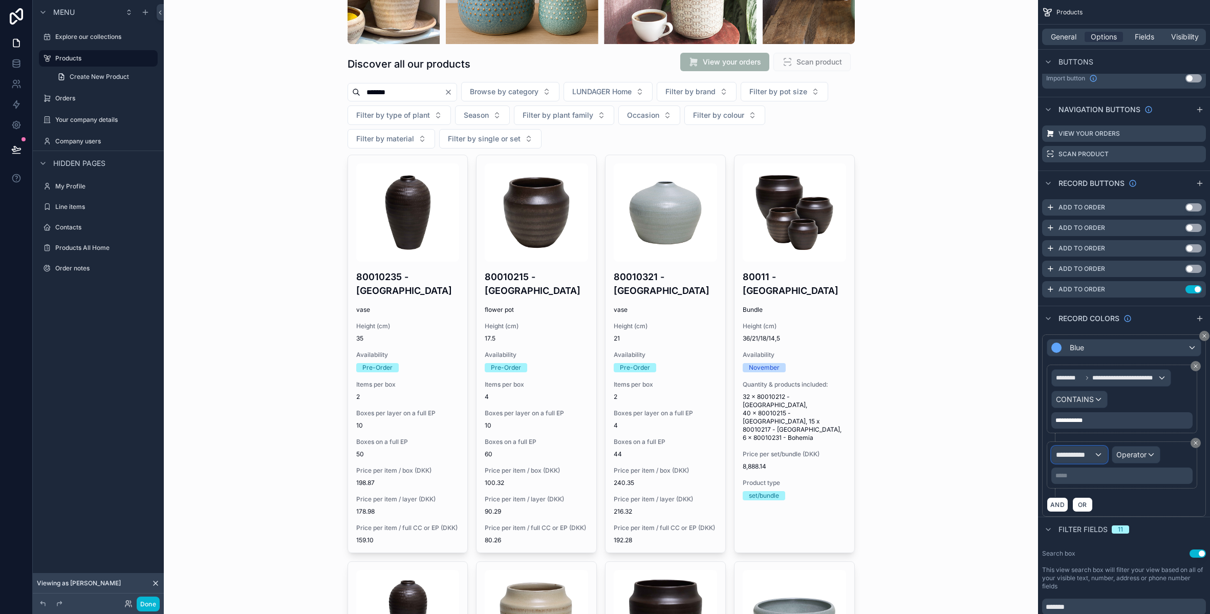
click at [1081, 455] on span "**********" at bounding box center [1075, 454] width 38 height 10
click at [1195, 442] on div "scrollable content" at bounding box center [605, 307] width 1210 height 614
click at [1195, 442] on icon "scrollable content" at bounding box center [1195, 442] width 3 height 3
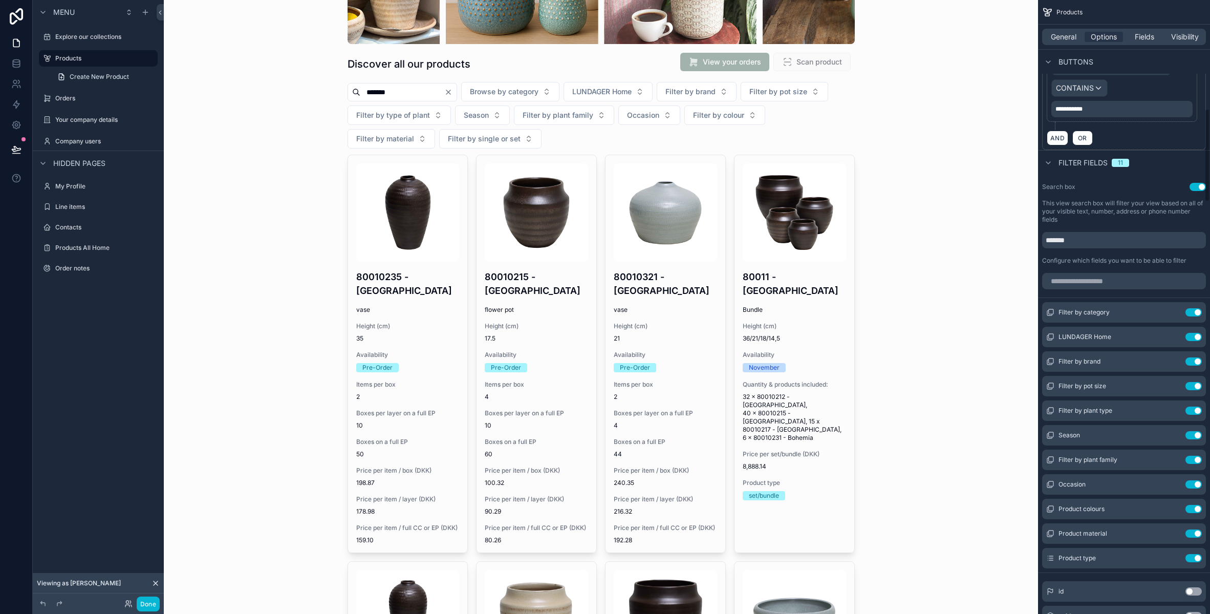
scroll to position [578, 0]
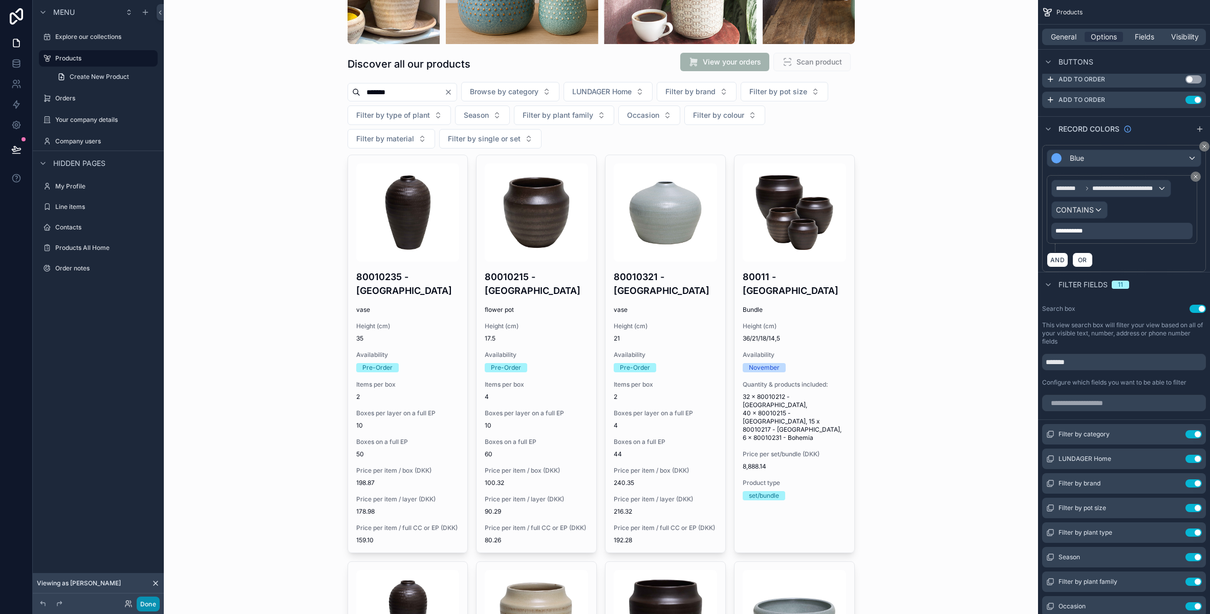
click at [150, 603] on button "Done" at bounding box center [148, 603] width 23 height 15
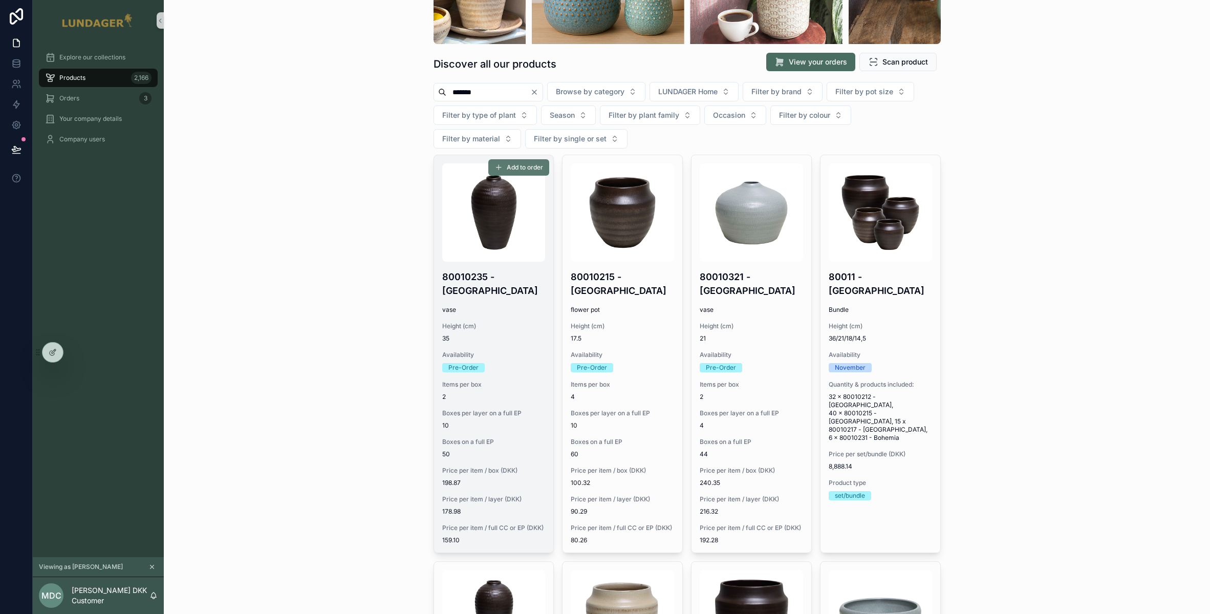
click at [515, 169] on span "Add to order" at bounding box center [525, 167] width 36 height 8
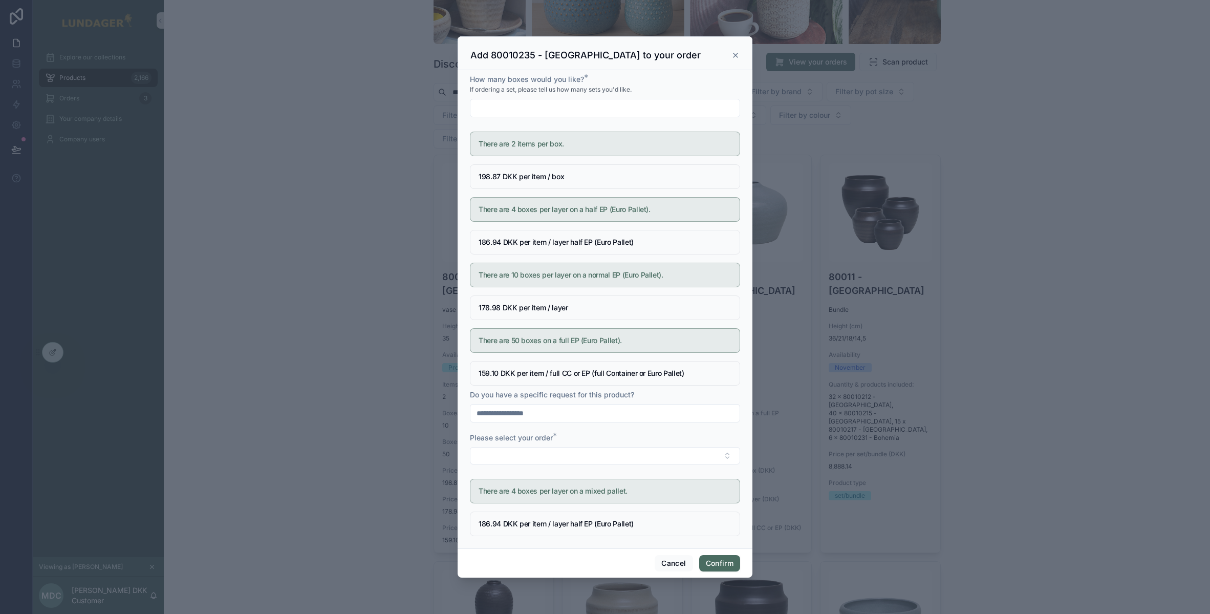
click at [737, 57] on icon at bounding box center [735, 55] width 4 height 4
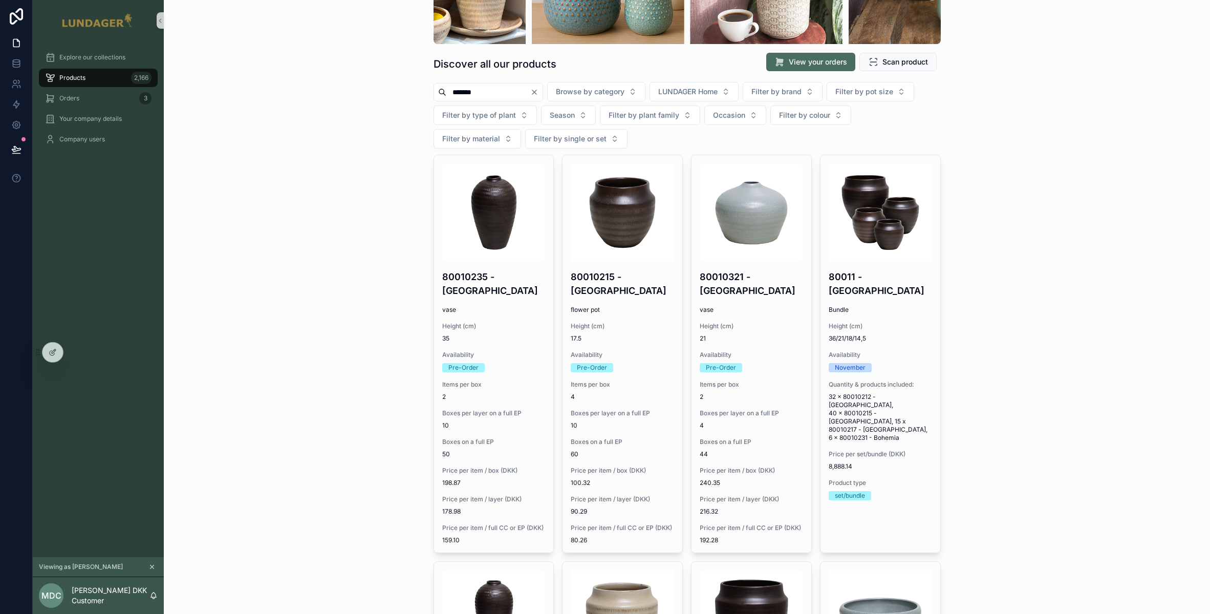
click at [320, 164] on div "Products Discover all our products View your orders Scan product ******* Browse…" at bounding box center [687, 154] width 1046 height 614
click at [77, 100] on span "Orders" at bounding box center [69, 98] width 20 height 8
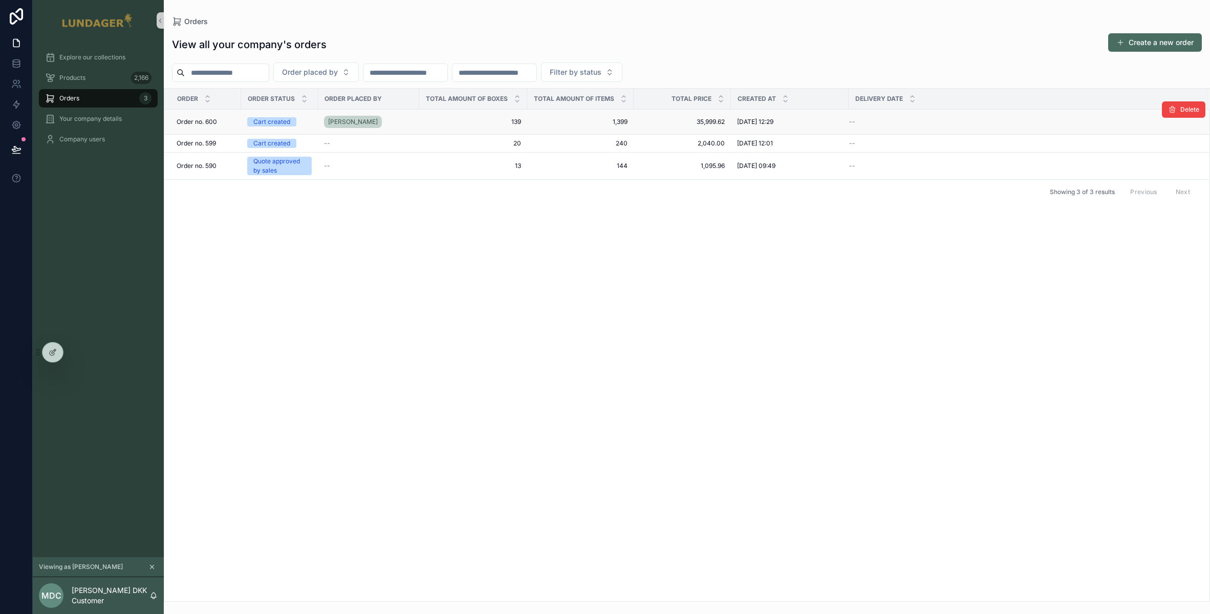
click at [402, 124] on div "[PERSON_NAME]" at bounding box center [368, 122] width 89 height 16
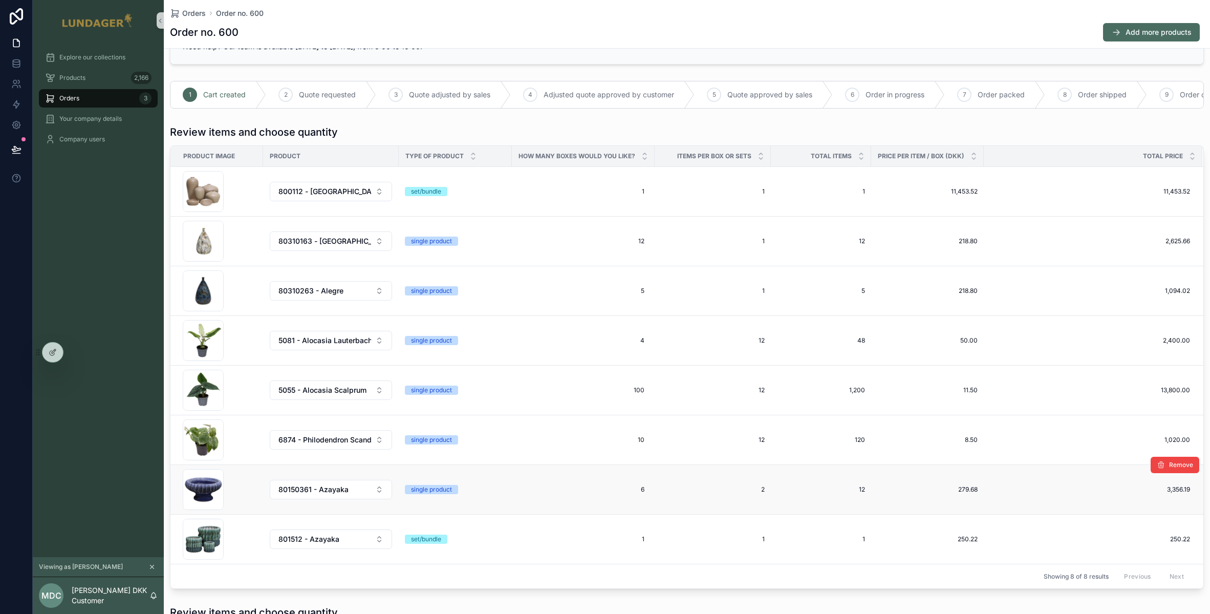
scroll to position [39, 0]
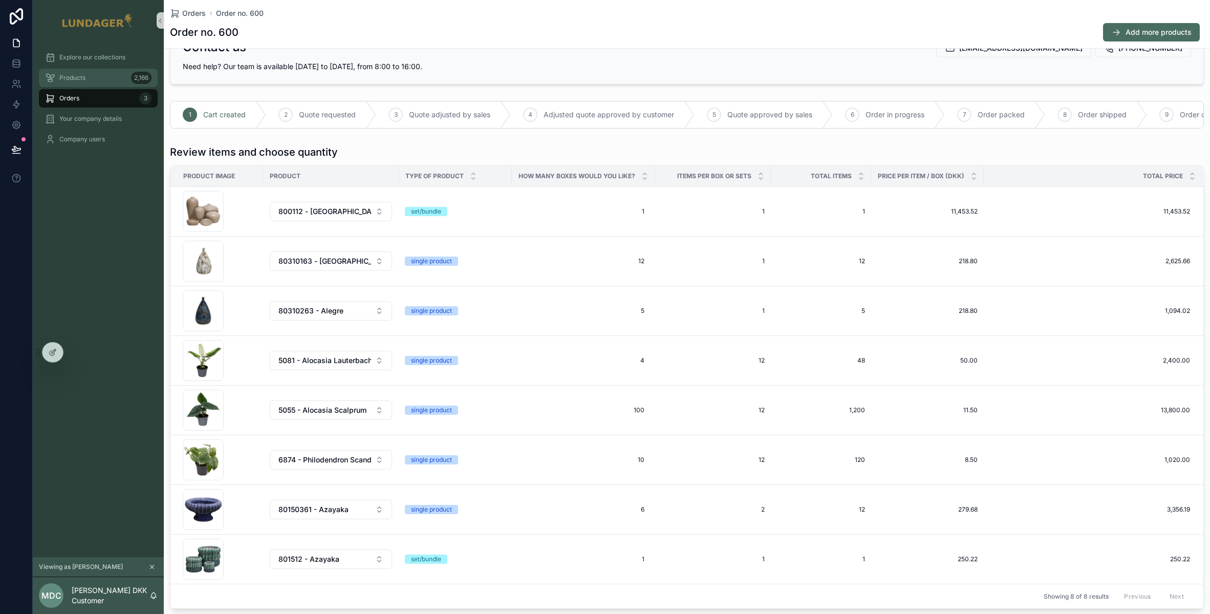
click at [62, 74] on span "Products" at bounding box center [72, 78] width 26 height 8
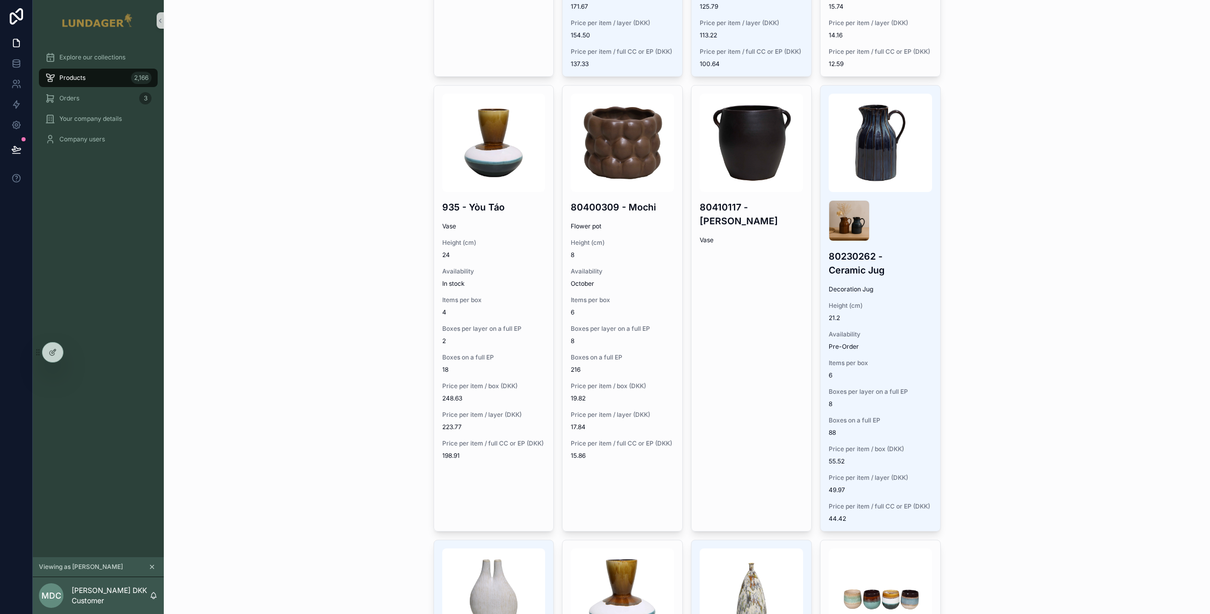
scroll to position [1183, 0]
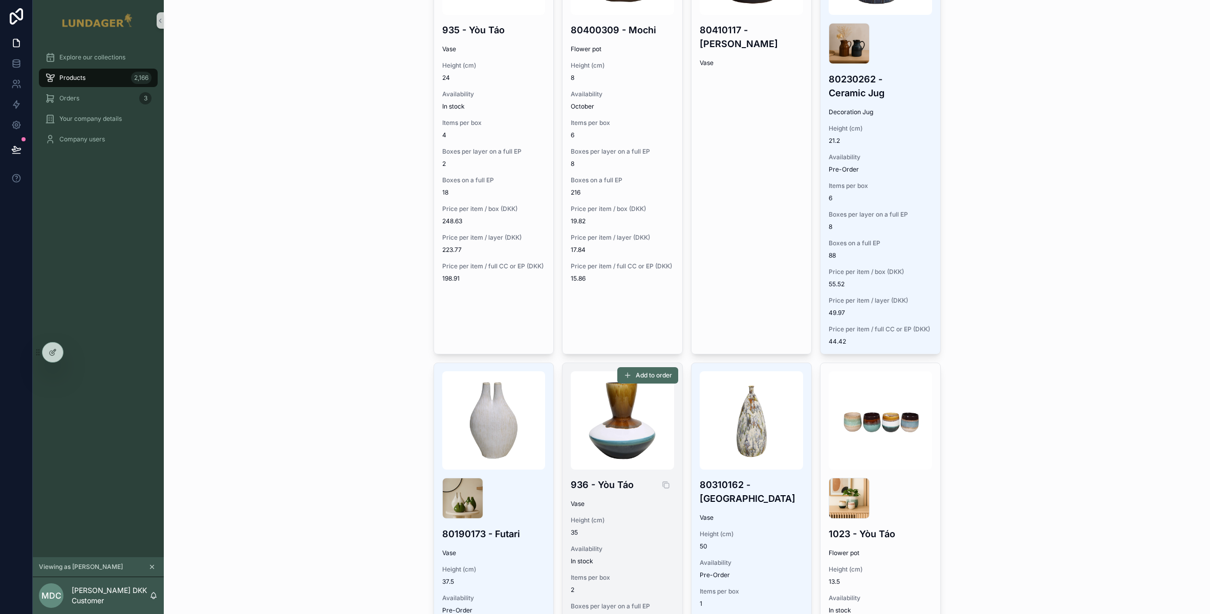
click at [642, 490] on h4 "936 - Yòu Táo" at bounding box center [622, 485] width 103 height 14
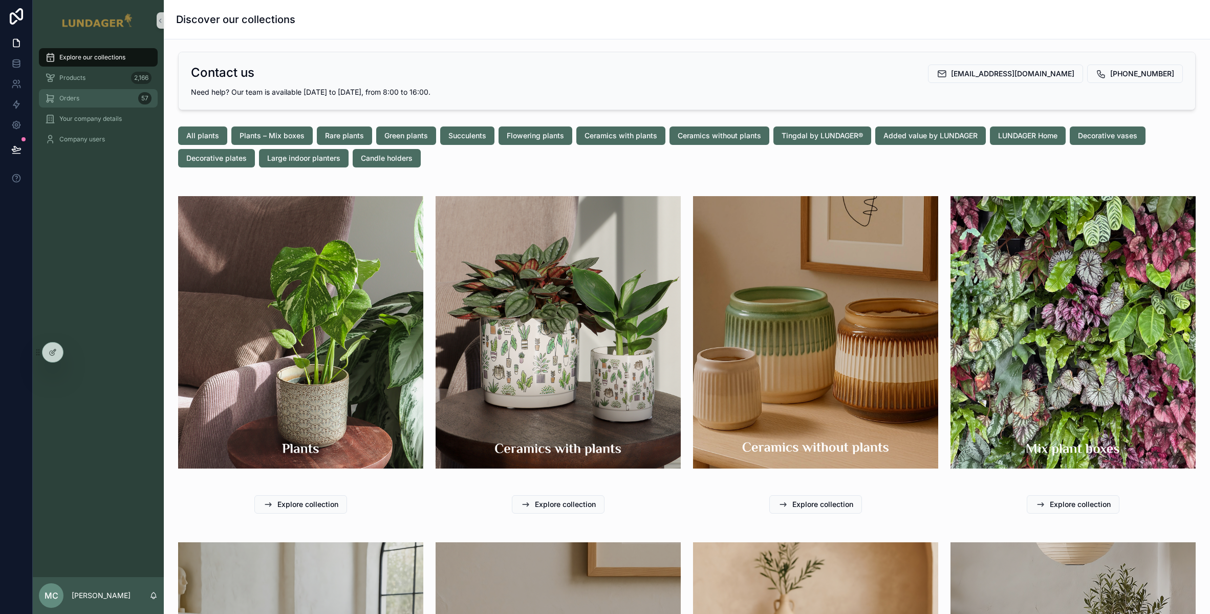
click at [95, 105] on div "Orders 57" at bounding box center [98, 98] width 106 height 16
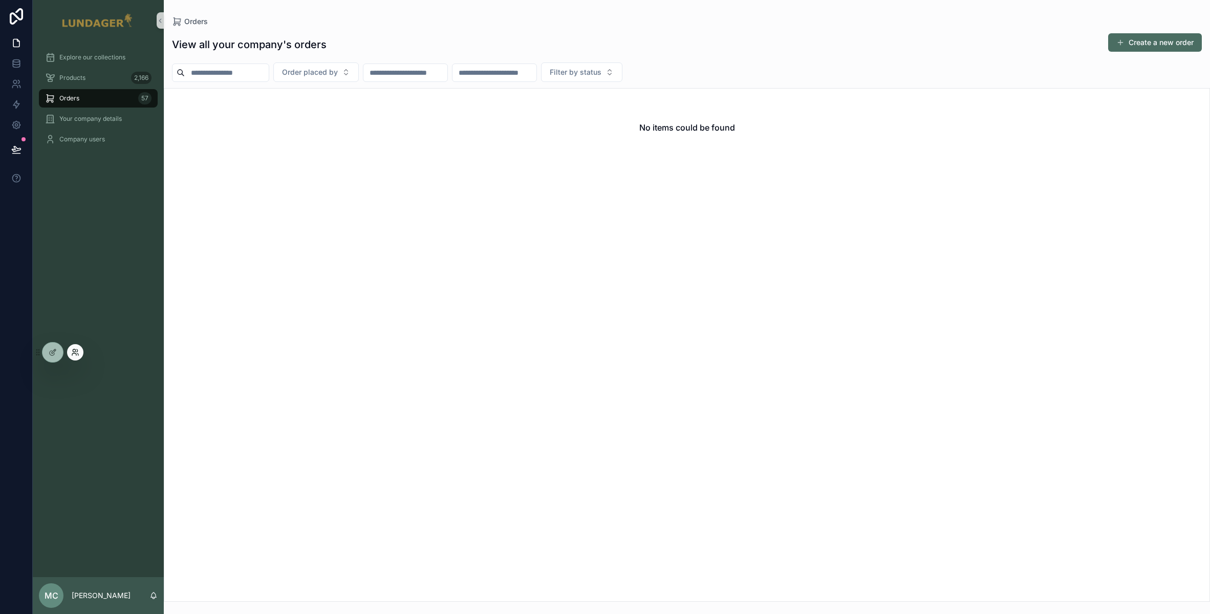
click at [75, 351] on icon at bounding box center [74, 350] width 3 height 3
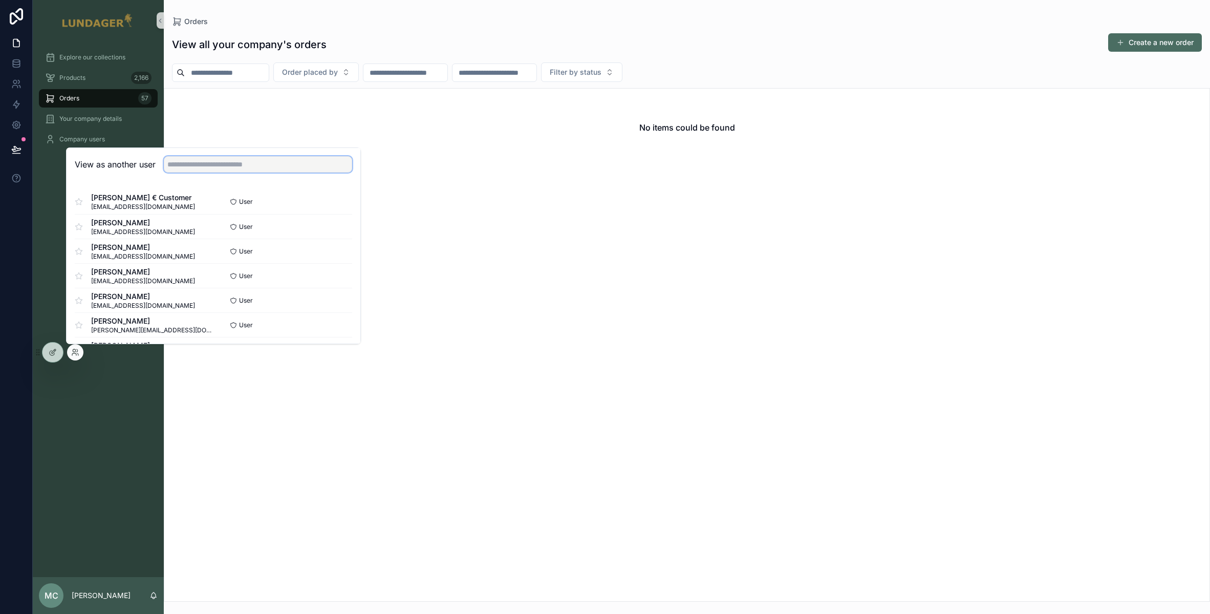
click at [188, 167] on input "text" at bounding box center [258, 164] width 188 height 16
click at [137, 164] on h2 "View as another user" at bounding box center [115, 164] width 81 height 12
click at [204, 171] on input "text" at bounding box center [258, 164] width 188 height 16
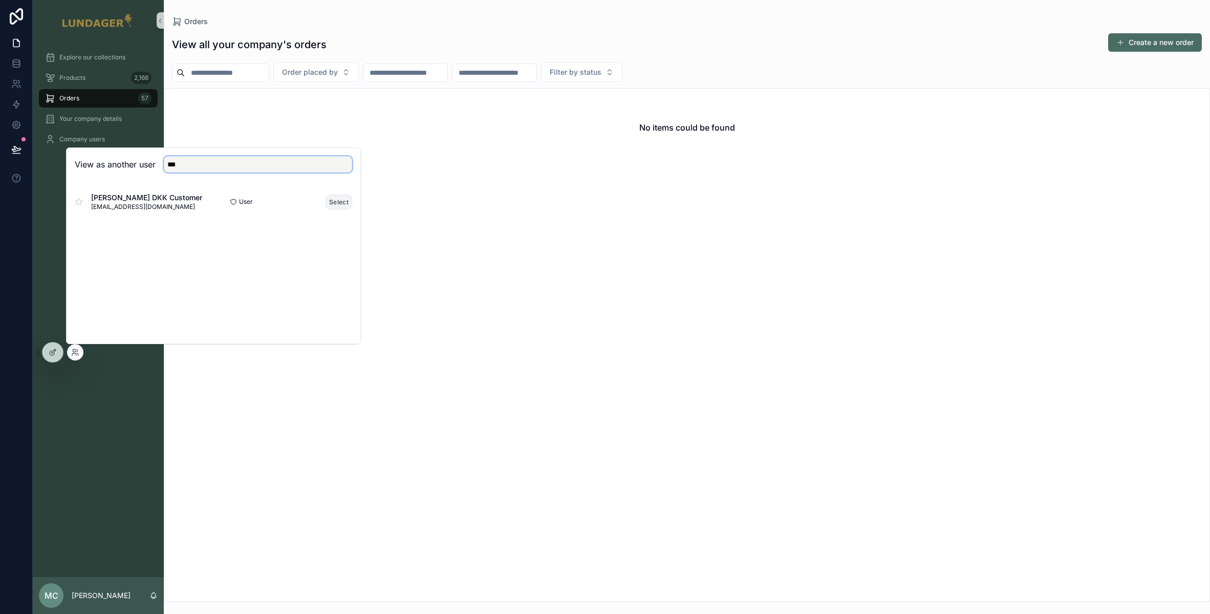
type input "***"
click at [329, 203] on button "Select" at bounding box center [338, 201] width 27 height 15
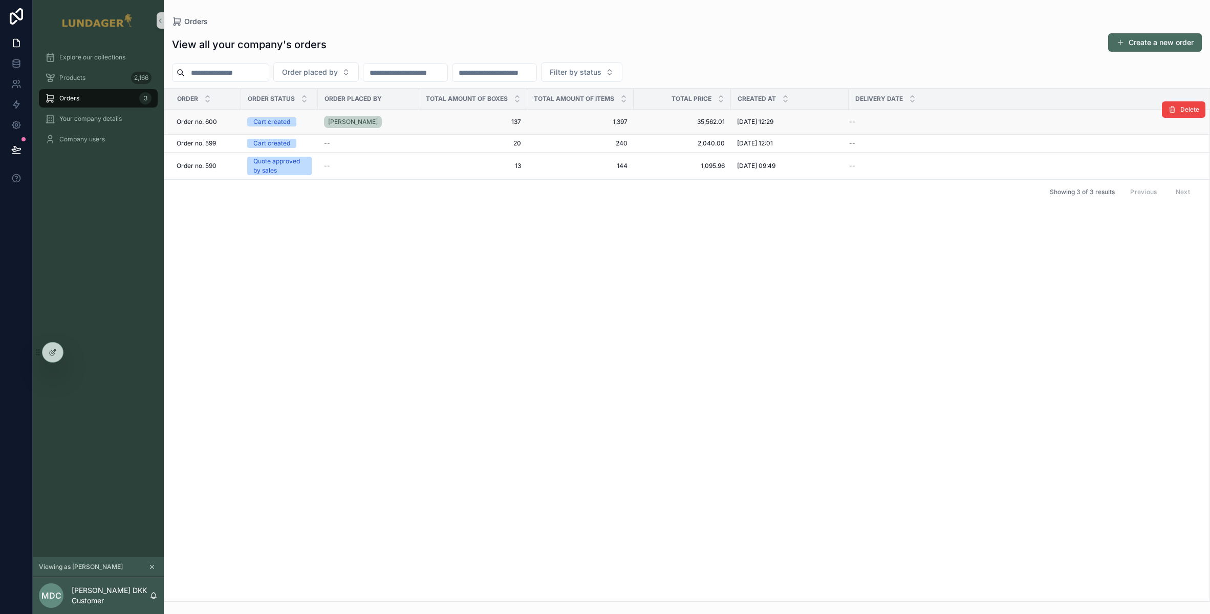
click at [396, 119] on div "[PERSON_NAME]" at bounding box center [368, 122] width 89 height 16
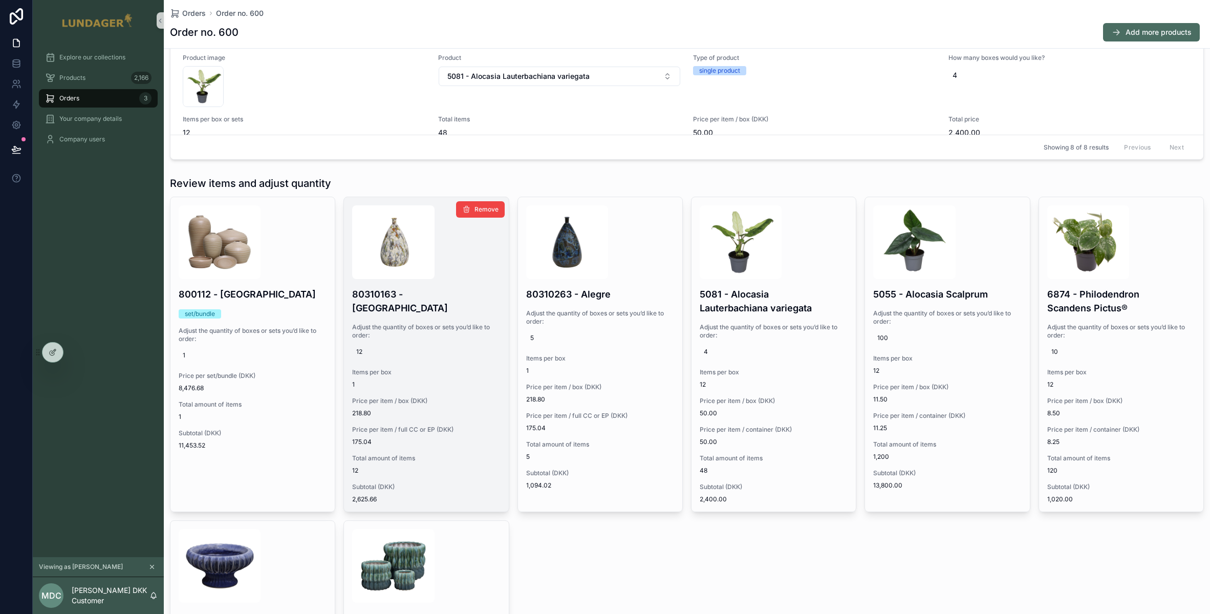
scroll to position [1051, 0]
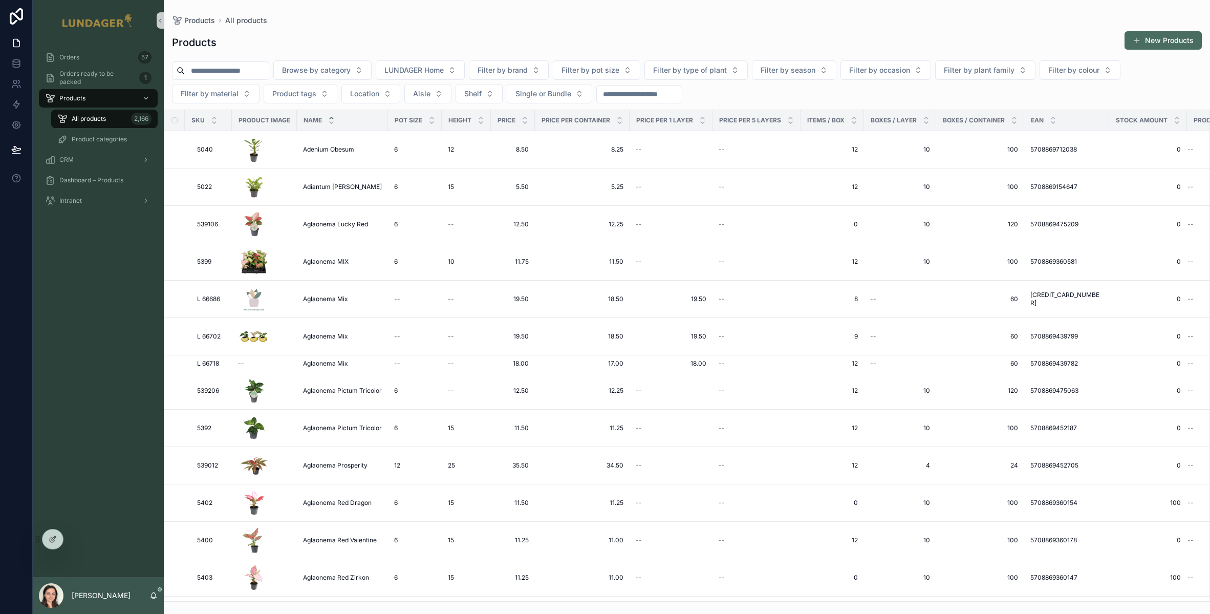
click at [85, 247] on div "Orders 57 Orders ready to be packed 1 Products All products 2,166 Product categ…" at bounding box center [98, 309] width 131 height 536
click at [319, 146] on span "Adenium Obesum" at bounding box center [328, 149] width 51 height 8
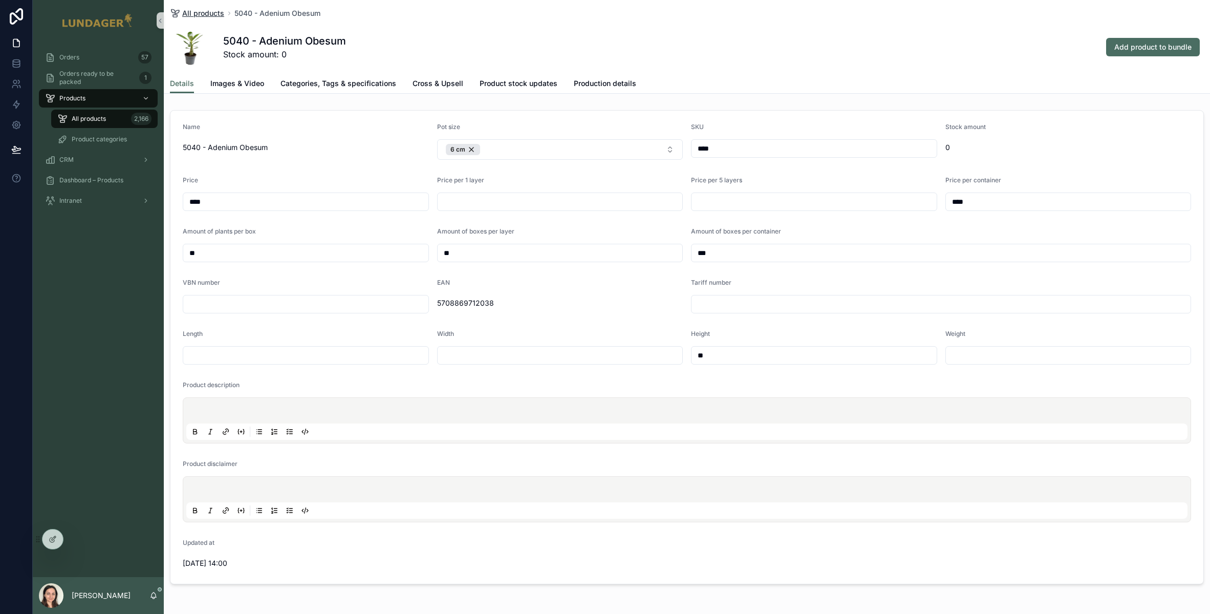
click at [214, 12] on span "All products" at bounding box center [203, 13] width 42 height 10
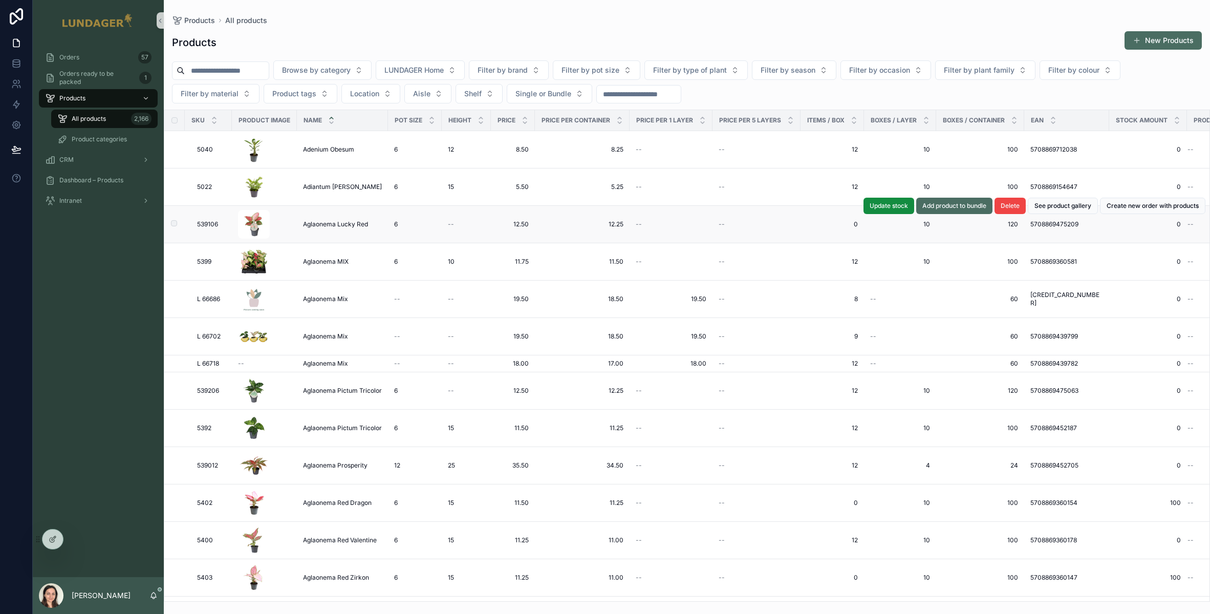
click at [318, 226] on span "Aglaonema Lucky Red" at bounding box center [335, 224] width 65 height 8
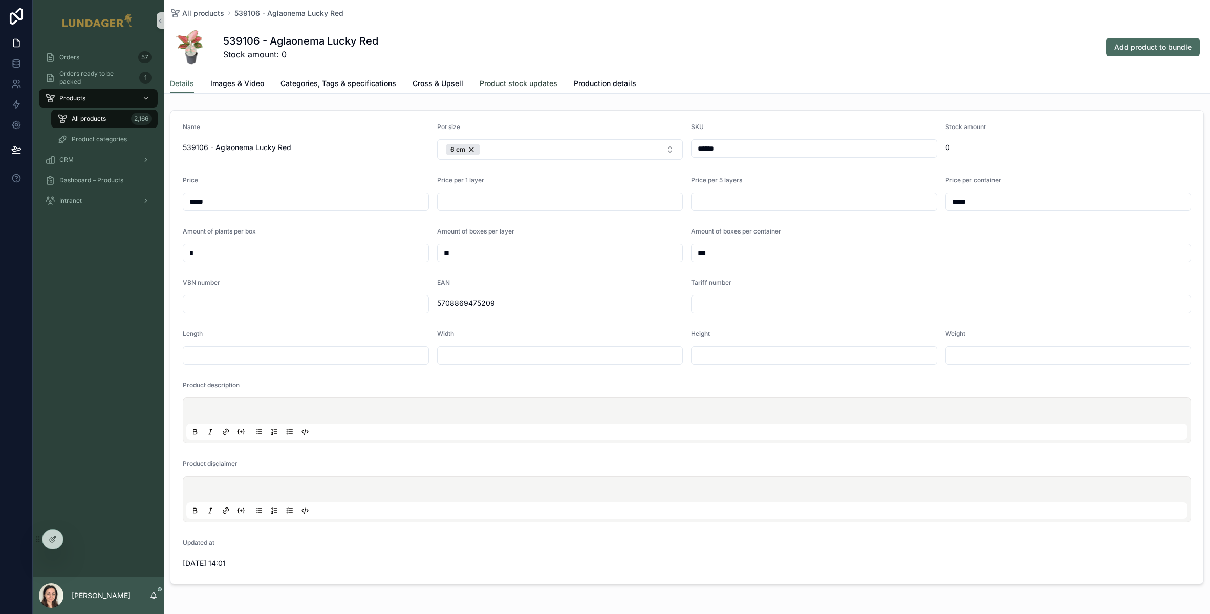
click at [530, 88] on span "Product stock updates" at bounding box center [519, 83] width 78 height 10
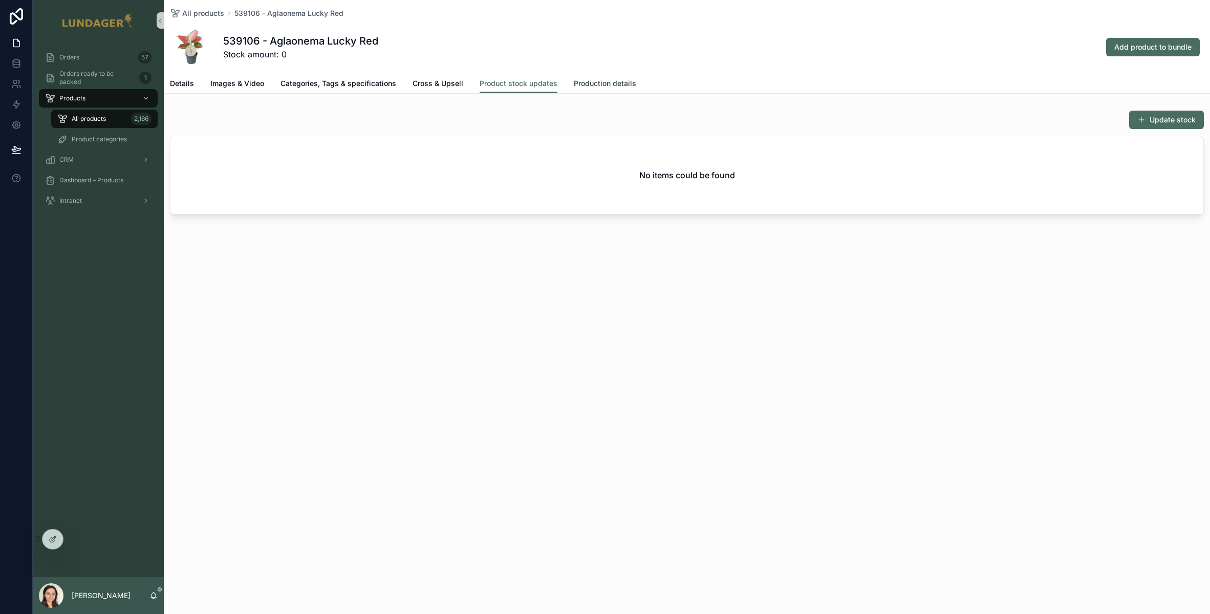
click at [612, 81] on span "Production details" at bounding box center [605, 83] width 62 height 10
click at [509, 76] on link "Product stock updates" at bounding box center [519, 84] width 78 height 20
click at [600, 58] on div "539106 - Aglaonema Lucky Red Stock amount: 0 Add product to bundle" at bounding box center [687, 47] width 1034 height 41
click at [242, 85] on span "Images & Video" at bounding box center [237, 83] width 54 height 10
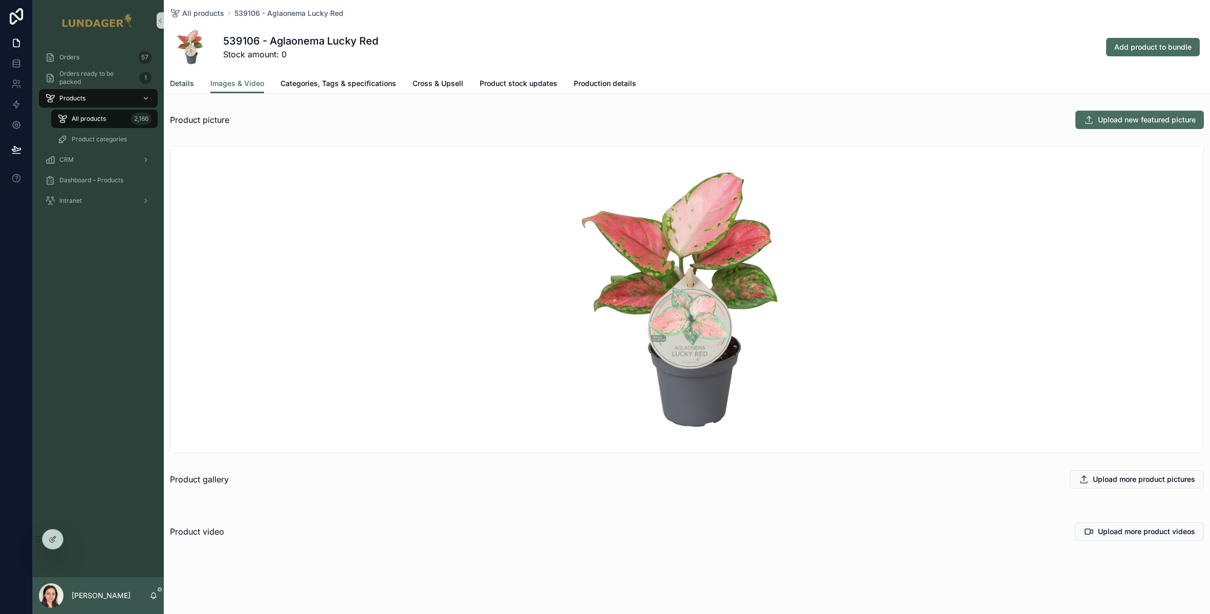
click at [189, 90] on link "Details" at bounding box center [182, 84] width 24 height 20
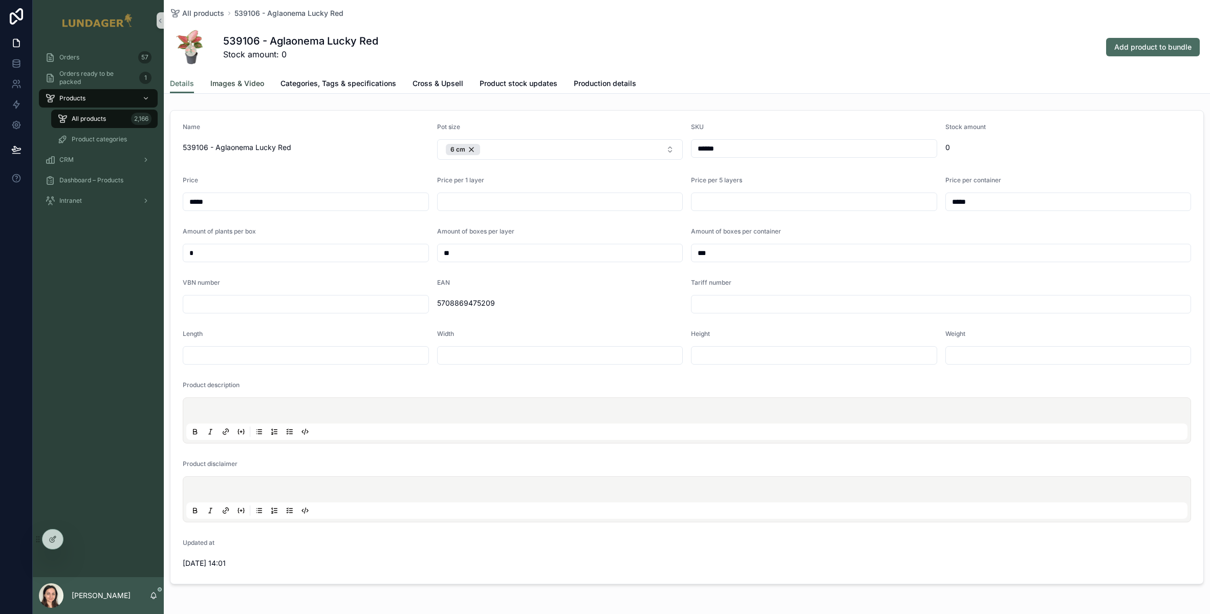
click at [230, 82] on span "Images & Video" at bounding box center [237, 83] width 54 height 10
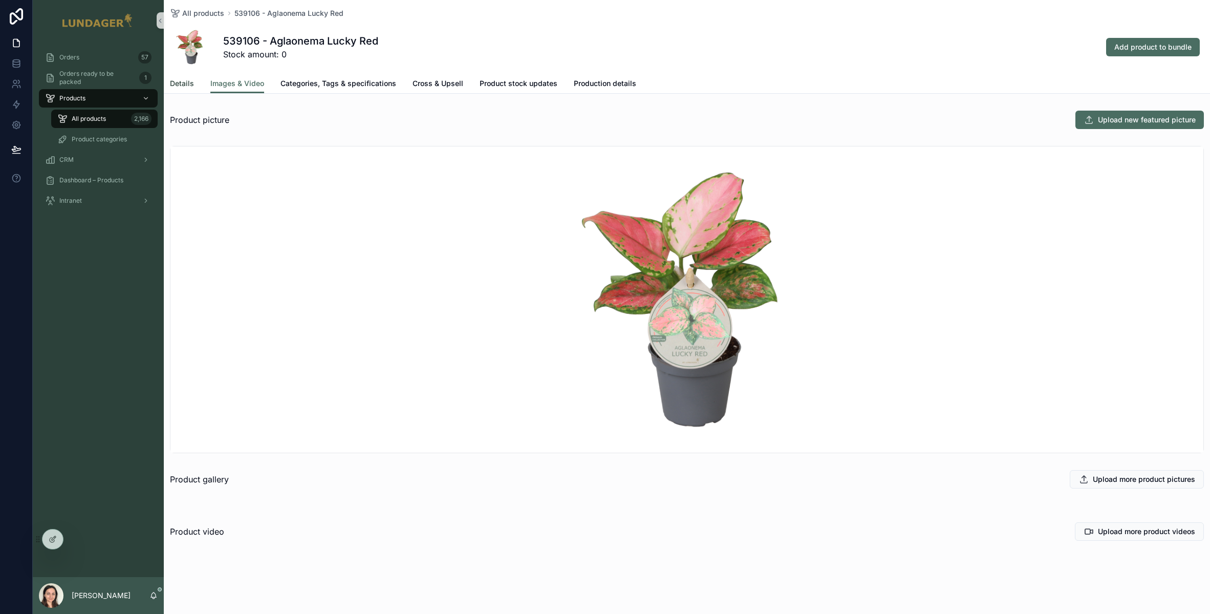
click at [177, 82] on span "Details" at bounding box center [182, 83] width 24 height 10
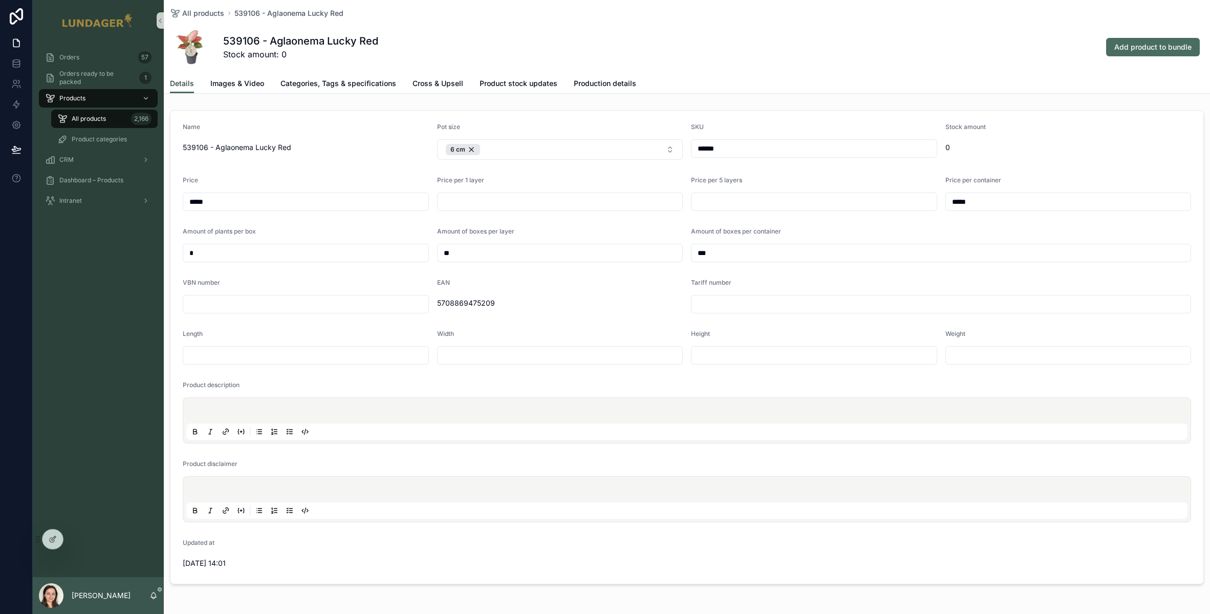
scroll to position [40, 0]
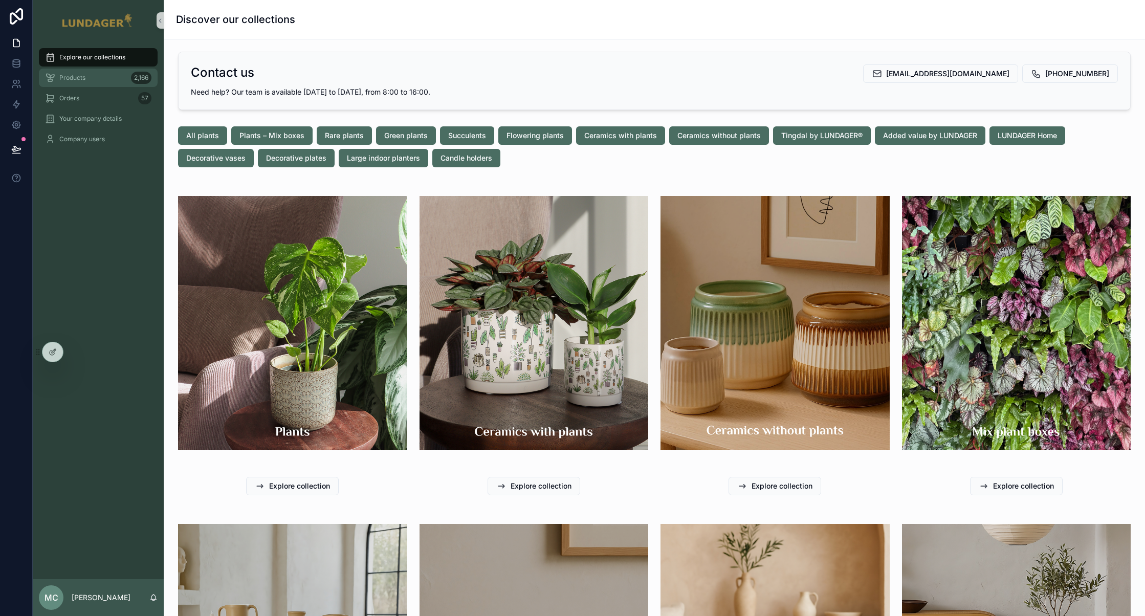
click at [64, 84] on div "Products 2,166" at bounding box center [98, 78] width 106 height 16
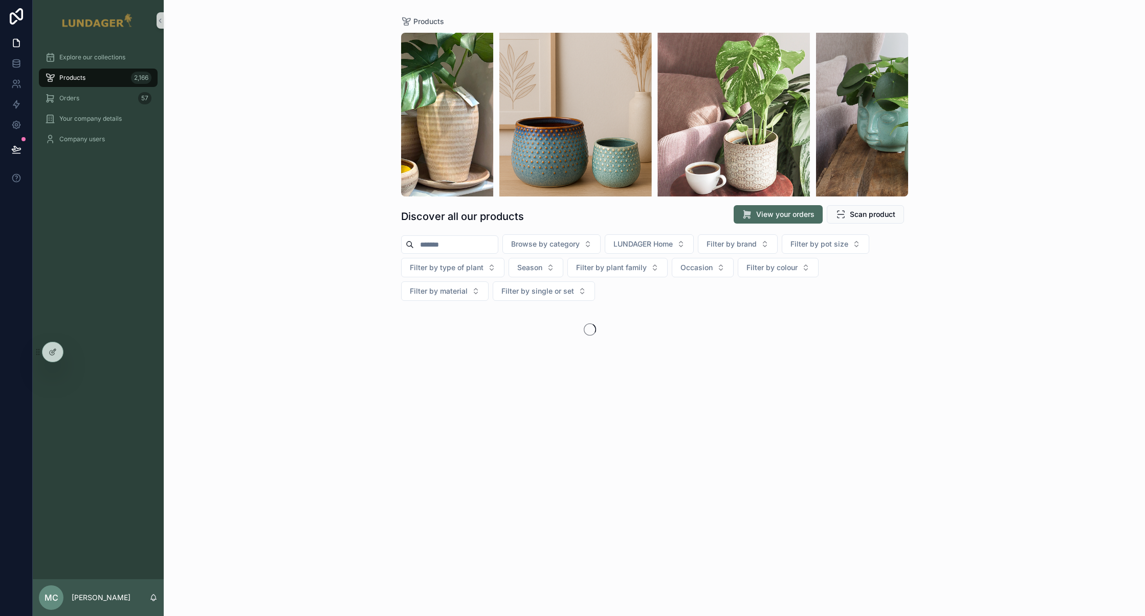
click at [475, 252] on div "scrollable content" at bounding box center [449, 244] width 97 height 18
click at [471, 249] on input "scrollable content" at bounding box center [456, 244] width 84 height 14
type input "*******"
click at [978, 276] on div "Products Discover all our products View your orders Scan product ******* Browse…" at bounding box center [655, 308] width 982 height 616
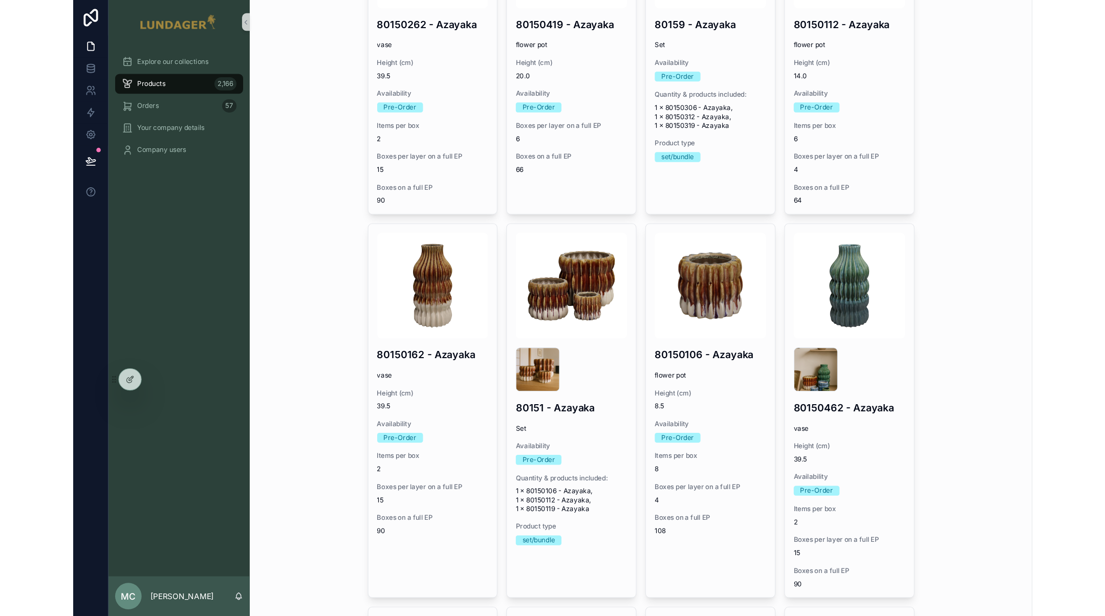
scroll to position [1299, 0]
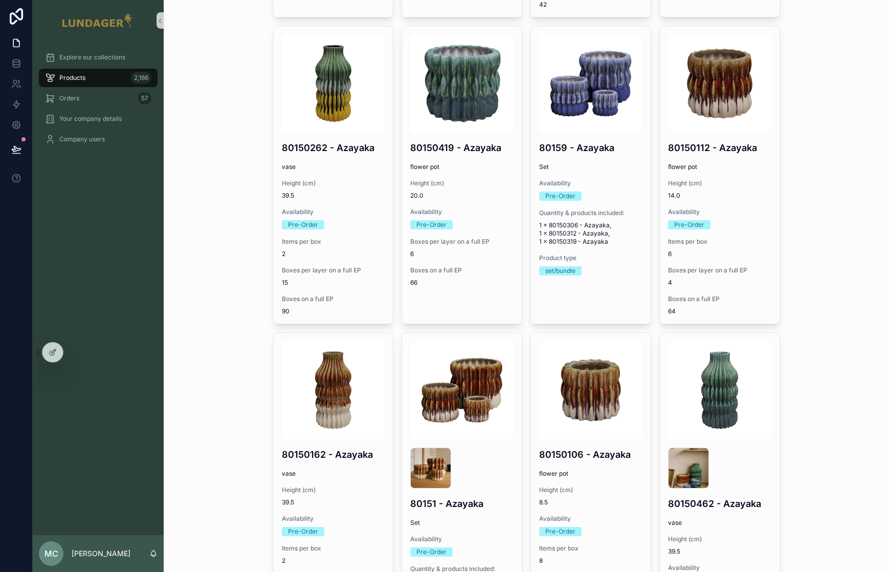
click at [829, 247] on div "Products Discover all our products View your orders Scan product ******* Browse…" at bounding box center [527, 286] width 726 height 572
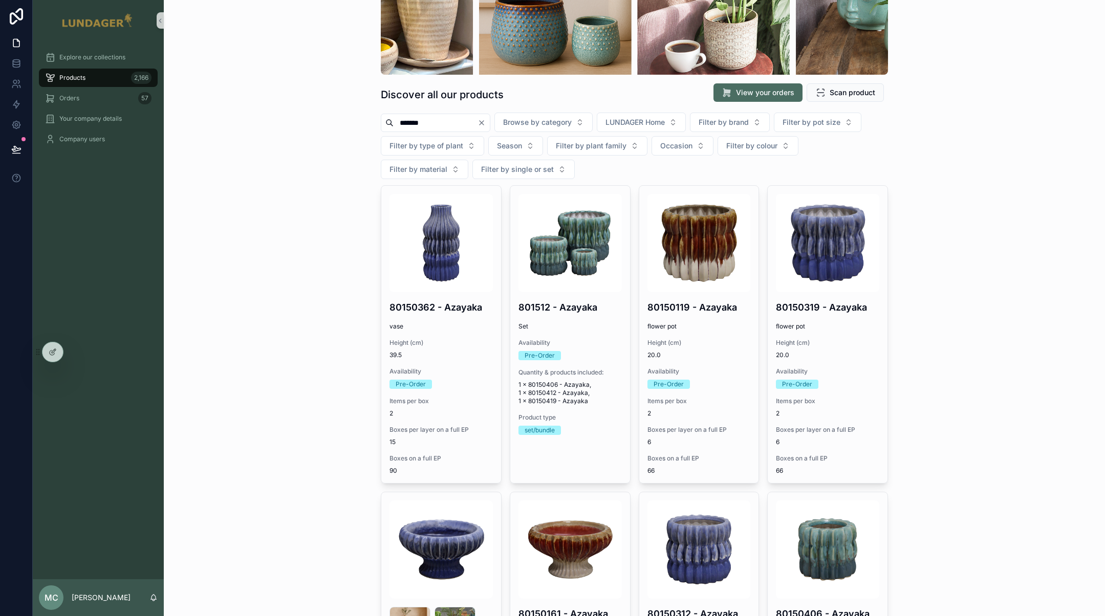
scroll to position [0, 0]
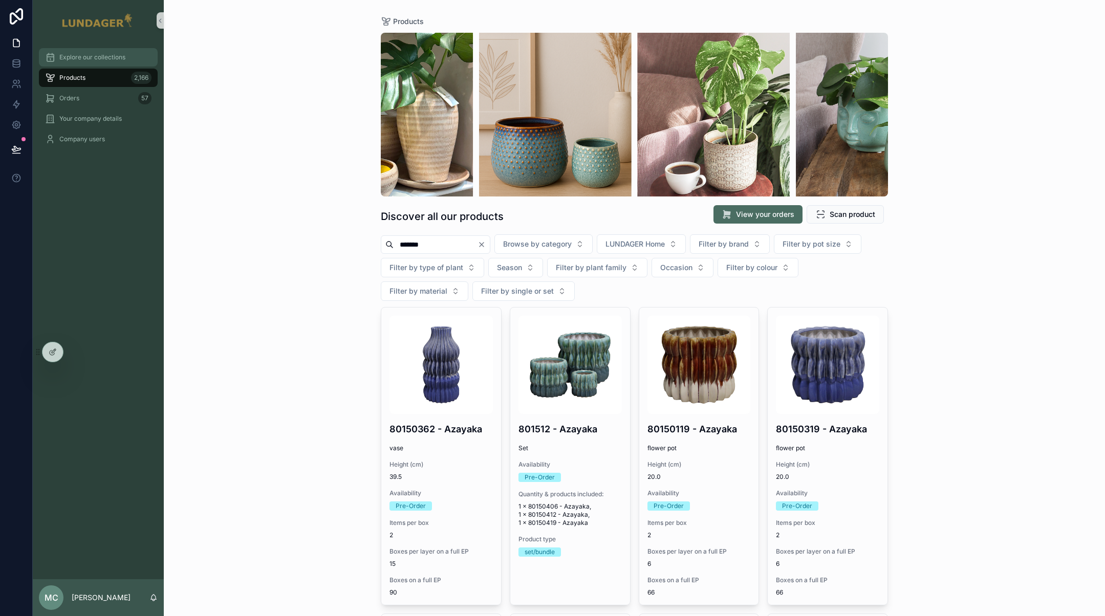
click at [99, 62] on div "Explore our collections" at bounding box center [98, 57] width 106 height 16
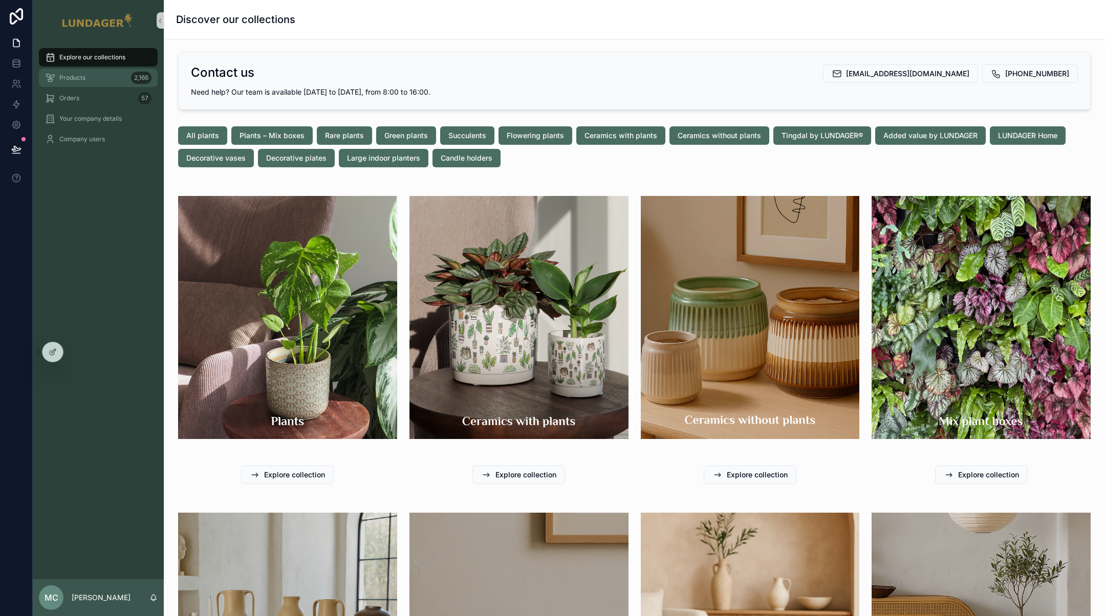
click at [71, 80] on span "Products" at bounding box center [72, 78] width 26 height 8
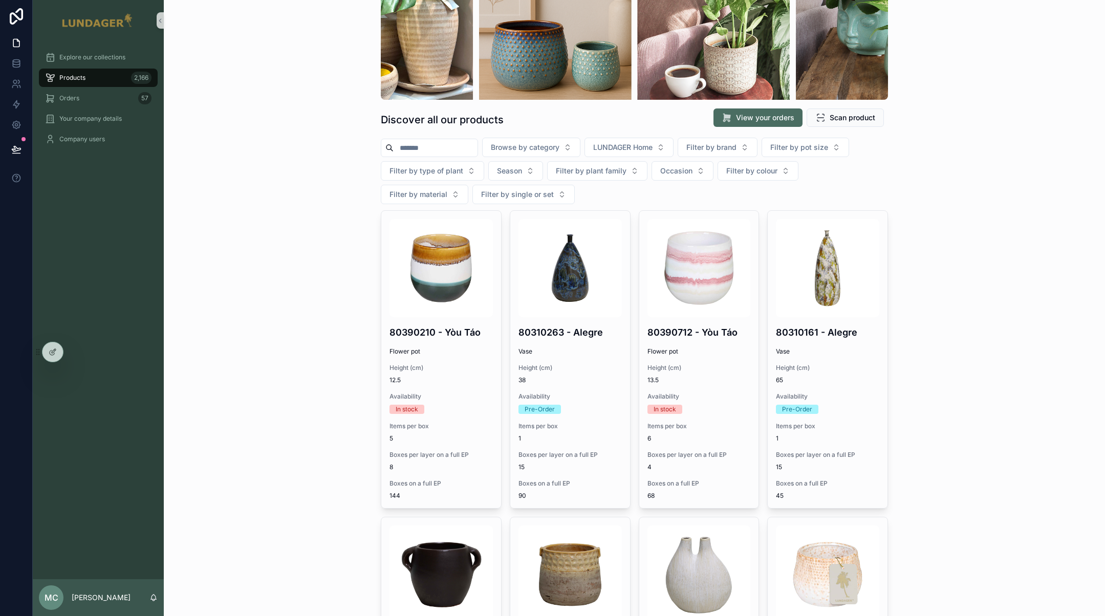
scroll to position [149, 0]
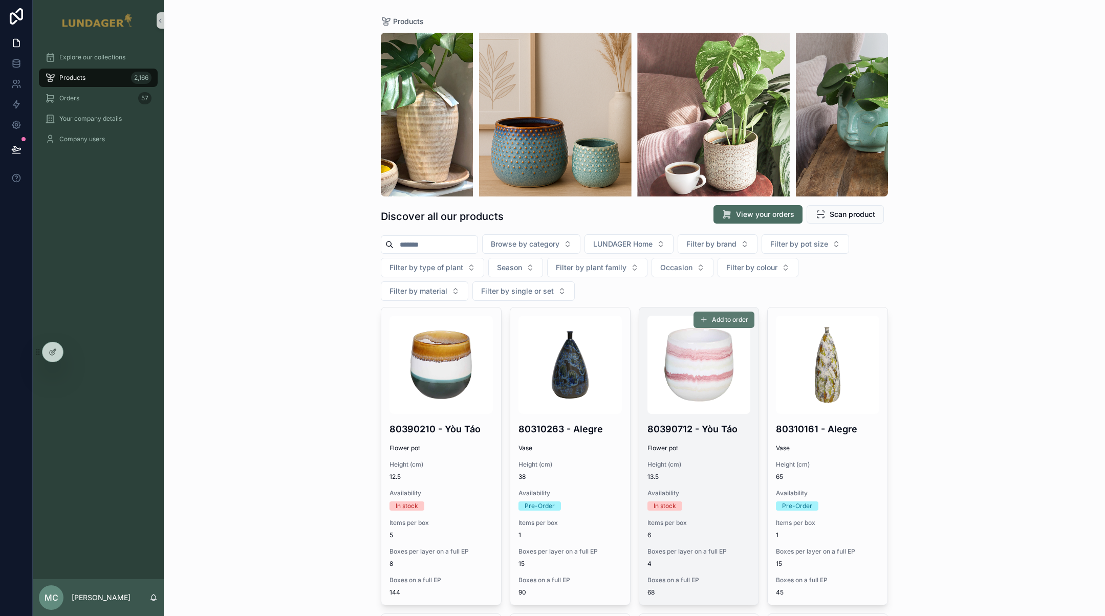
click at [717, 317] on span "Add to order" at bounding box center [730, 320] width 36 height 8
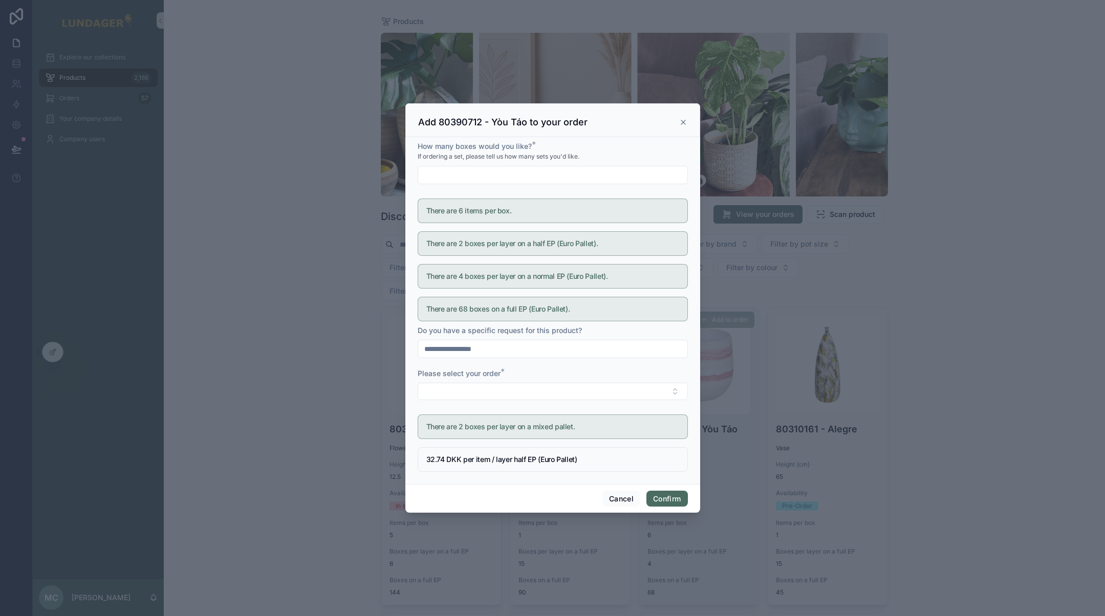
click at [684, 122] on icon at bounding box center [683, 122] width 8 height 8
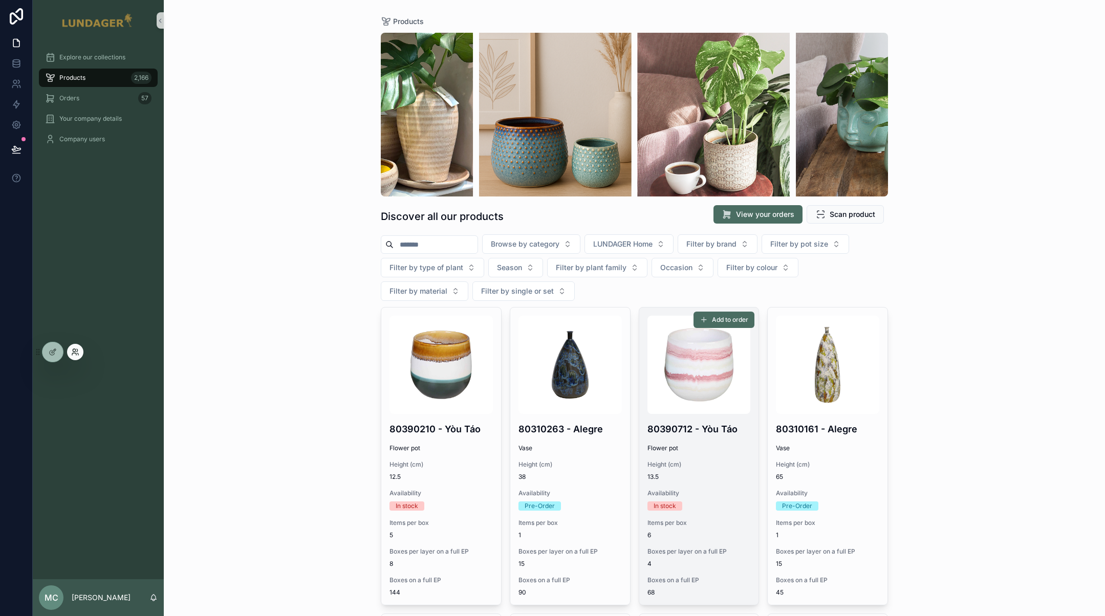
click at [74, 352] on icon at bounding box center [74, 350] width 3 height 3
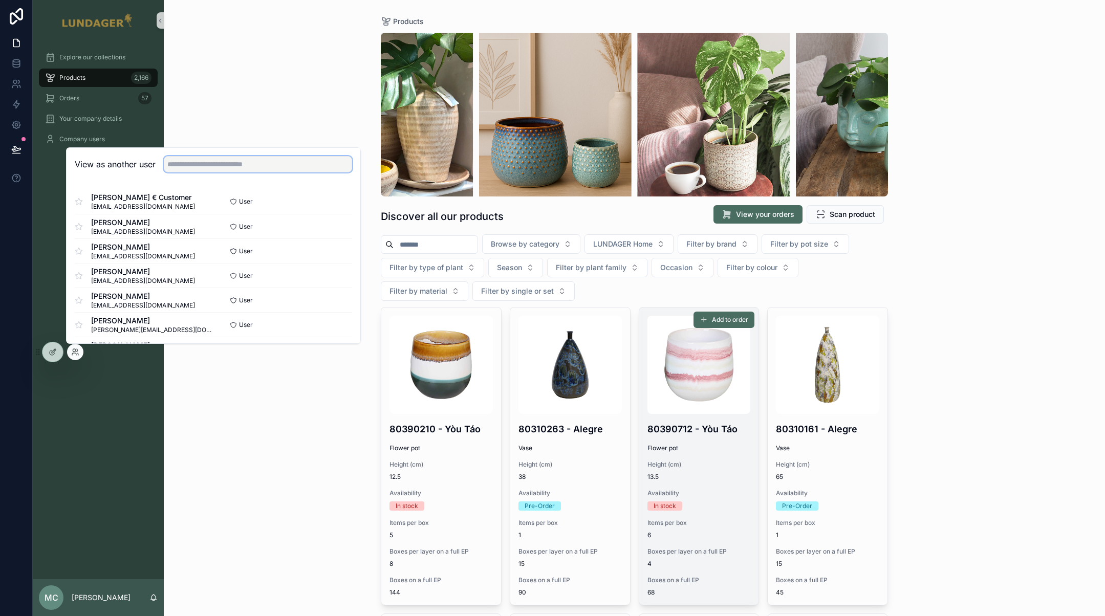
click at [290, 169] on input "text" at bounding box center [258, 164] width 188 height 16
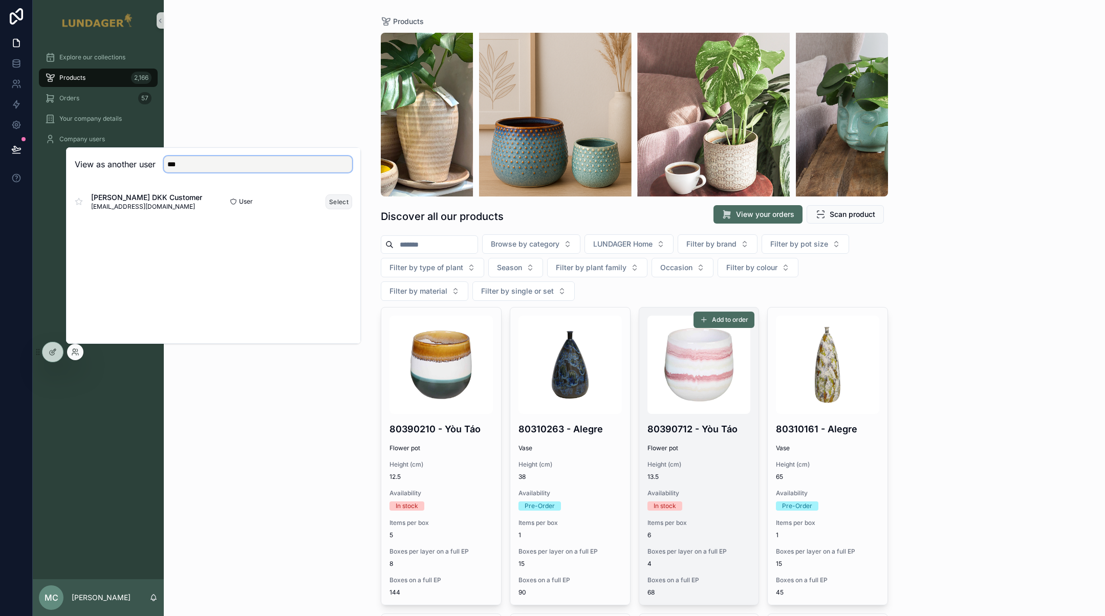
type input "***"
click at [335, 202] on button "Select" at bounding box center [338, 201] width 27 height 15
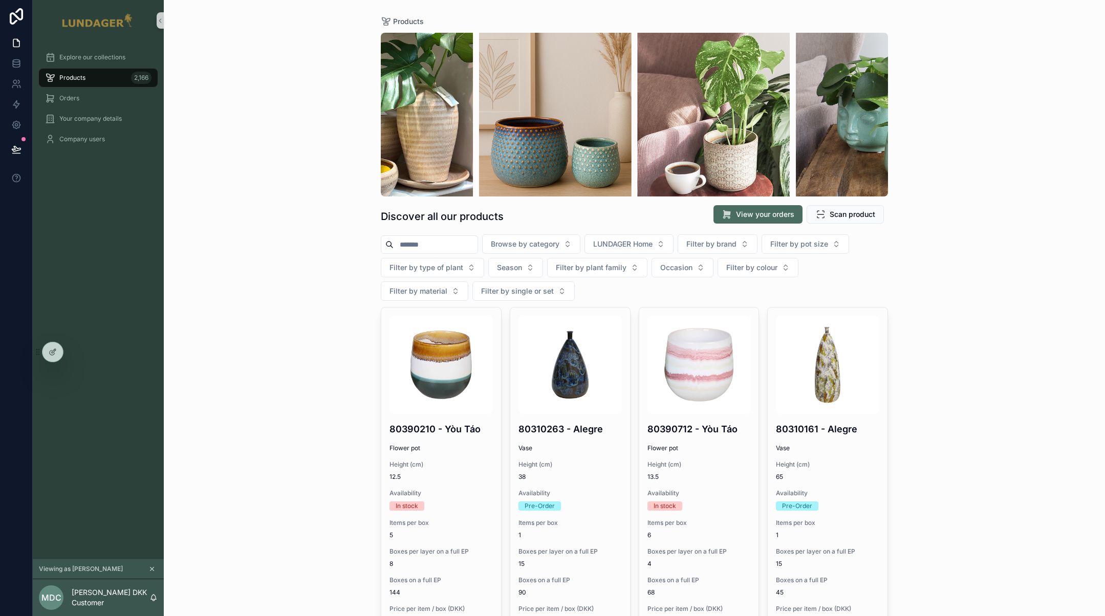
click at [1000, 330] on div "Products Discover all our products View your orders Scan product Browse by cate…" at bounding box center [634, 308] width 941 height 616
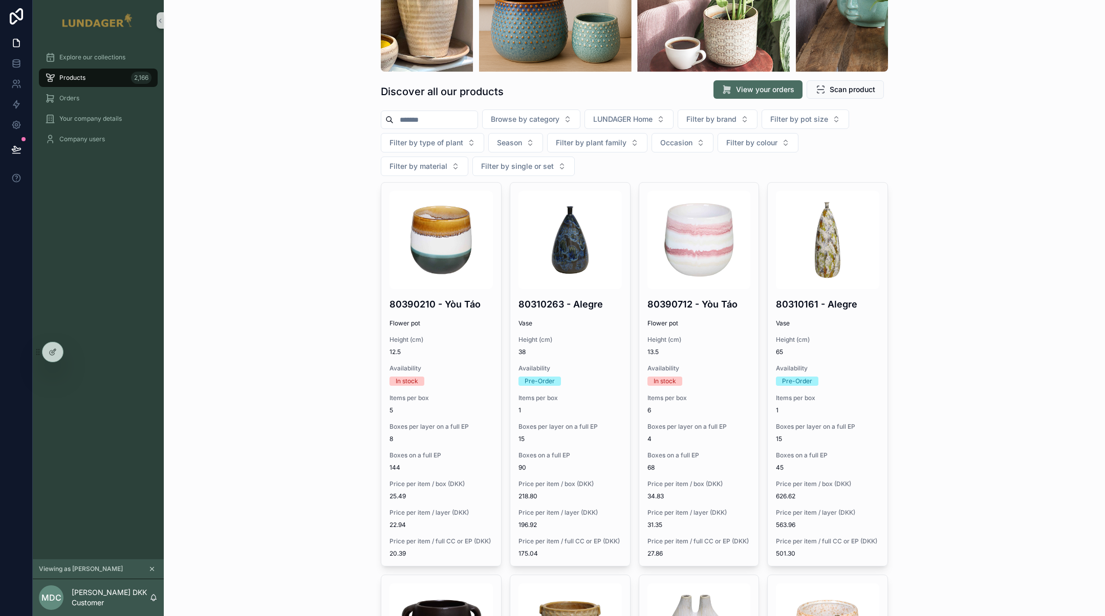
scroll to position [178, 0]
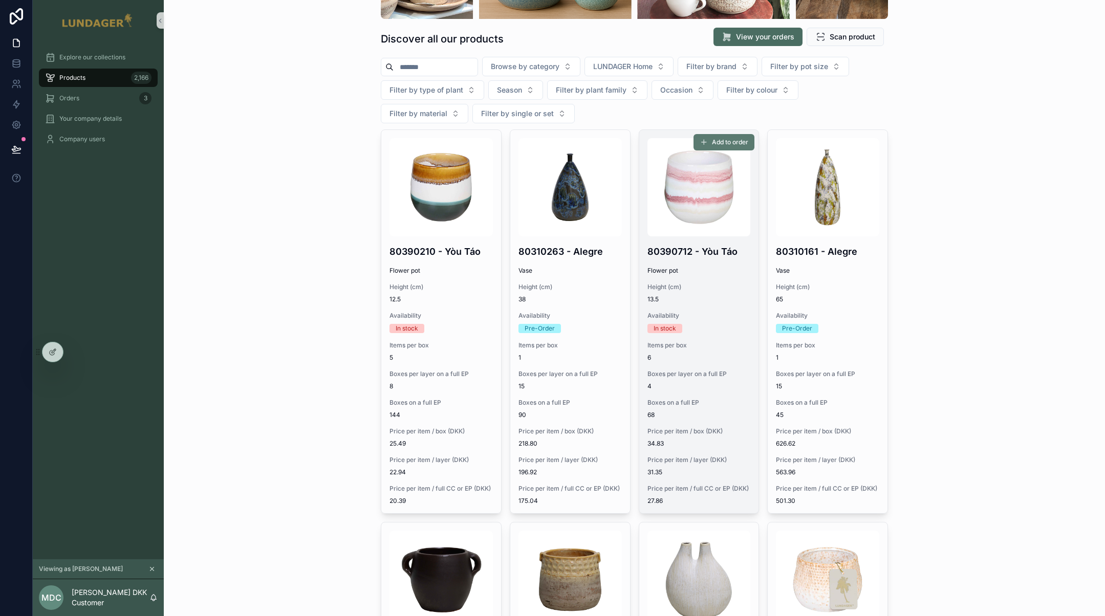
click at [714, 139] on span "Add to order" at bounding box center [730, 142] width 36 height 8
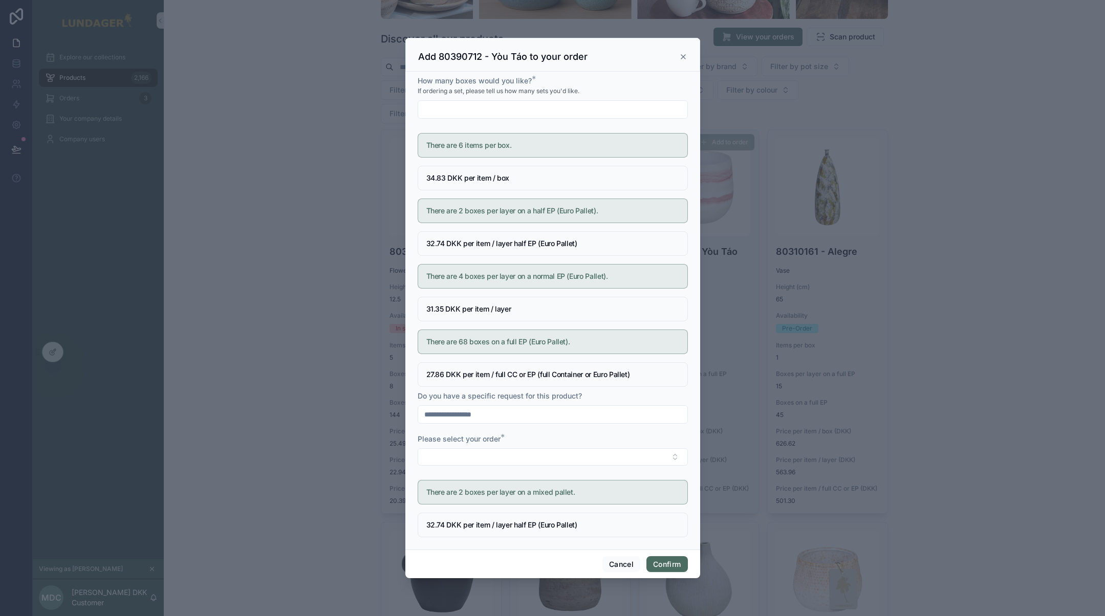
click at [547, 112] on input "text" at bounding box center [552, 109] width 269 height 14
click at [598, 93] on div "If ordering a set, please tell us how many sets you'd like." at bounding box center [553, 91] width 270 height 10
click at [683, 59] on icon at bounding box center [683, 57] width 8 height 8
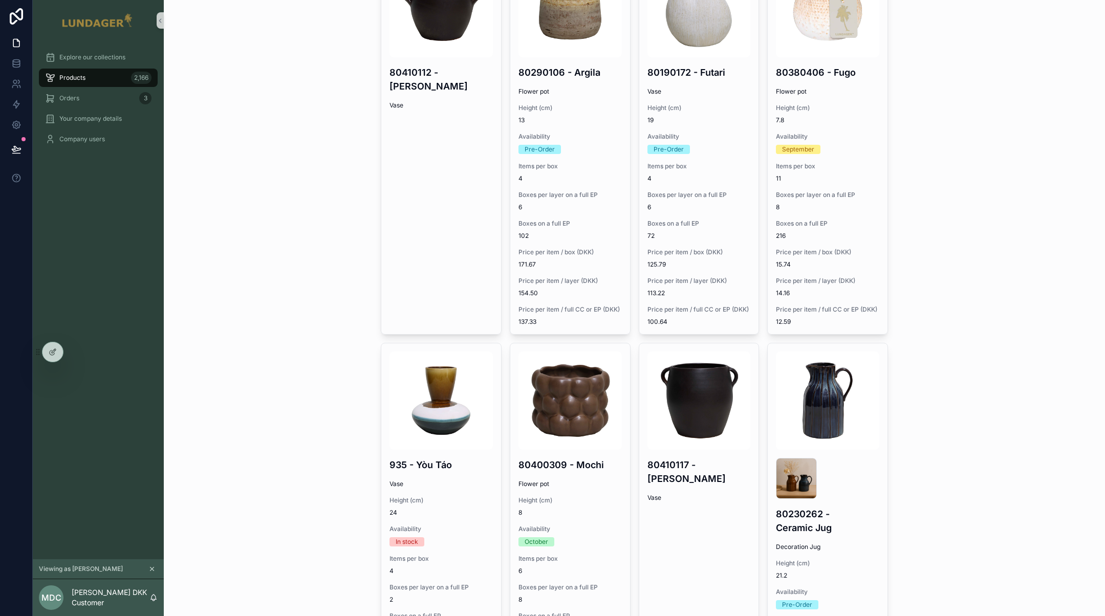
scroll to position [0, 0]
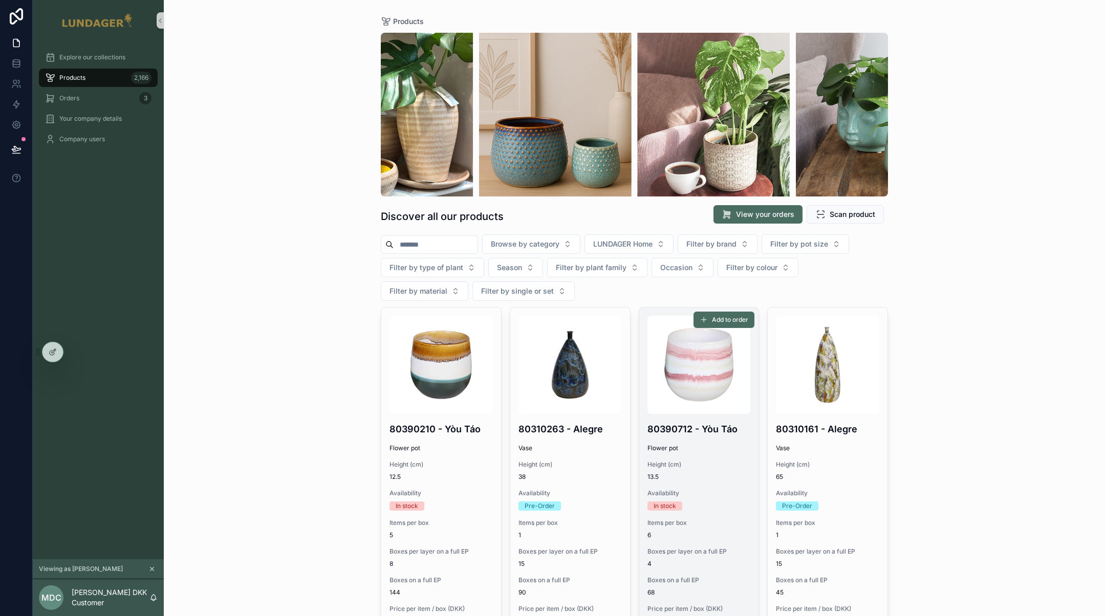
click at [421, 247] on input "scrollable content" at bounding box center [436, 244] width 84 height 14
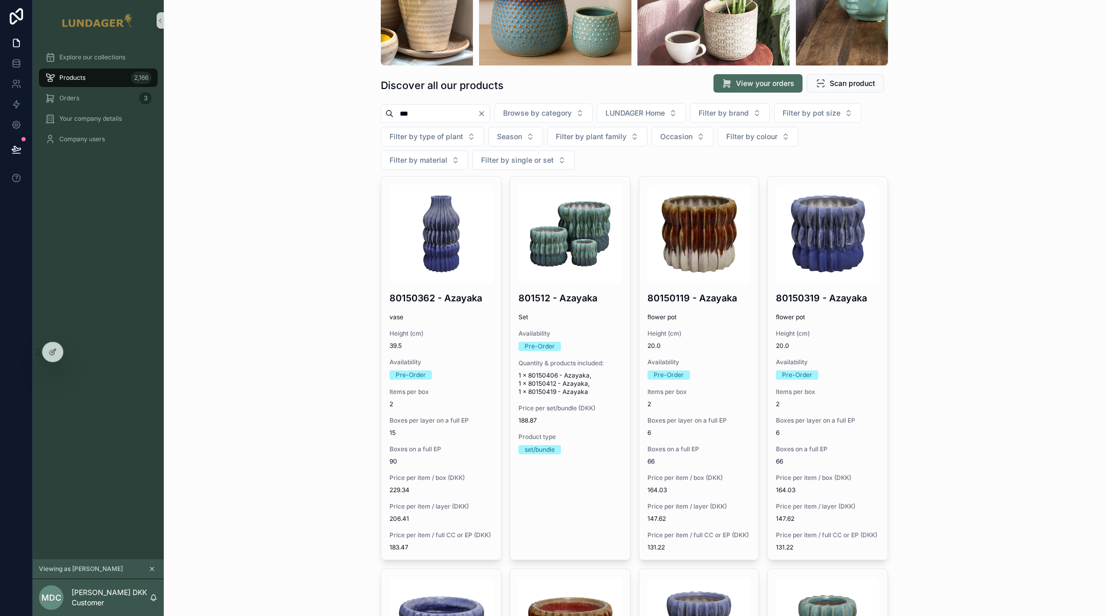
scroll to position [144, 0]
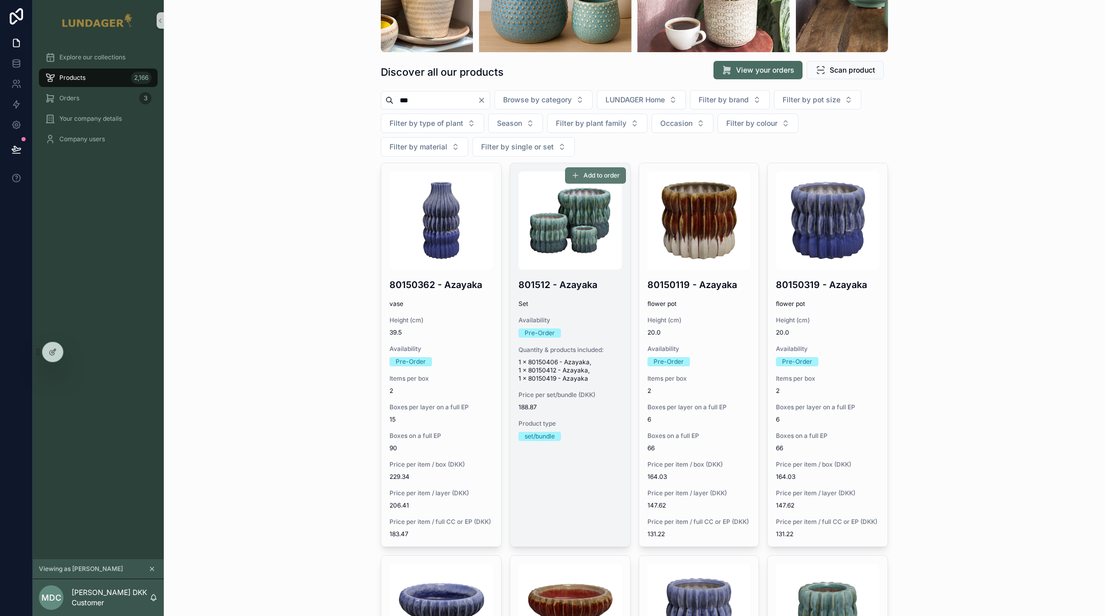
type input "***"
click at [592, 179] on span "Add to order" at bounding box center [601, 175] width 36 height 8
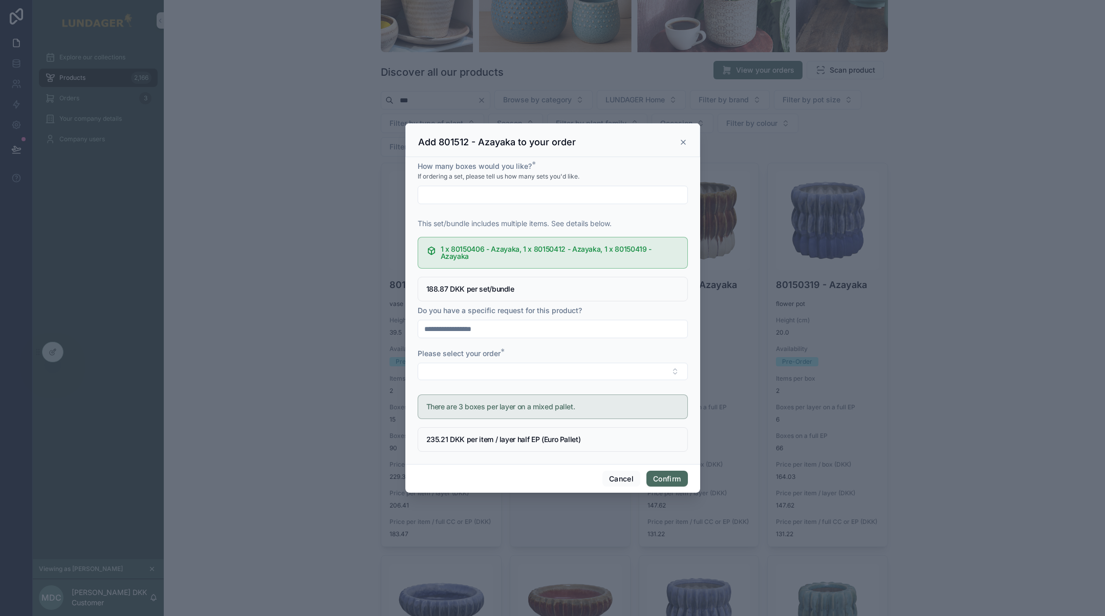
click at [681, 146] on icon at bounding box center [683, 142] width 8 height 8
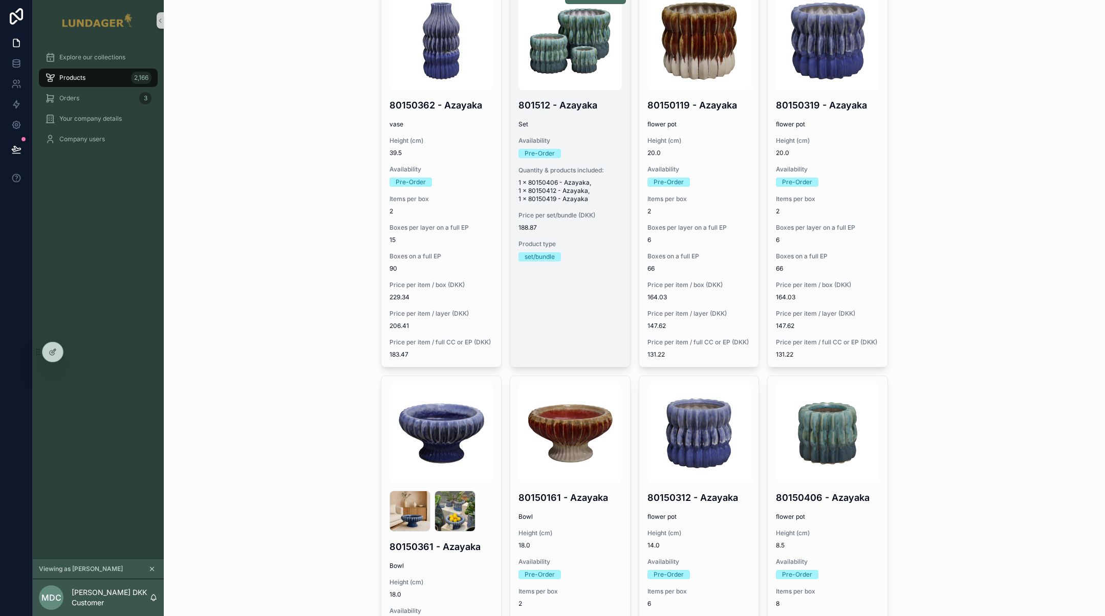
scroll to position [448, 0]
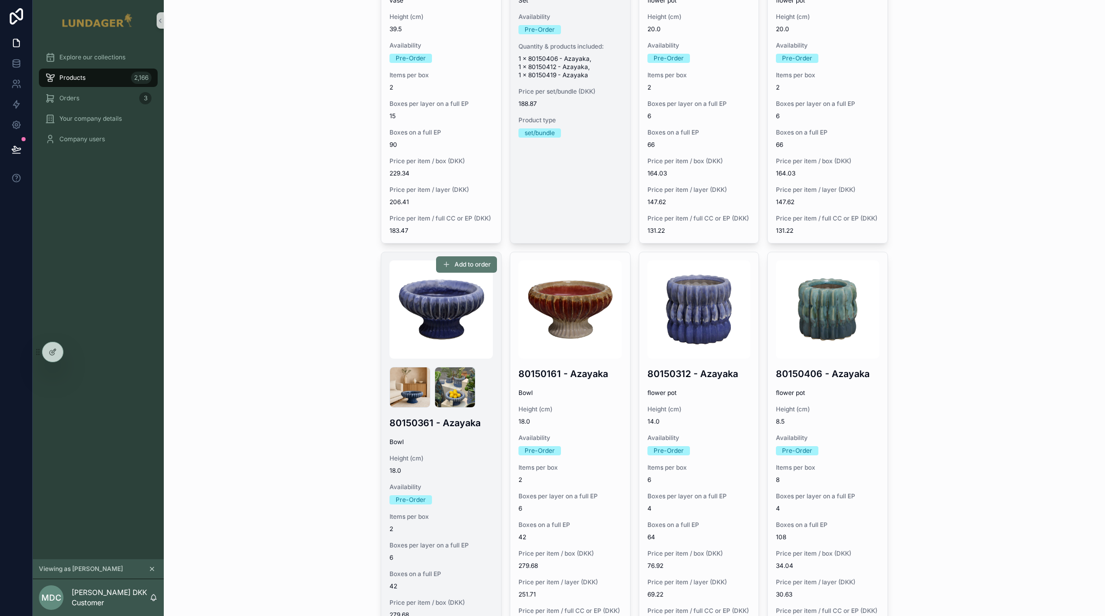
click at [454, 268] on span "Add to order" at bounding box center [472, 265] width 36 height 8
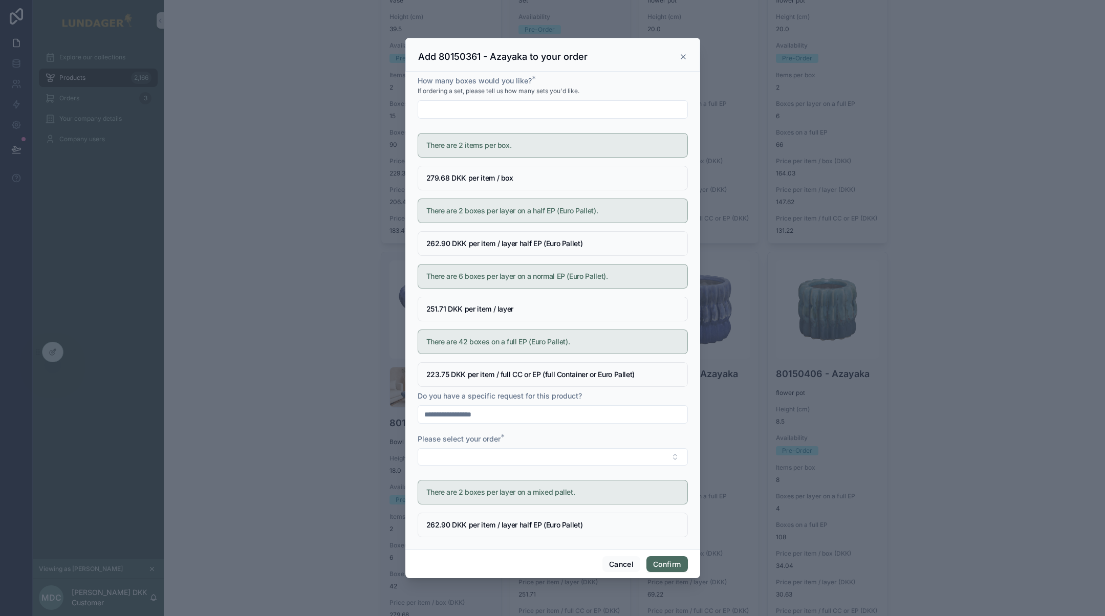
click at [682, 58] on icon at bounding box center [683, 57] width 8 height 8
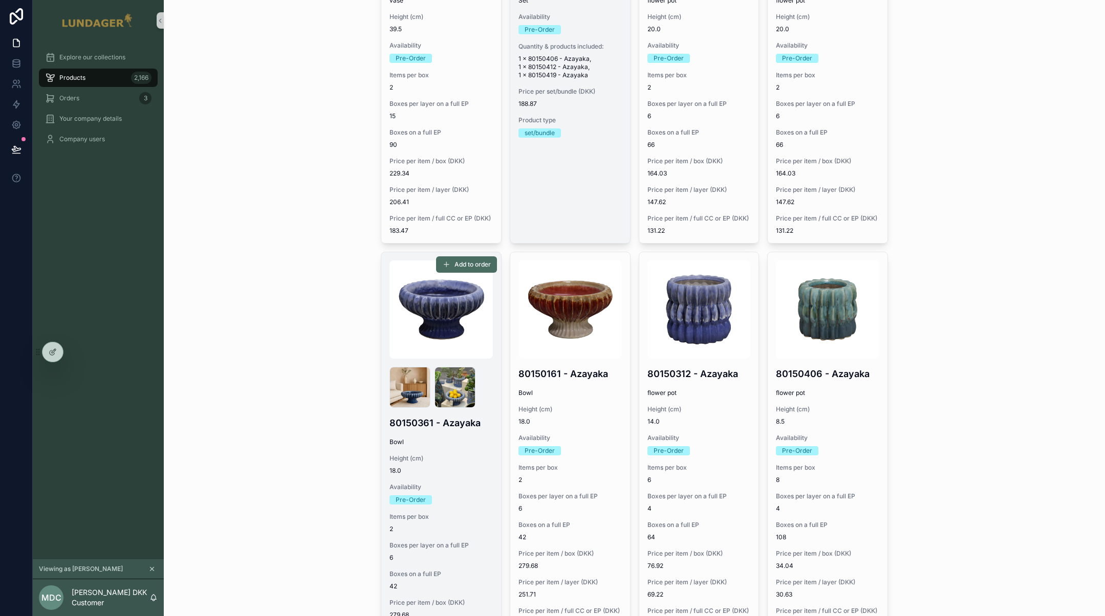
scroll to position [572, 0]
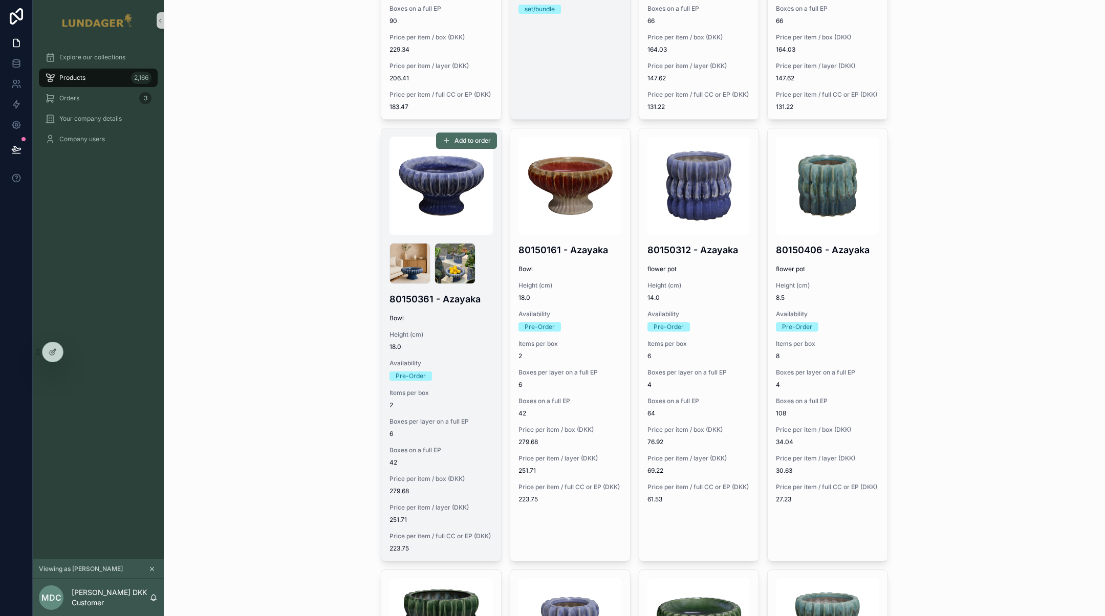
click at [467, 338] on span "Height (cm)" at bounding box center [440, 335] width 103 height 8
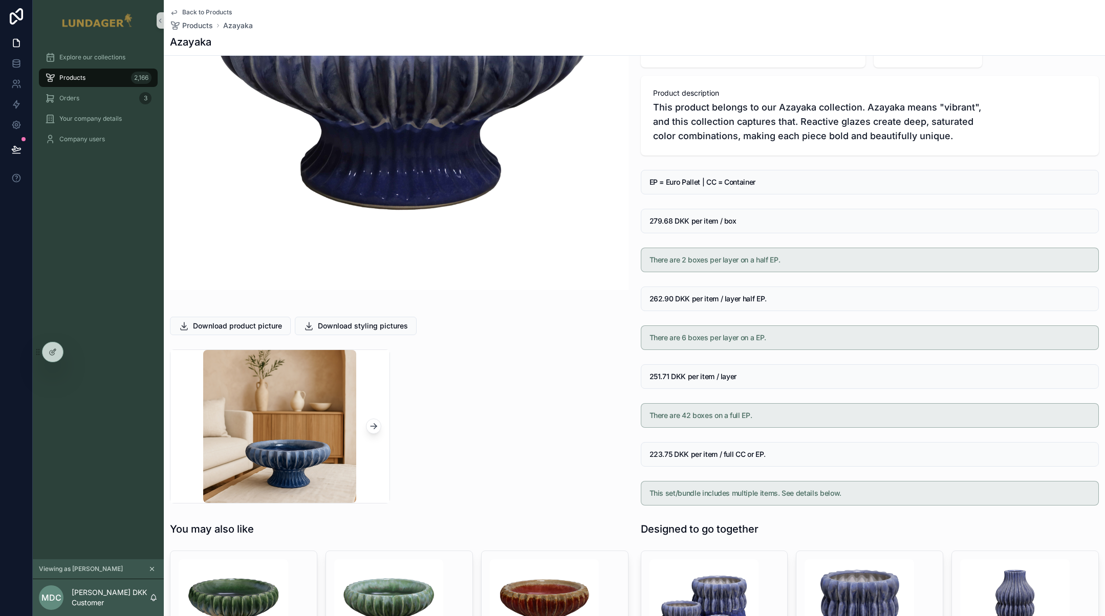
scroll to position [277, 0]
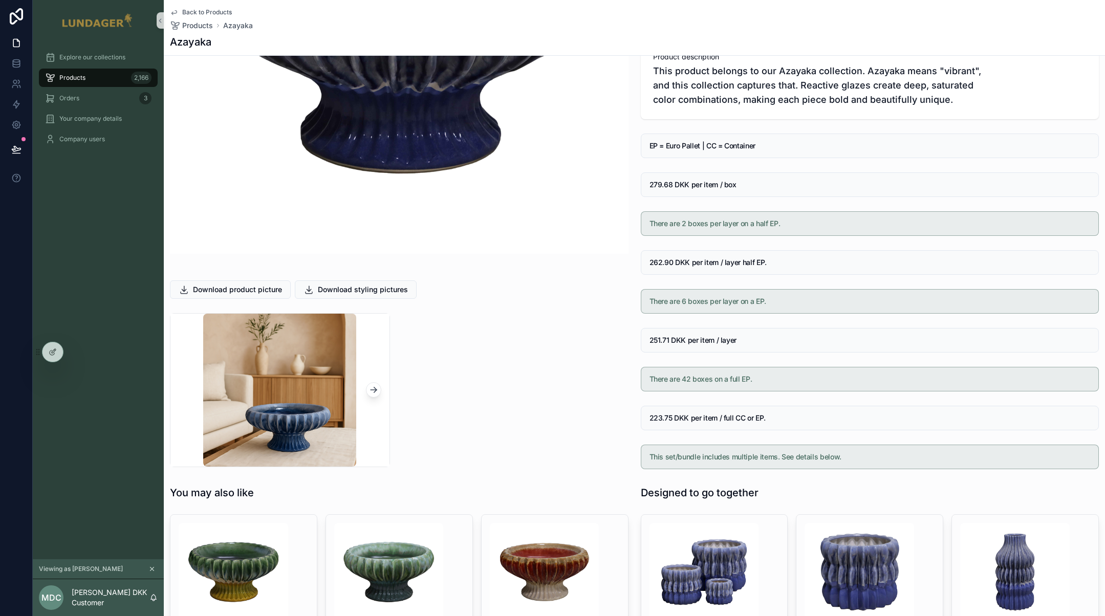
click at [373, 388] on icon "scrollable content" at bounding box center [373, 390] width 10 height 10
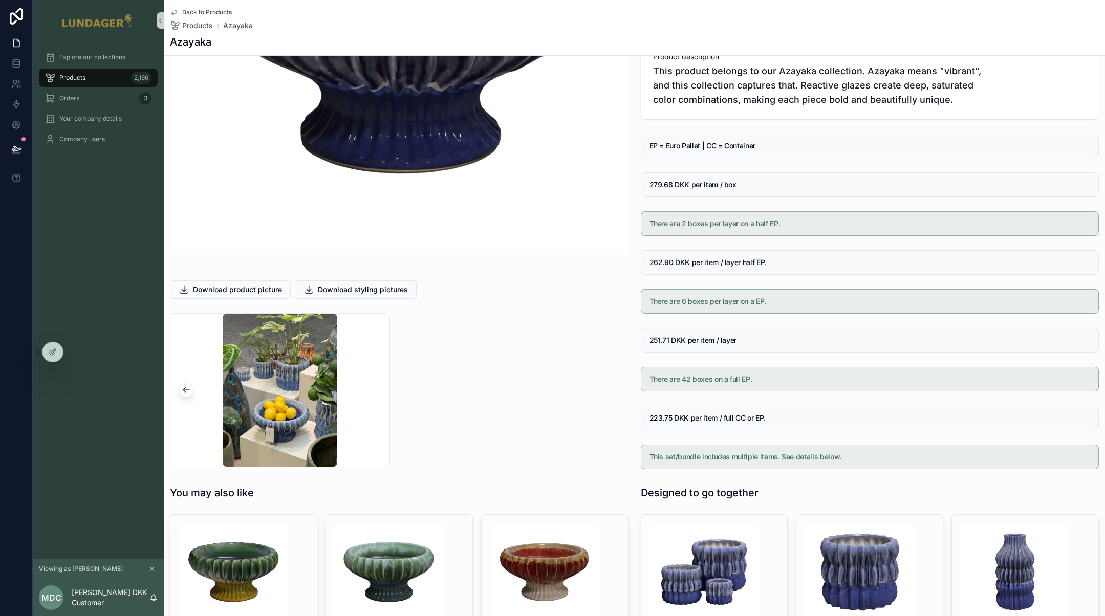
click at [191, 387] on icon "scrollable content" at bounding box center [186, 390] width 10 height 10
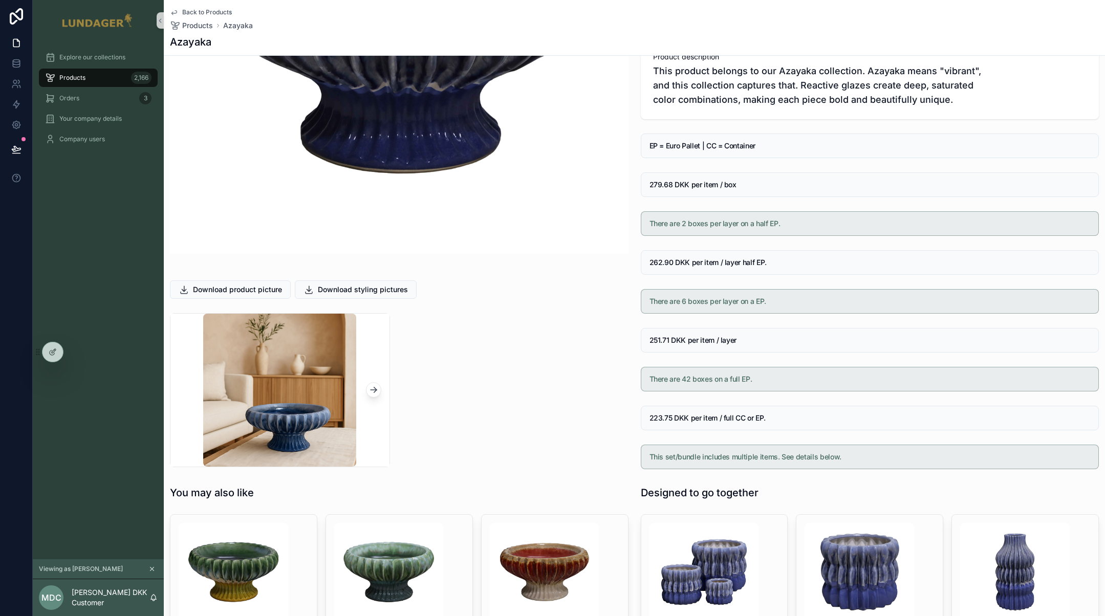
click at [269, 376] on img "scrollable content" at bounding box center [279, 390] width 153 height 153
click at [342, 291] on span "Download styling pictures" at bounding box center [363, 290] width 90 height 10
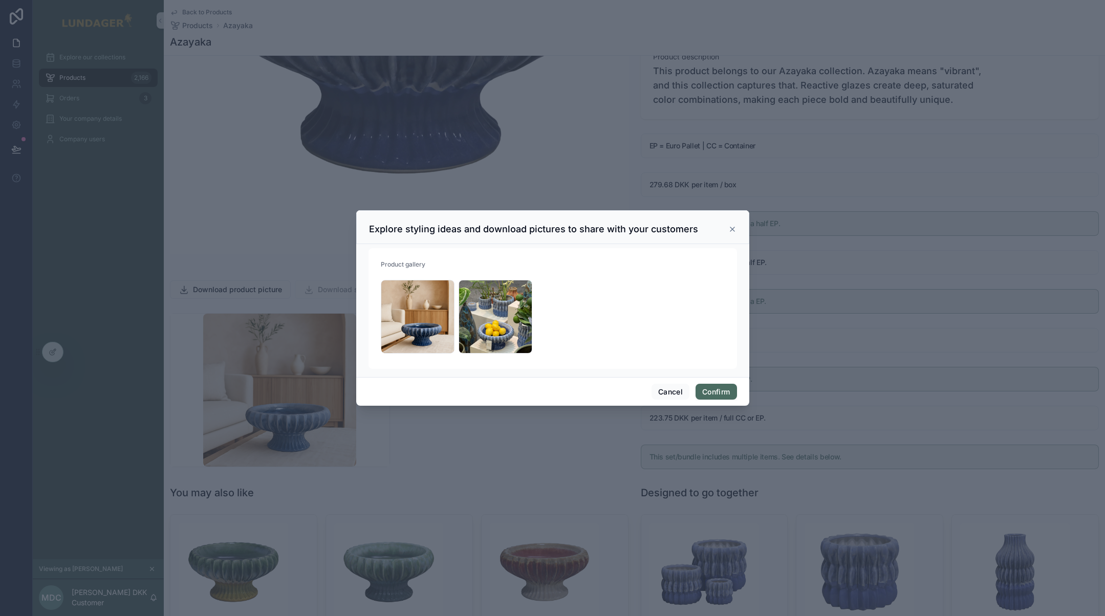
click at [733, 226] on icon at bounding box center [732, 229] width 8 height 8
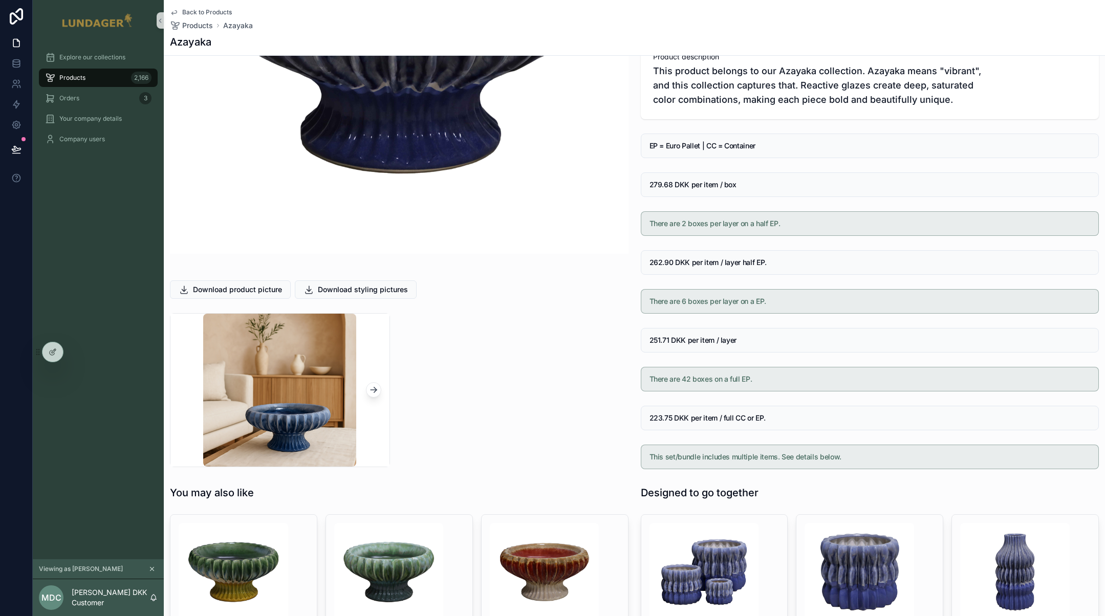
scroll to position [383, 0]
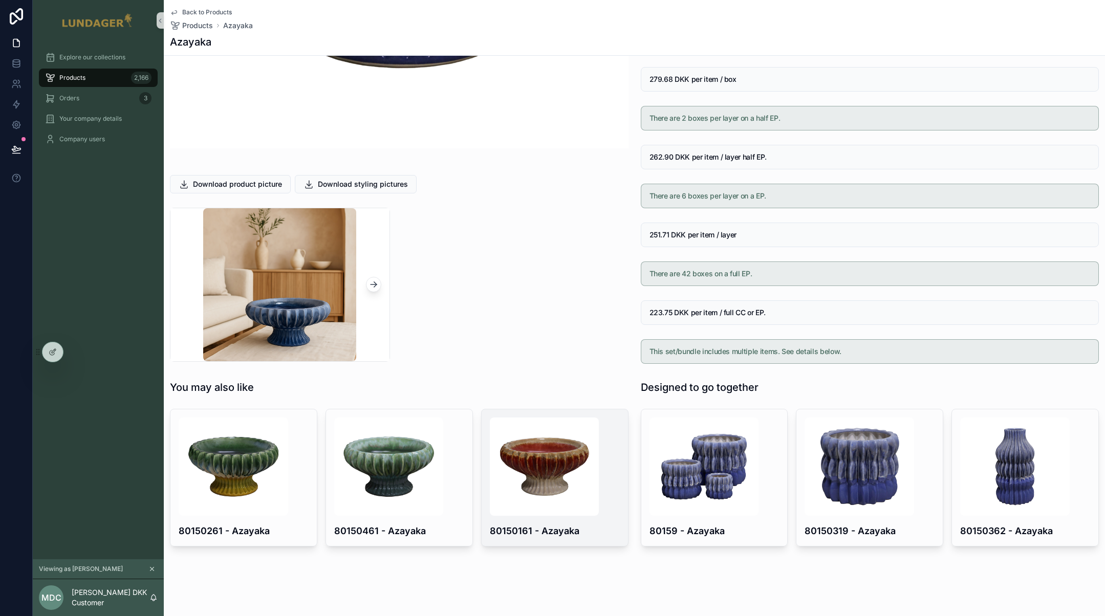
click at [556, 535] on h4 "80150161 - Azayaka" at bounding box center [555, 531] width 130 height 14
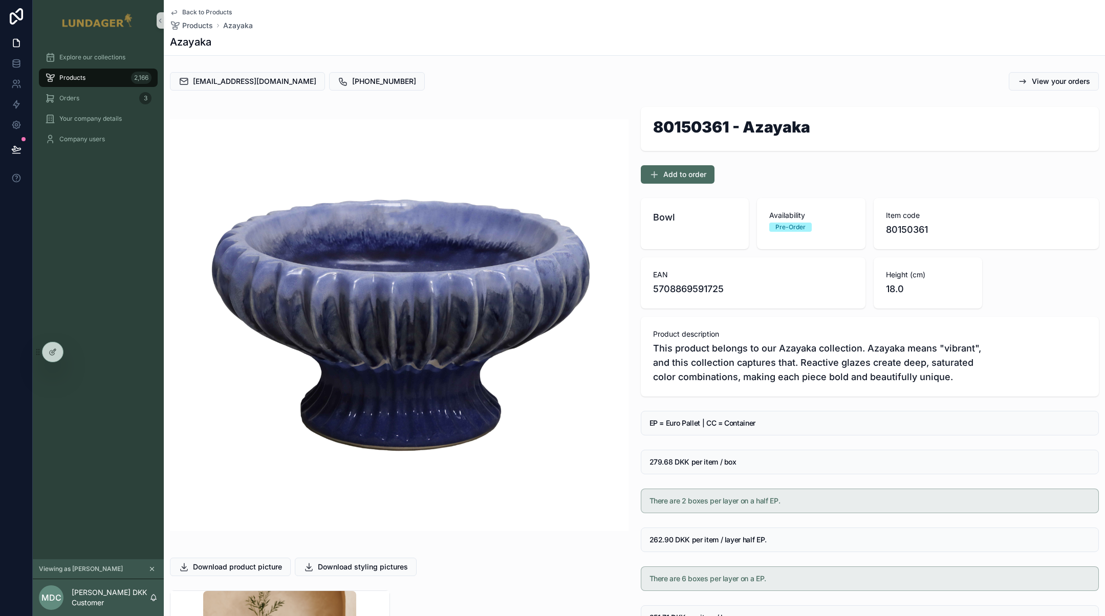
click at [85, 87] on div "Products 2,166" at bounding box center [98, 78] width 131 height 20
click at [87, 91] on div "Orders 3" at bounding box center [98, 98] width 106 height 16
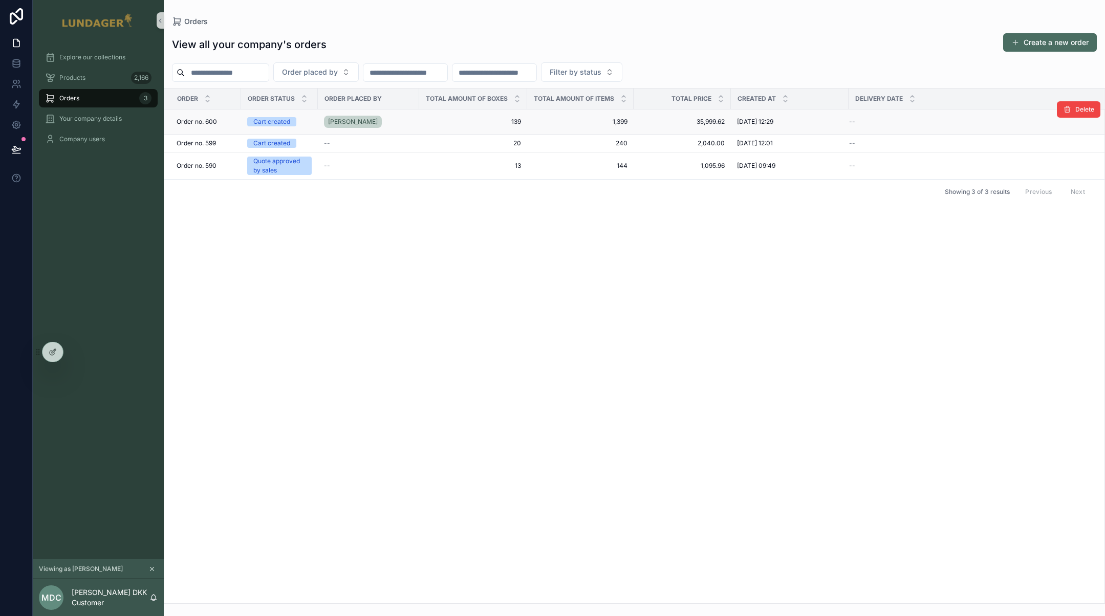
click at [388, 125] on div "[PERSON_NAME]" at bounding box center [368, 122] width 89 height 16
